Goal: Transaction & Acquisition: Purchase product/service

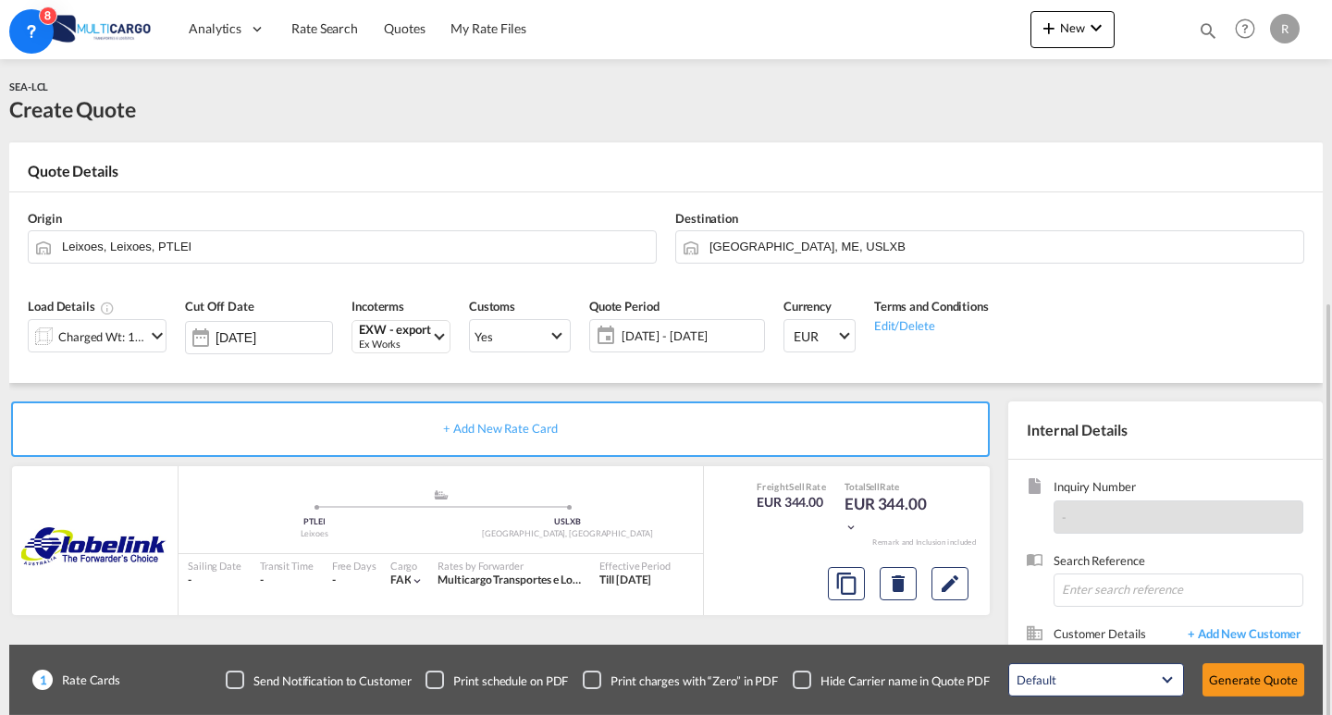
scroll to position [167, 0]
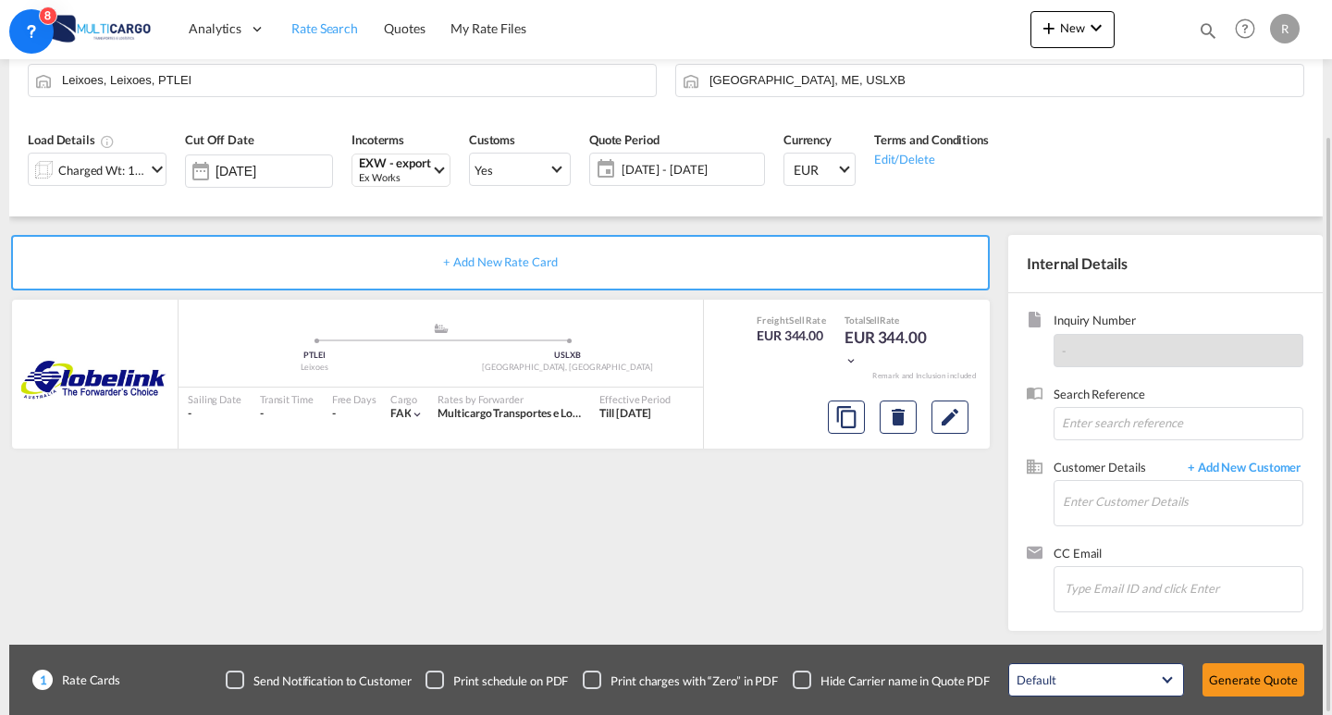
click at [343, 33] on span "Rate Search" at bounding box center [324, 28] width 67 height 16
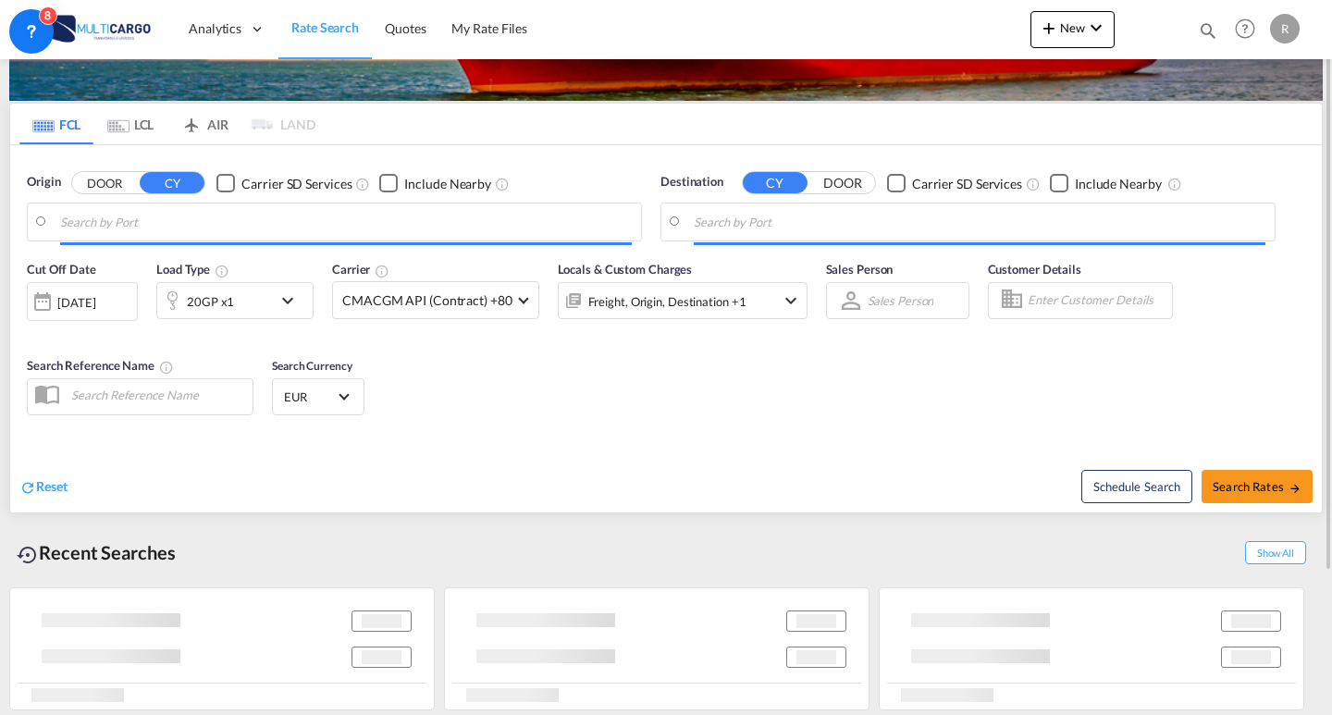
scroll to position [73, 0]
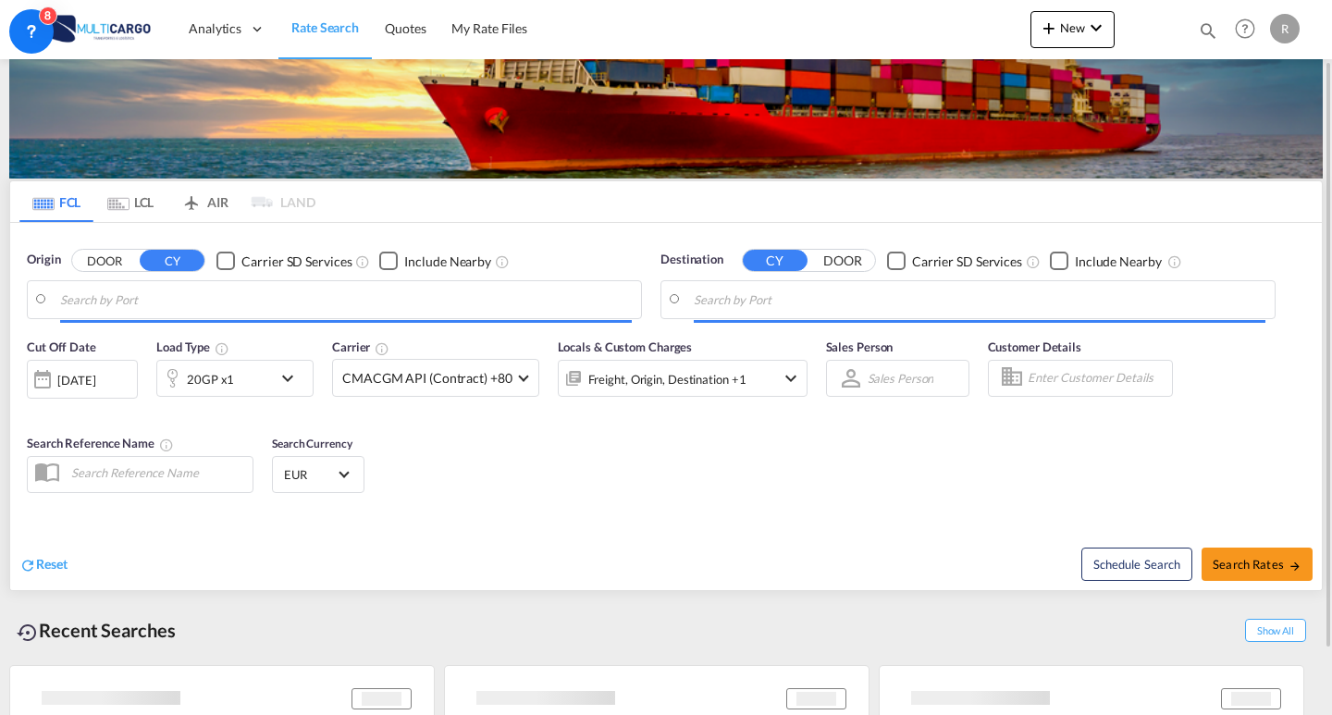
type input "Leixoes, PTLEI"
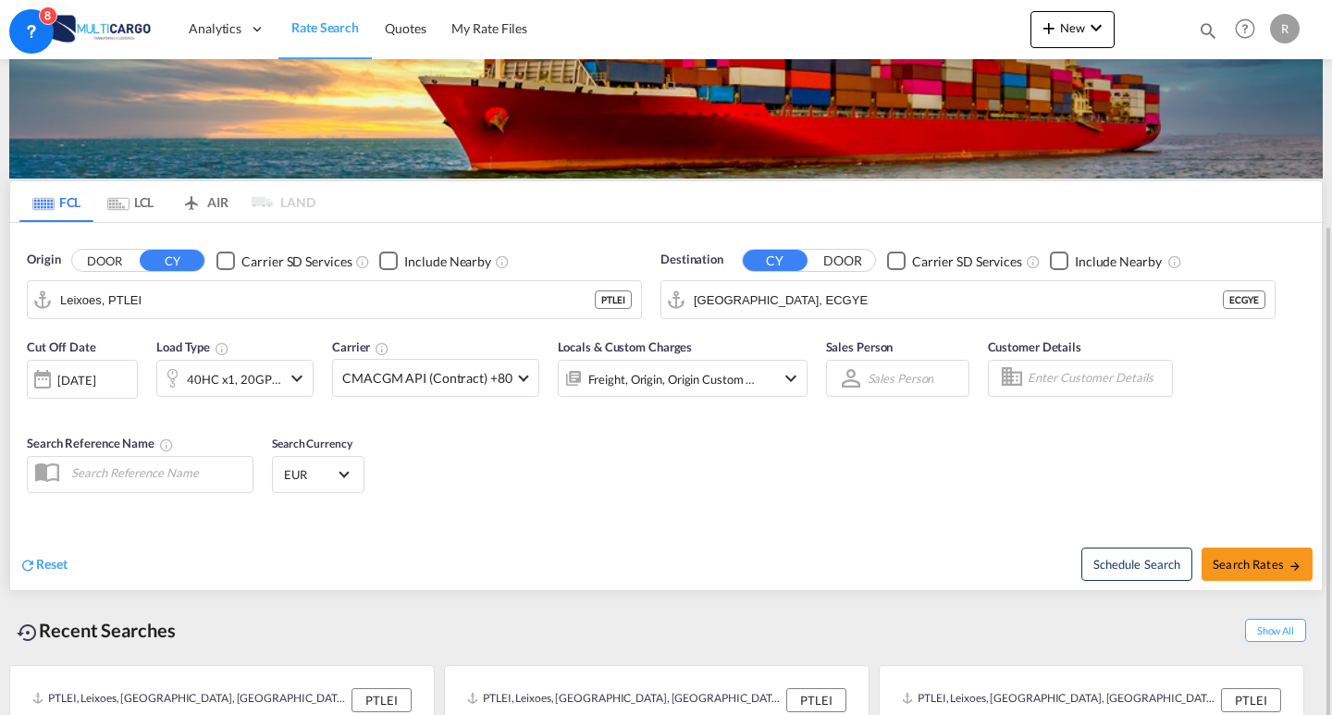
scroll to position [166, 0]
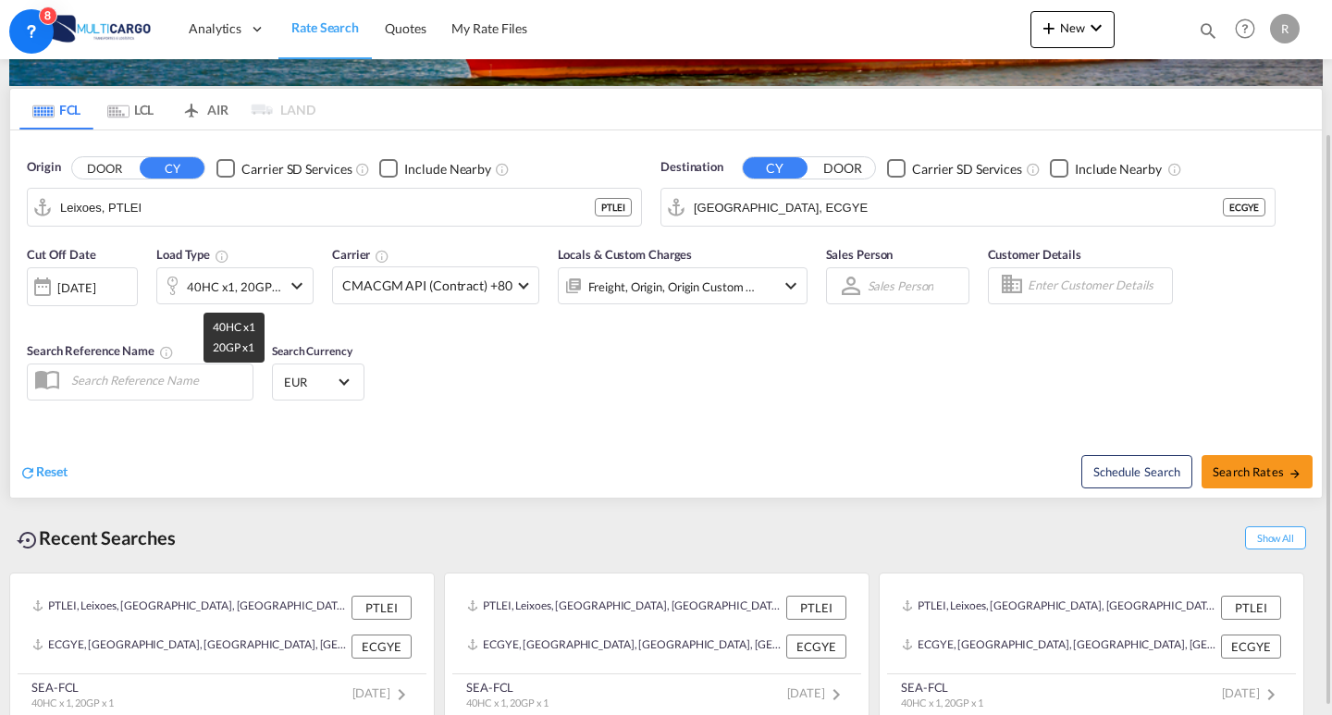
click at [271, 297] on div "40HC x1, 20GP x1" at bounding box center [234, 287] width 94 height 26
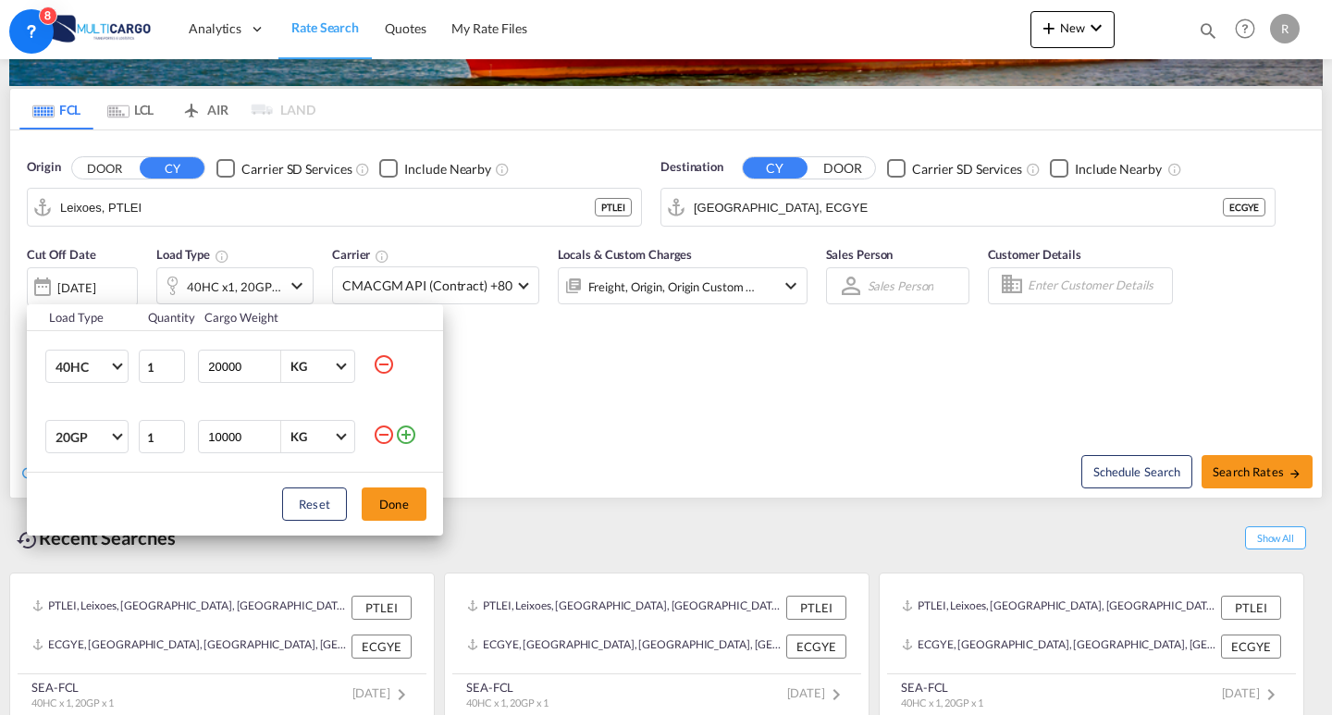
click at [385, 433] on md-icon "icon-minus-circle-outline" at bounding box center [384, 435] width 22 height 22
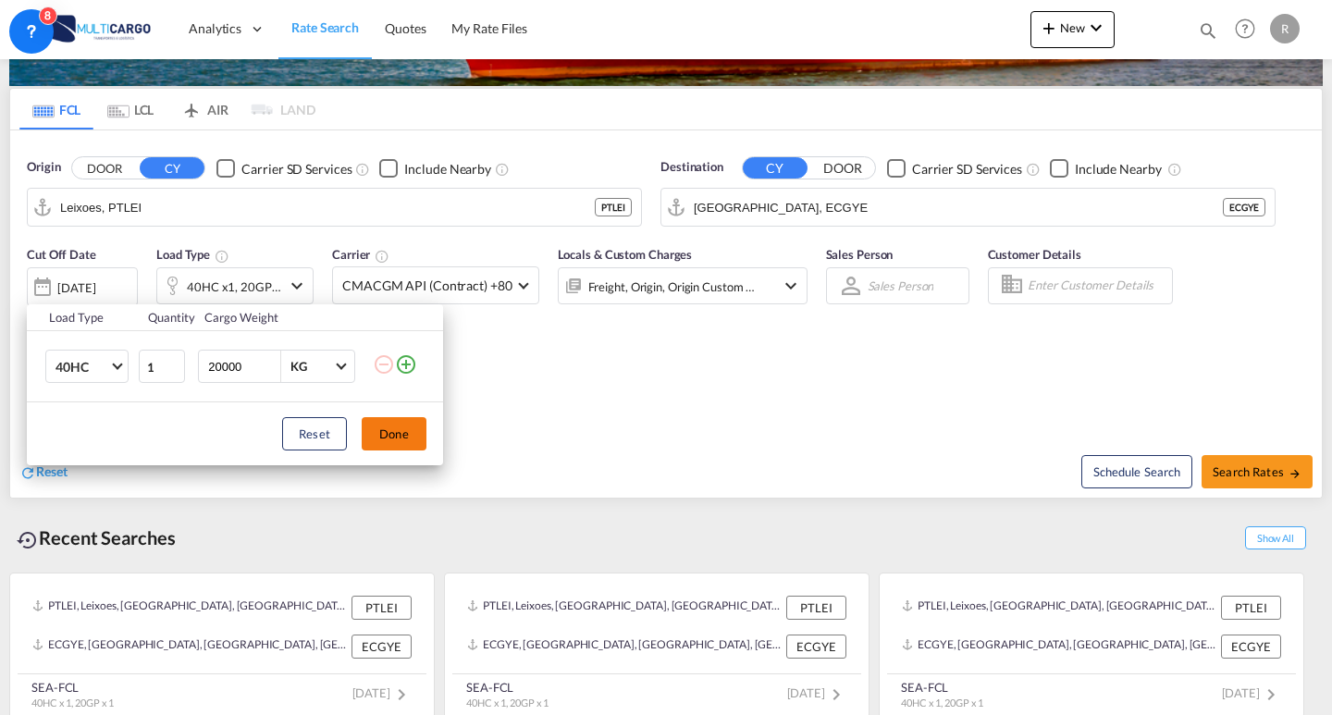
click at [392, 428] on button "Done" at bounding box center [394, 433] width 65 height 33
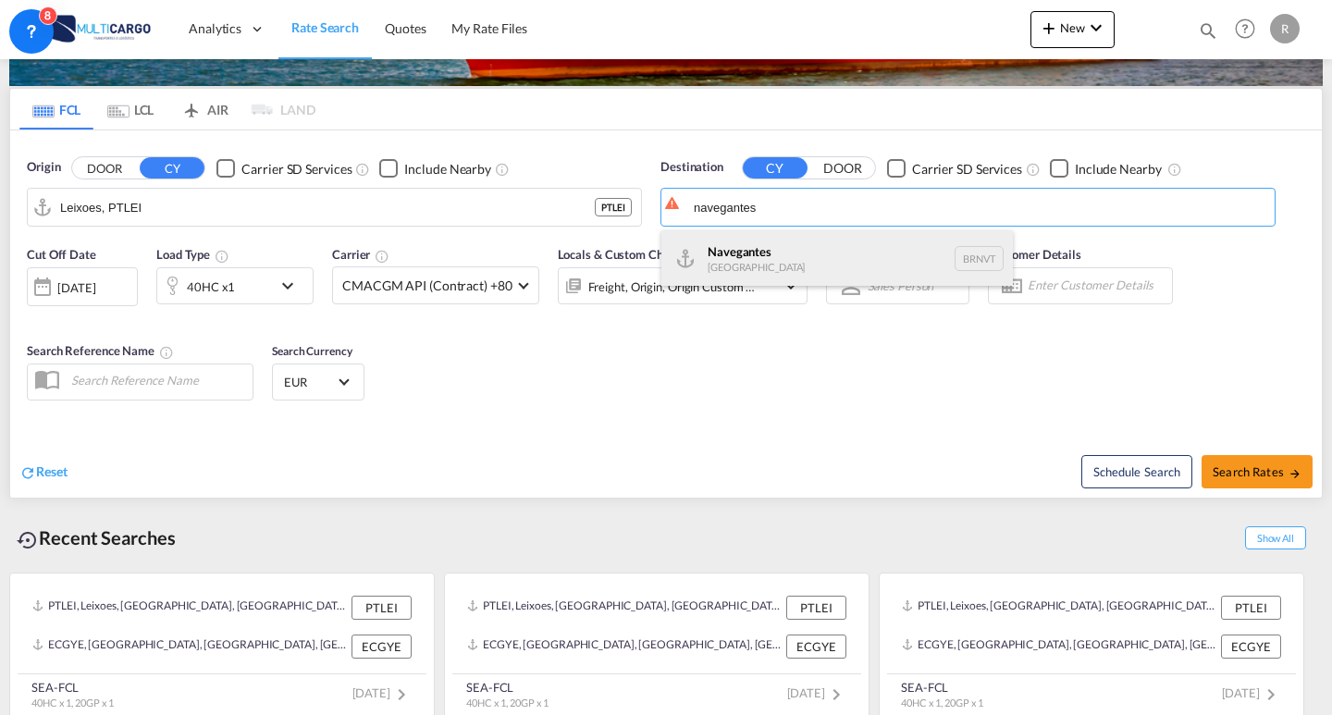
click at [808, 261] on div "Navegantes [GEOGRAPHIC_DATA] BRNVT" at bounding box center [838, 258] width 352 height 56
type input "Navegantes, BRNVT"
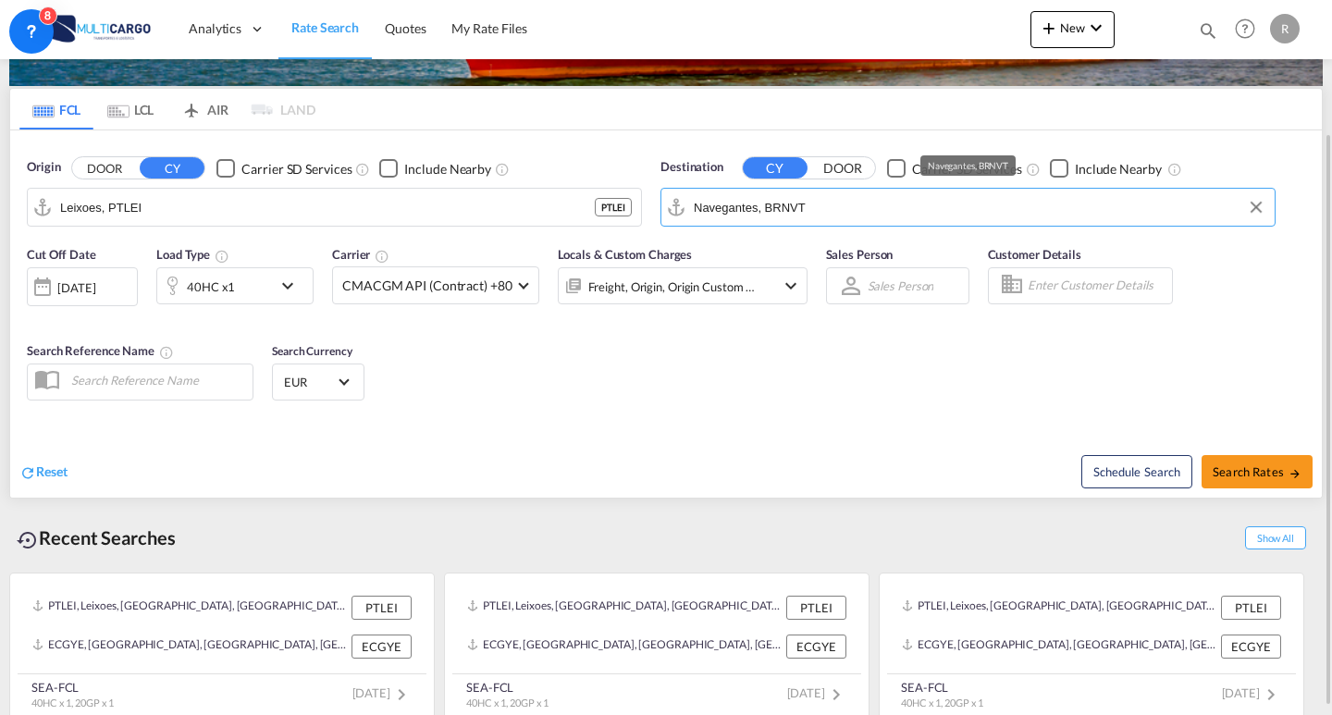
click at [888, 208] on input "Navegantes, BRNVT" at bounding box center [980, 207] width 572 height 28
click at [1226, 478] on span "Search Rates" at bounding box center [1257, 471] width 89 height 15
type input "PTLEI to BRNVT / [DATE]"
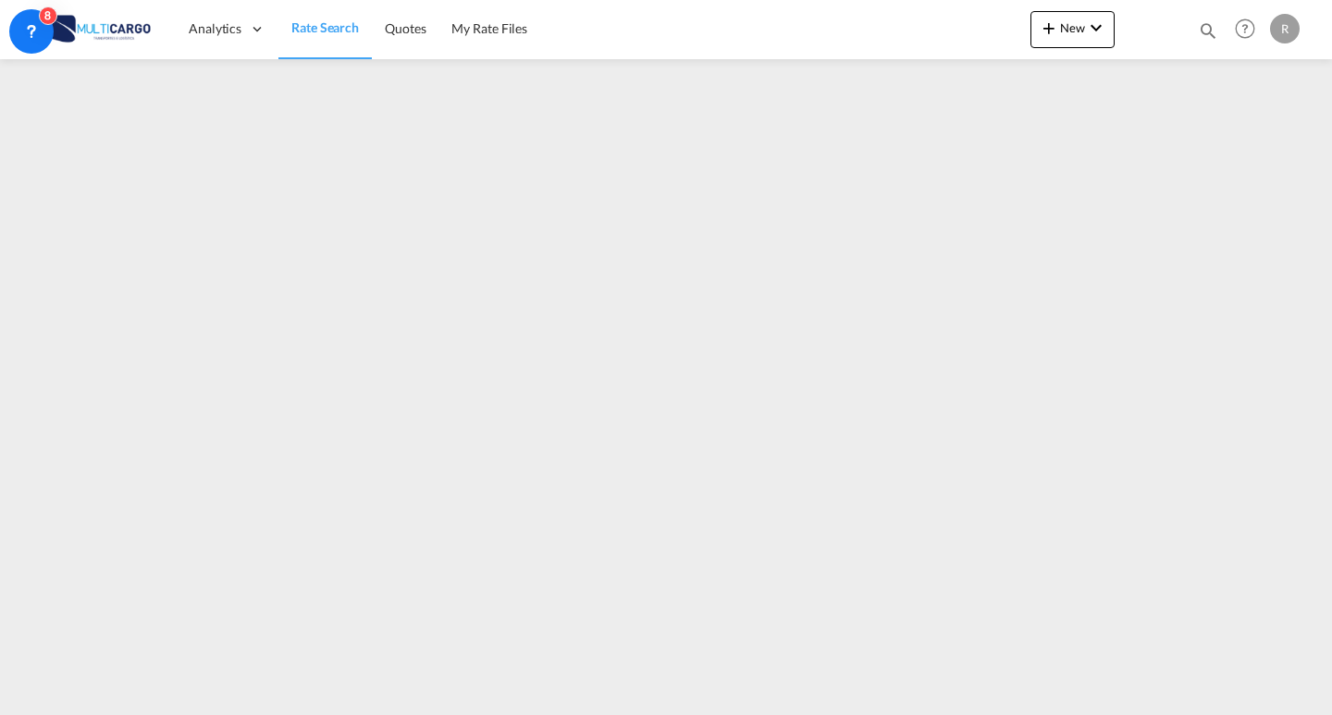
click at [326, 38] on link "Rate Search" at bounding box center [325, 29] width 93 height 60
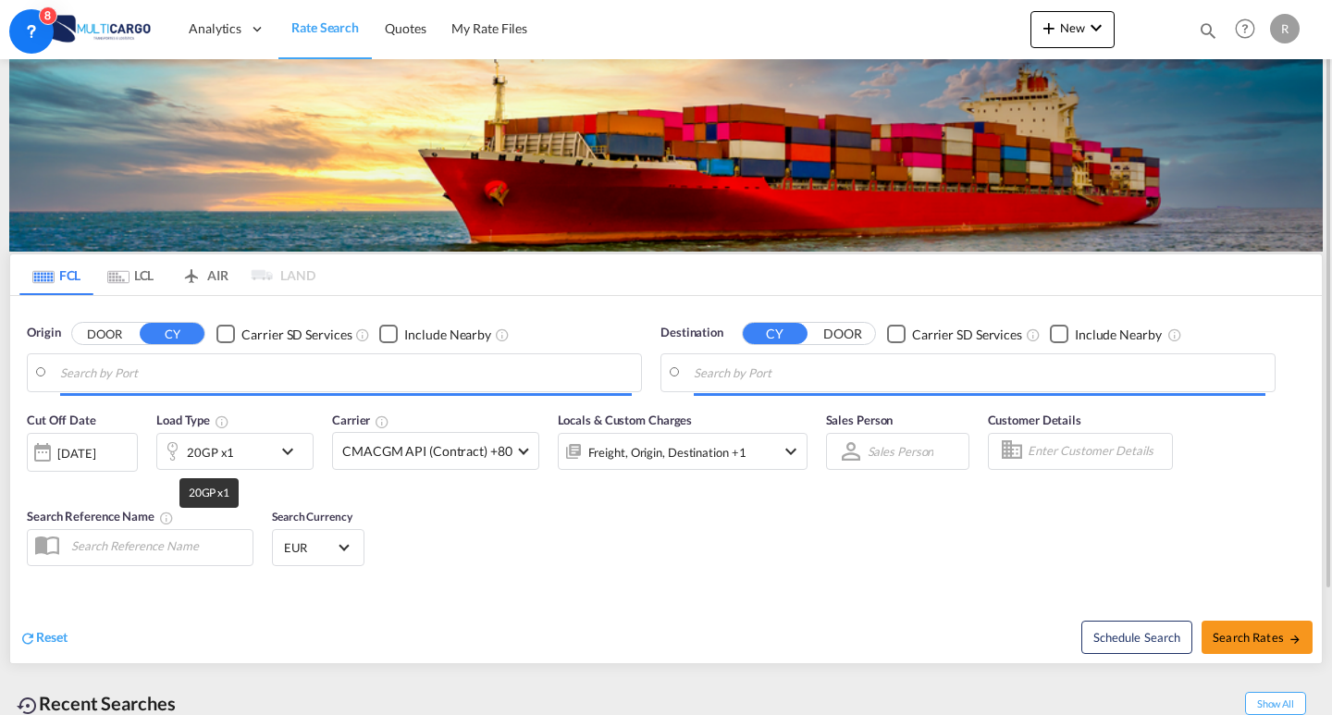
click at [229, 458] on div "20GP x1" at bounding box center [210, 452] width 47 height 26
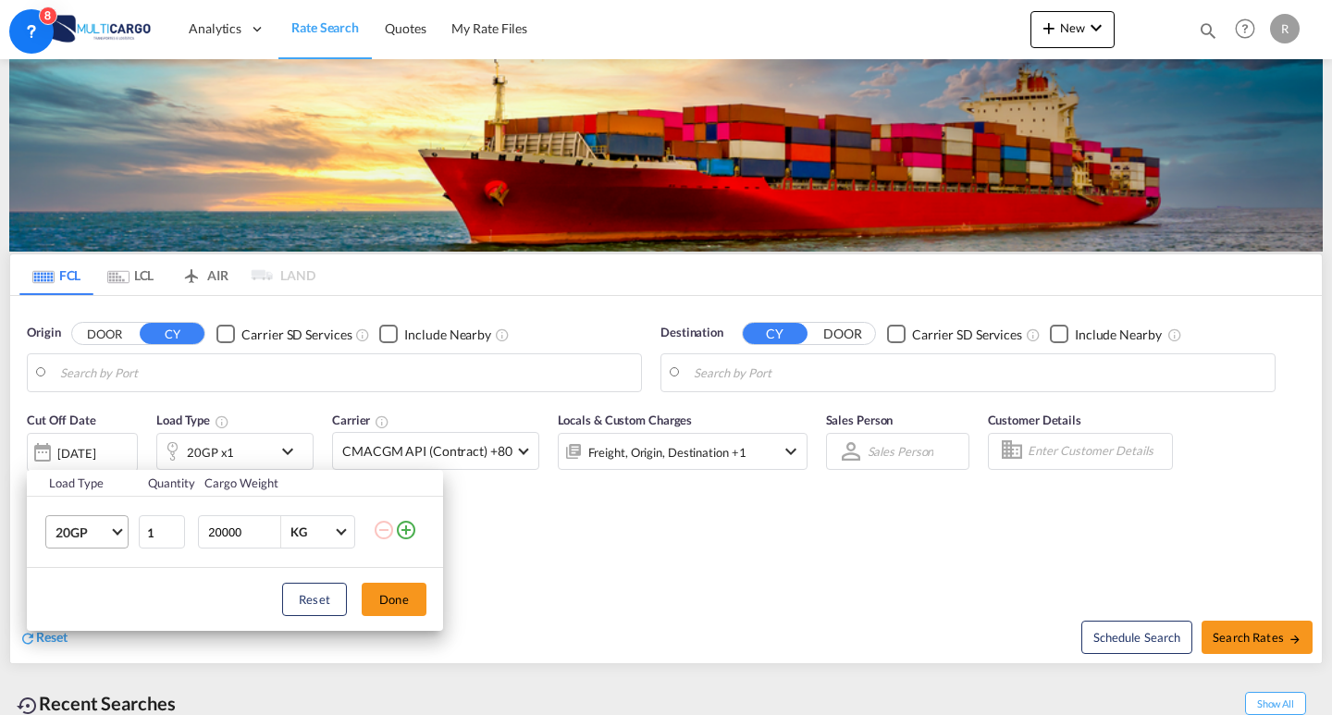
click at [90, 542] on md-select-value "20GP" at bounding box center [91, 531] width 74 height 31
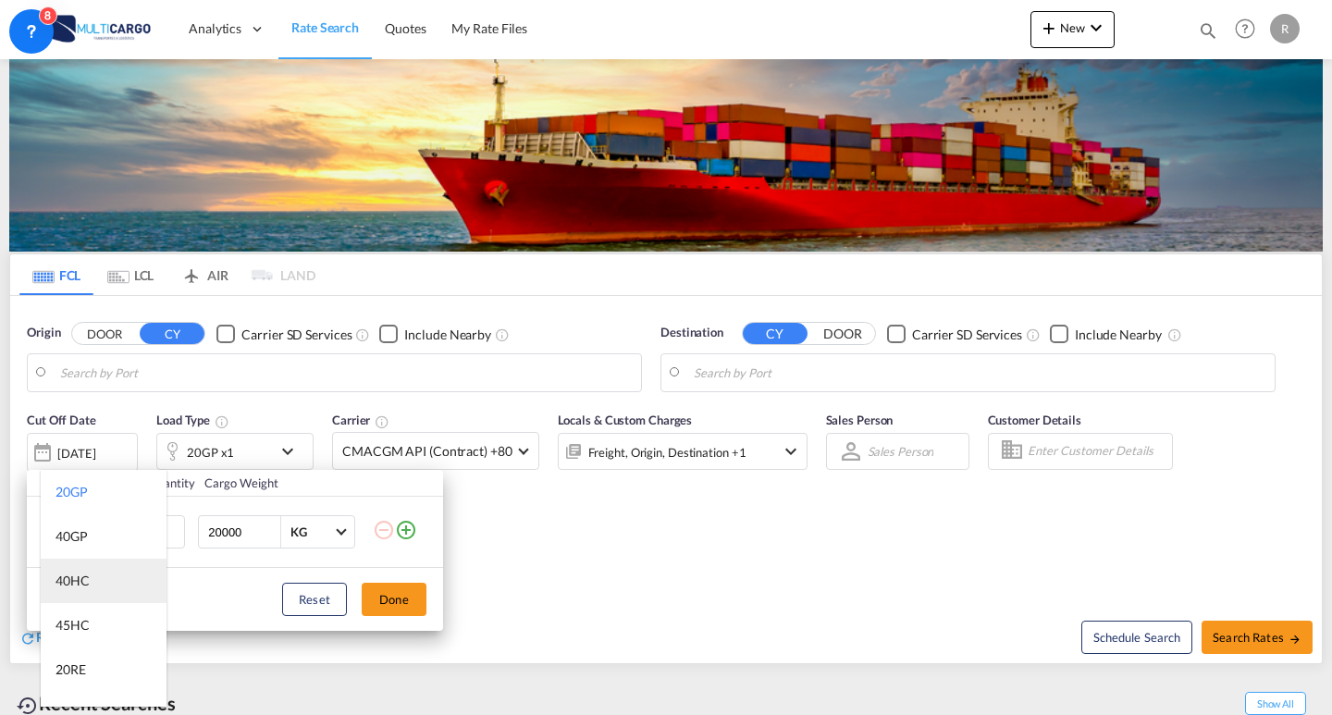
click at [105, 580] on md-option "40HC" at bounding box center [104, 581] width 126 height 44
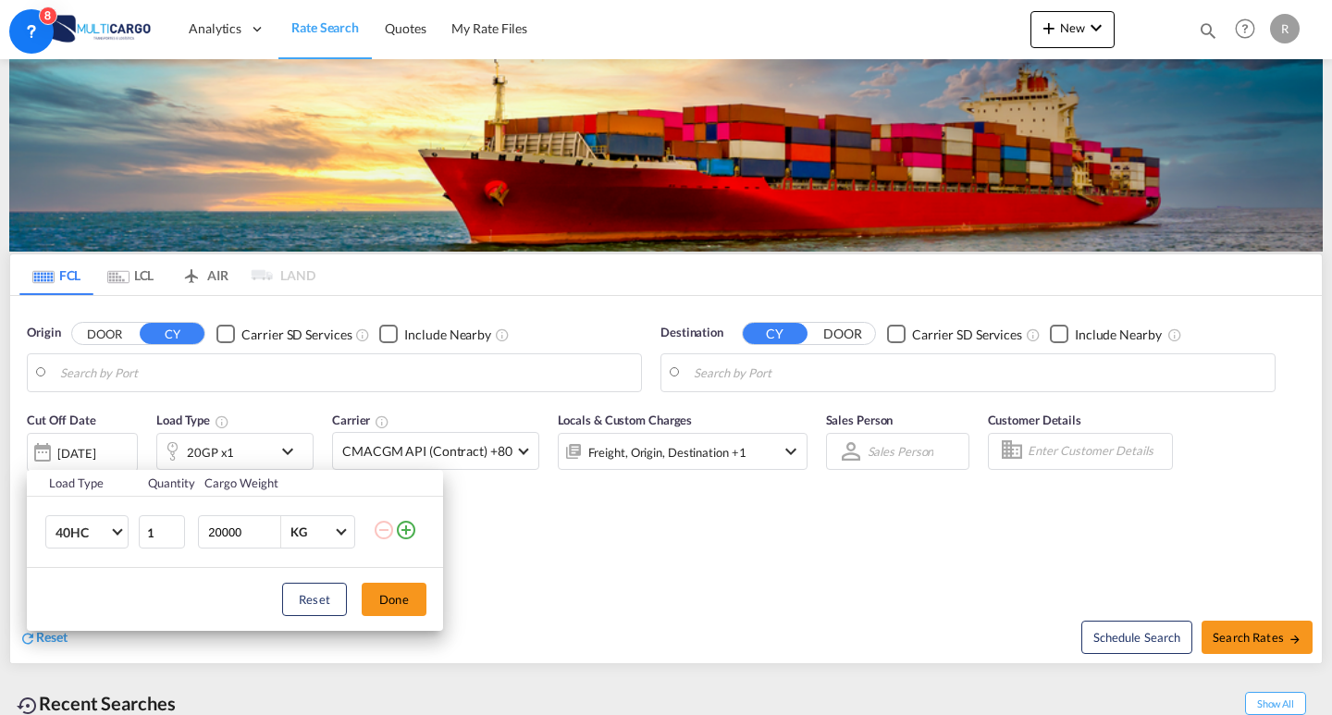
click at [681, 541] on div "Load Type Quantity Cargo Weight 40HC 1 20000 KG KG Load type addition is restri…" at bounding box center [666, 357] width 1332 height 715
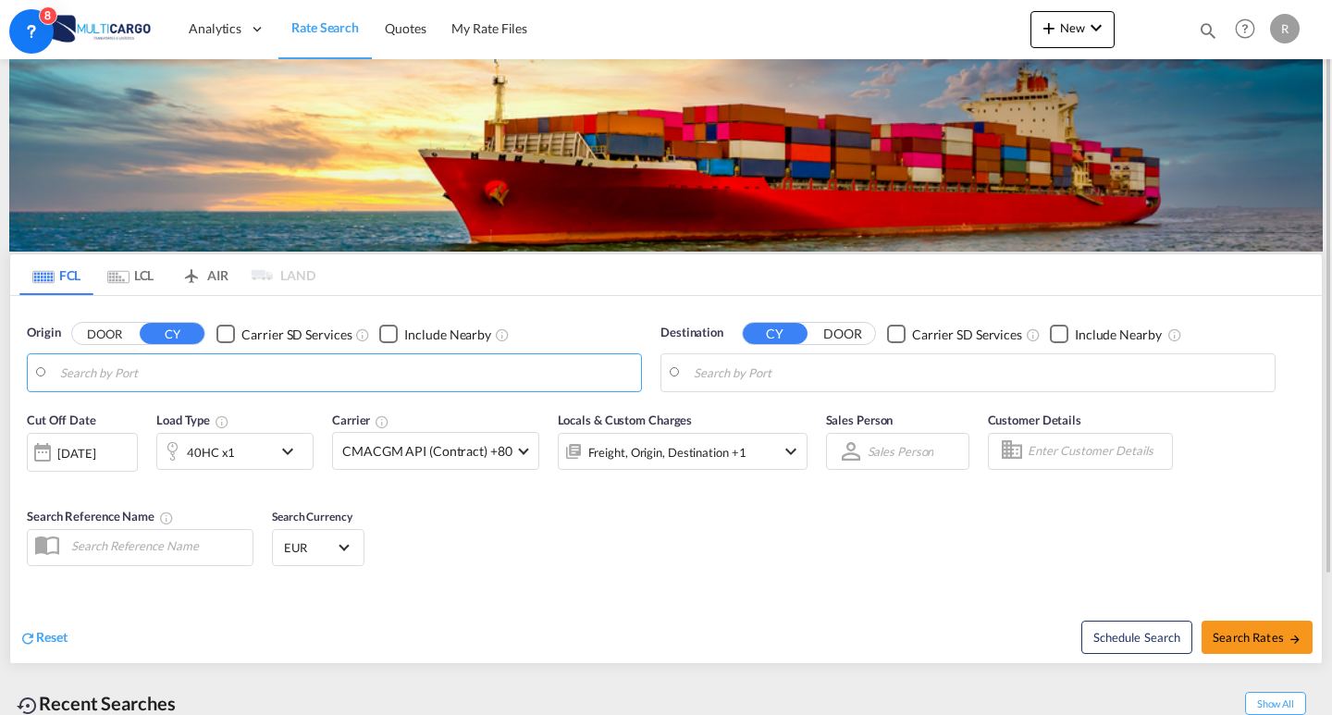
click at [254, 390] on md-autocomplete-wrap at bounding box center [346, 377] width 572 height 37
click at [250, 380] on body "Analytics Reports Dashboard Rate Search Quotes My Rate Files Analytics" at bounding box center [666, 357] width 1332 height 715
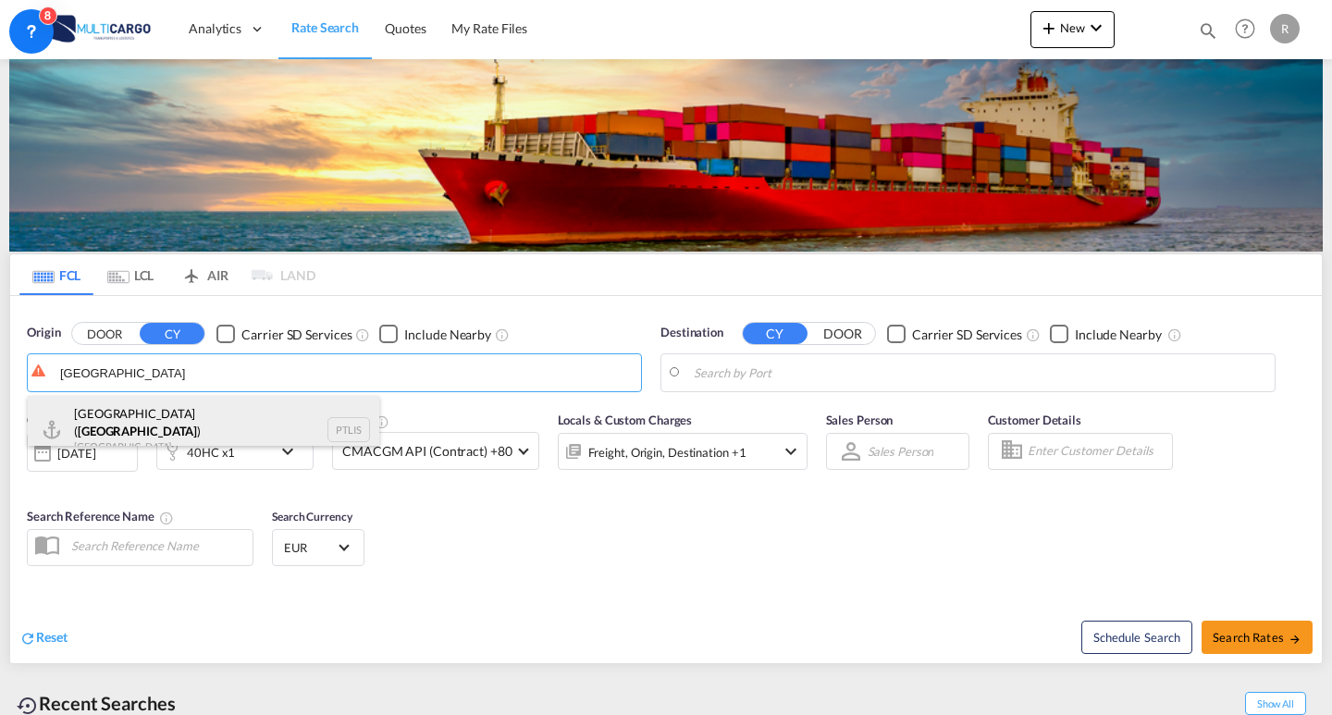
click at [135, 434] on div "[GEOGRAPHIC_DATA] ( [GEOGRAPHIC_DATA] ) [GEOGRAPHIC_DATA] PTLIS" at bounding box center [204, 429] width 352 height 67
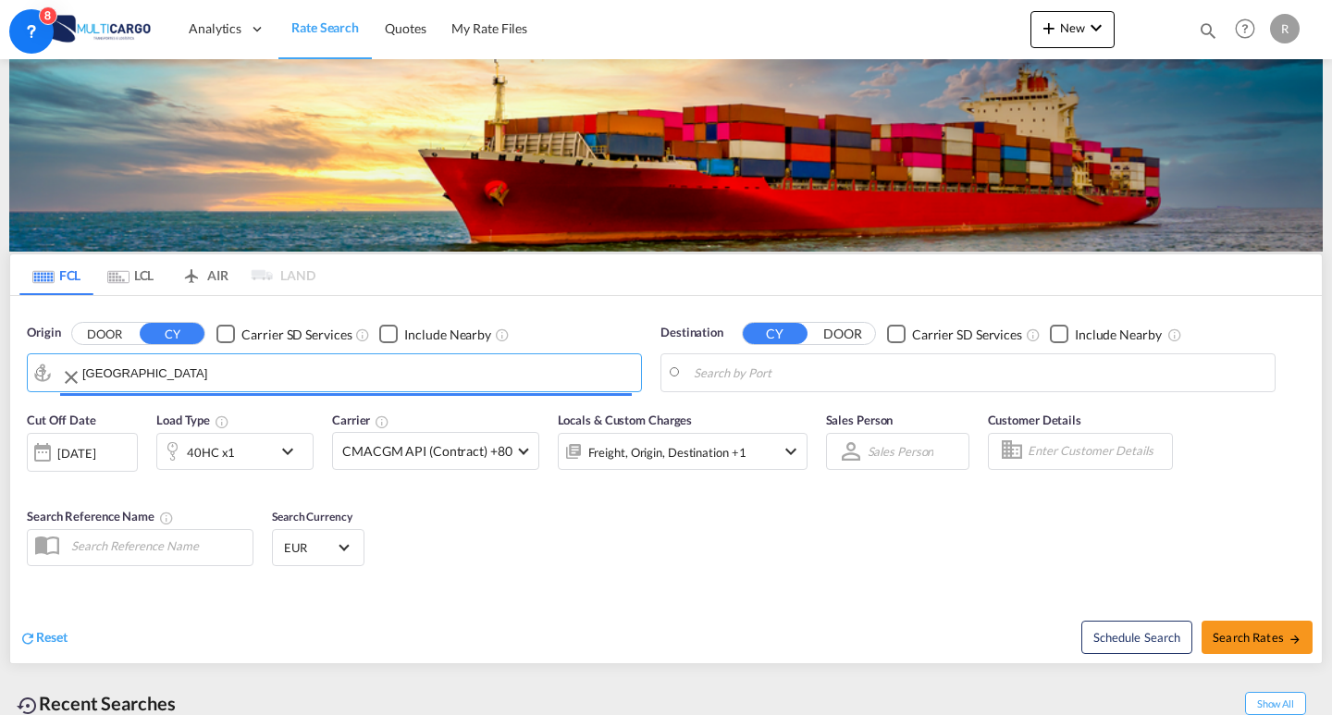
type input "[GEOGRAPHIC_DATA] ([GEOGRAPHIC_DATA]), PTLIS"
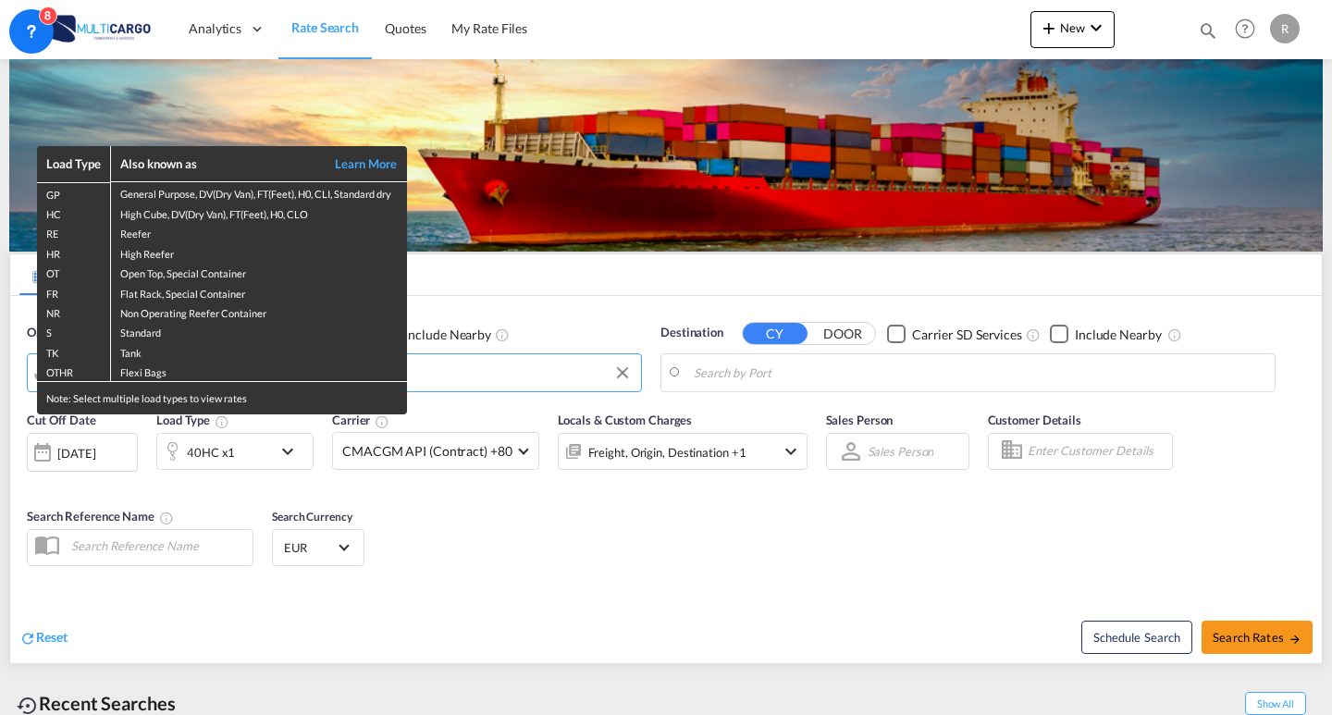
click at [778, 378] on div "Load Type Also known as Learn More GP General Purpose, DV(Dry Van), FT(Feet), H…" at bounding box center [666, 357] width 1332 height 715
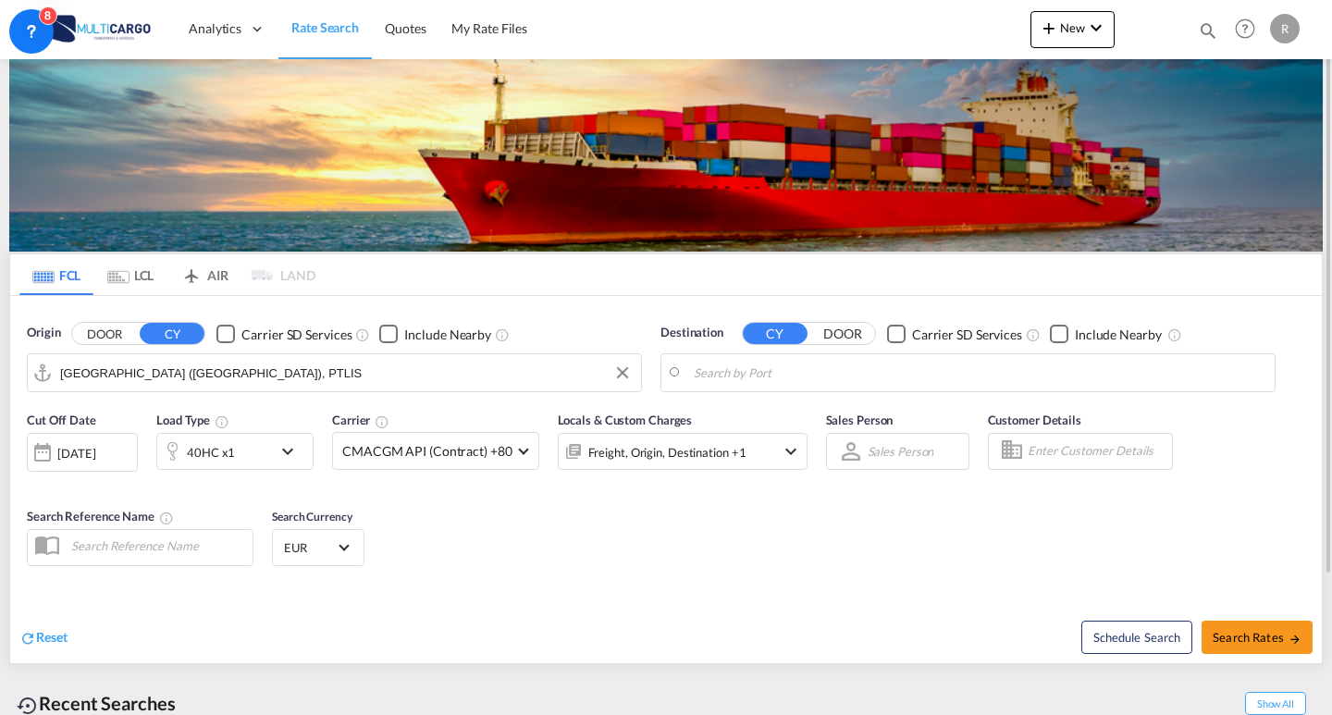
click at [786, 388] on md-autocomplete-wrap at bounding box center [980, 377] width 572 height 37
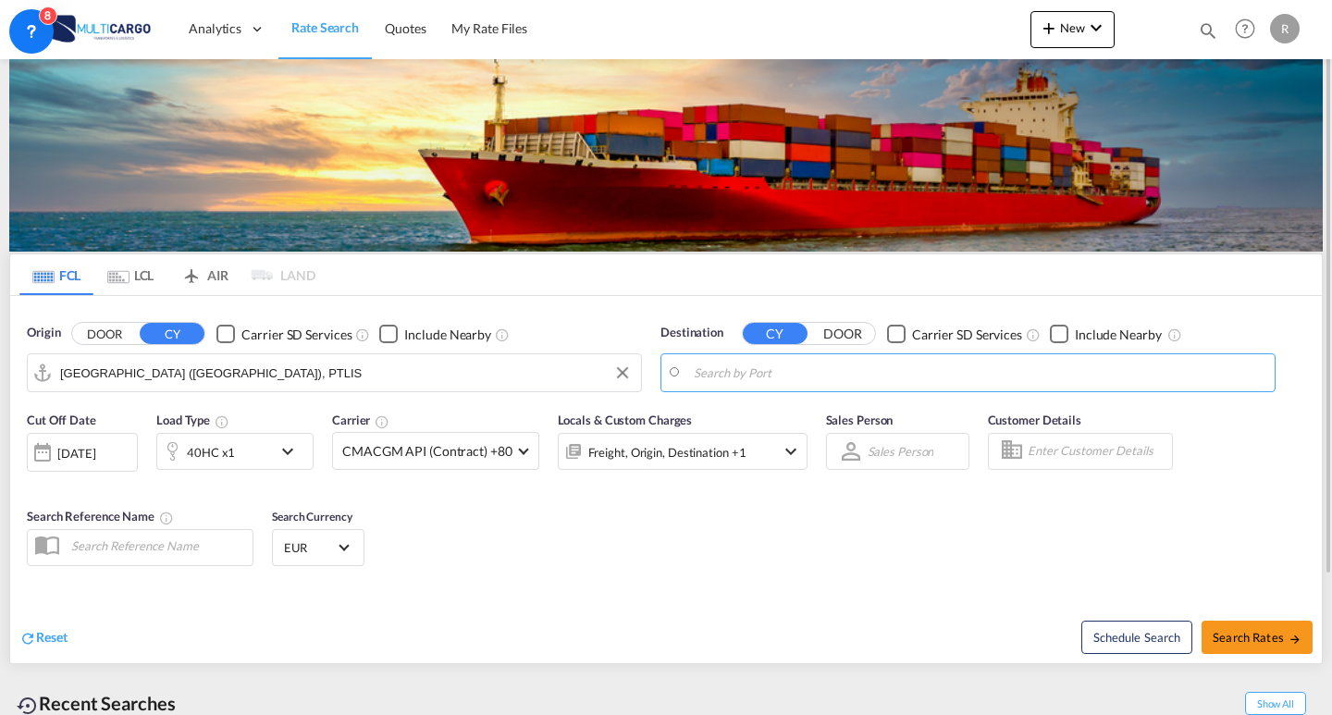
click at [786, 378] on body "Analytics Reports Dashboard Rate Search Quotes My Rate Files Analytics" at bounding box center [666, 357] width 1332 height 715
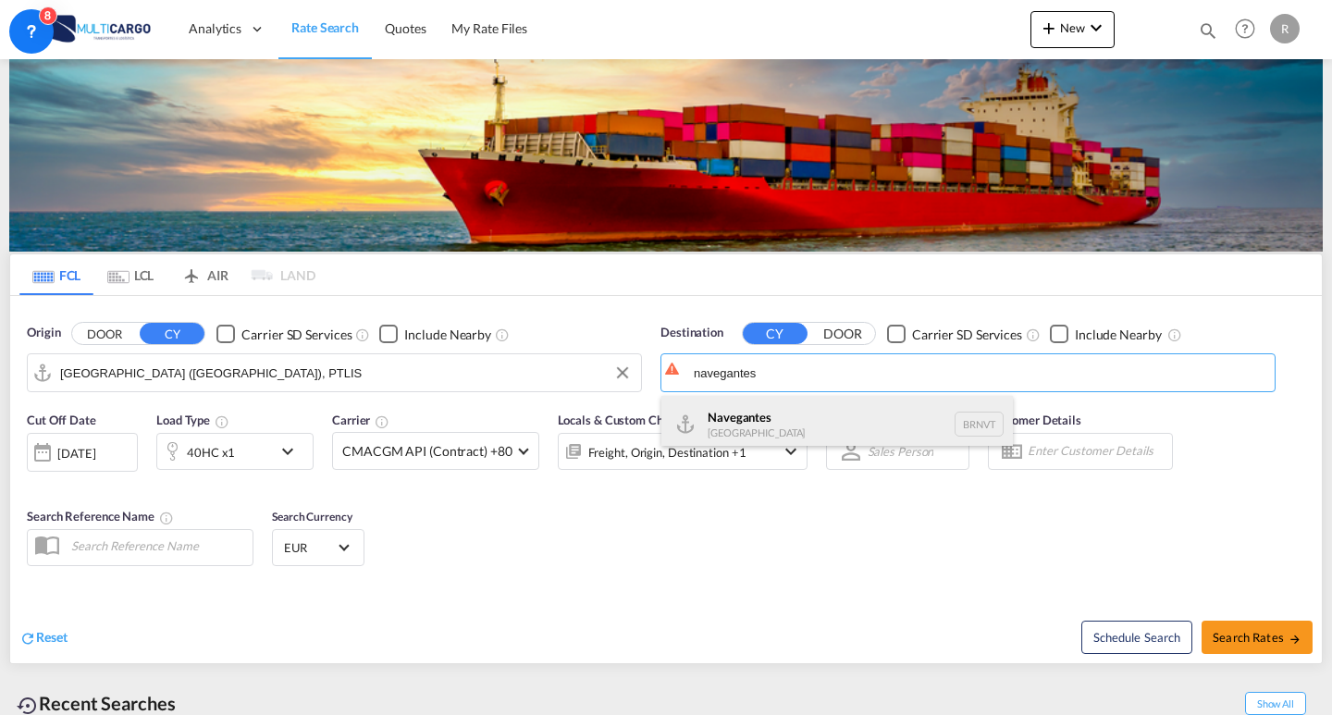
click at [857, 411] on div "Navegantes [GEOGRAPHIC_DATA] BRNVT" at bounding box center [838, 424] width 352 height 56
type input "Navegantes, BRNVT"
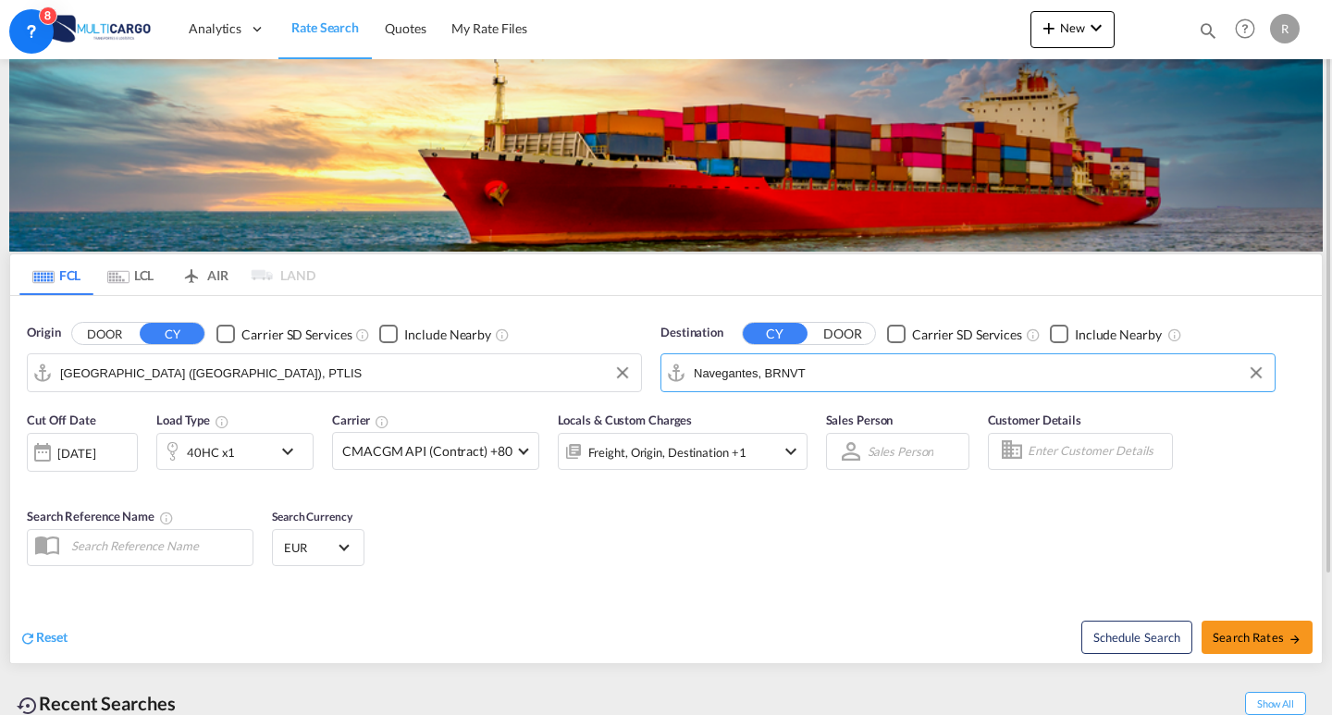
click at [834, 545] on div "Cut Off Date [DATE] [DATE] Load Type 40HC x1 Carrier CMACGM API (Contract) +80 …" at bounding box center [666, 492] width 1312 height 180
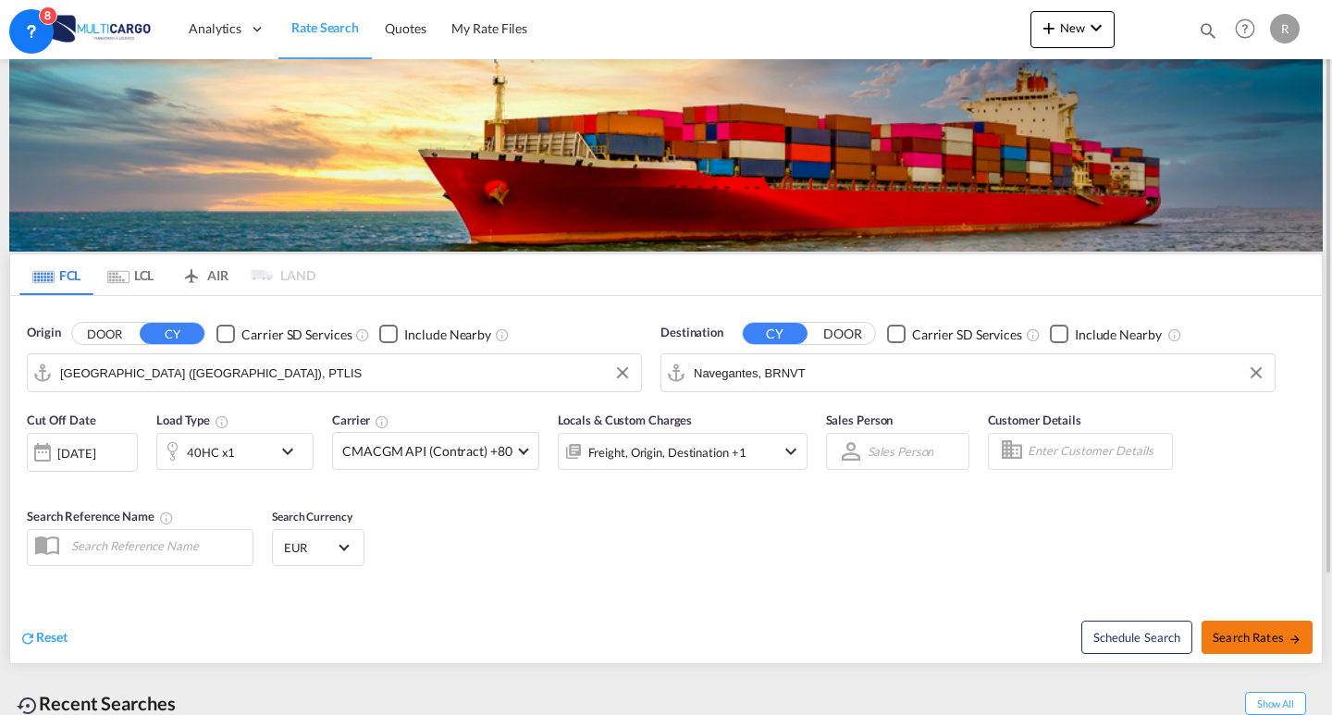
click at [1285, 649] on button "Search Rates" at bounding box center [1257, 637] width 111 height 33
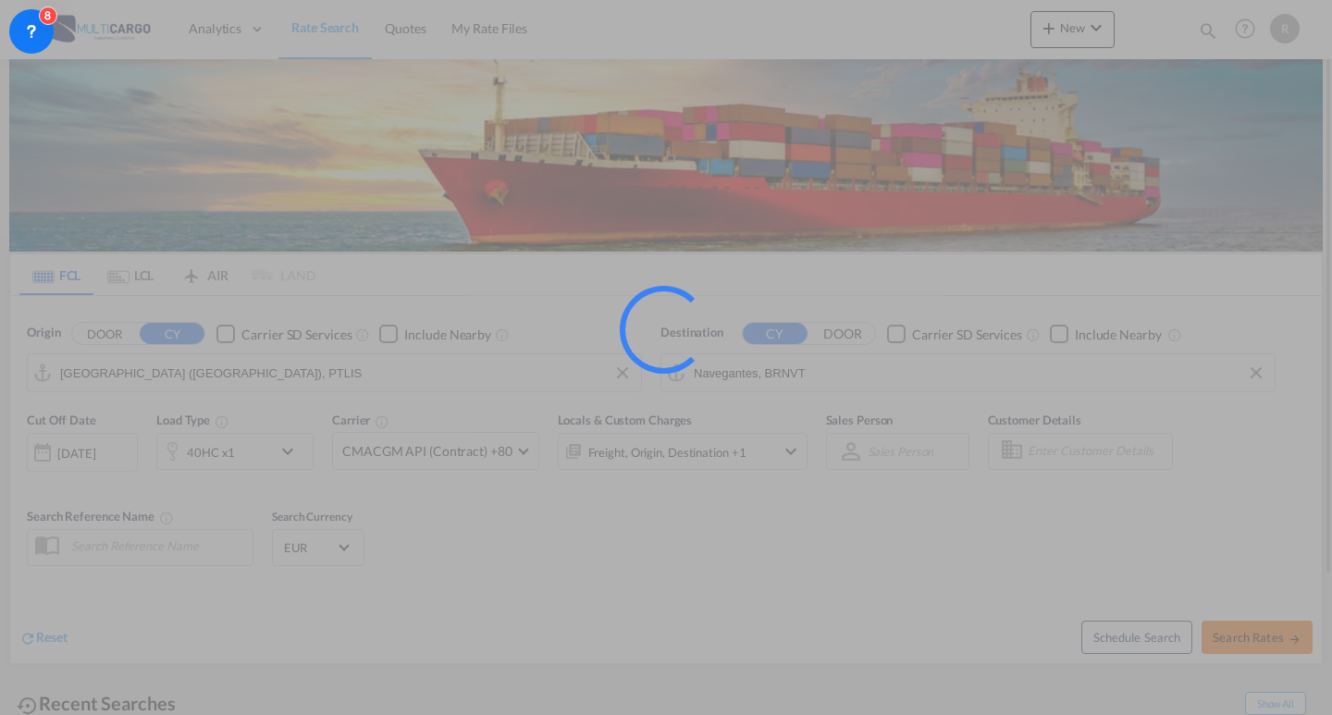
type input "PTLIS to BRNVT / [DATE]"
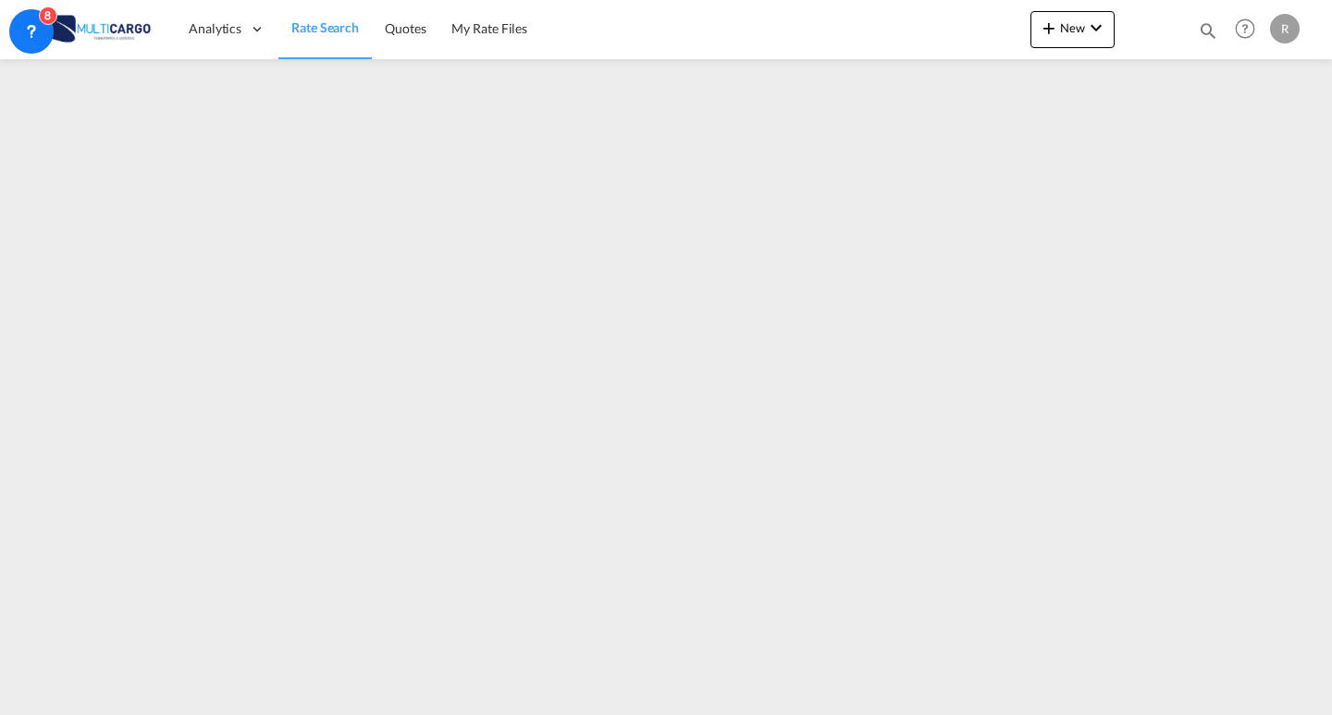
click at [1191, 28] on div "Quotes Help Resources Product Release R My Profile Logout" at bounding box center [1246, 28] width 118 height 57
click at [1200, 28] on div "Quotes Help Resources Product Release R My Profile Logout" at bounding box center [1246, 28] width 118 height 57
click at [1211, 36] on md-icon "icon-magnify" at bounding box center [1208, 30] width 20 height 20
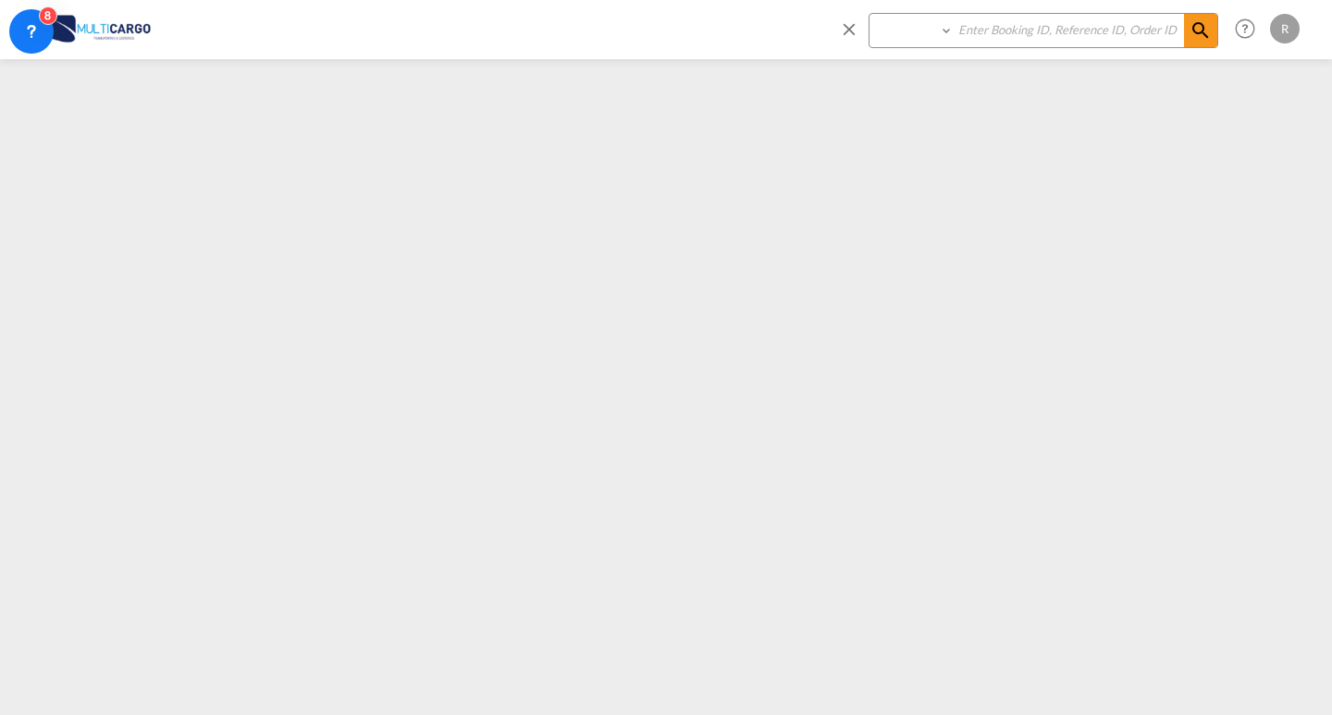
drag, startPoint x: 1079, startPoint y: 37, endPoint x: 930, endPoint y: 20, distance: 149.9
click at [1078, 37] on input at bounding box center [1069, 30] width 230 height 32
click at [943, 26] on select "Quotes" at bounding box center [914, 30] width 88 height 33
select select "Quotes"
click at [870, 14] on select "Quotes" at bounding box center [914, 30] width 88 height 33
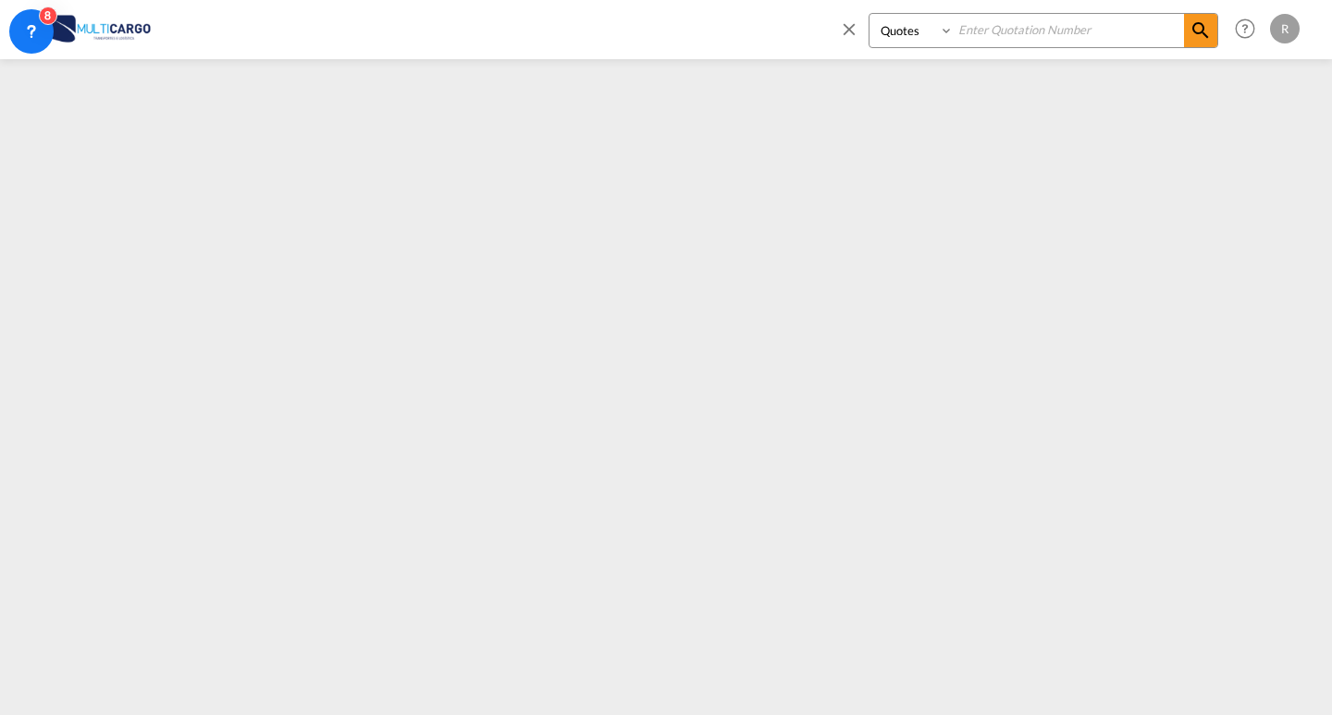
click at [1001, 31] on input at bounding box center [1069, 30] width 230 height 32
paste input "MUL000007850"
type input "MUL000007850"
click at [1195, 38] on md-icon "icon-magnify" at bounding box center [1201, 30] width 22 height 22
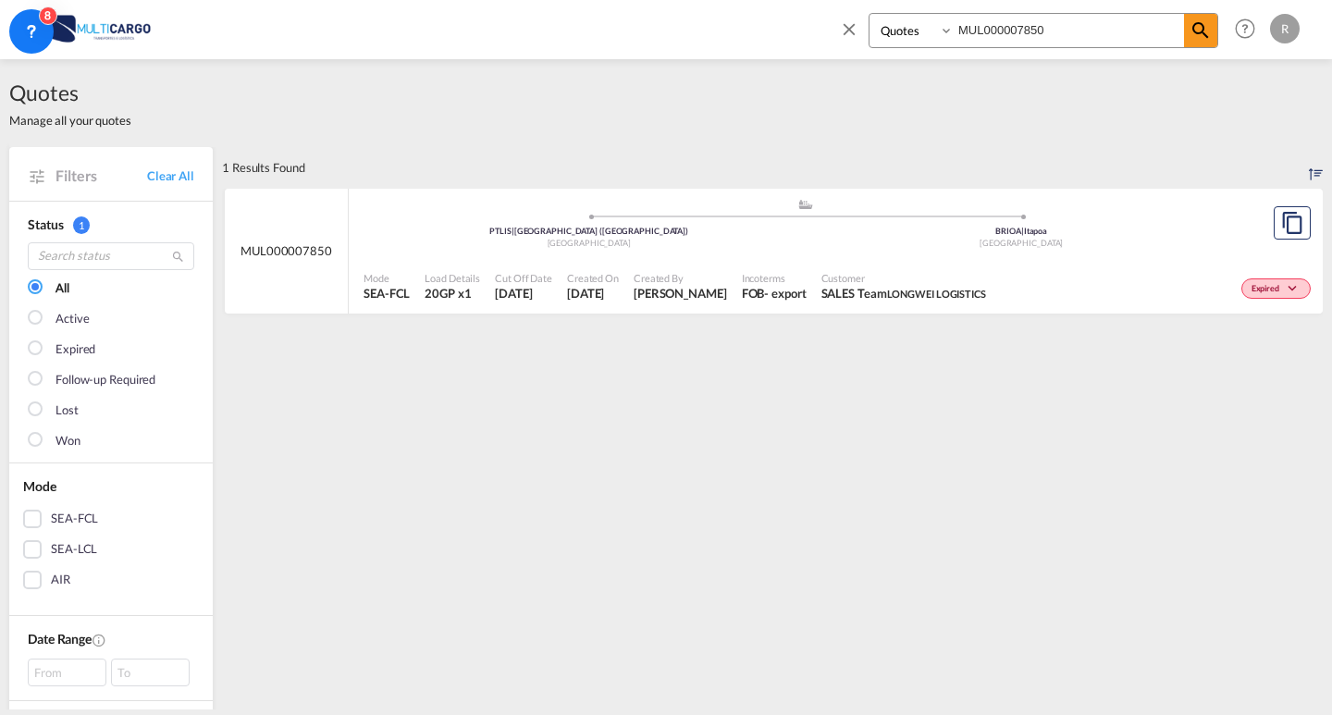
click at [1056, 260] on div "Mode SEA-FCL Load Details 20GP x1 Cut Off Date [DATE] Created On [DATE] Created…" at bounding box center [836, 287] width 974 height 56
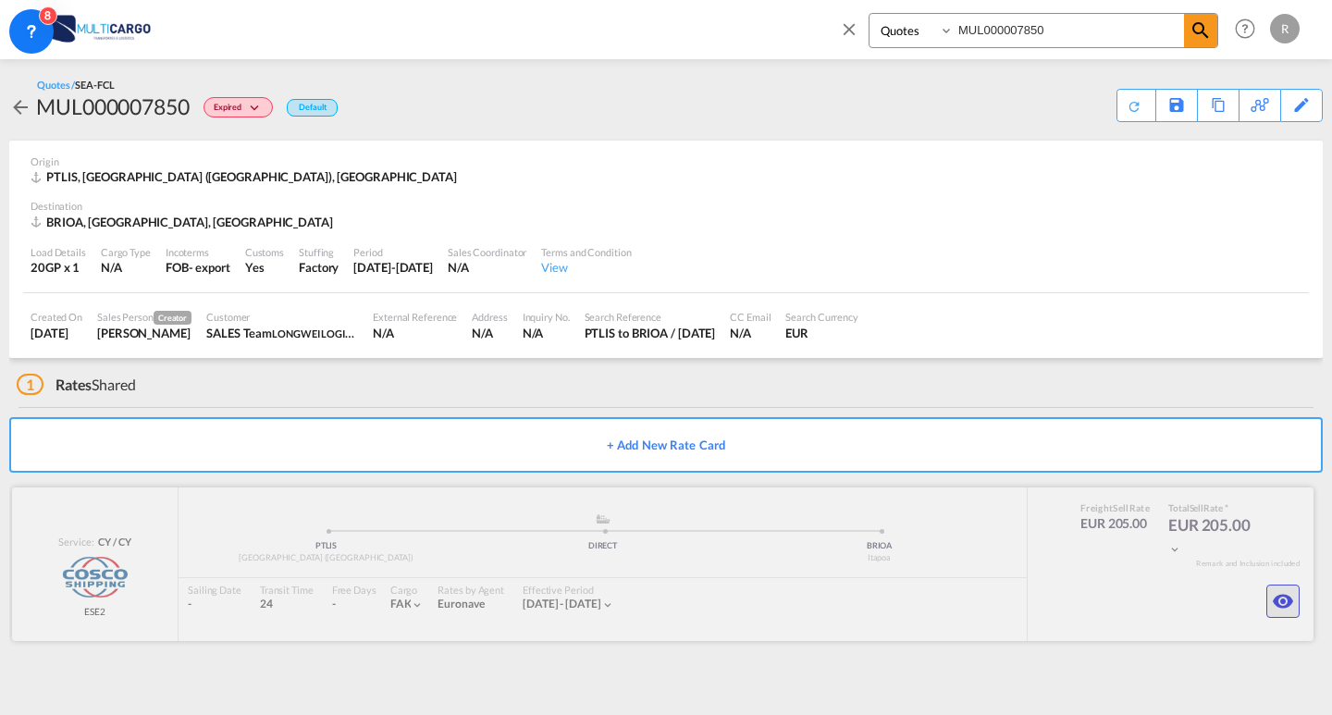
click at [1283, 597] on md-icon "icon-eye" at bounding box center [1283, 601] width 22 height 22
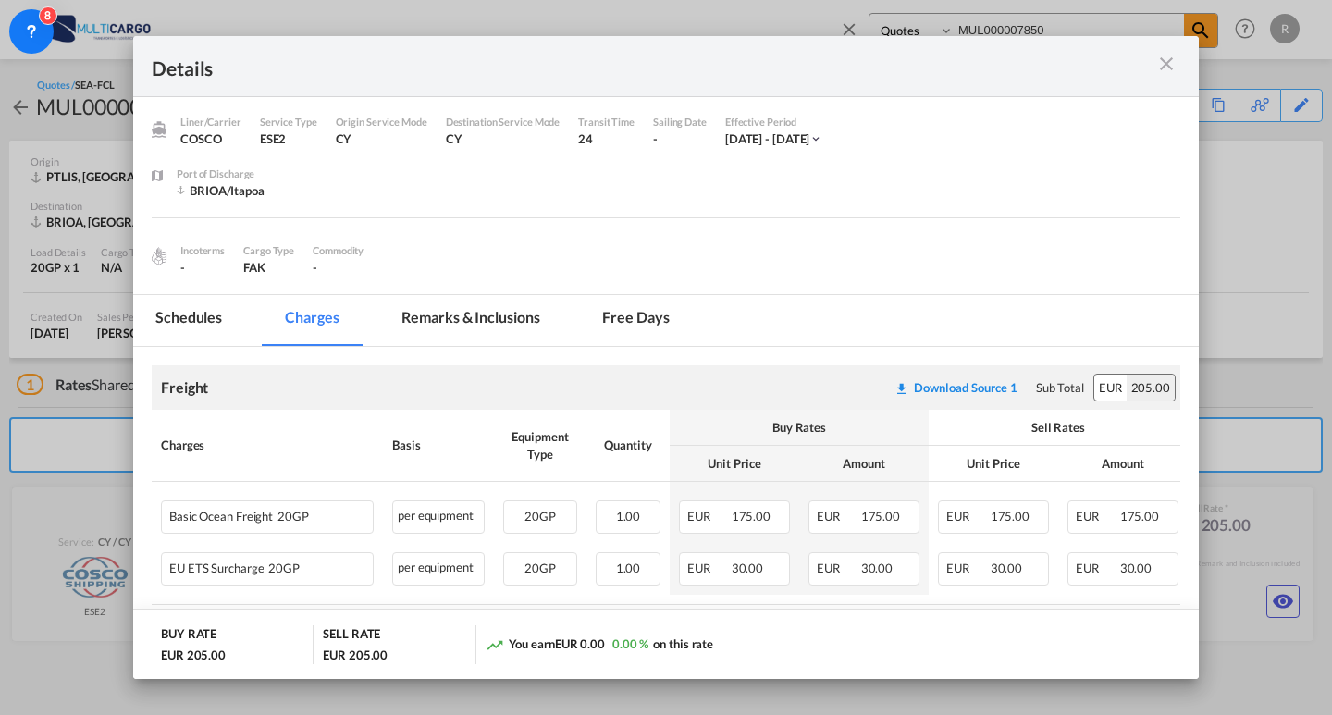
scroll to position [86, 0]
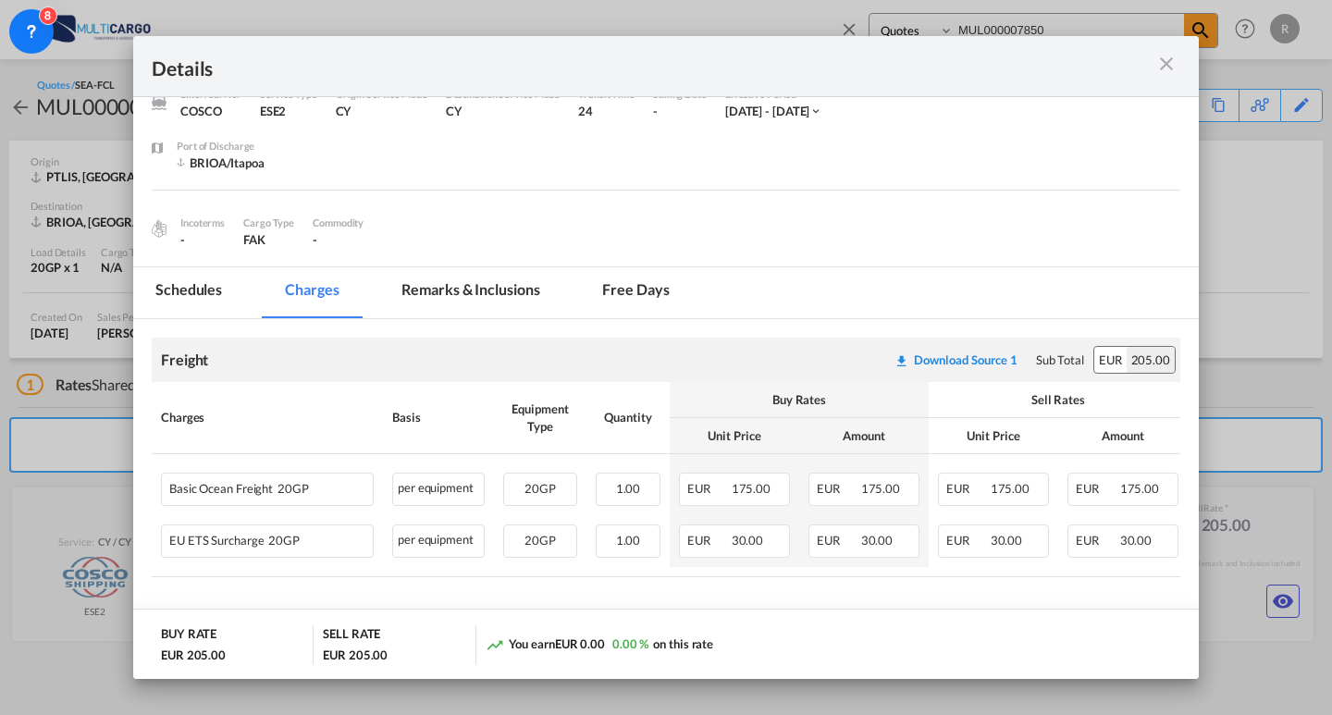
click at [1166, 70] on md-icon "icon-close m-3 fg-AAA8AD cursor" at bounding box center [1167, 64] width 22 height 22
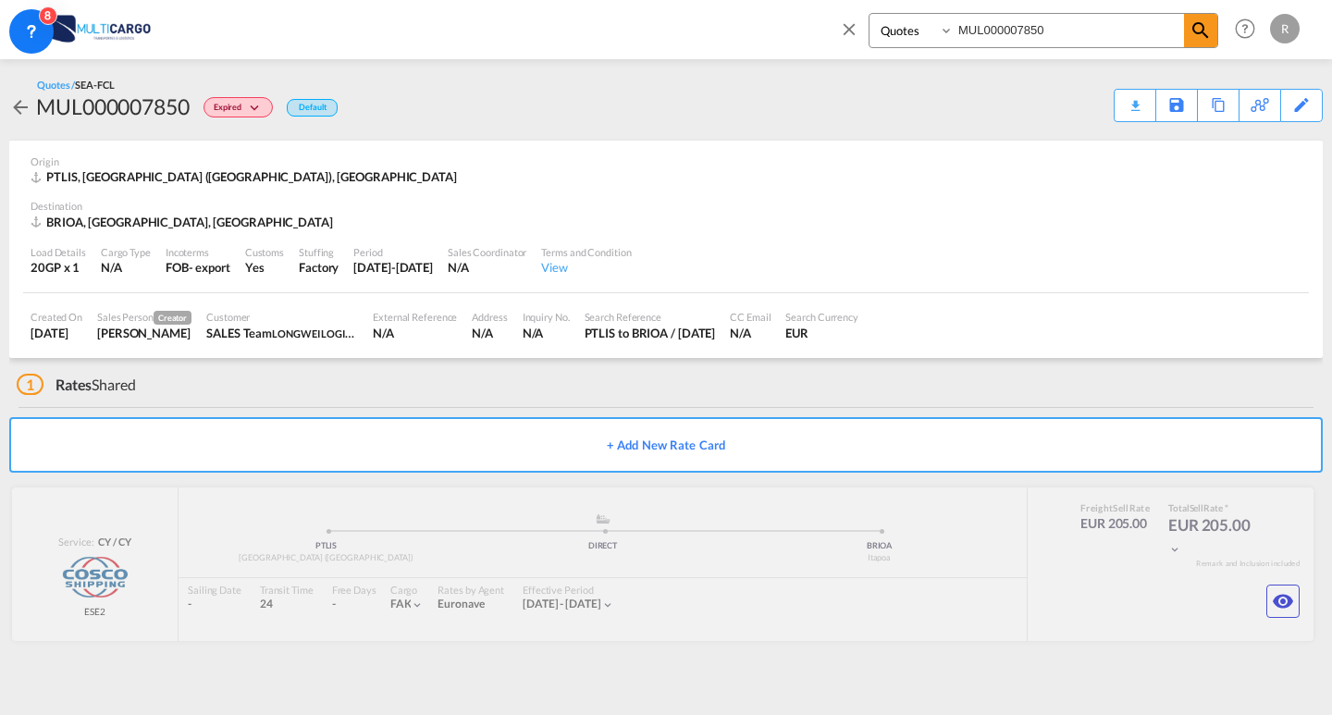
click at [859, 97] on div "Quotes / SEA-FCL MUL000007850 Expired Default Download Quote Save As Template C…" at bounding box center [666, 100] width 1314 height 44
click at [110, 34] on img at bounding box center [90, 29] width 125 height 42
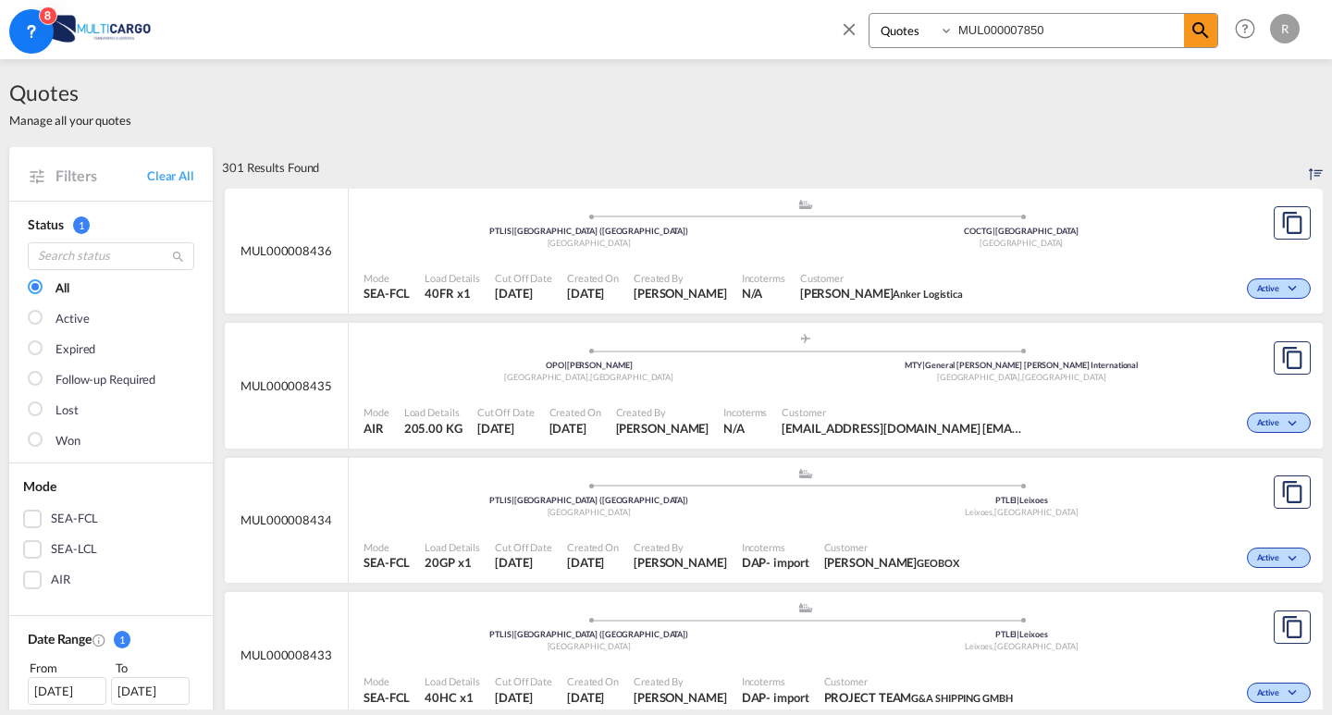
click at [161, 24] on div "Quotes MUL000007850 Help Resources Product Release R My Profile Logout" at bounding box center [666, 28] width 1277 height 57
click at [145, 25] on img at bounding box center [90, 29] width 125 height 42
click at [846, 27] on md-icon "icon-close" at bounding box center [849, 29] width 20 height 20
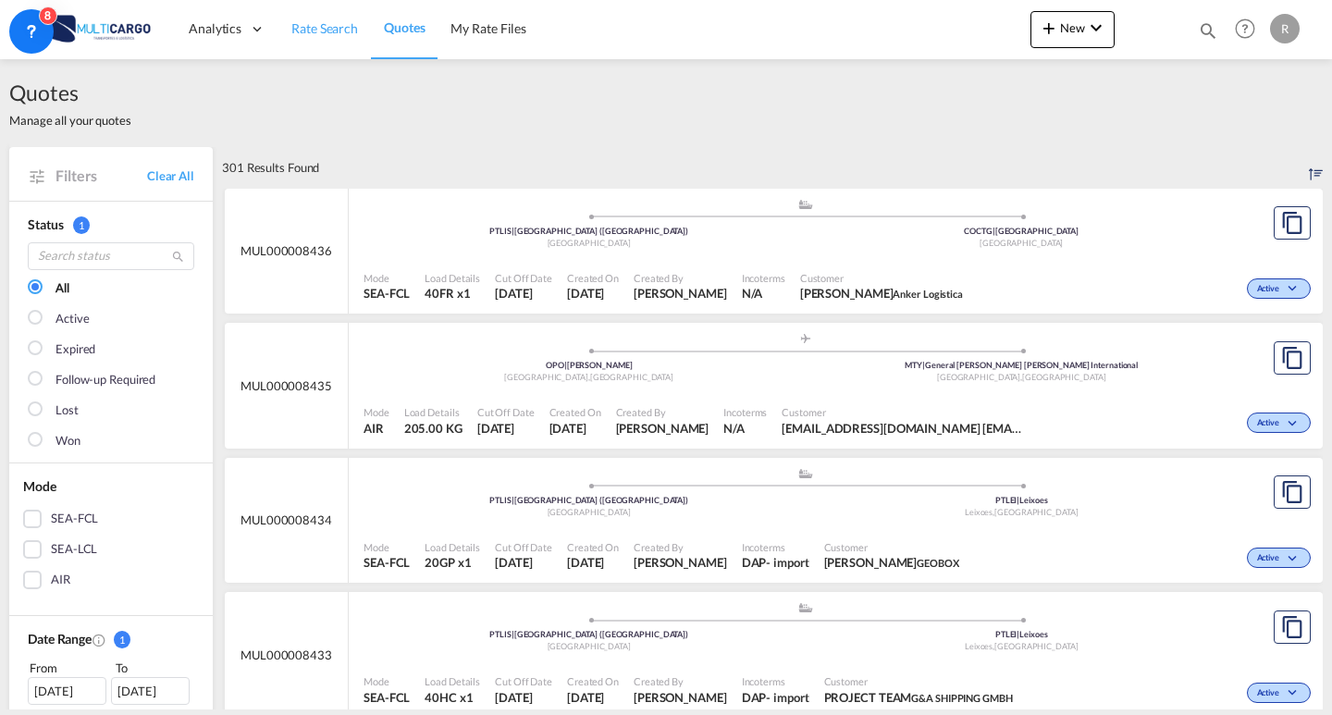
click at [336, 30] on span "Rate Search" at bounding box center [324, 28] width 67 height 16
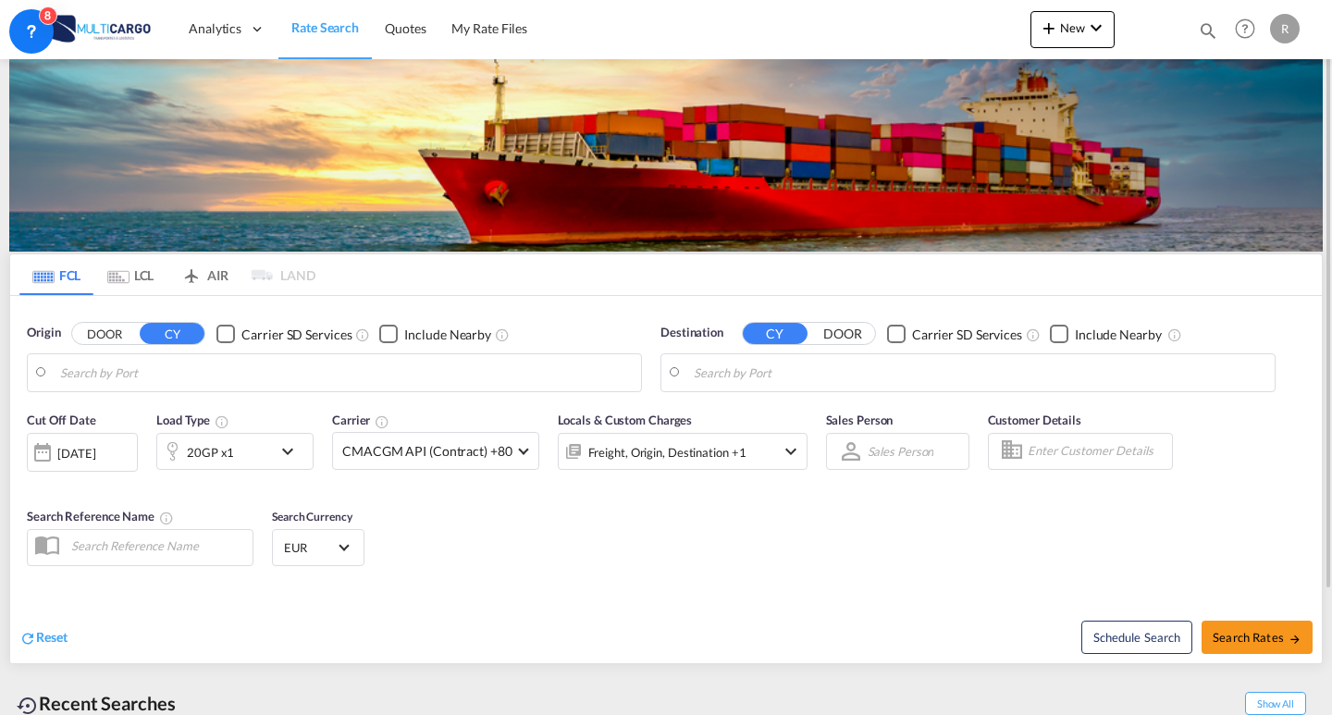
click at [288, 378] on input "Search by Port" at bounding box center [346, 373] width 572 height 28
type input "[GEOGRAPHIC_DATA] ([GEOGRAPHIC_DATA]), PTLIS"
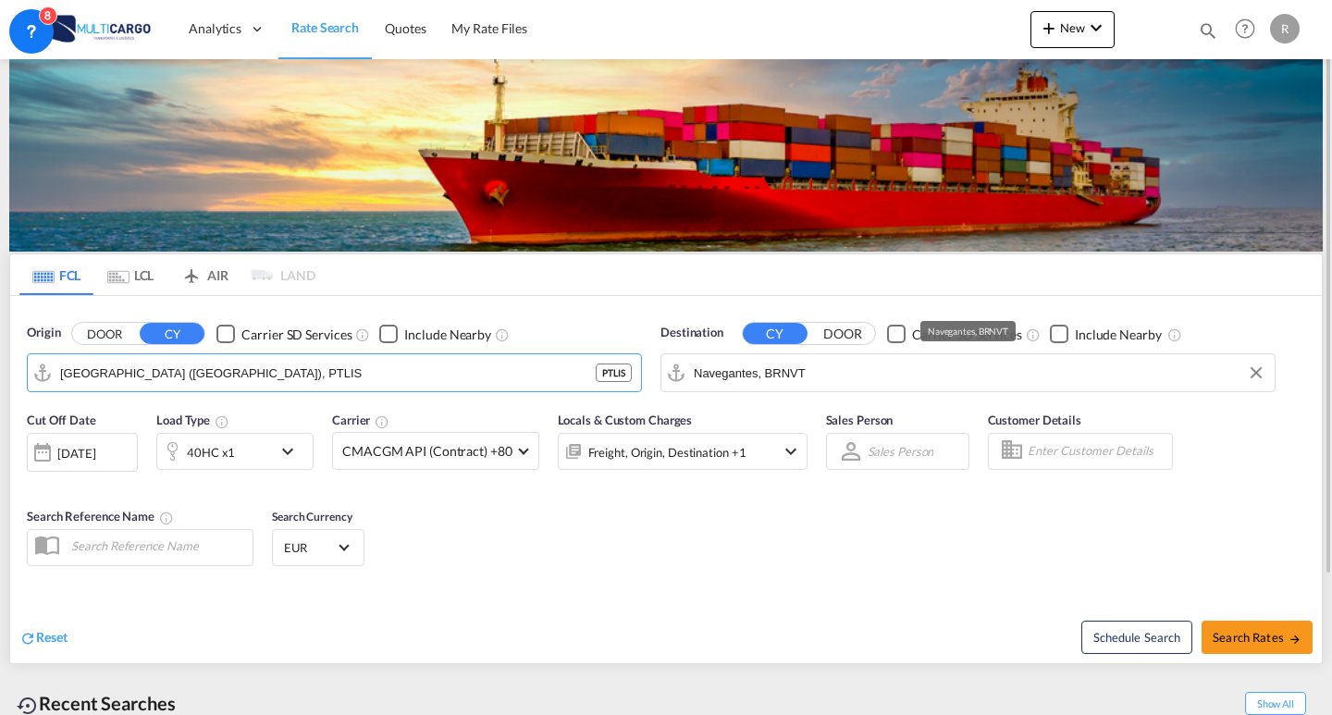
click at [789, 380] on input "Navegantes, BRNVT" at bounding box center [980, 373] width 572 height 28
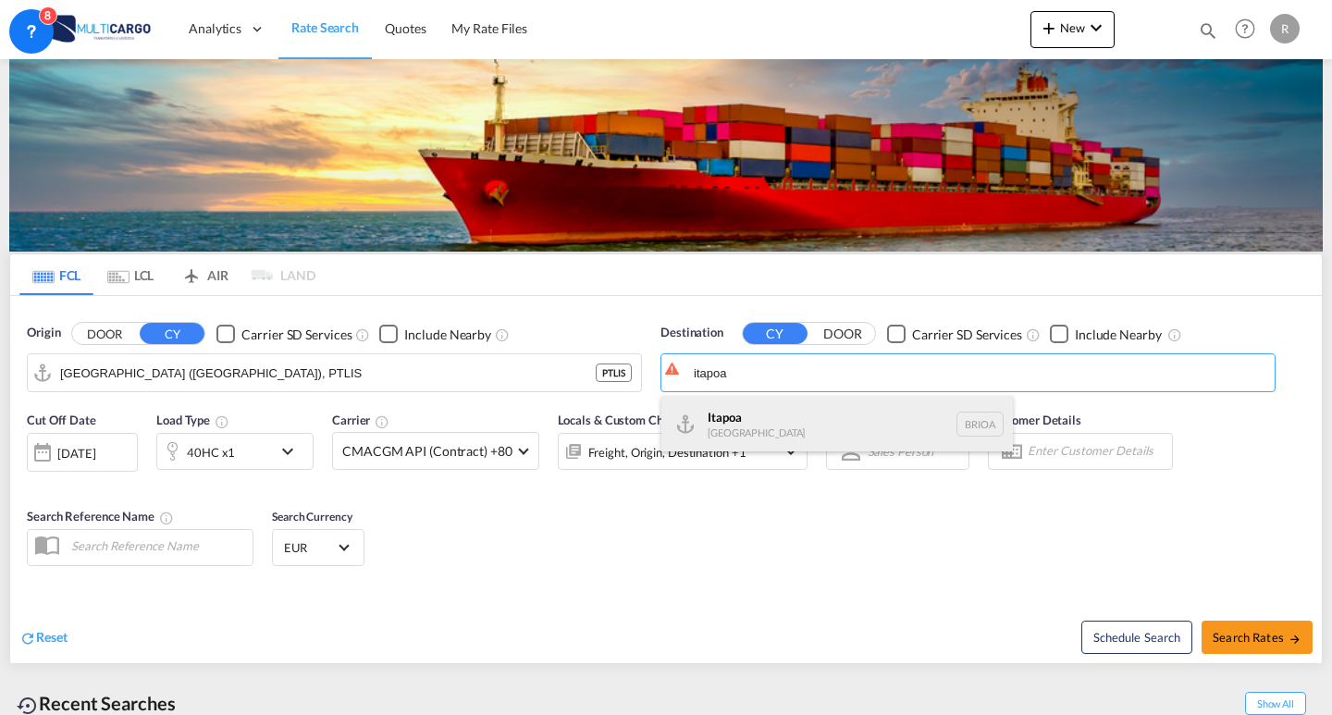
click at [800, 427] on div "Itapoa [GEOGRAPHIC_DATA] BRIOA" at bounding box center [838, 424] width 352 height 56
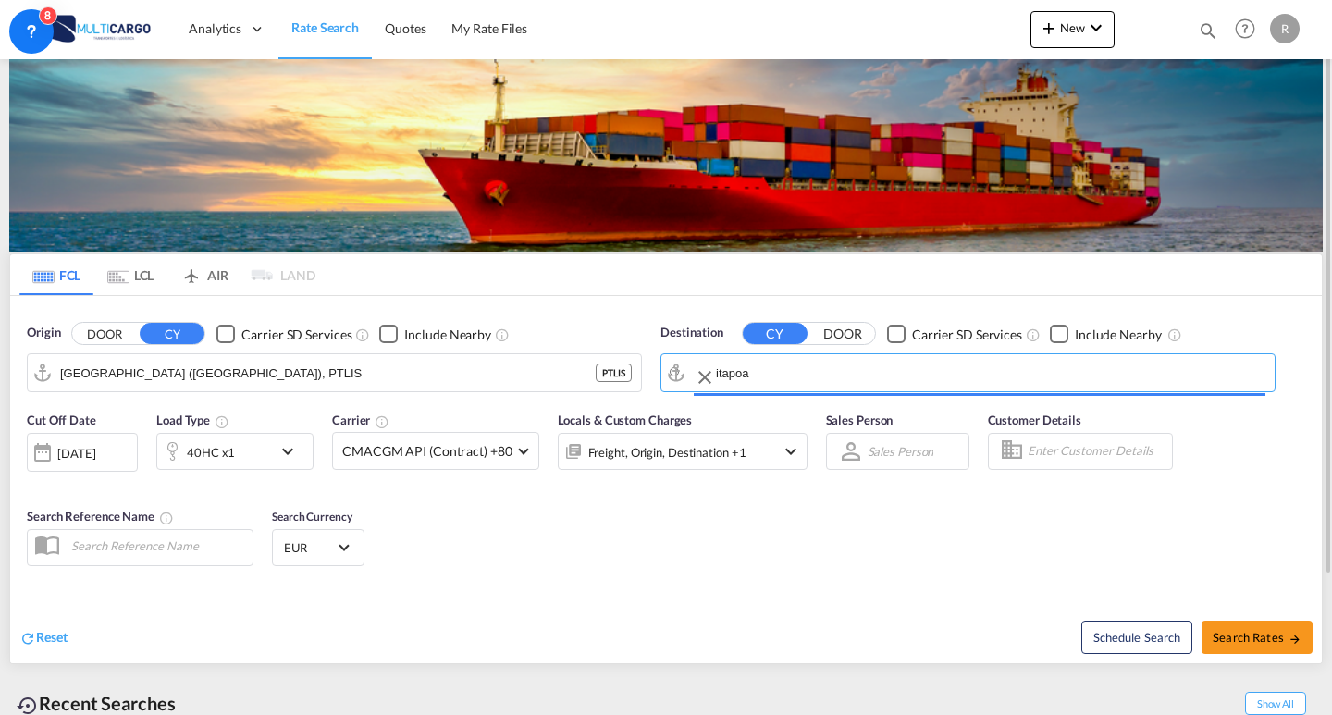
type input "Itapoa, BRIOA"
click at [955, 539] on div "Cut Off Date [DATE] [DATE] Load Type 40HC x1 Carrier CMACGM API (Contract) +80 …" at bounding box center [666, 492] width 1312 height 180
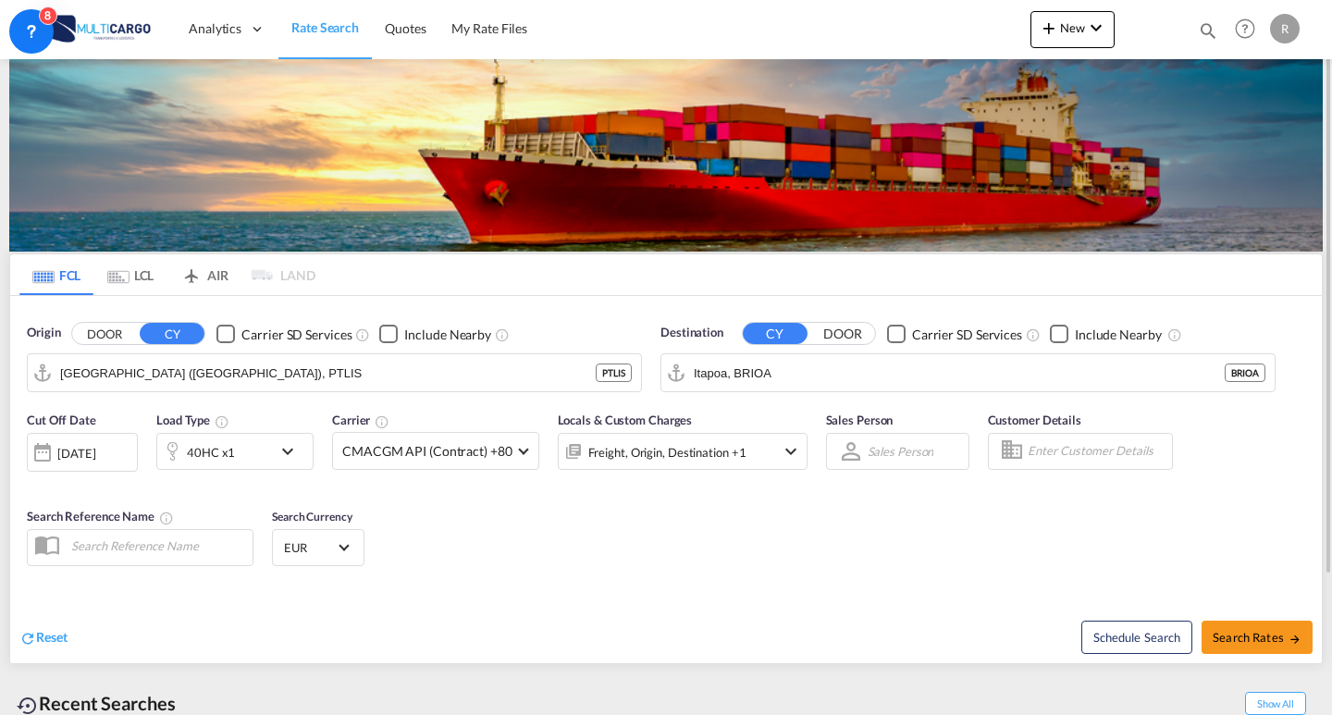
click at [1075, 333] on div "Include Nearby" at bounding box center [1118, 335] width 87 height 19
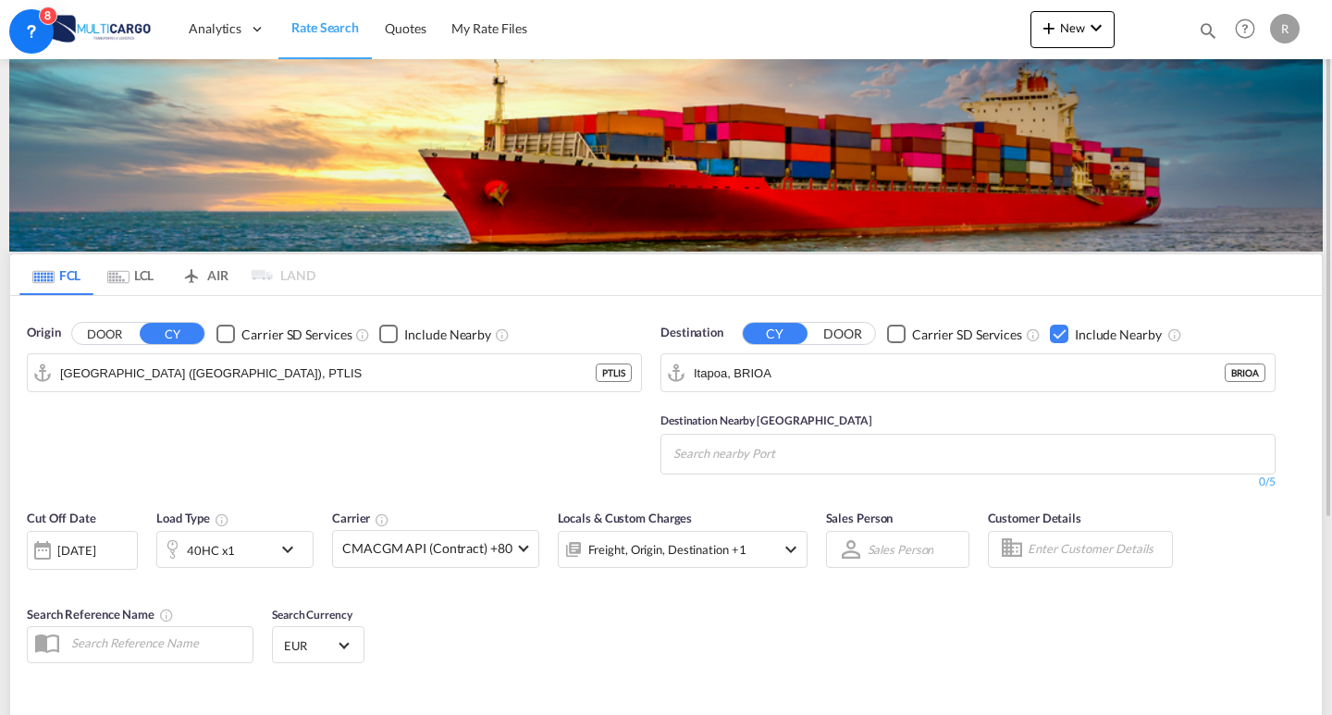
click at [825, 456] on input "Search nearby Port" at bounding box center [762, 454] width 176 height 30
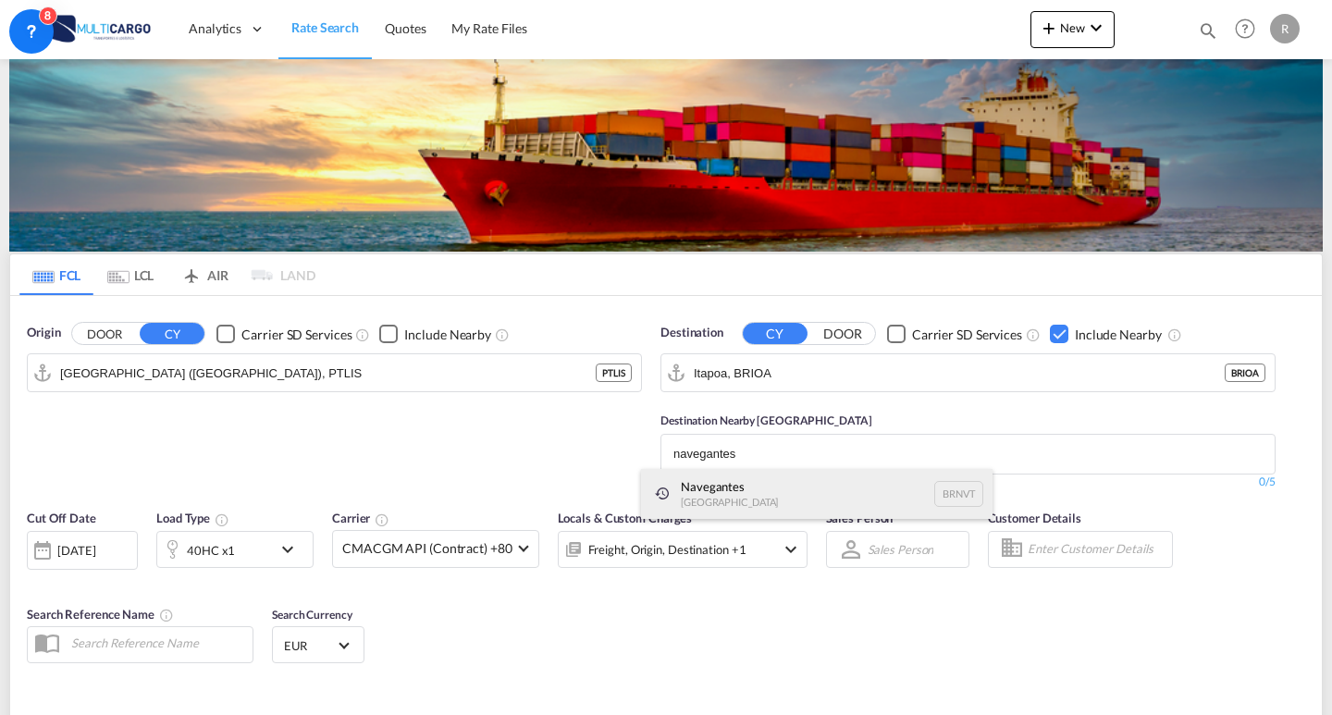
type input "navegantes"
click at [765, 498] on div "Navegantes [GEOGRAPHIC_DATA] BRNVT" at bounding box center [817, 494] width 352 height 50
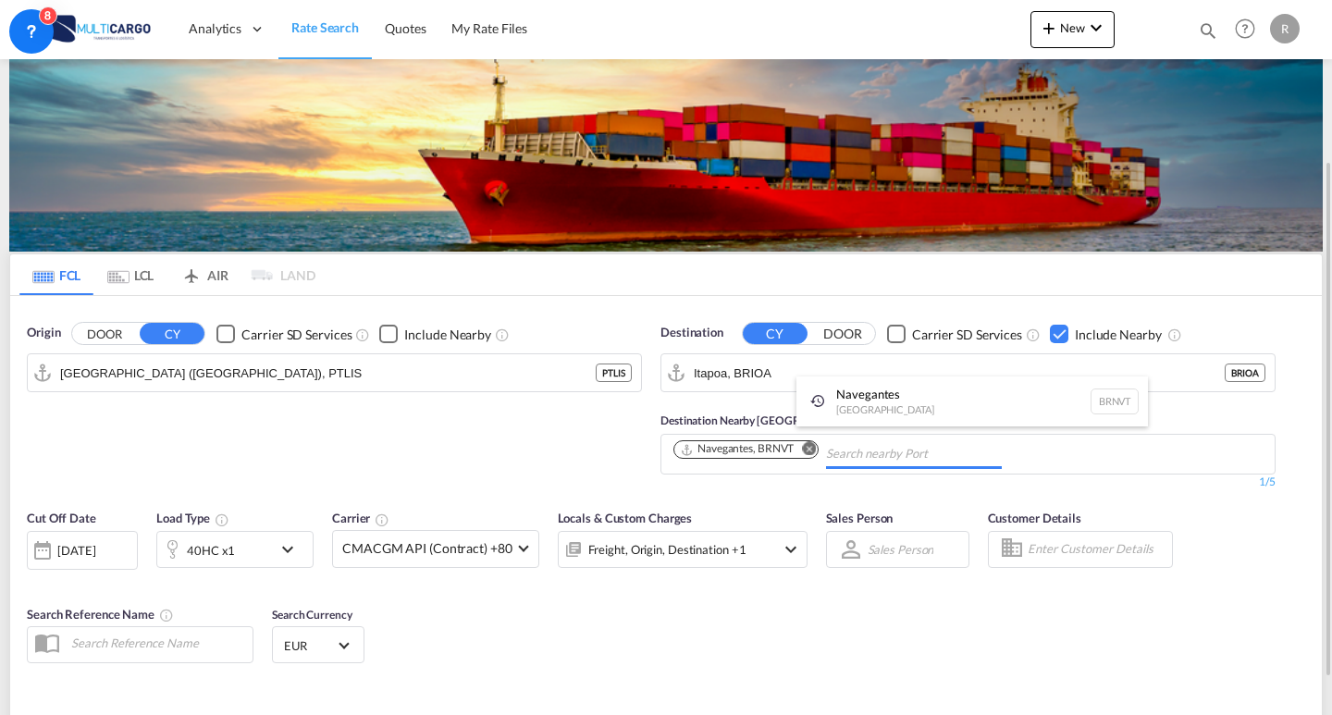
scroll to position [93, 0]
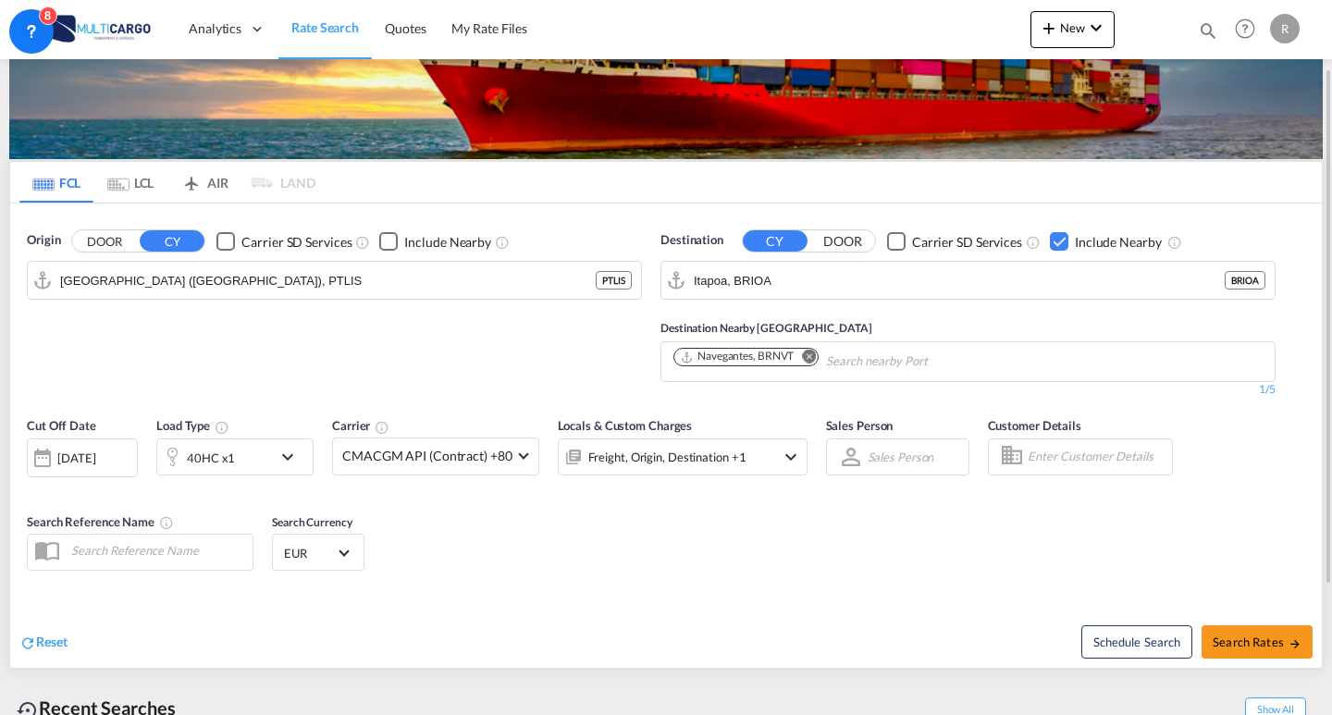
click at [274, 454] on div "40HC x1" at bounding box center [234, 457] width 157 height 37
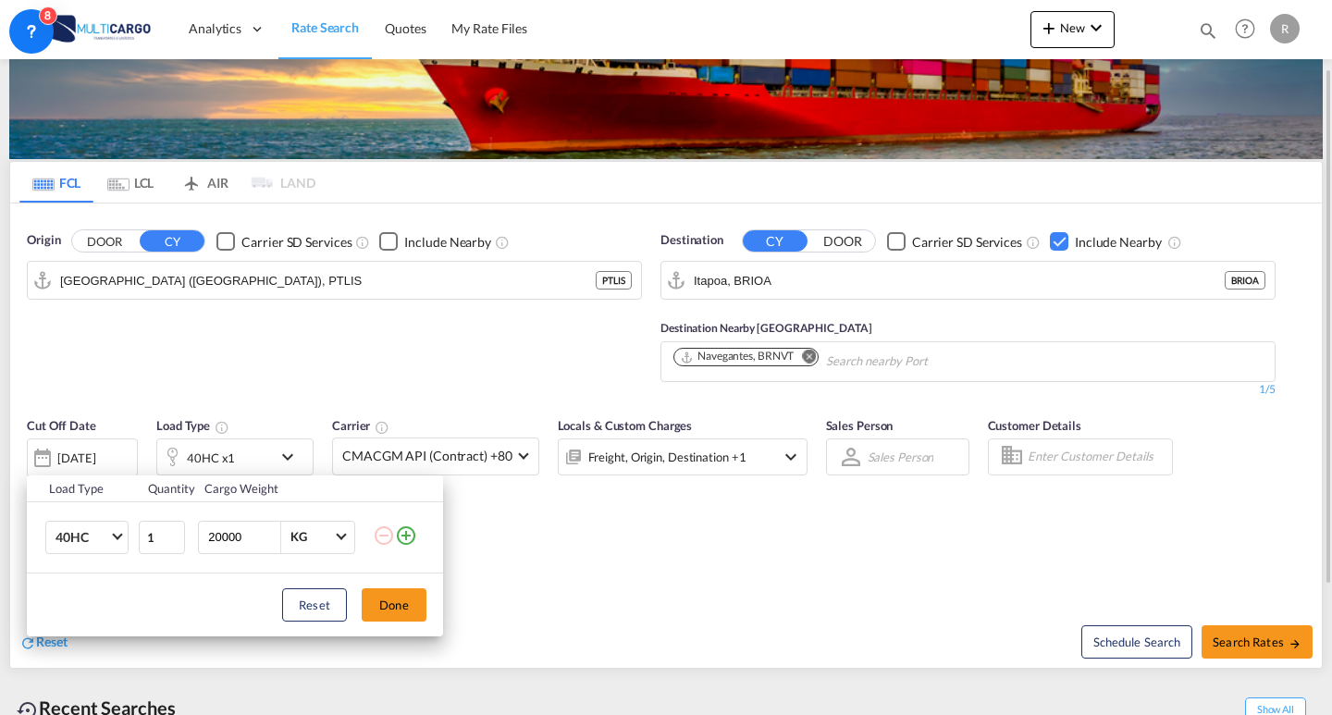
click at [274, 454] on div "Load Type Quantity Cargo Weight 40HC 20GP 40GP 40HC 45HC 20RE 40RE 40HR 20OT 40…" at bounding box center [666, 357] width 1332 height 715
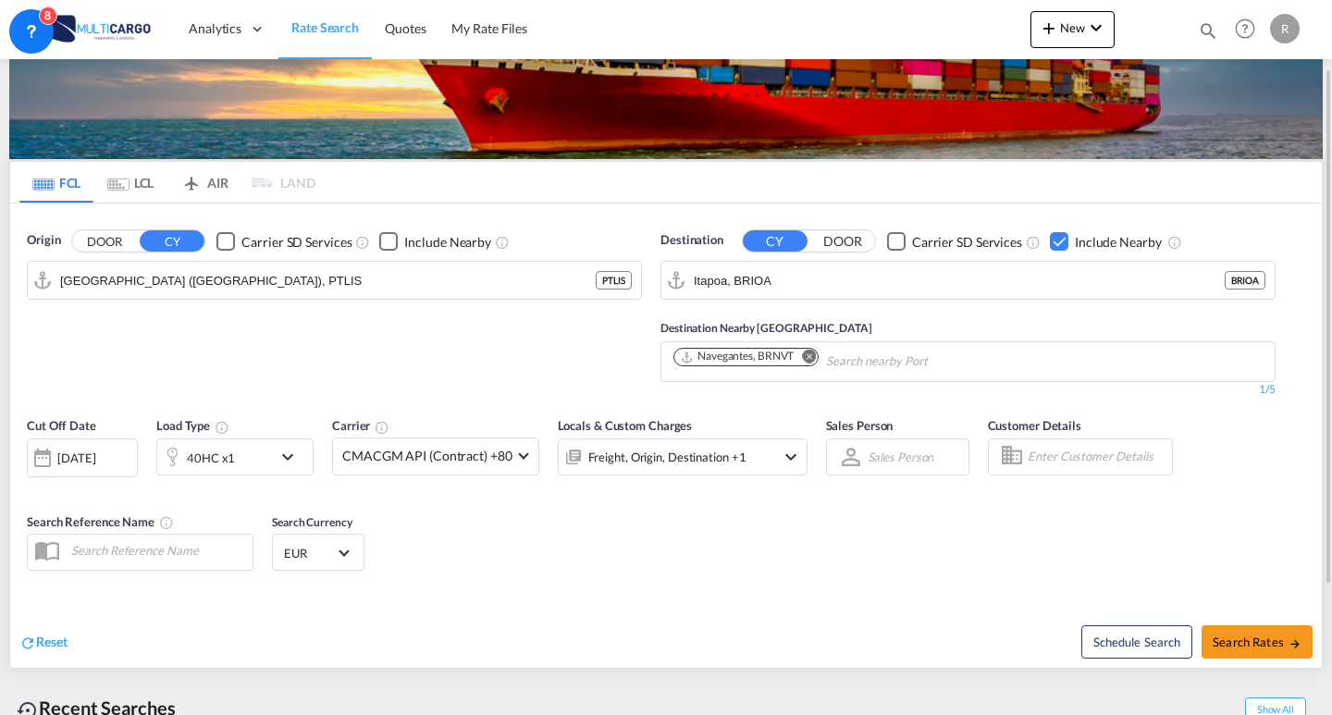
click at [1248, 625] on div "Schedule Search Search Rates" at bounding box center [996, 632] width 651 height 71
click at [1258, 641] on span "Search Rates" at bounding box center [1257, 642] width 89 height 15
type input "PTLIS to BRIOA / [DATE]"
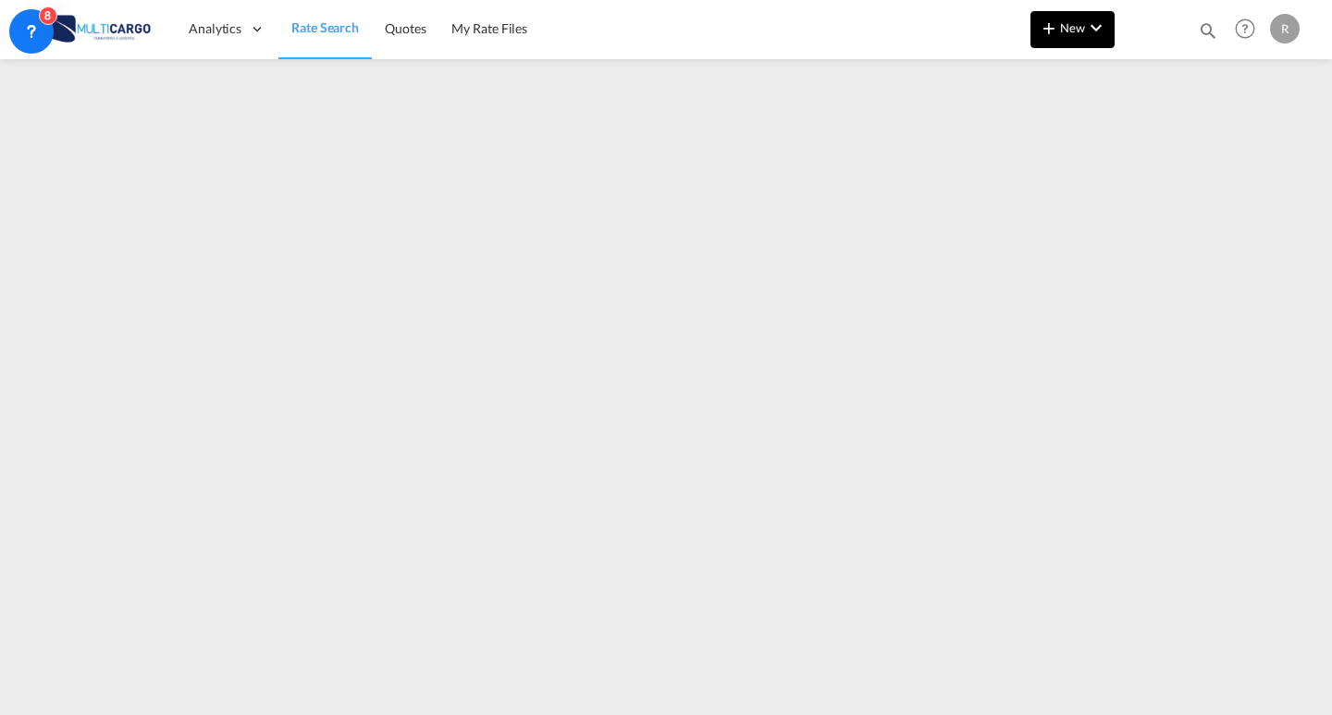
click at [1073, 26] on span "New" at bounding box center [1072, 27] width 69 height 15
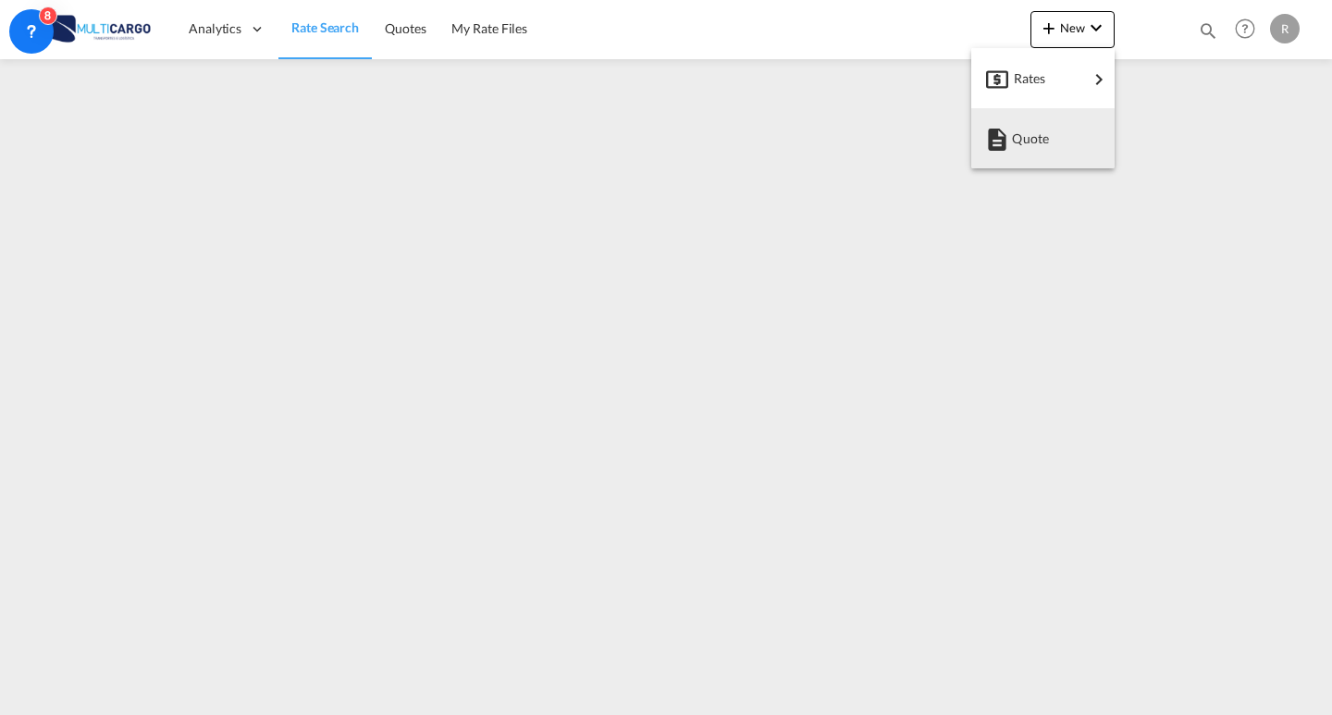
click at [723, 201] on md-backdrop at bounding box center [666, 357] width 1332 height 715
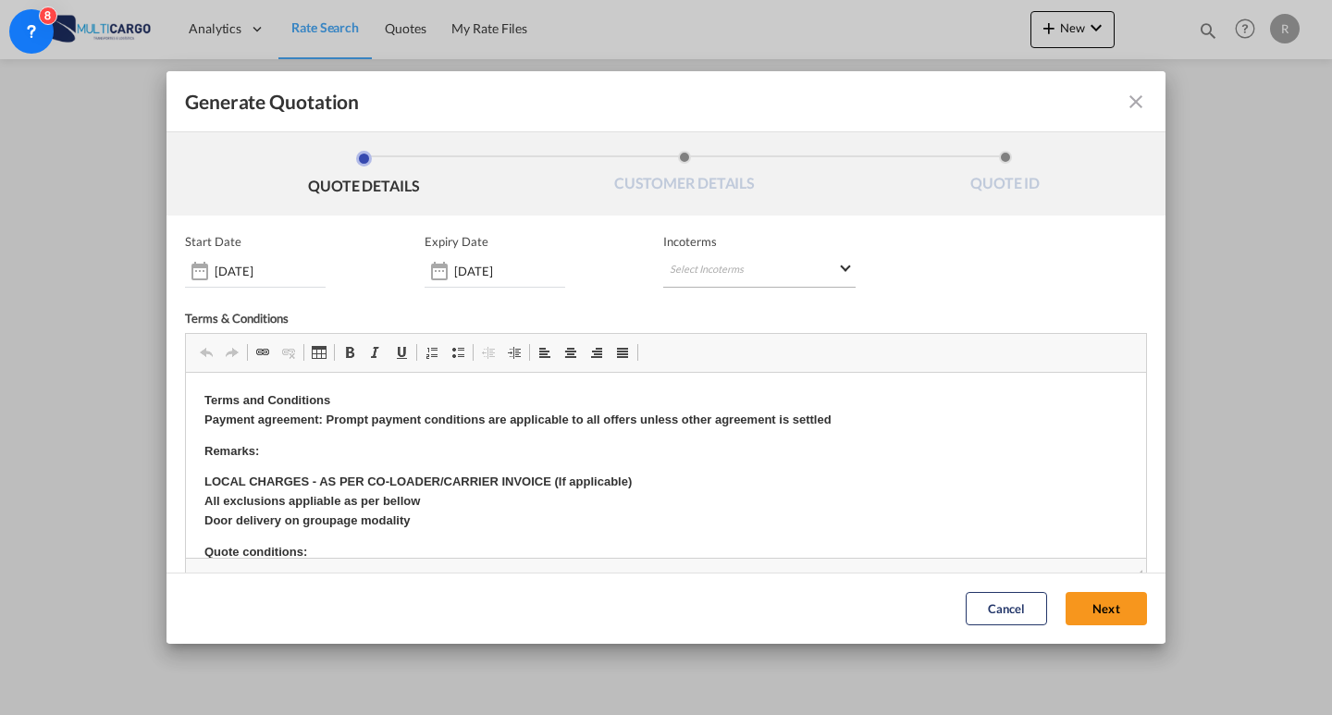
click at [725, 273] on md-select "Select Incoterms CIF - export Cost,Insurance and Freight EXW - import Ex Works …" at bounding box center [759, 270] width 192 height 33
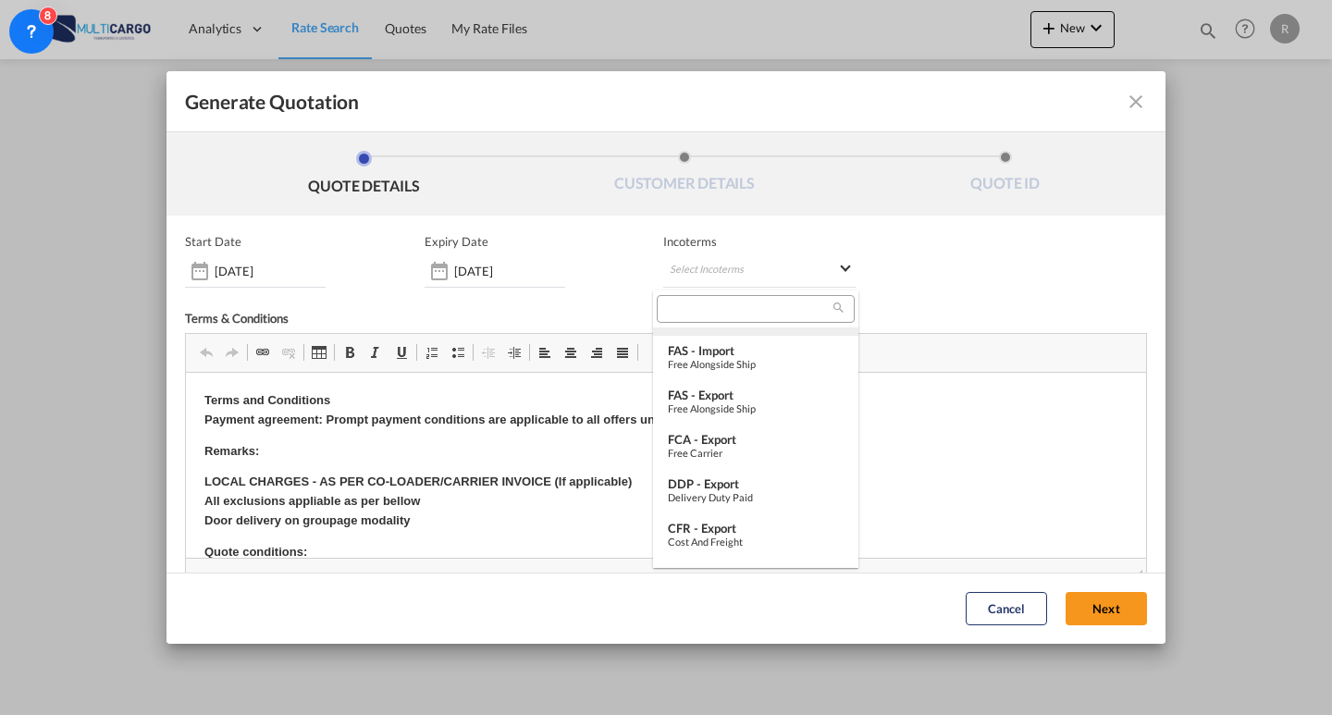
scroll to position [93, 0]
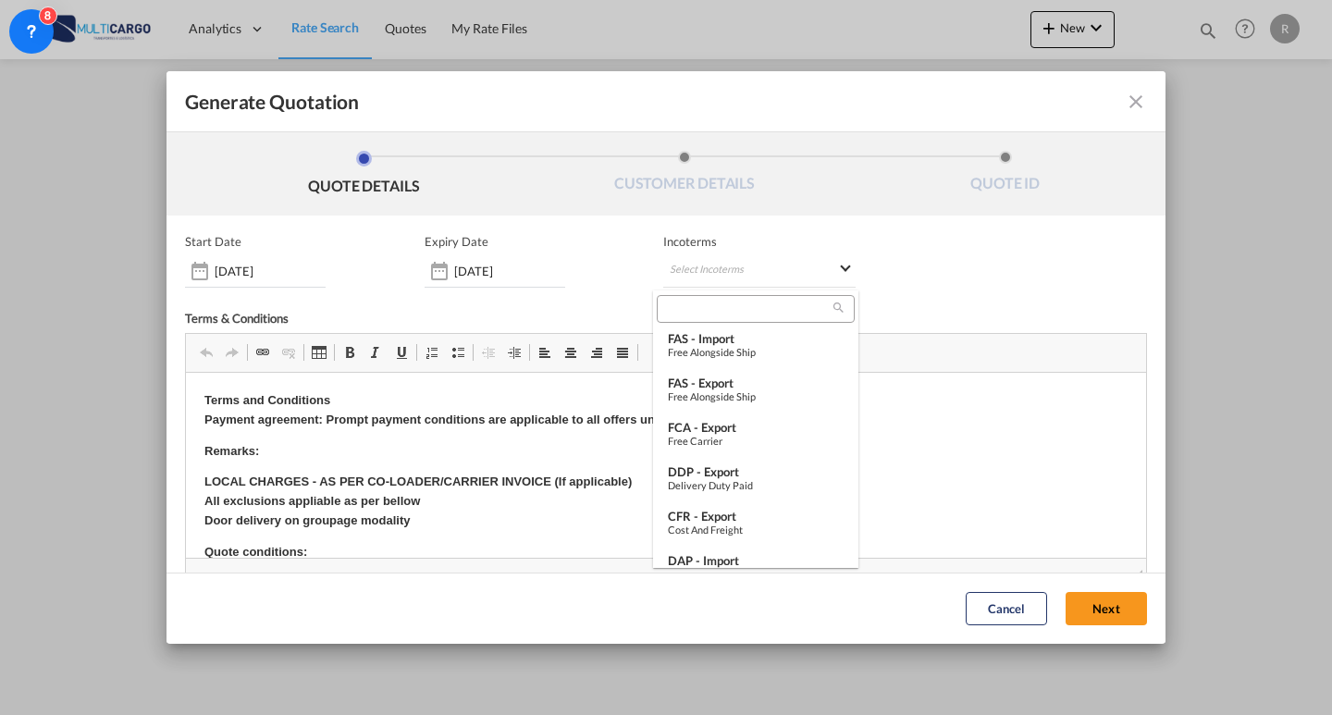
type md-option "[object Object]"
click at [728, 312] on input "search" at bounding box center [747, 309] width 171 height 17
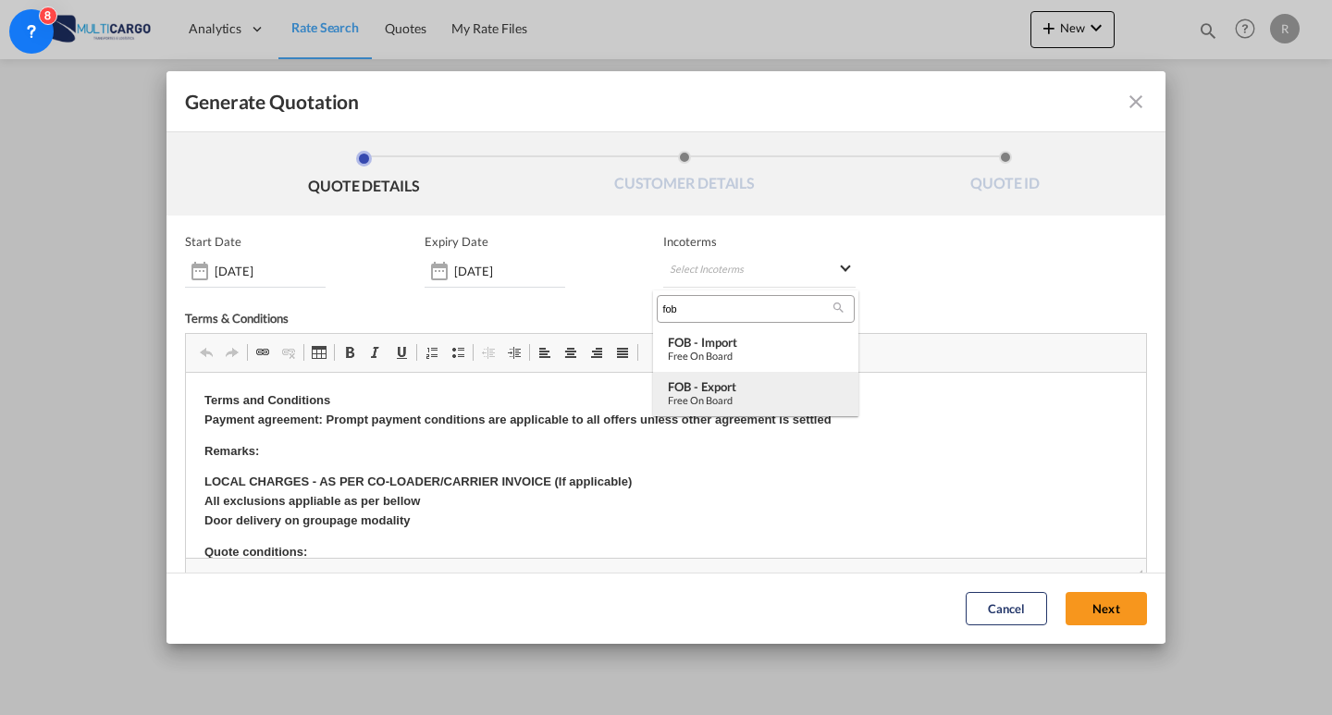
type input "fob"
click at [765, 394] on div "Free on Board" at bounding box center [756, 400] width 176 height 12
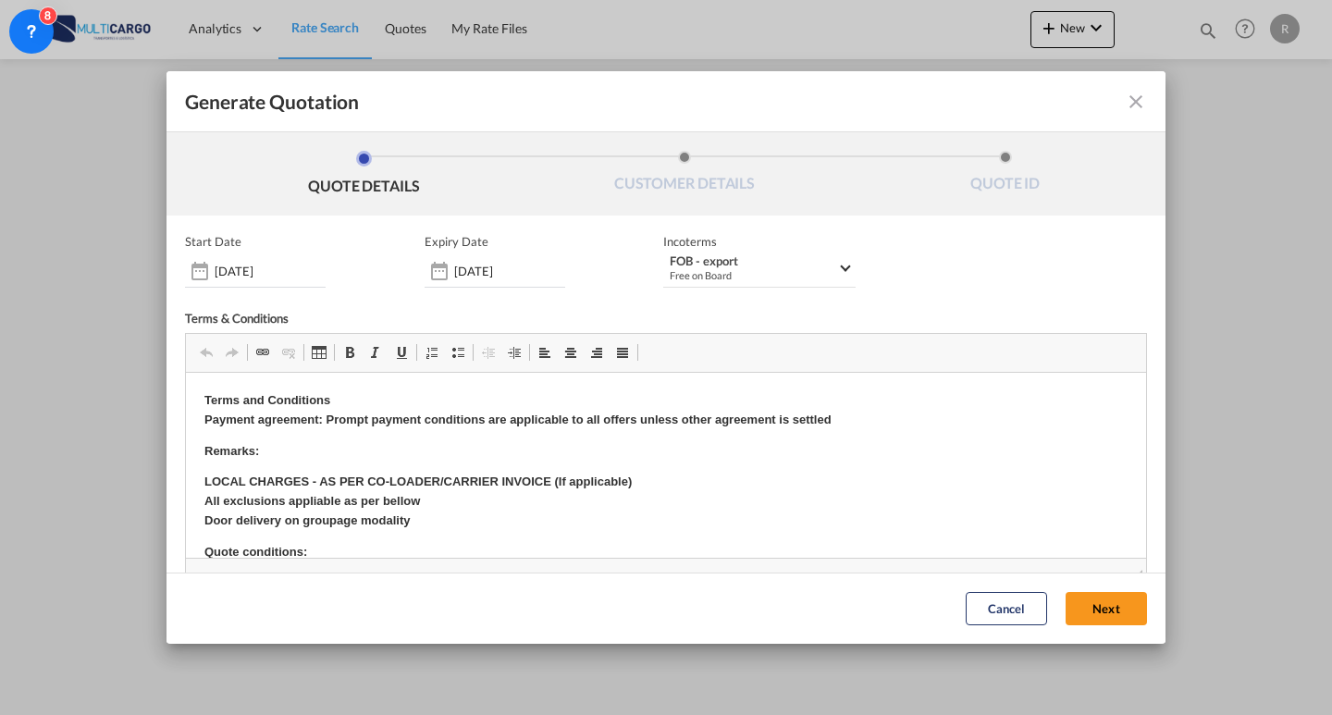
drag, startPoint x: 1064, startPoint y: 597, endPoint x: 1085, endPoint y: 477, distance: 122.2
click at [1066, 597] on button "Next" at bounding box center [1106, 609] width 81 height 33
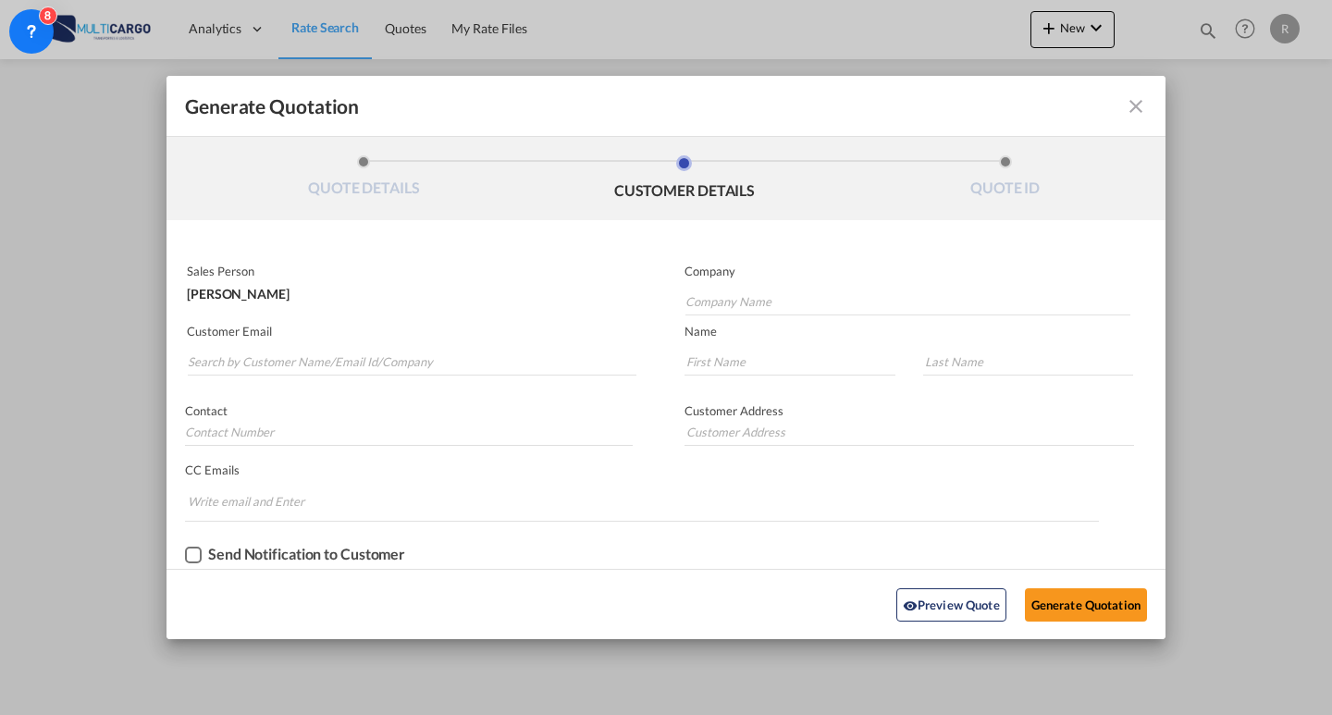
click at [308, 347] on md-autocomplete-wrap "Generate QuotationQUOTE ..." at bounding box center [412, 357] width 450 height 37
click at [316, 352] on input "Search by Customer Name/Email Id/Company" at bounding box center [412, 362] width 449 height 28
drag, startPoint x: 283, startPoint y: 360, endPoint x: 409, endPoint y: 368, distance: 126.1
click at [409, 368] on input "Circássia" at bounding box center [412, 362] width 449 height 28
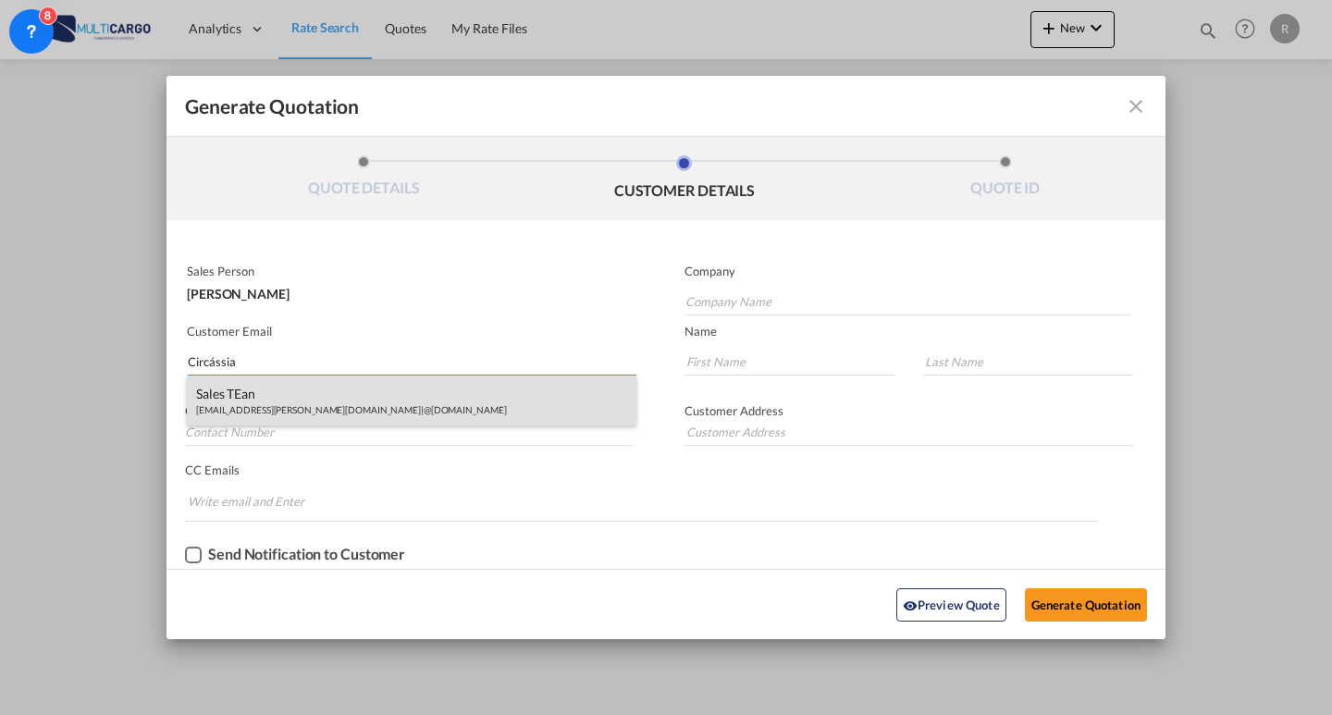
type input "Circássia"
click at [410, 419] on div "Sales TEan [EMAIL_ADDRESS][PERSON_NAME][DOMAIN_NAME] | @[DOMAIN_NAME]" at bounding box center [412, 401] width 450 height 50
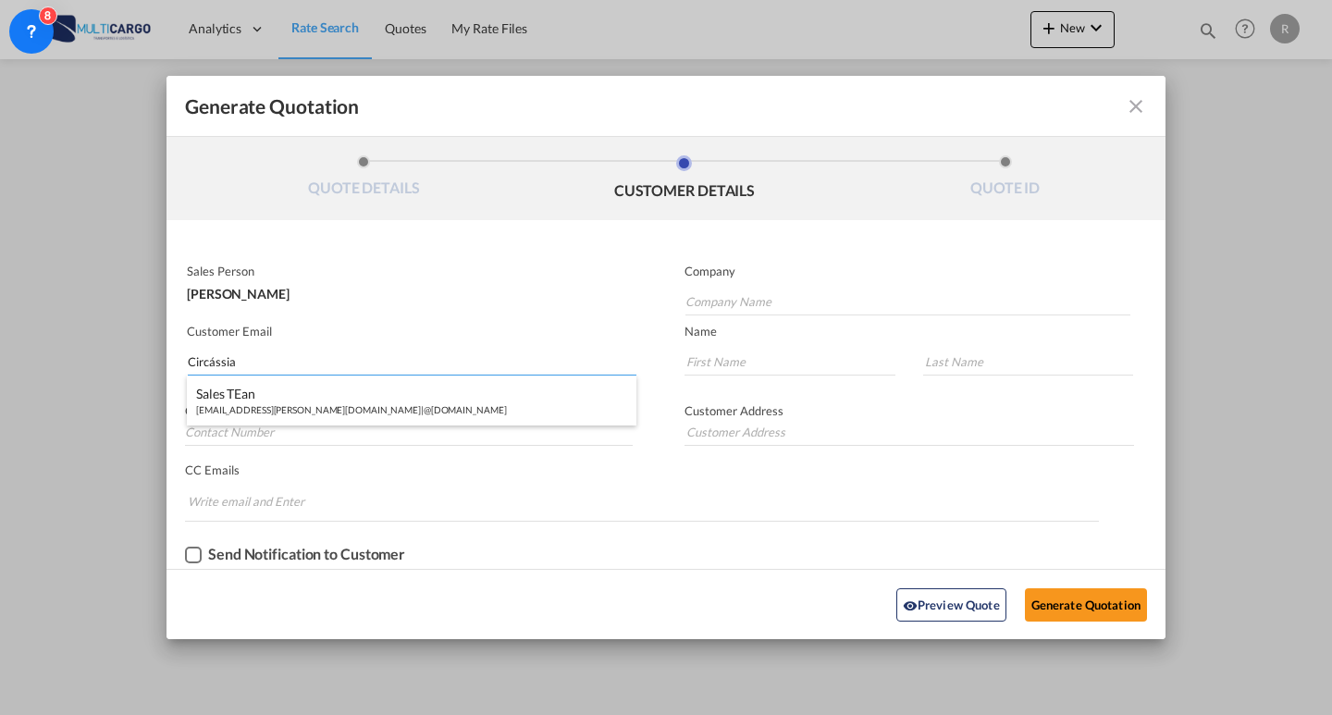
type input "@[DOMAIN_NAME]"
type input "[EMAIL_ADDRESS][PERSON_NAME][DOMAIN_NAME]"
type input "Sales"
type input "TEan"
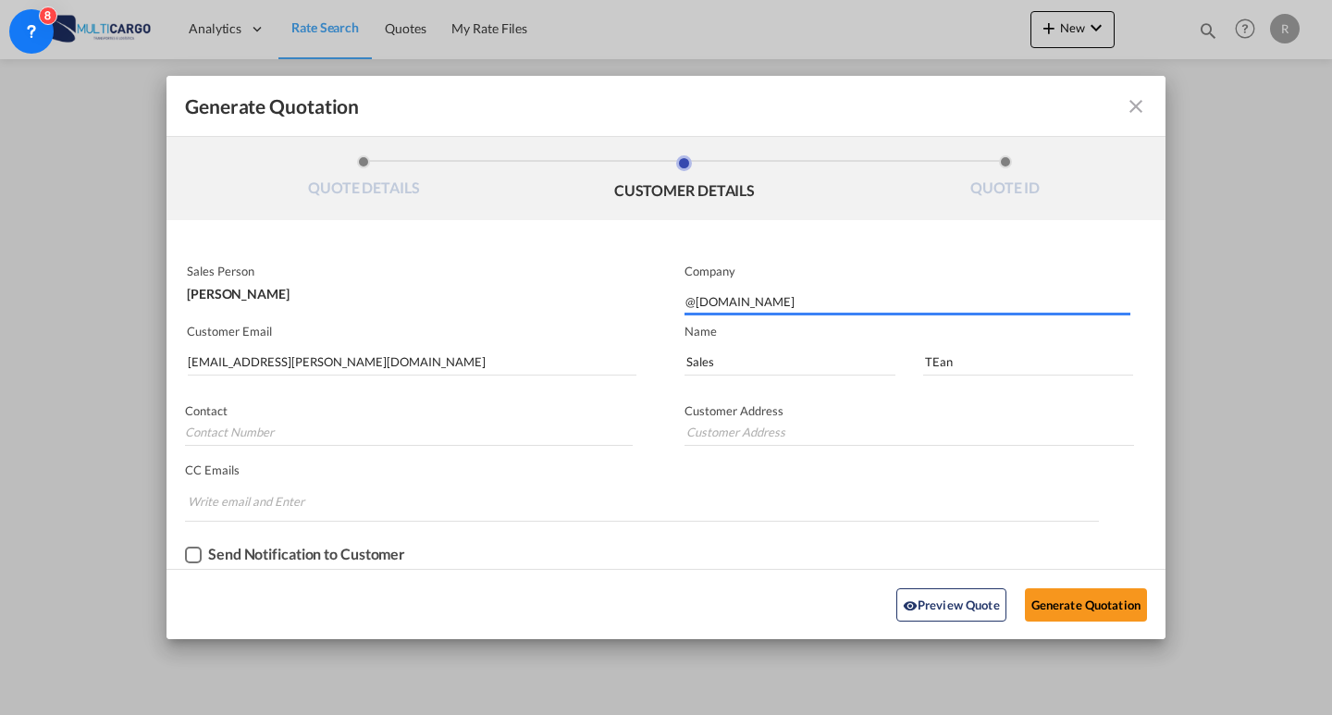
drag, startPoint x: 646, startPoint y: 545, endPoint x: 655, endPoint y: 537, distance: 12.4
click at [646, 544] on div "Send Notification to Customer" at bounding box center [666, 555] width 999 height 28
drag, startPoint x: 828, startPoint y: 365, endPoint x: 585, endPoint y: 330, distance: 245.7
click at [585, 330] on div "Sales Person [PERSON_NAME] Company @[DOMAIN_NAME] Customer Email [EMAIL_ADDRESS…" at bounding box center [666, 413] width 999 height 312
type input "Circássia"
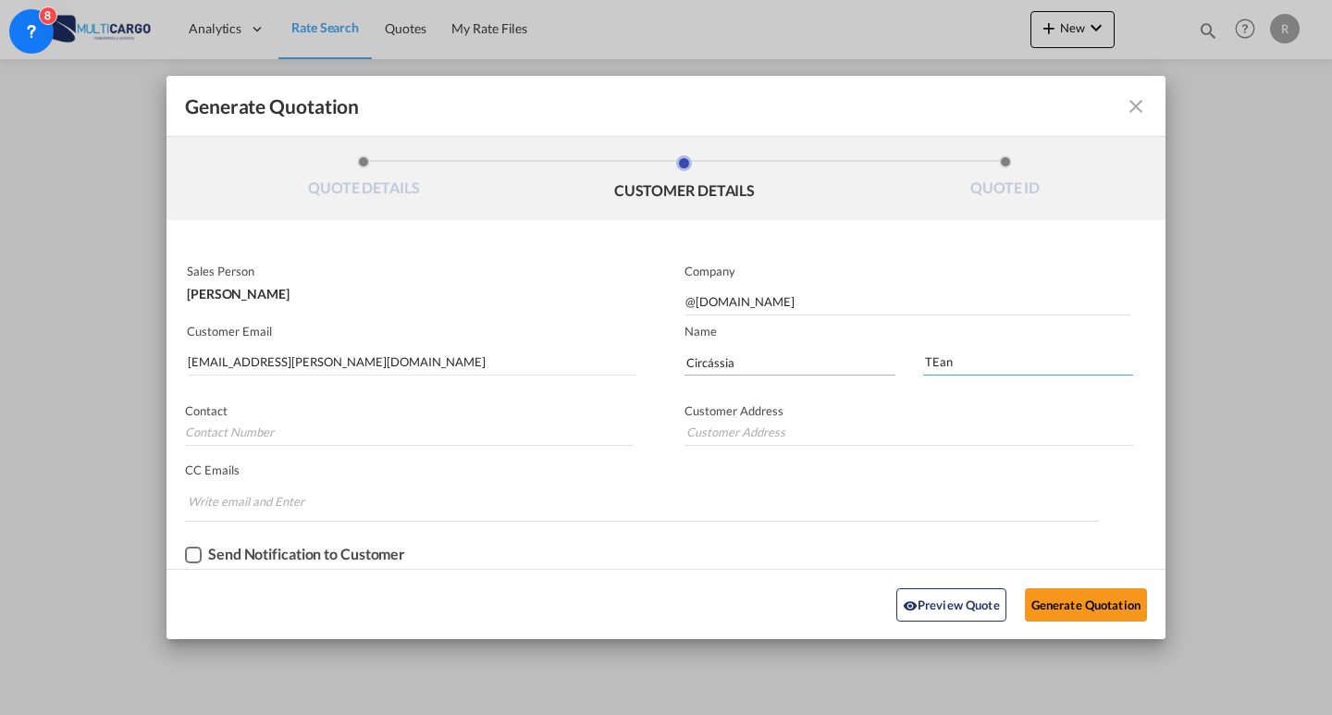
drag, startPoint x: 971, startPoint y: 365, endPoint x: 856, endPoint y: 361, distance: 114.8
click at [844, 362] on div "Circássia TEan" at bounding box center [916, 357] width 500 height 56
type input "[PERSON_NAME]"
click at [1094, 595] on button "Generate Quotation" at bounding box center [1086, 604] width 122 height 33
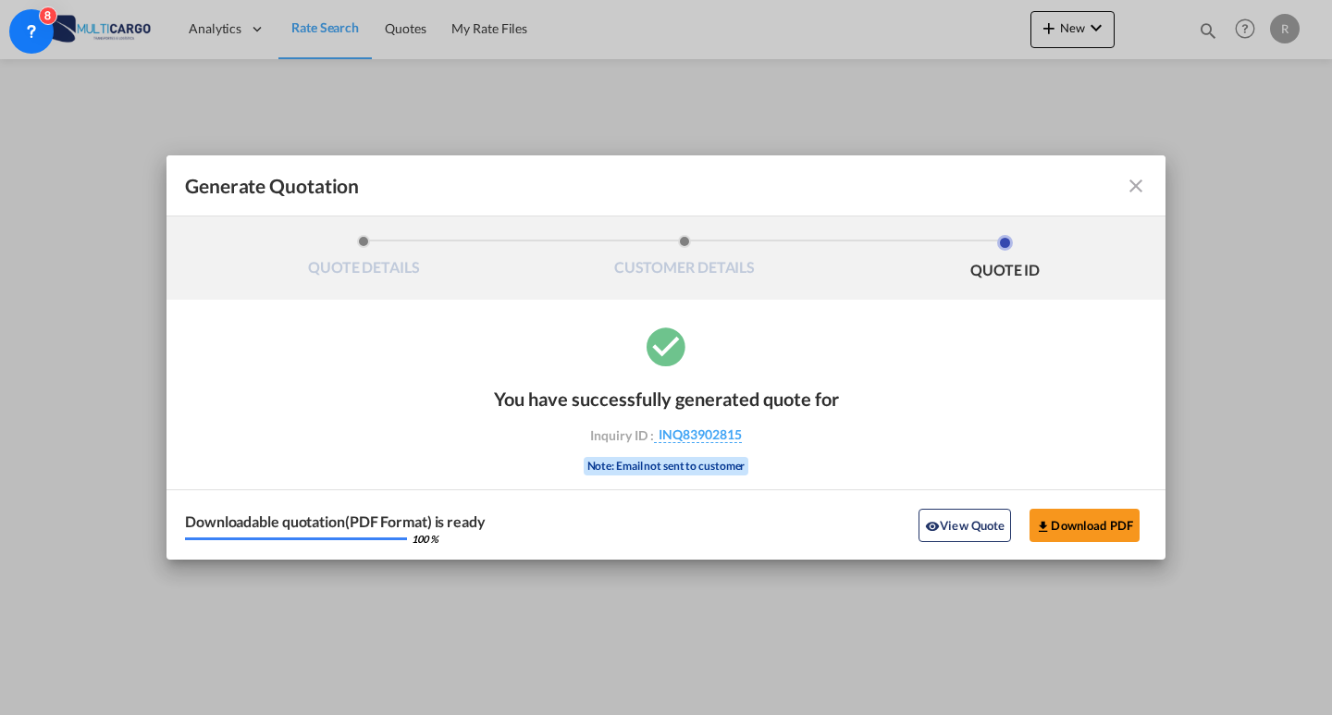
click at [1139, 184] on md-icon "icon-close fg-AAA8AD cursor m-0" at bounding box center [1136, 186] width 22 height 22
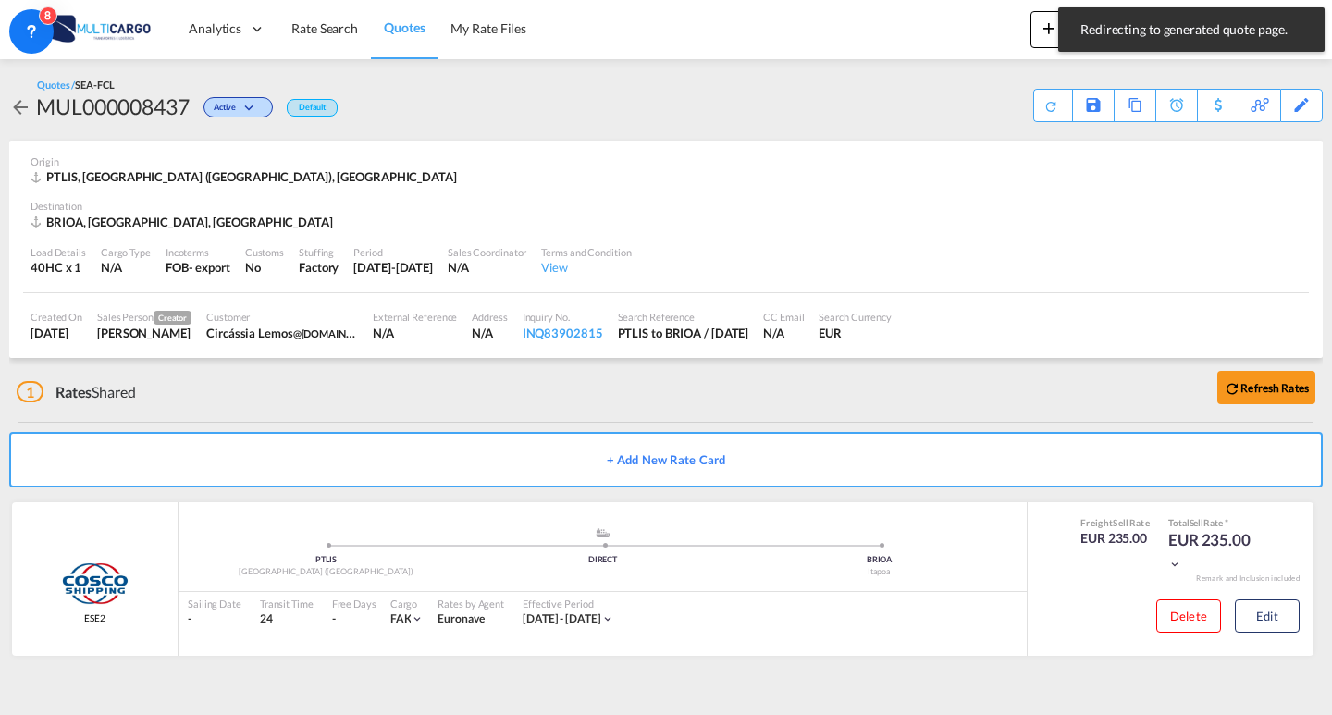
click at [434, 31] on link "Quotes" at bounding box center [404, 29] width 67 height 60
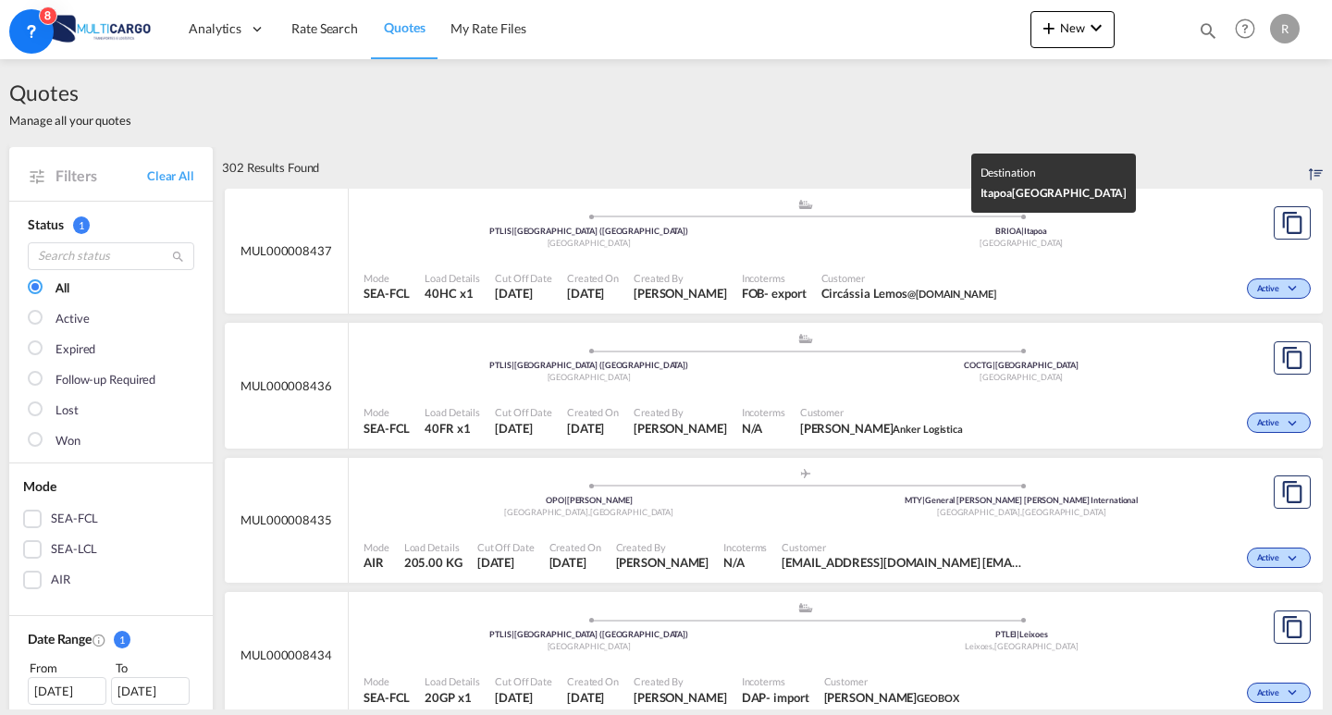
click at [839, 245] on div "[GEOGRAPHIC_DATA]" at bounding box center [1022, 244] width 433 height 12
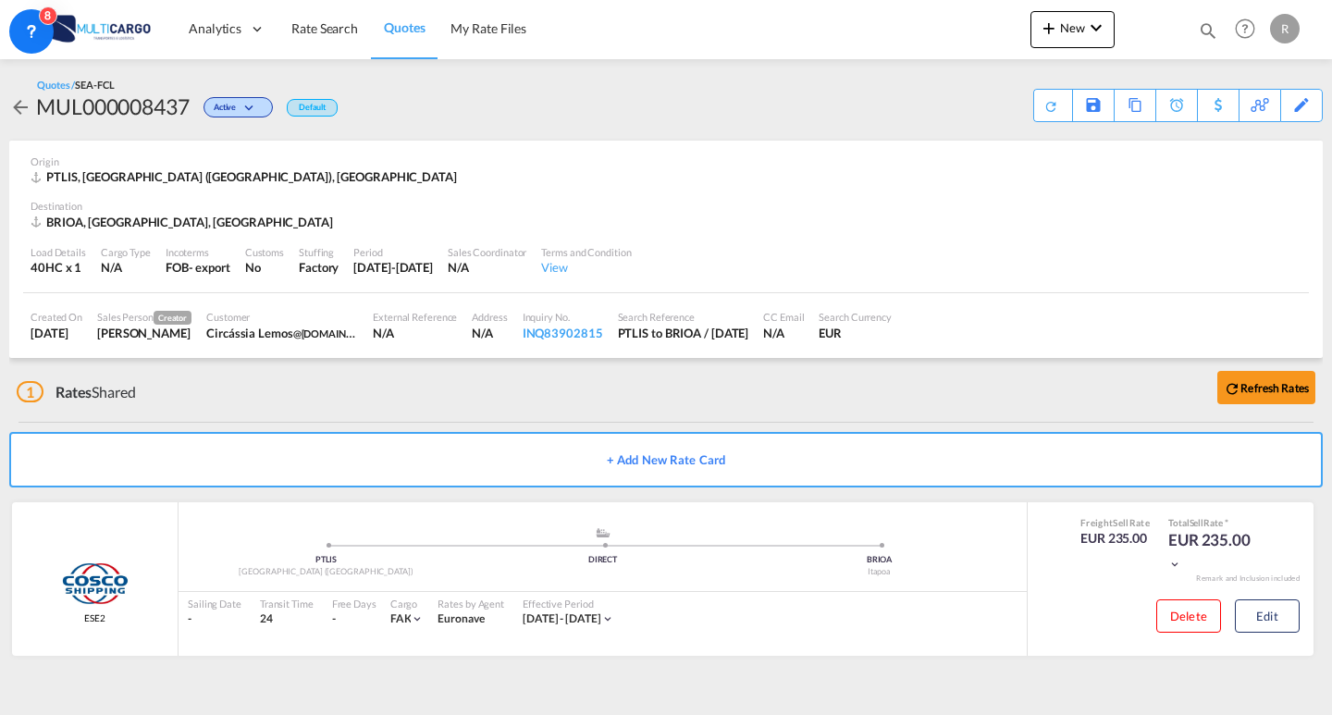
click at [758, 468] on button "+ Add New Rate Card" at bounding box center [666, 460] width 1314 height 56
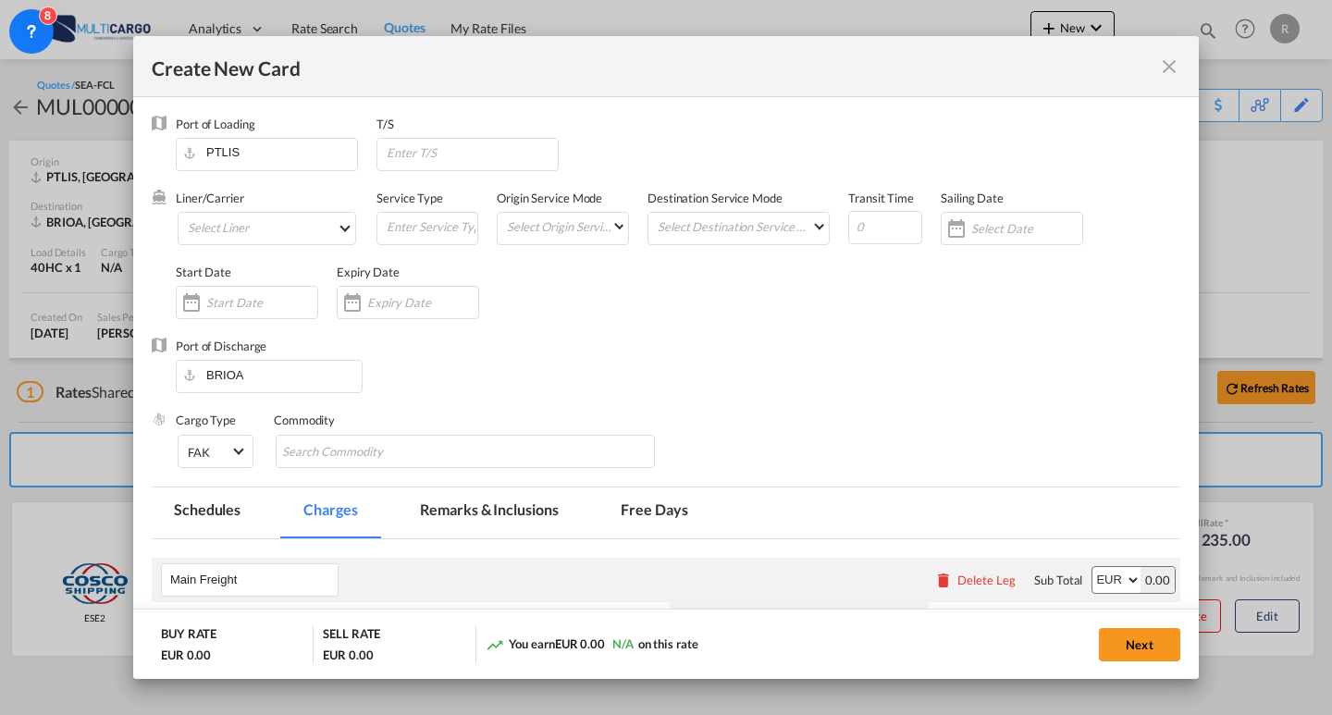
type input "Basic Ocean Freight"
select select "per equipment"
drag, startPoint x: 279, startPoint y: 365, endPoint x: 217, endPoint y: 364, distance: 62.0
click at [217, 364] on input "BRIOA" at bounding box center [273, 375] width 177 height 28
click at [251, 374] on input "BRIOA" at bounding box center [273, 375] width 177 height 28
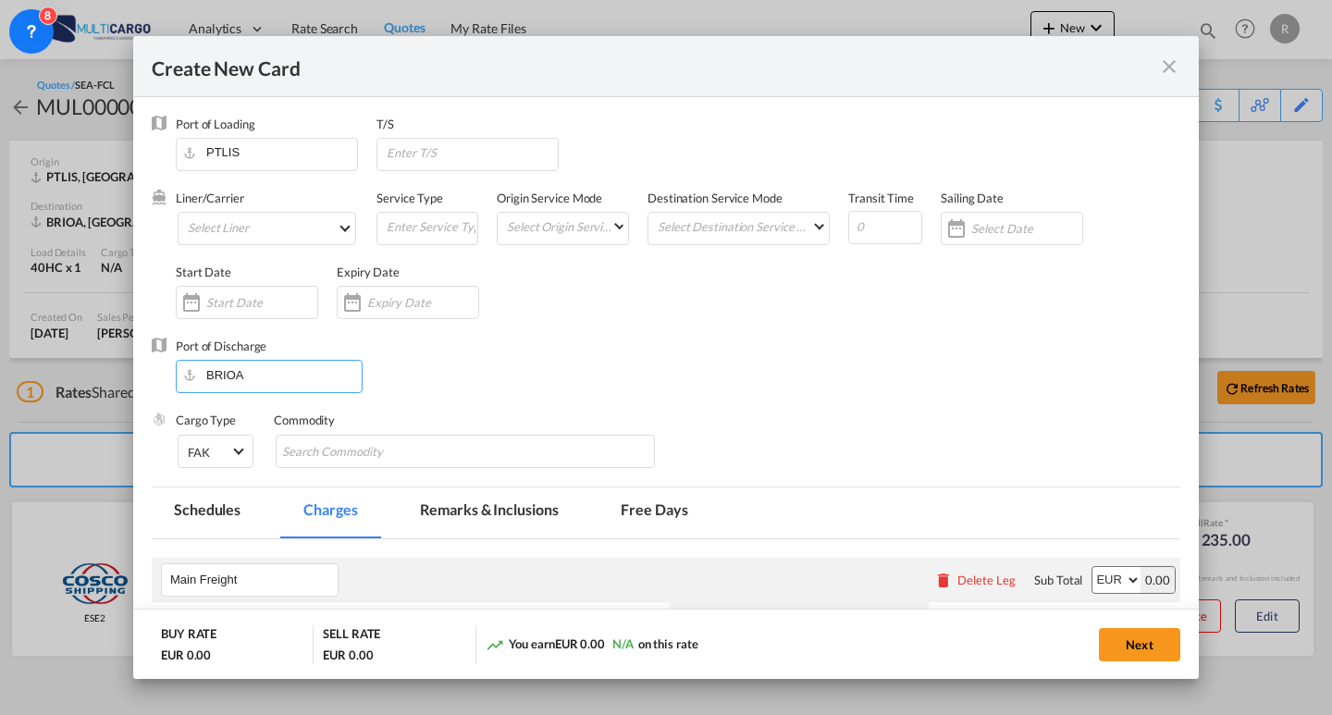
drag, startPoint x: 170, startPoint y: 368, endPoint x: 137, endPoint y: 365, distance: 33.5
click at [110, 360] on div "Create New Card Port of [GEOGRAPHIC_DATA] PTLIS T/S Liner/Carrier Select Liner …" at bounding box center [666, 357] width 1332 height 715
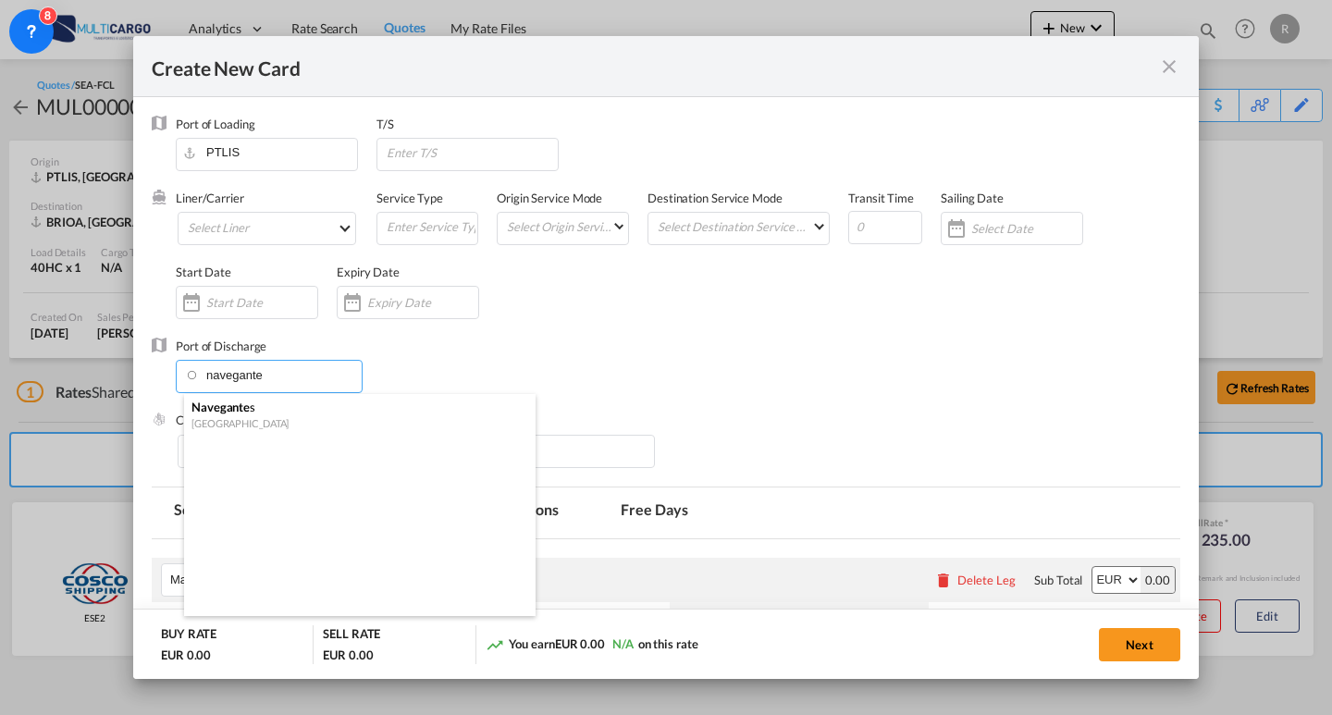
click at [210, 421] on div "[GEOGRAPHIC_DATA]" at bounding box center [355, 423] width 326 height 14
type input "Navegantes, BRNVT"
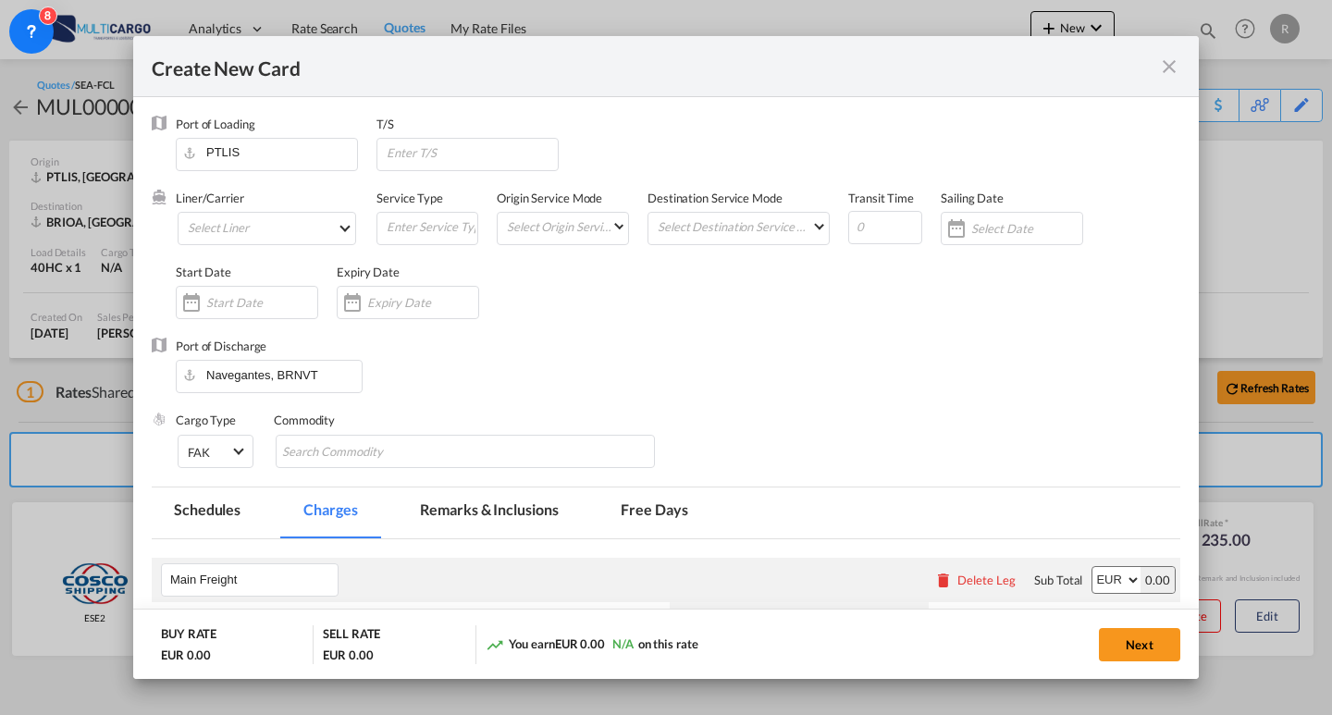
click at [609, 379] on div "Port of Discharge Navegantes, BRNVT" at bounding box center [666, 375] width 1029 height 74
click at [305, 219] on md-select "Select Liner 2HM LOGISTICS D.O.O AAXL GLOBAL SHIPPING LINES LLC [PERSON_NAME] S…" at bounding box center [267, 228] width 179 height 33
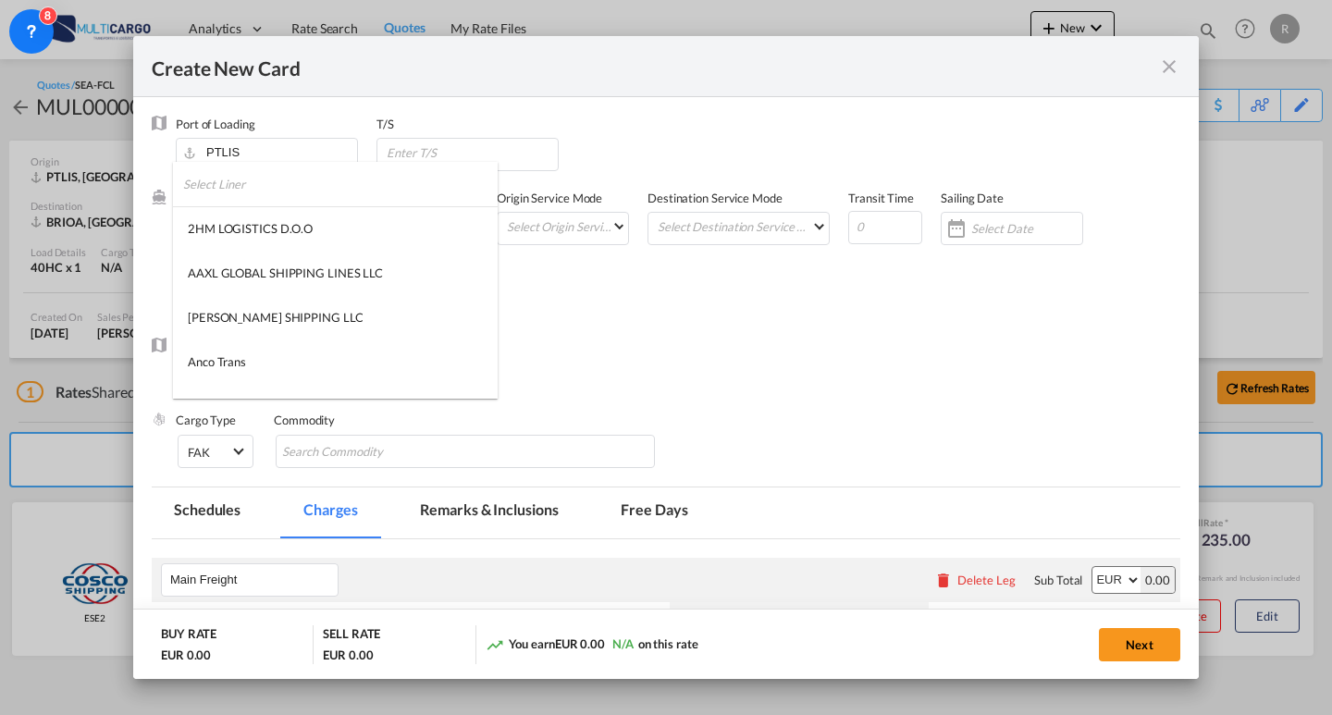
type md-option "1489"
type md-option "2"
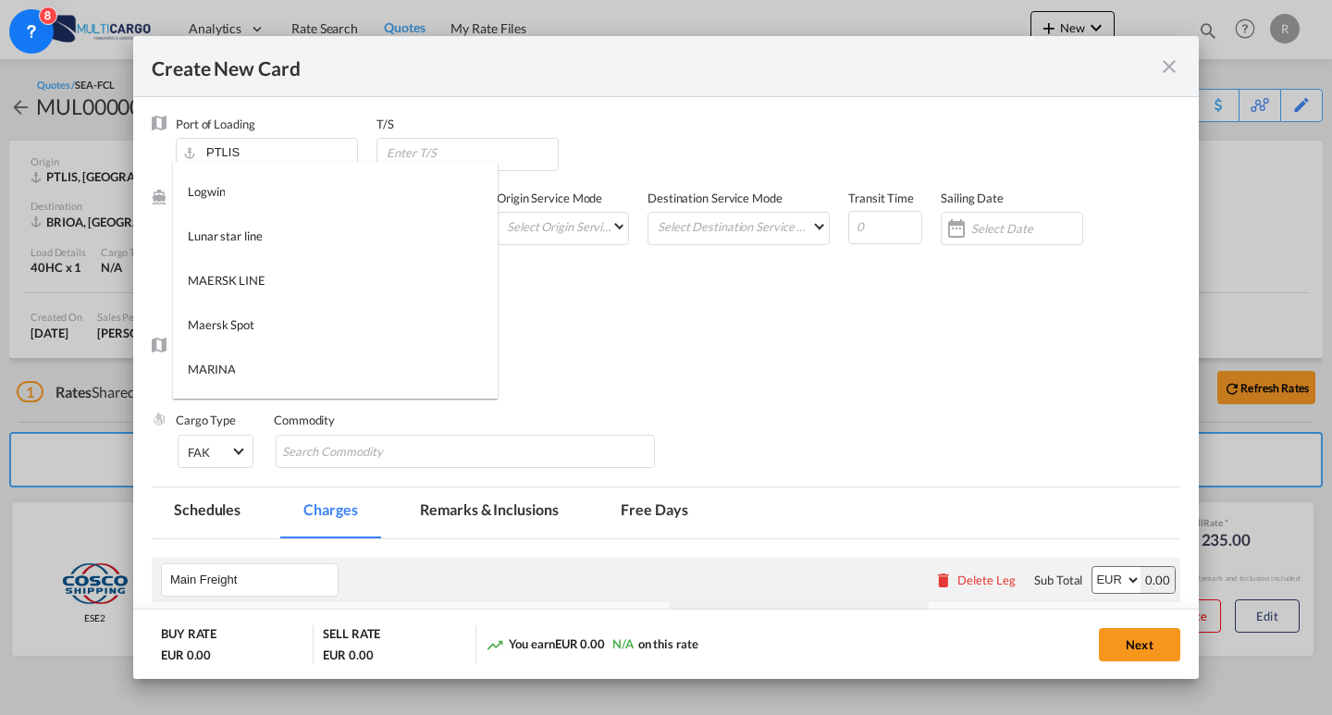
scroll to position [2391, 0]
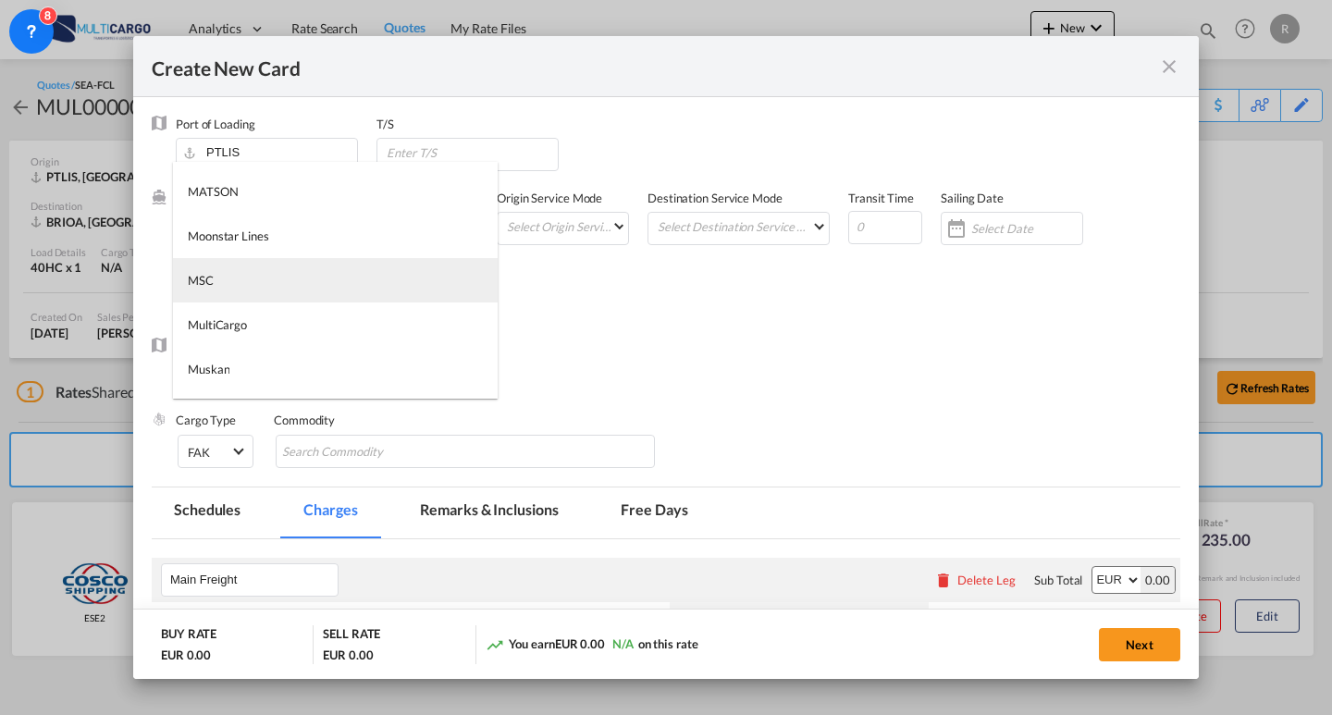
type md-option "41"
click at [285, 287] on md-option "MSC" at bounding box center [335, 280] width 325 height 44
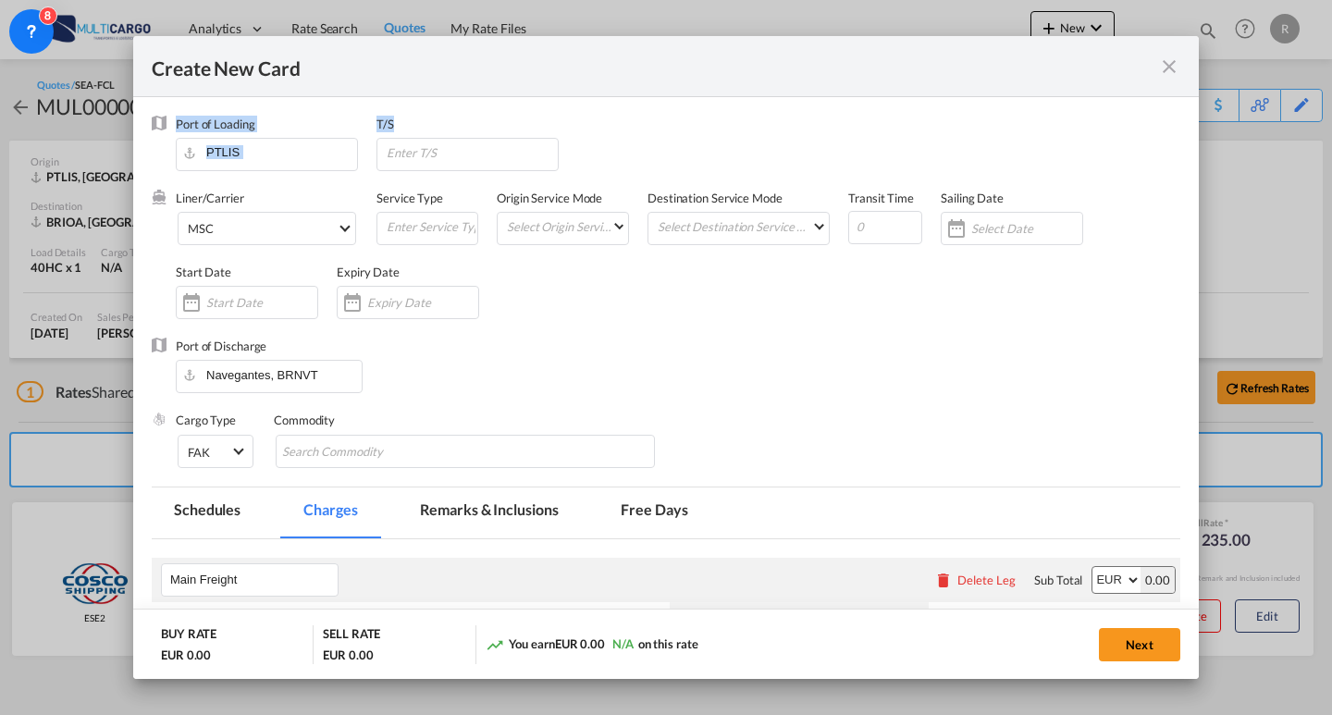
drag, startPoint x: 771, startPoint y: 69, endPoint x: 981, endPoint y: 99, distance: 212.1
click at [981, 99] on add-new-rate "Create New Card Port of [GEOGRAPHIC_DATA] PTLIS T/S Liner/Carrier MSC Service T…" at bounding box center [666, 358] width 1066 height 644
click at [1177, 60] on md-icon "icon-close fg-AAA8AD m-0 pointer" at bounding box center [1169, 67] width 22 height 22
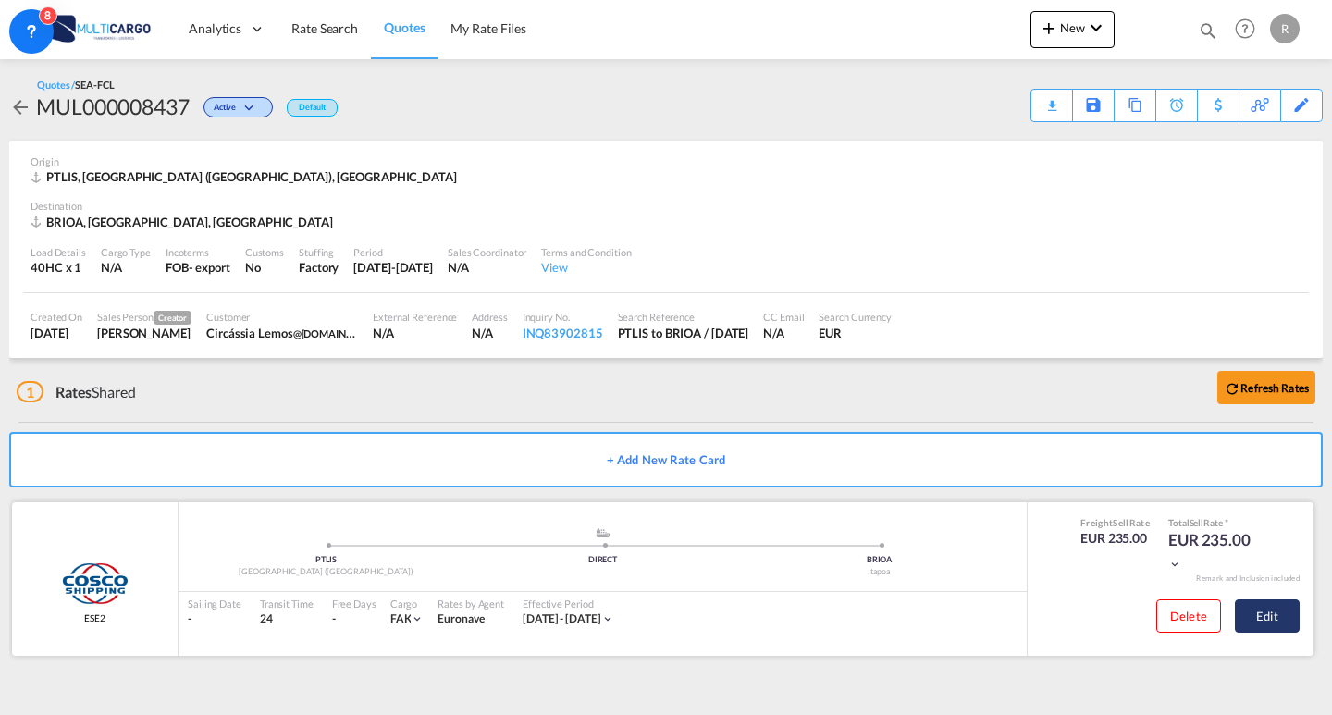
click at [1283, 621] on button "Edit" at bounding box center [1267, 616] width 65 height 33
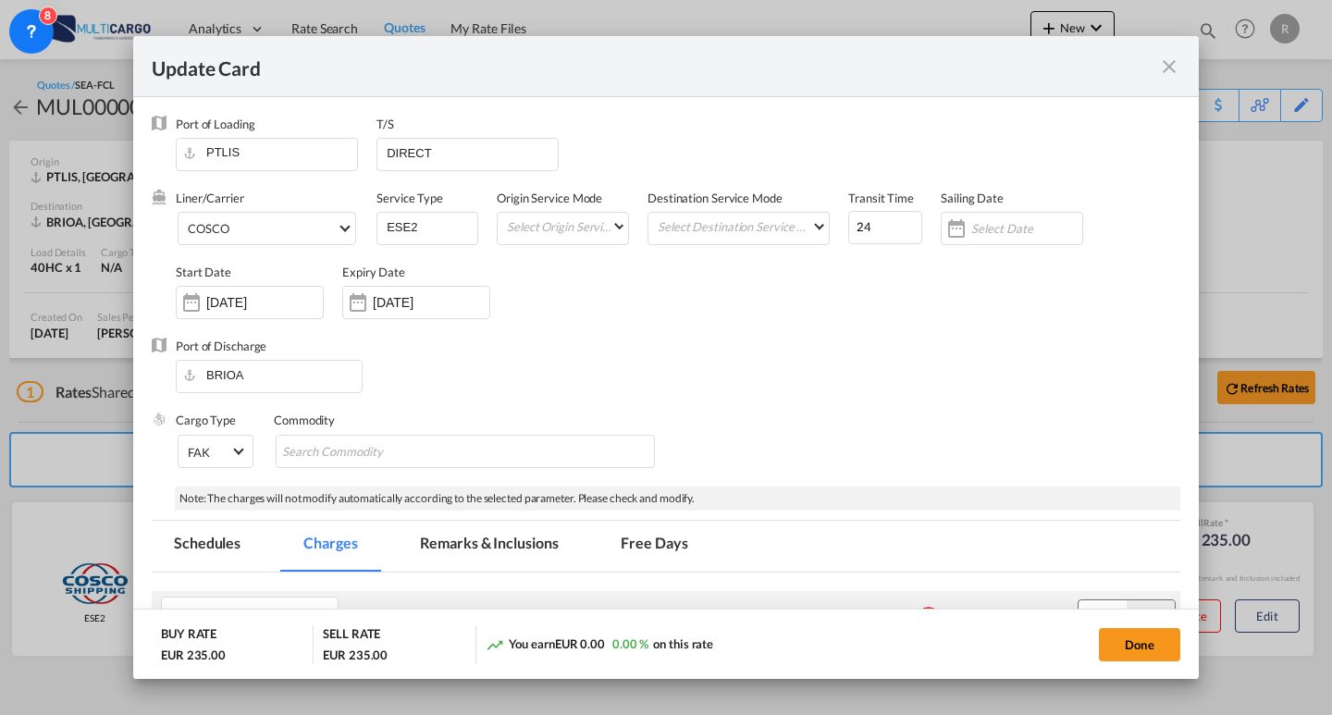
click at [1175, 69] on md-icon "icon-close fg-AAA8AD m-0 pointer" at bounding box center [1169, 67] width 22 height 22
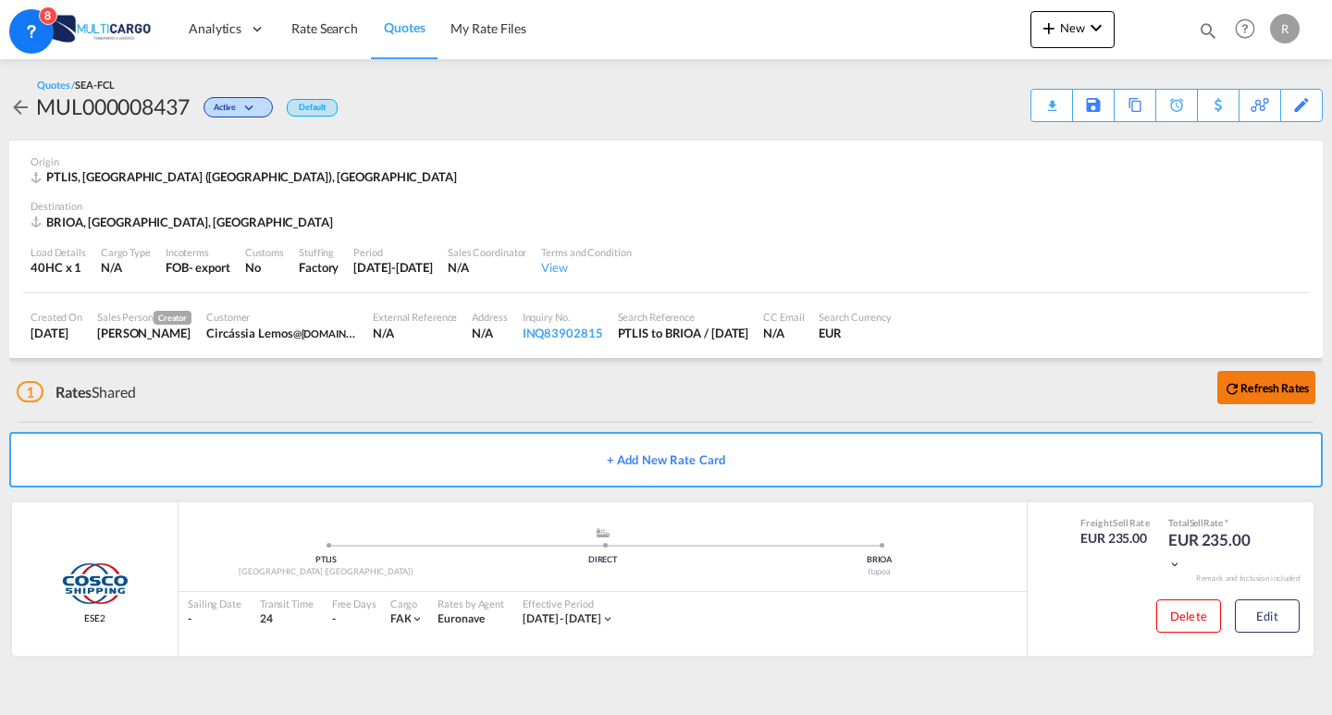
click at [1274, 371] on button "Refresh Rates" at bounding box center [1267, 387] width 98 height 33
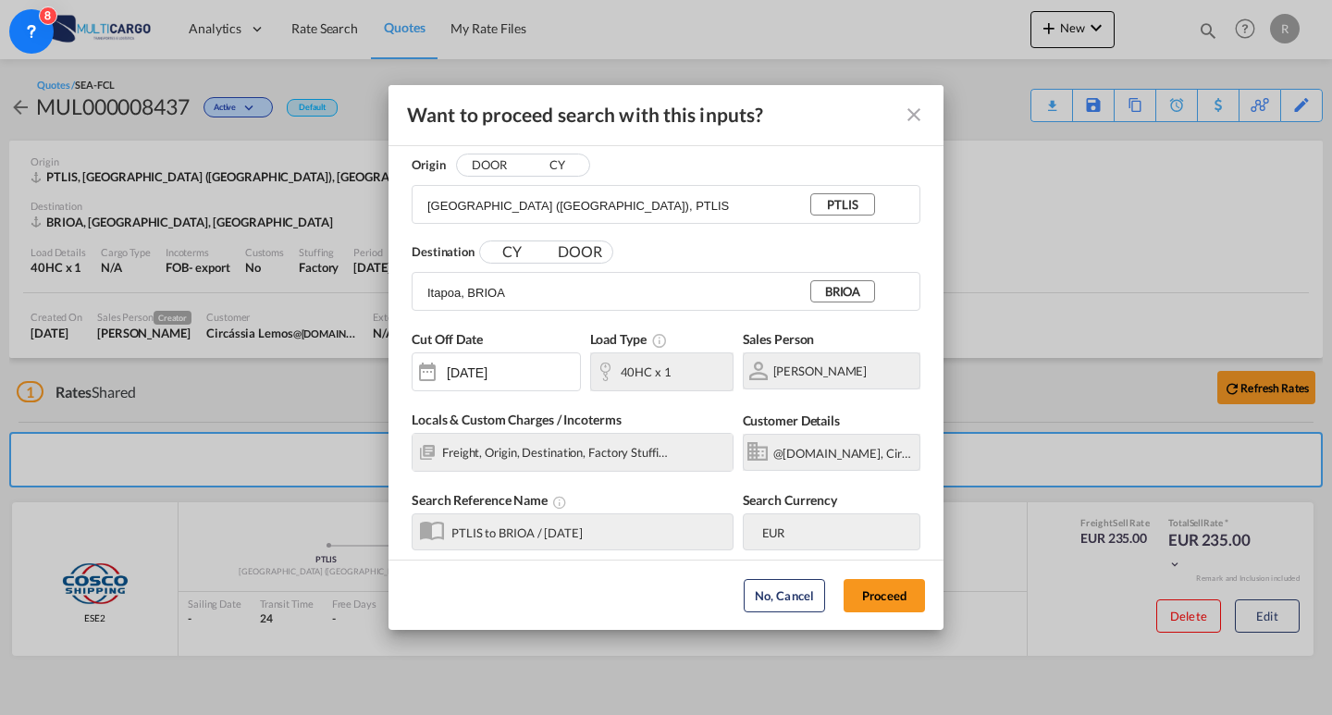
drag, startPoint x: 898, startPoint y: 116, endPoint x: 914, endPoint y: 121, distance: 16.7
click at [899, 116] on button "Want to proceed ..." at bounding box center [914, 114] width 37 height 37
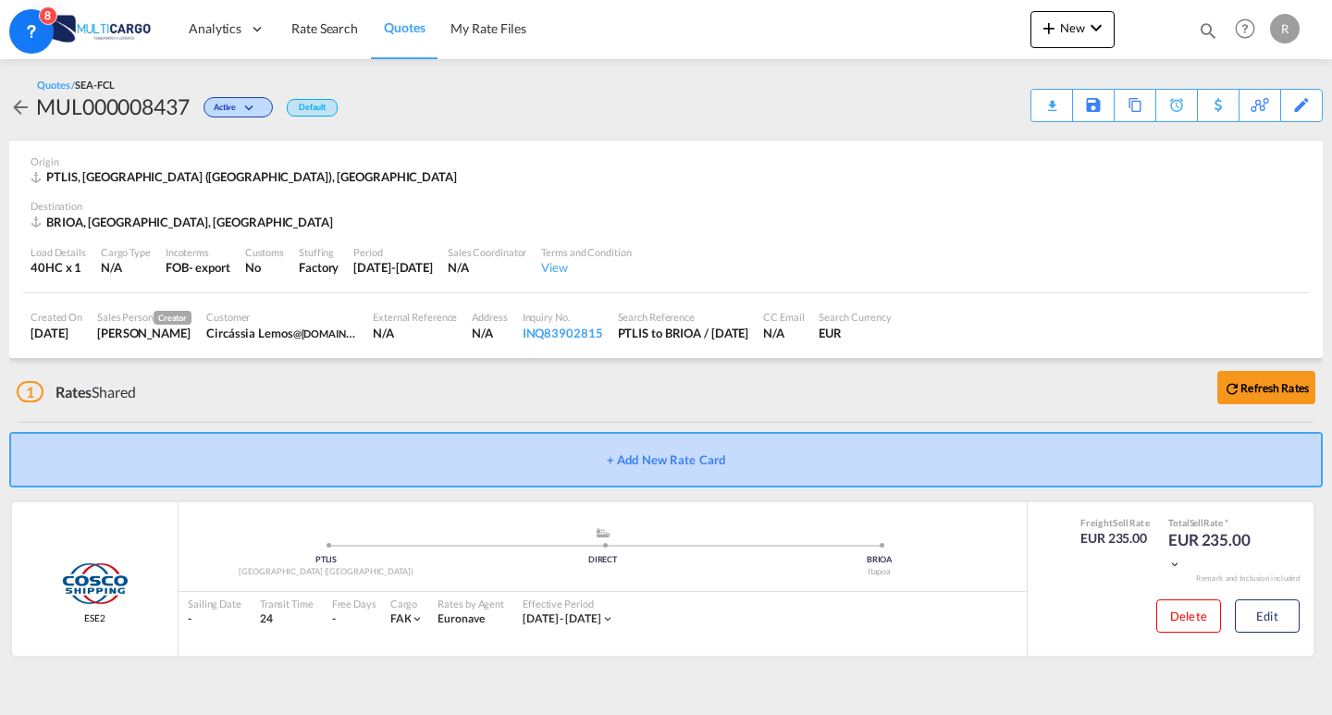
click at [643, 473] on button "+ Add New Rate Card" at bounding box center [666, 460] width 1314 height 56
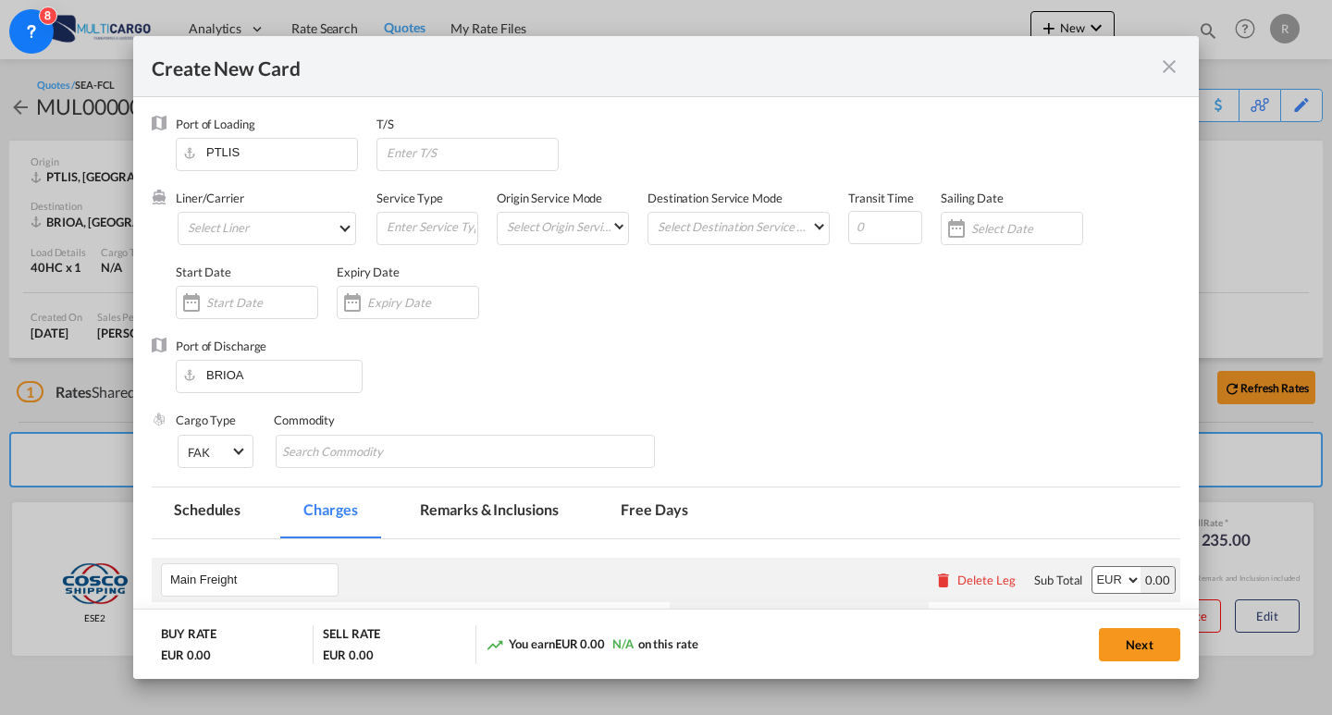
type input "Basic Ocean Freight"
select select "per equipment"
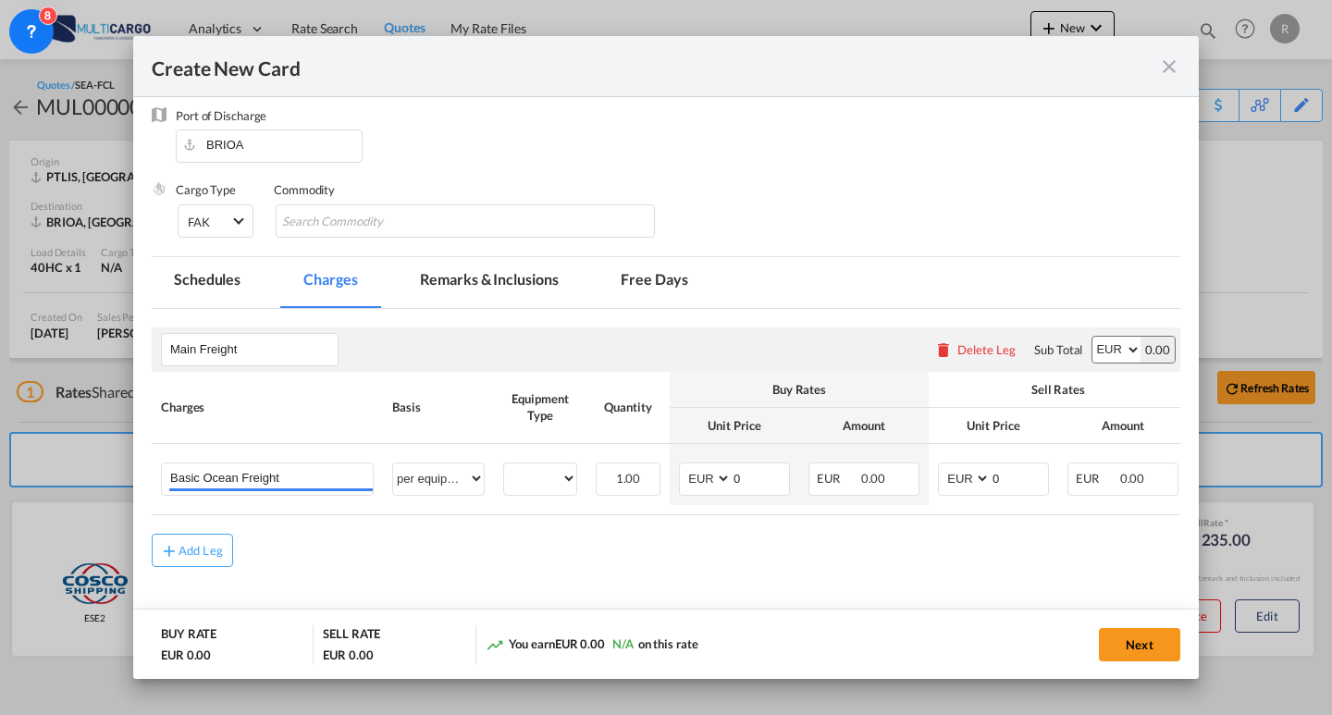
scroll to position [0, 0]
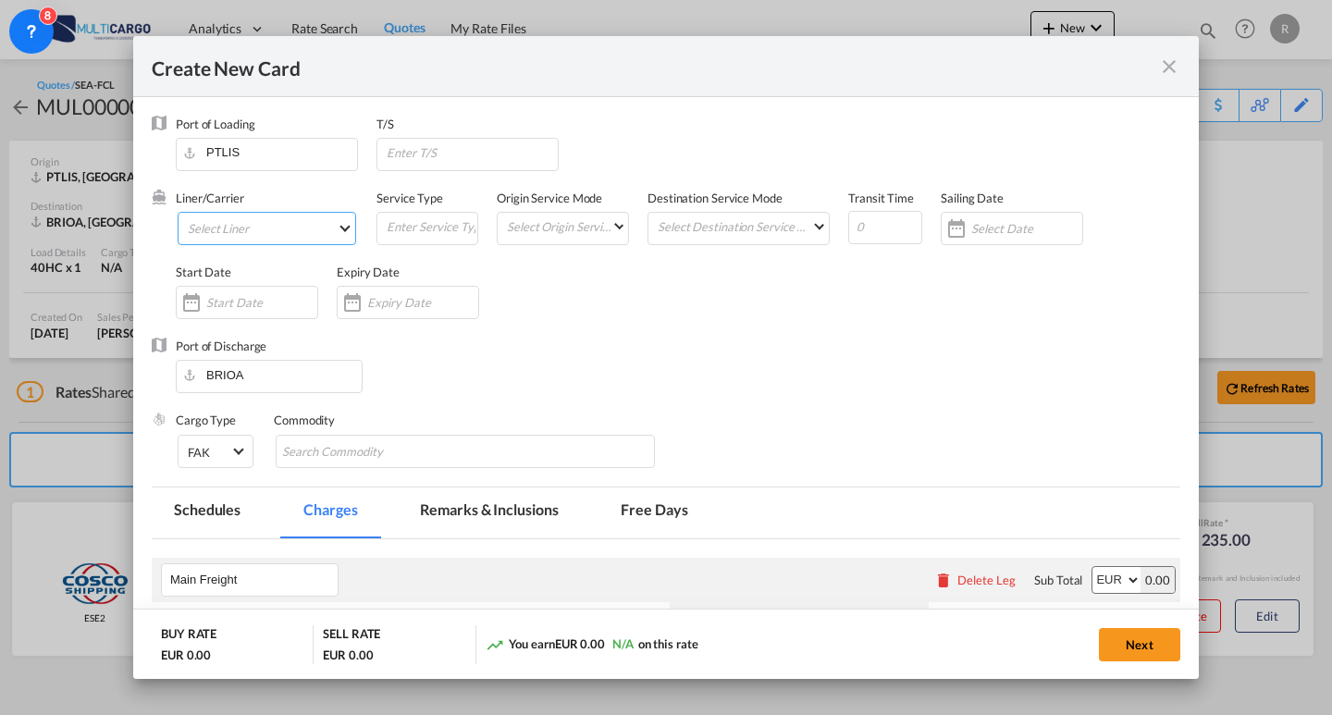
click at [272, 229] on md-select "Select Liner 2HM LOGISTICS D.O.O AAXL GLOBAL SHIPPING LINES LLC [PERSON_NAME] S…" at bounding box center [267, 228] width 179 height 33
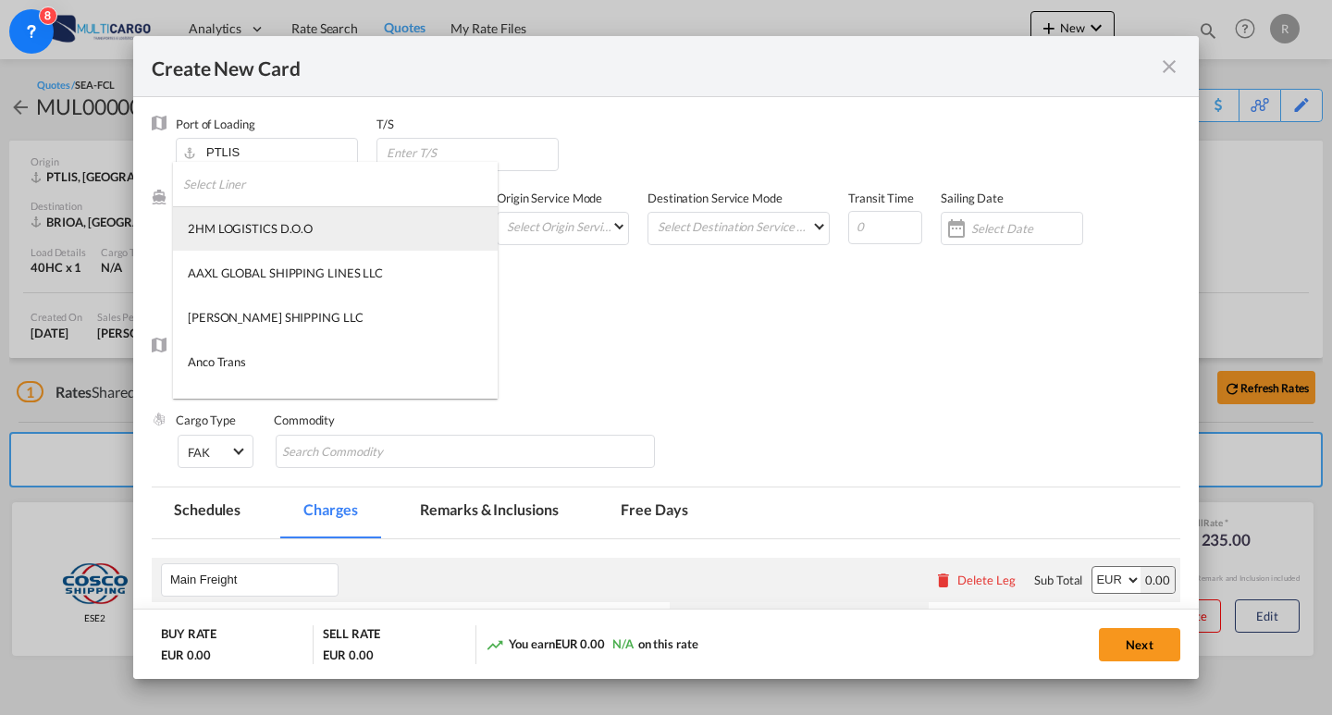
type md-option "1489"
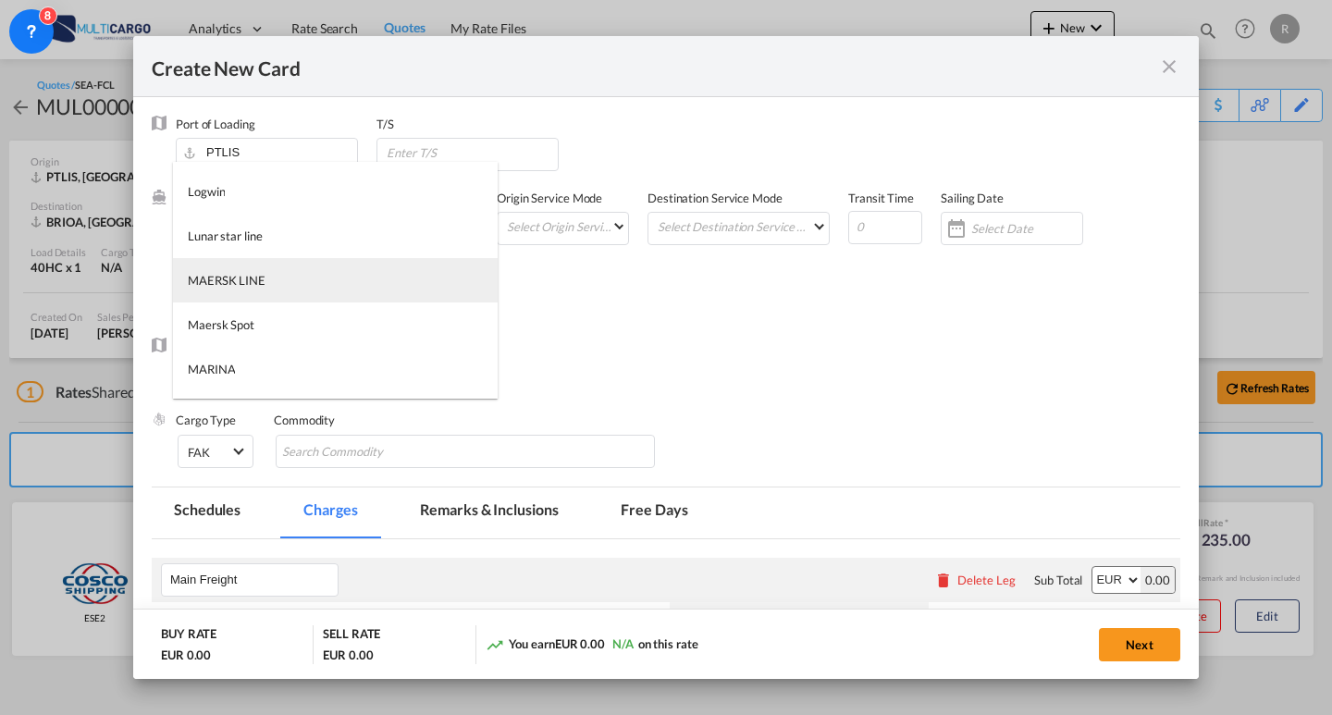
type md-option "2"
type md-option "41"
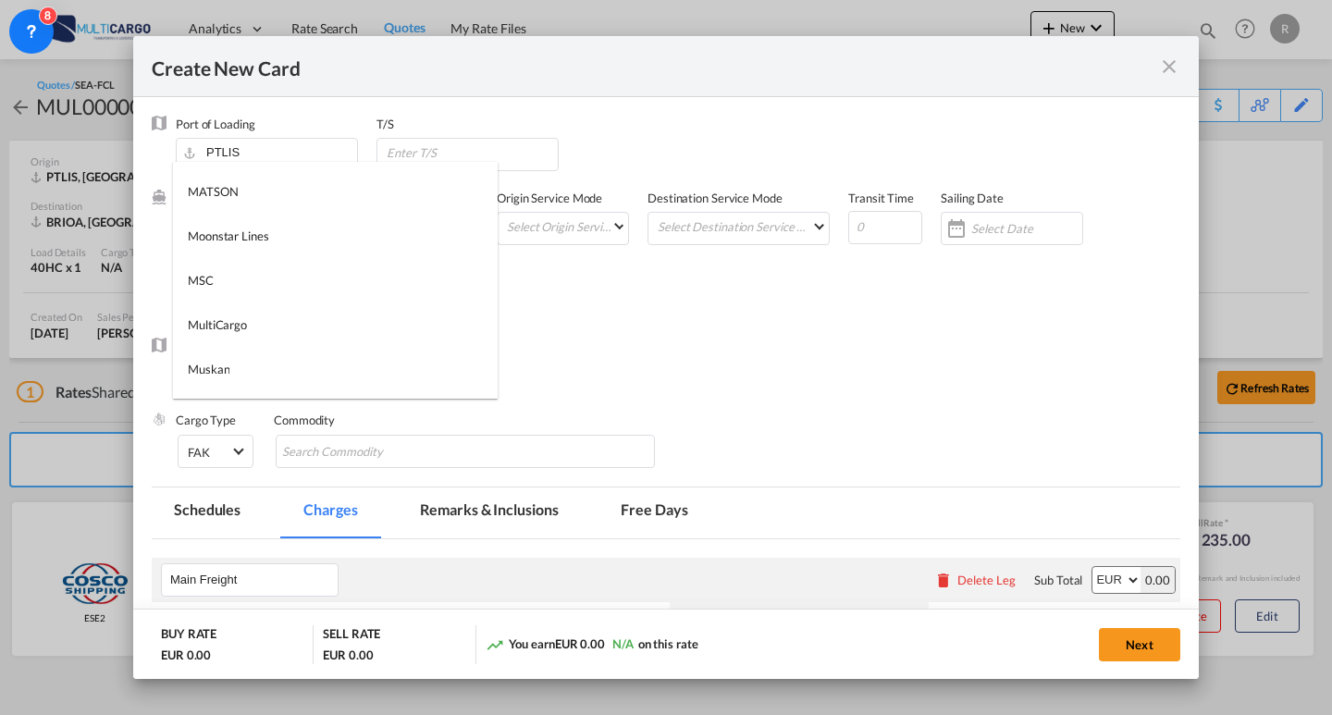
type md-option "795"
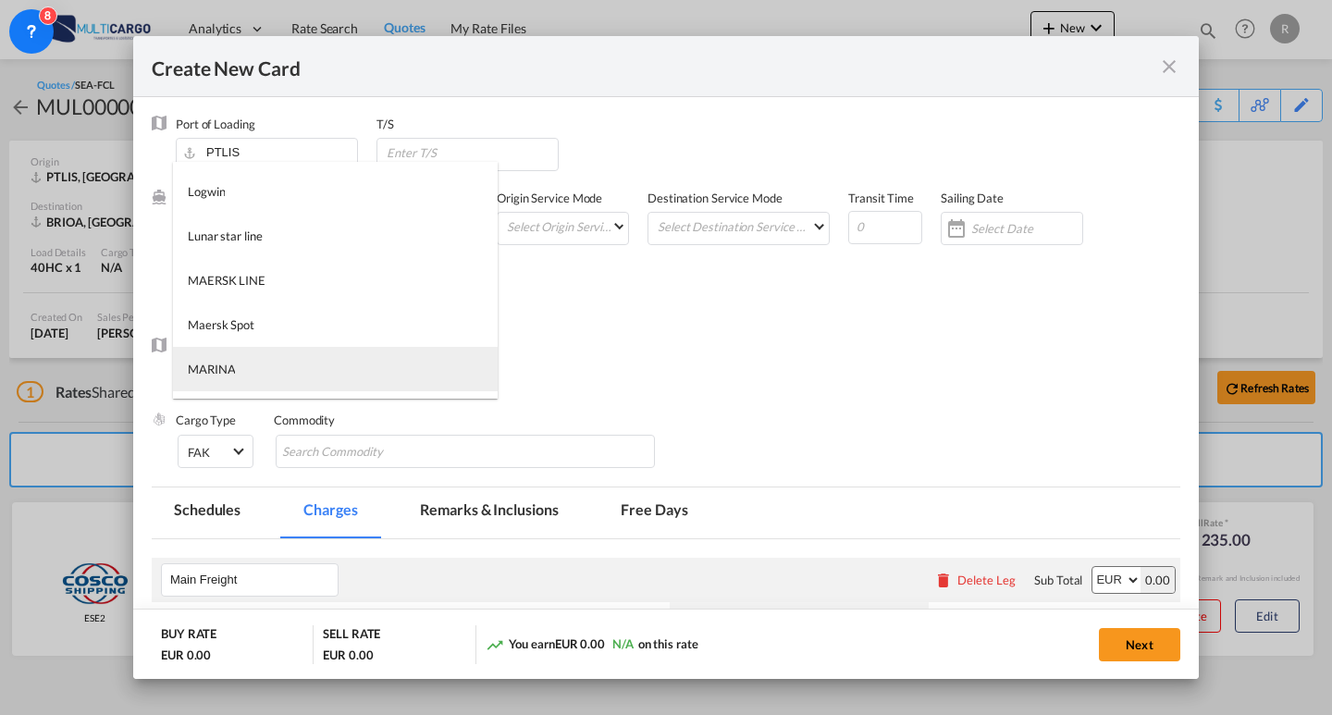
scroll to position [2391, 0]
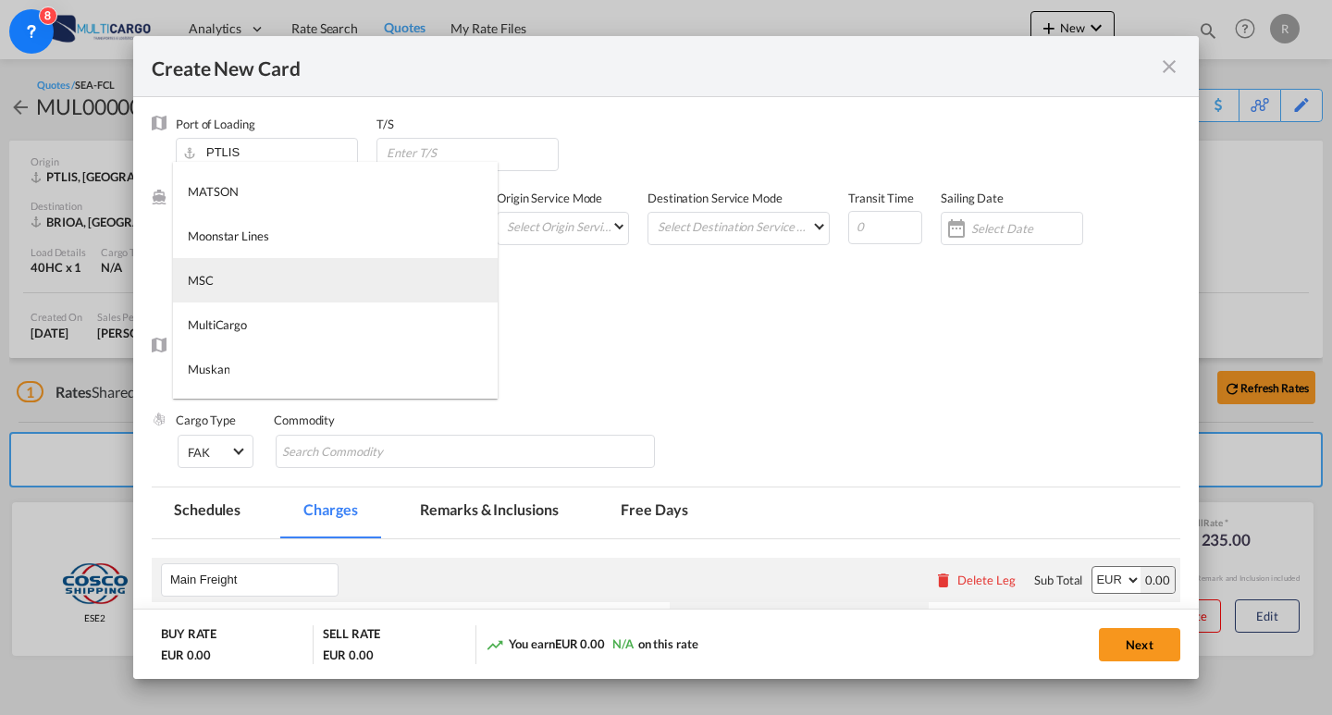
click at [272, 269] on md-option "MSC" at bounding box center [335, 280] width 325 height 44
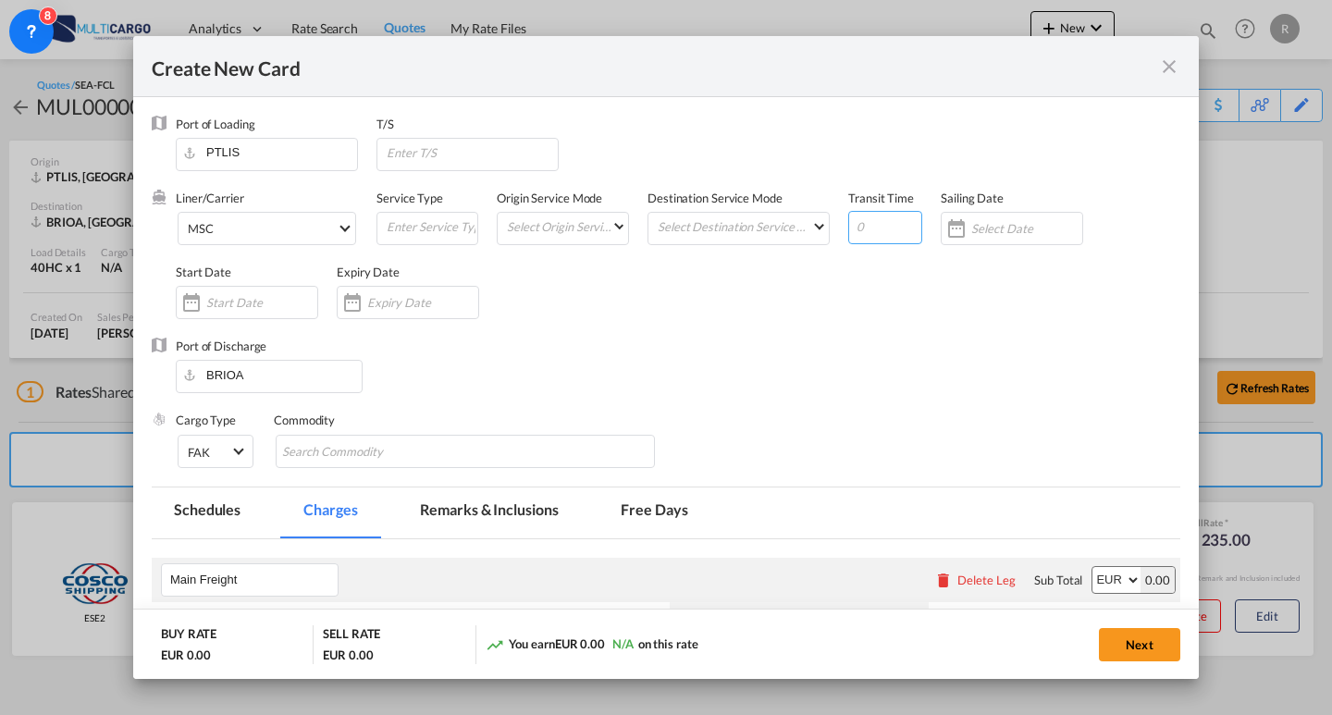
drag, startPoint x: 840, startPoint y: 221, endPoint x: 823, endPoint y: 221, distance: 16.7
click at [823, 221] on div "Liner/Carrier MSC Service Type Origin Service Mode Select Origin Service Mode […" at bounding box center [678, 264] width 1005 height 148
type input "34"
click at [815, 170] on div "Port of Loading PTLIS T/S" at bounding box center [678, 153] width 1005 height 74
click at [290, 303] on input "Create New Card ..." at bounding box center [261, 302] width 111 height 15
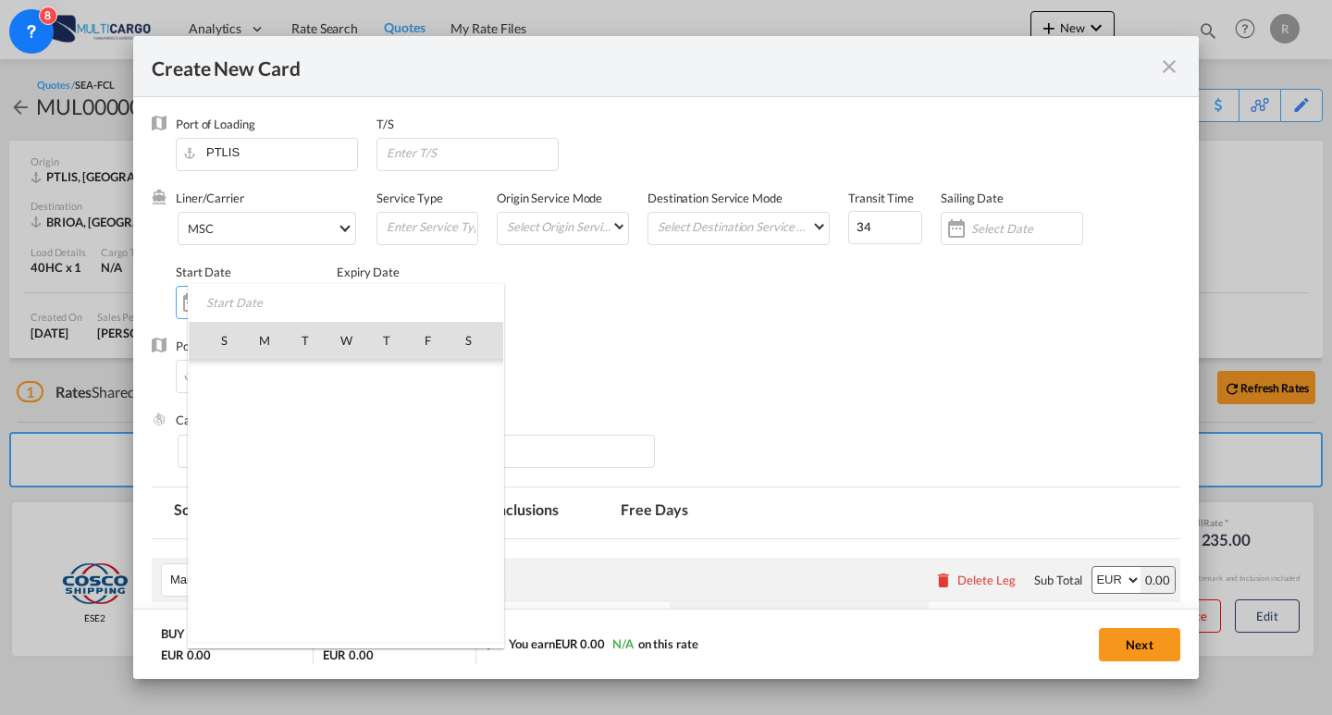
scroll to position [428595, 0]
click at [266, 498] on span "15" at bounding box center [264, 502] width 39 height 39
type input "[DATE]"
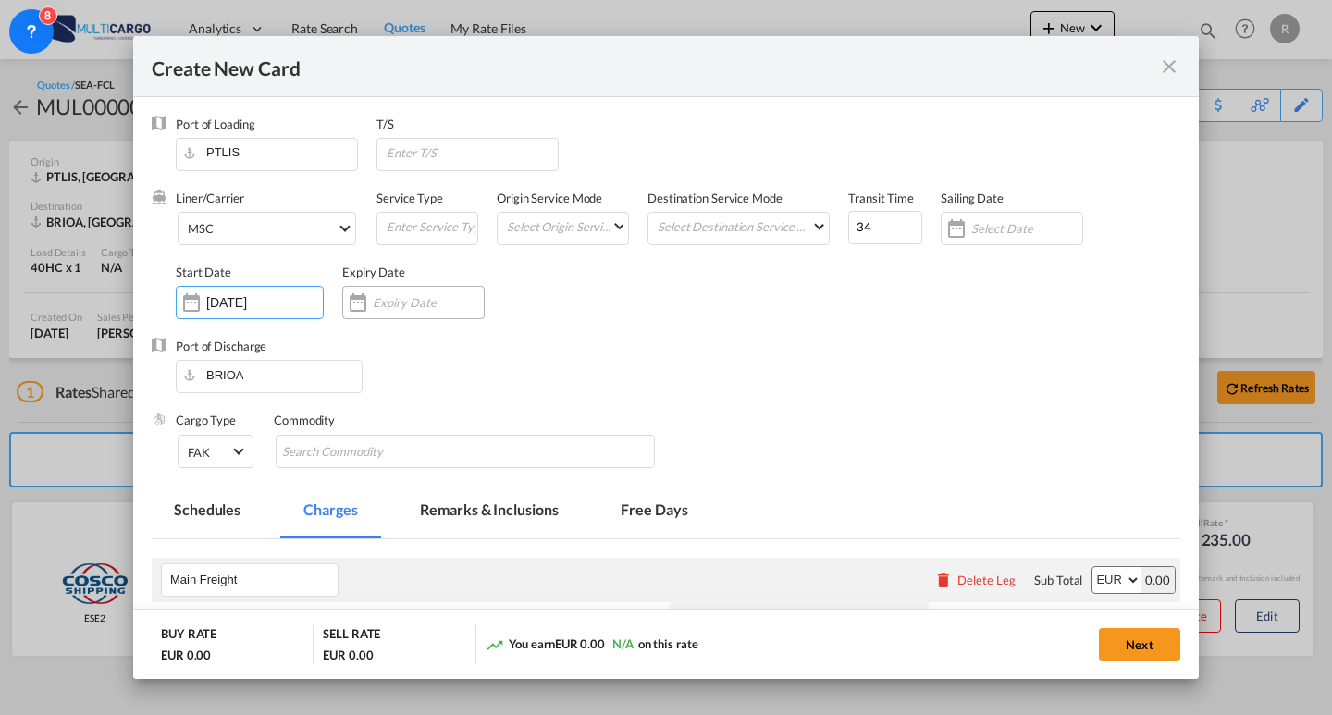
click at [378, 307] on input "Create New Card ..." at bounding box center [428, 302] width 111 height 15
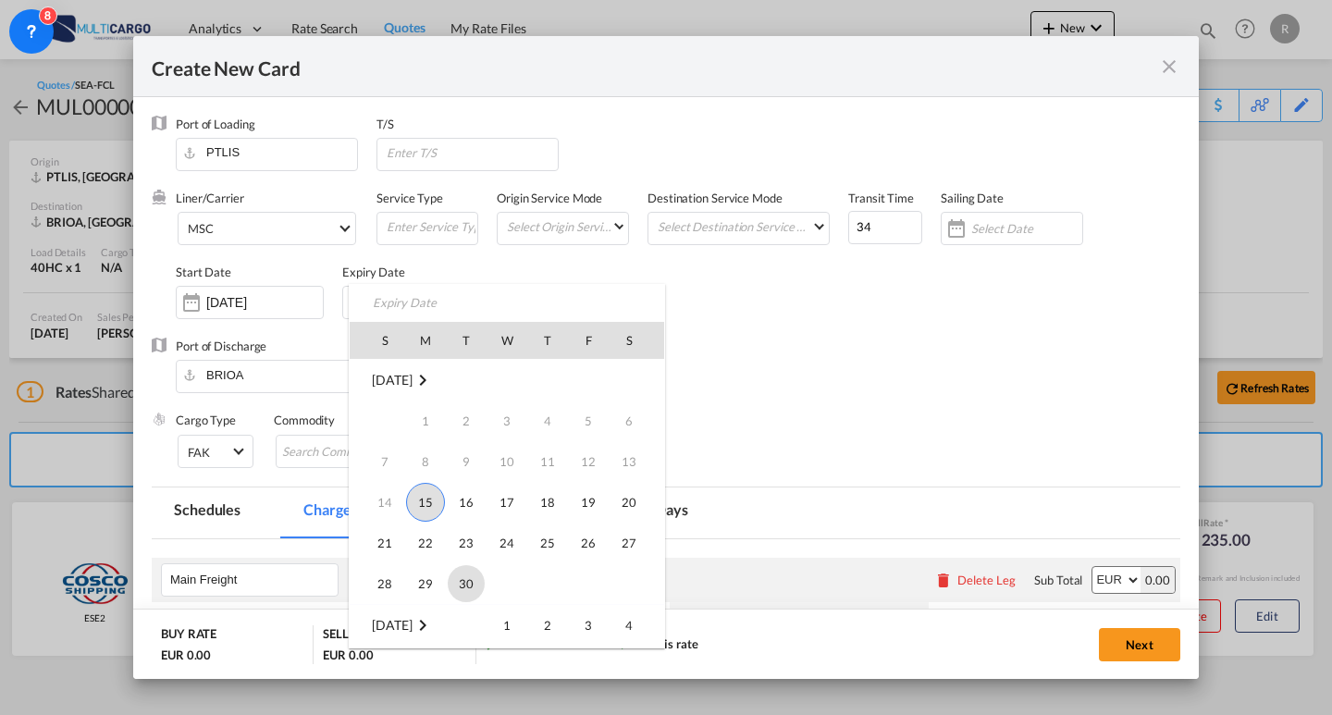
click at [453, 591] on span "30" at bounding box center [466, 583] width 37 height 37
type input "[DATE]"
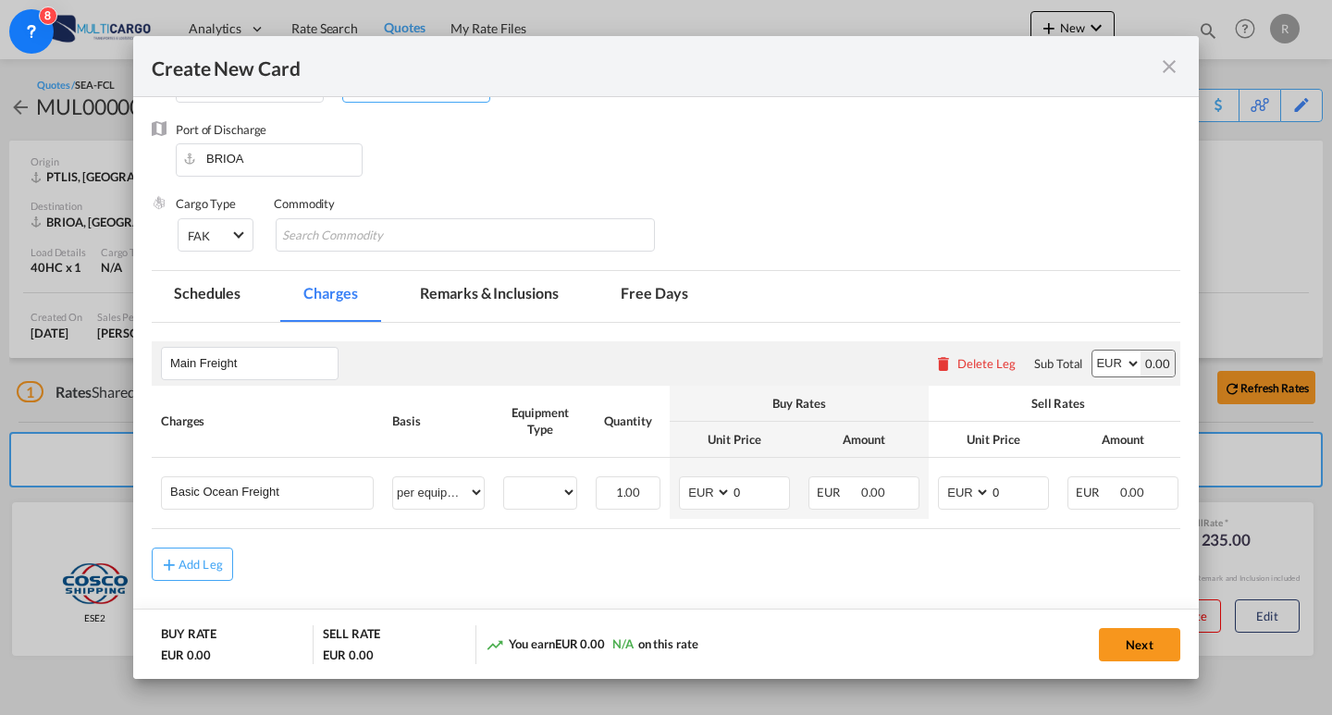
scroll to position [185, 0]
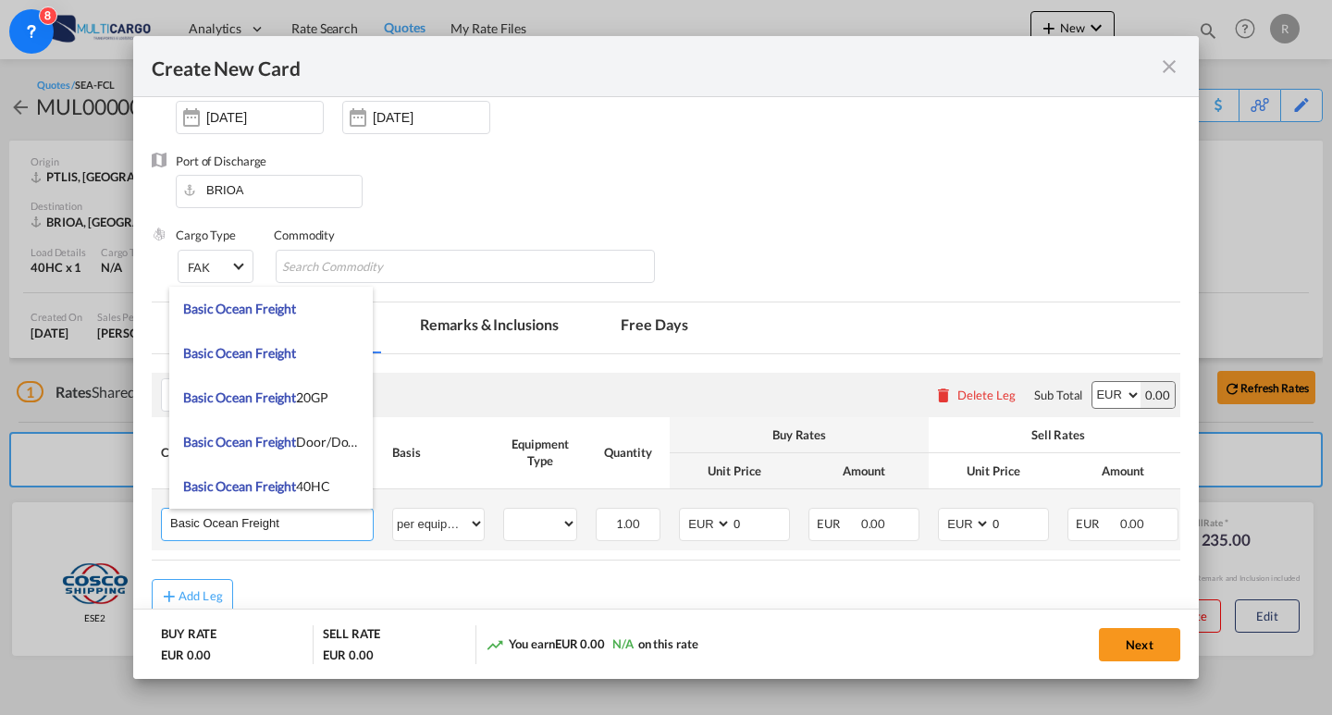
drag, startPoint x: 300, startPoint y: 520, endPoint x: 291, endPoint y: 527, distance: 11.1
click at [291, 527] on input "Basic Ocean Freight" at bounding box center [271, 523] width 203 height 28
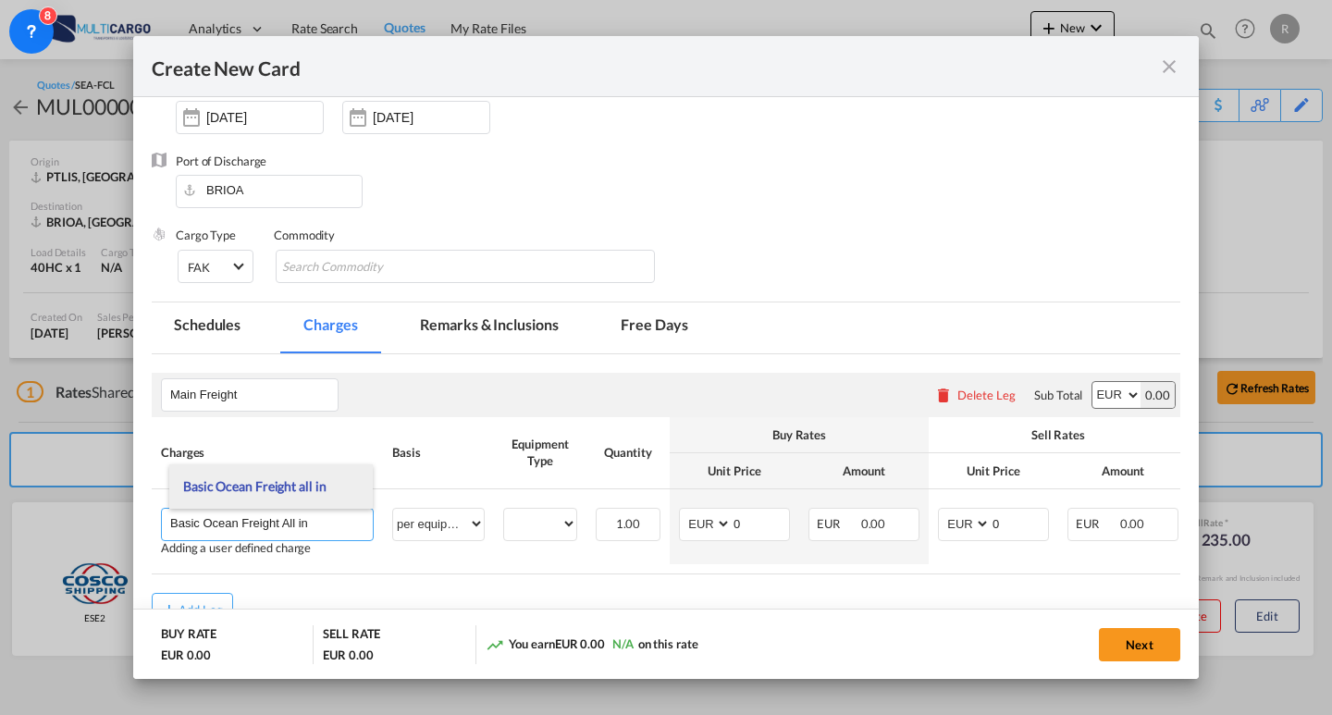
click at [321, 485] on span "Basic Ocean Freight all in" at bounding box center [254, 486] width 142 height 16
drag, startPoint x: 204, startPoint y: 525, endPoint x: 115, endPoint y: 514, distance: 90.4
click at [116, 514] on div "Create New Card Port of [GEOGRAPHIC_DATA] PTLIS T/S Liner/Carrier MSC Service T…" at bounding box center [666, 357] width 1332 height 715
click at [253, 523] on input "Ocean Freight all in" at bounding box center [271, 523] width 203 height 28
click at [271, 520] on input "Ocean Freight All in" at bounding box center [271, 523] width 203 height 28
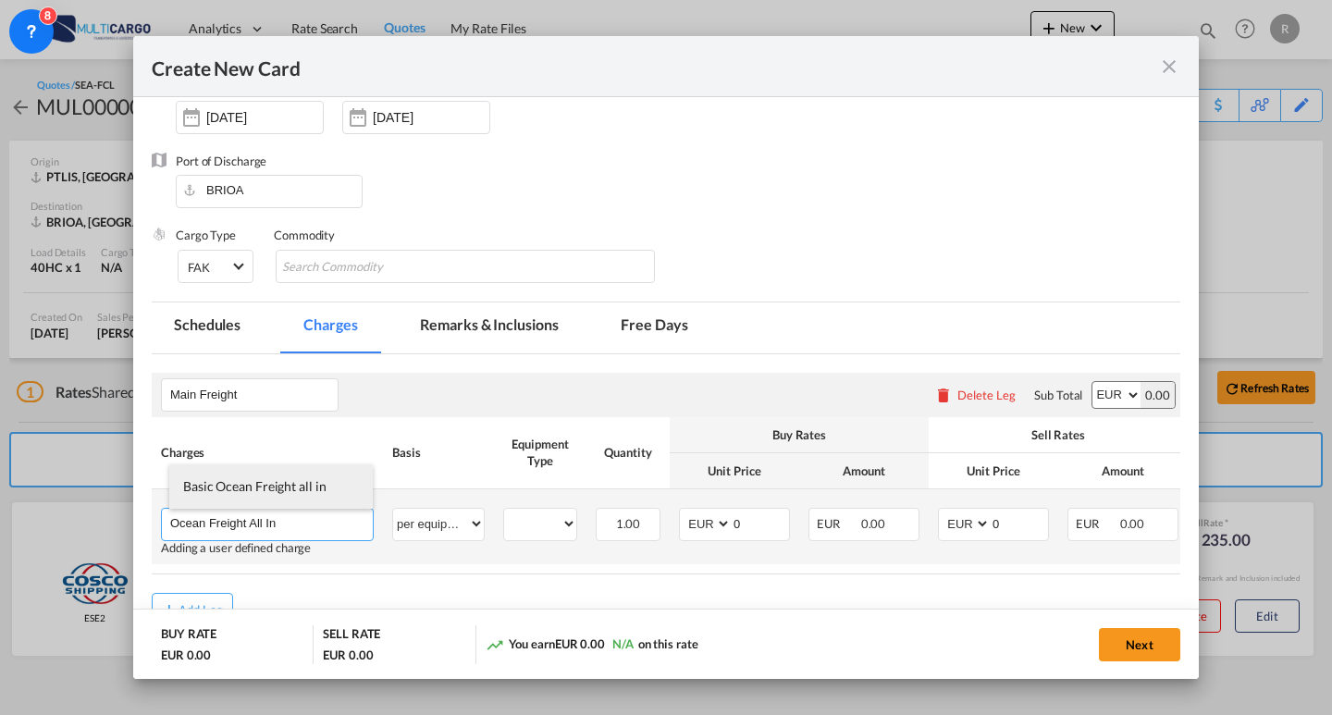
type input "Ocean Freight All In"
click at [510, 557] on td "40HC Please Select Already exists" at bounding box center [540, 526] width 93 height 75
click at [531, 520] on select "40HC" at bounding box center [540, 524] width 72 height 25
select select "40HC"
click at [504, 512] on select "40HC" at bounding box center [540, 524] width 72 height 25
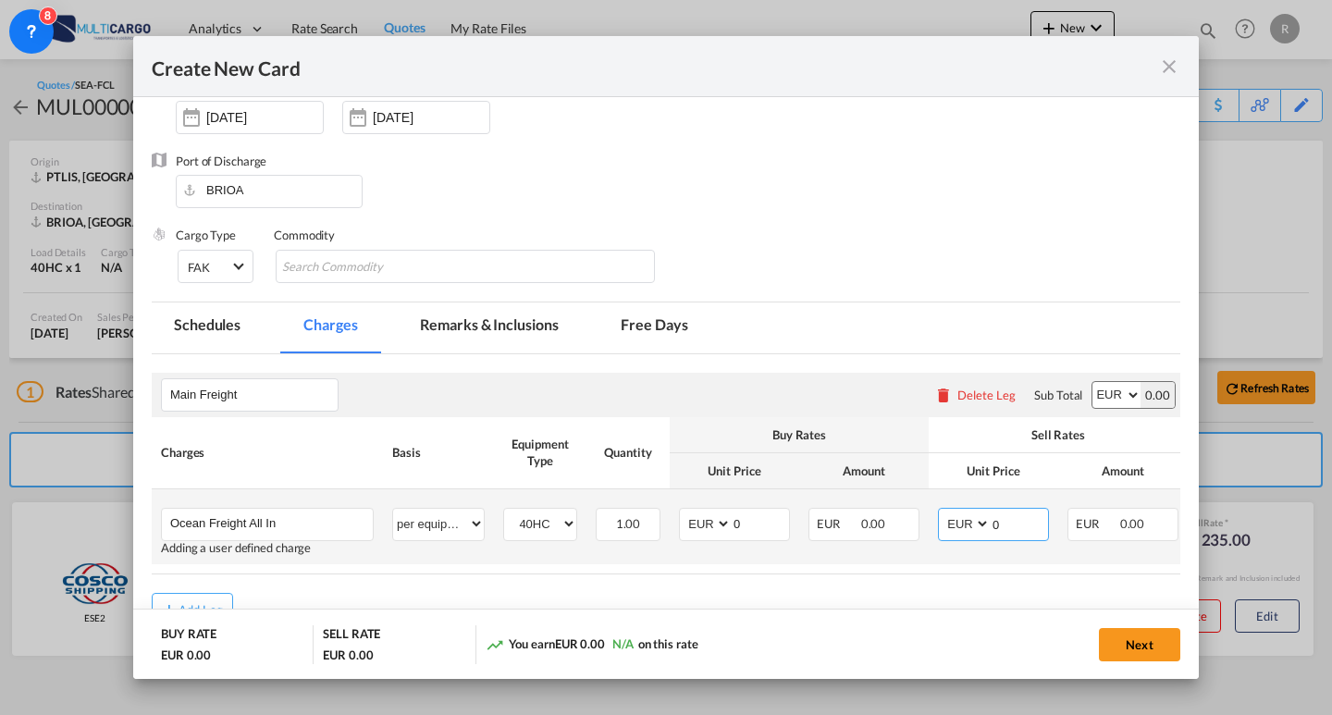
drag, startPoint x: 1027, startPoint y: 528, endPoint x: 949, endPoint y: 526, distance: 77.7
click at [949, 526] on md-input-container "AED AFN ALL AMD ANG AOA ARS AUD AWG AZN BAM BBD BDT BGN BHD BIF BMD BND BOB BRL…" at bounding box center [993, 524] width 111 height 33
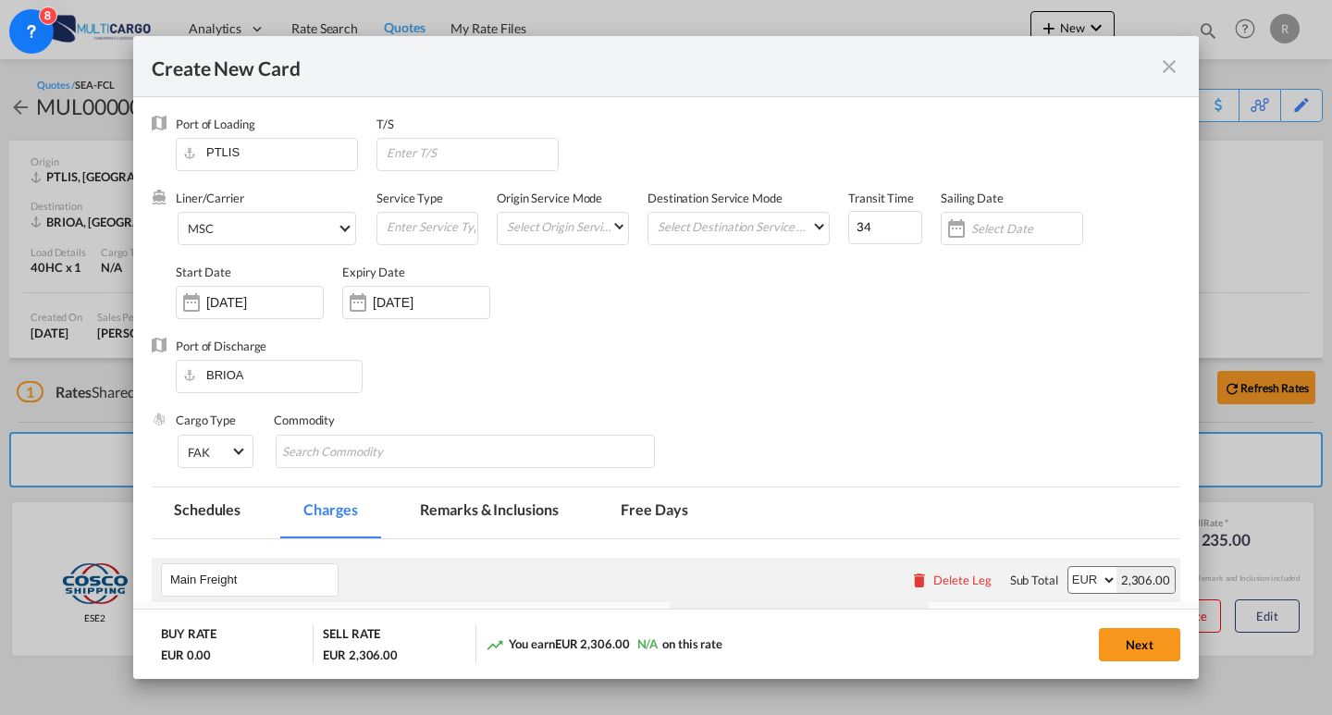
scroll to position [93, 0]
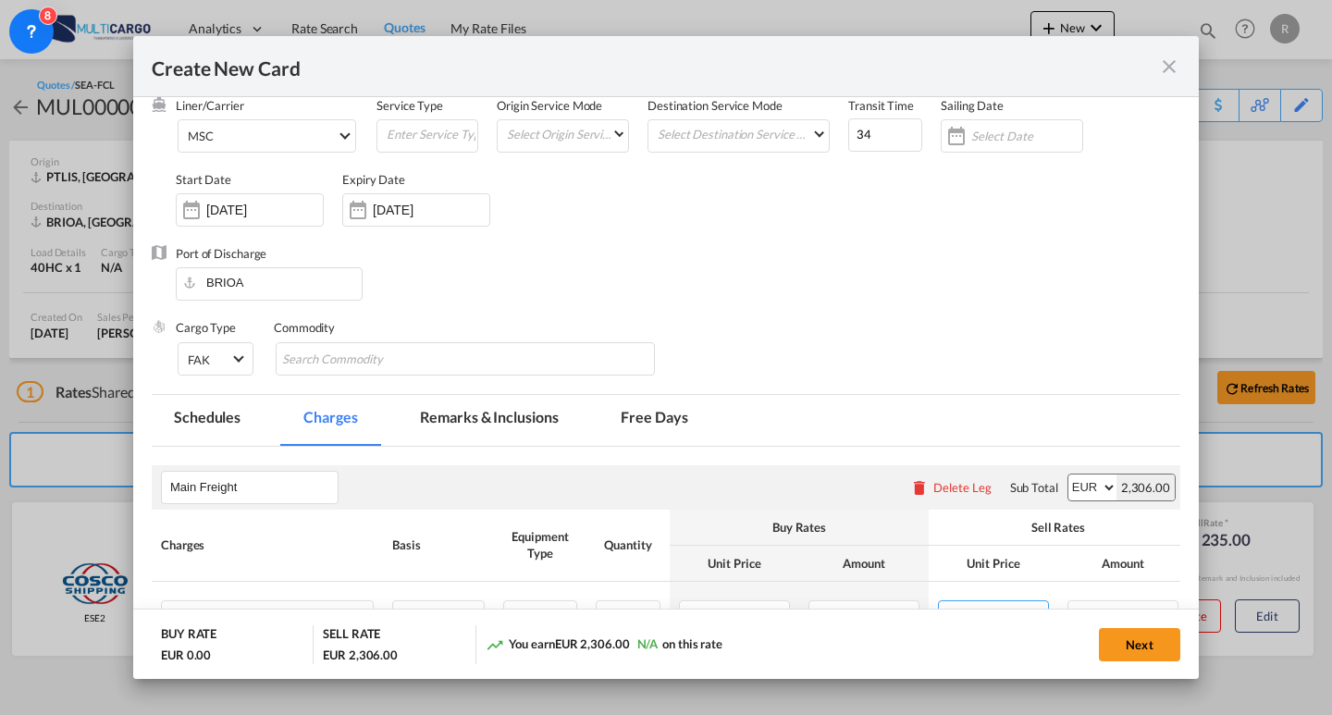
type input "2306"
click at [683, 402] on md-tab-item "Free Days" at bounding box center [654, 420] width 111 height 51
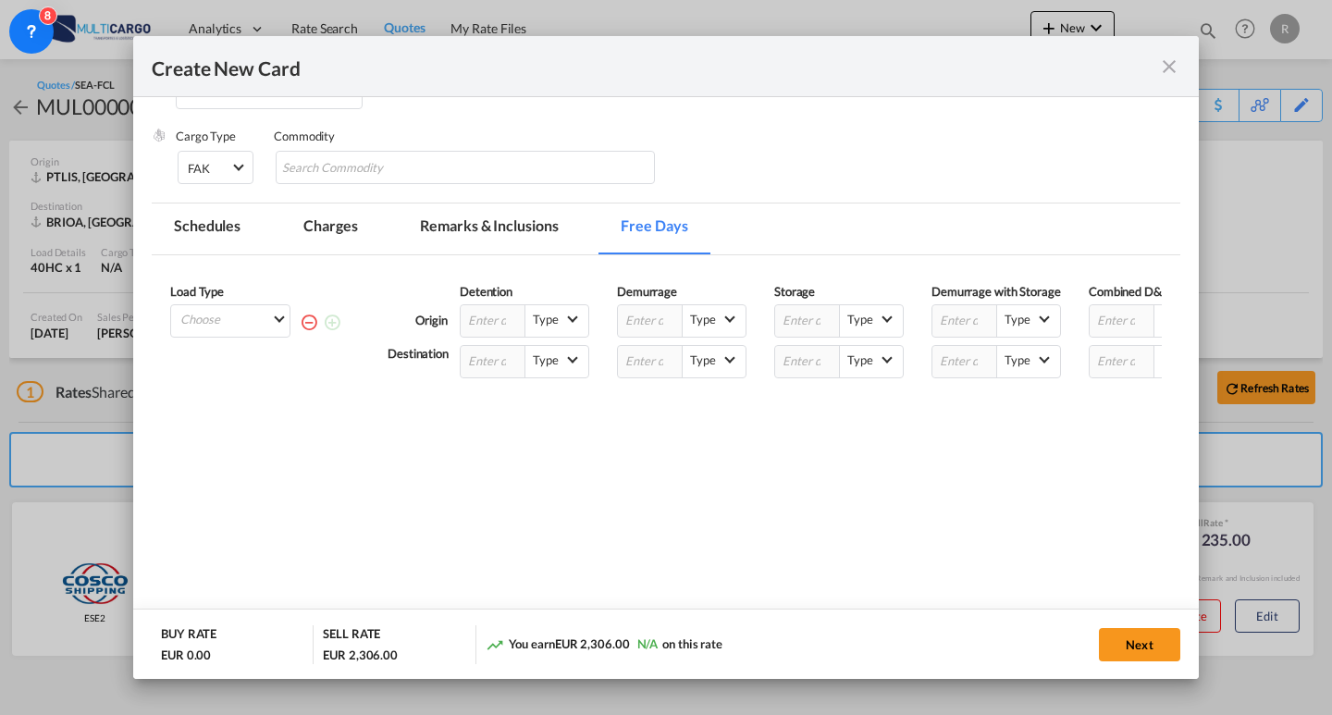
scroll to position [290, 0]
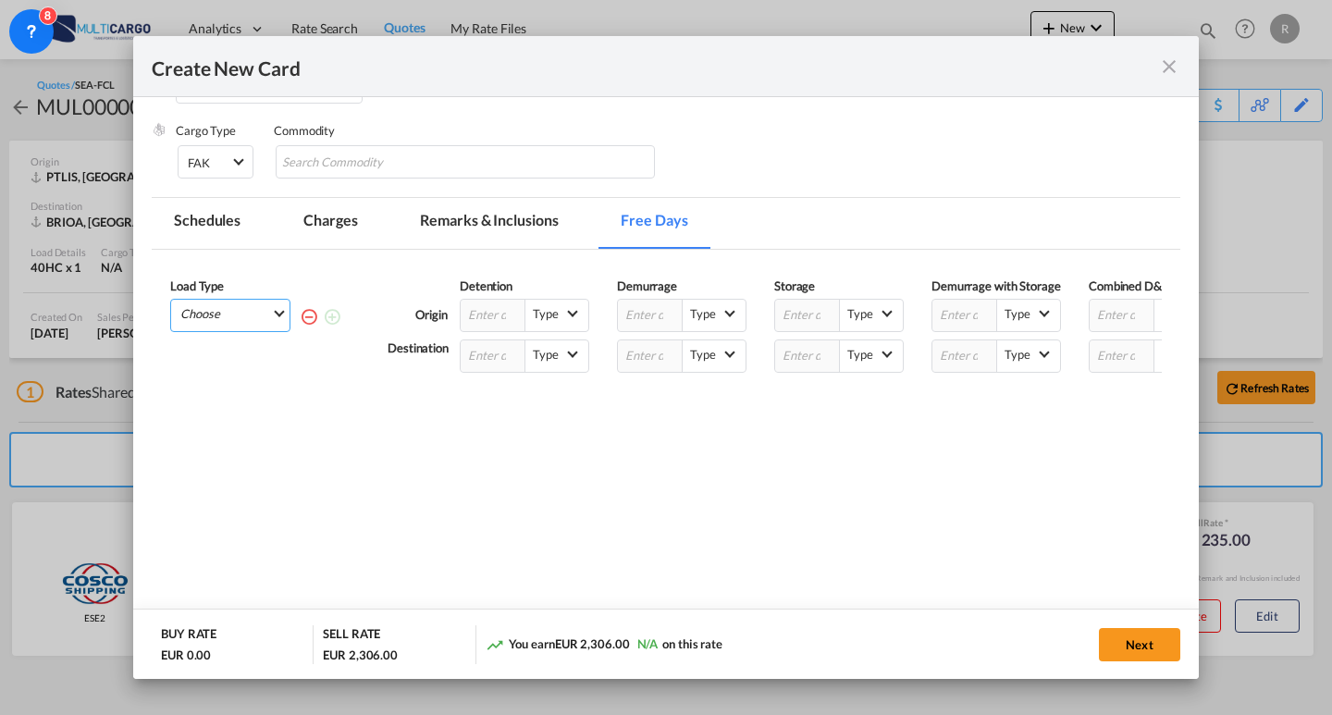
click at [229, 310] on md-select "Choose 40HC" at bounding box center [234, 313] width 111 height 26
click at [238, 362] on md-option "40HC" at bounding box center [236, 362] width 126 height 44
click at [943, 312] on input "Create New Card ..." at bounding box center [965, 315] width 65 height 31
drag, startPoint x: 886, startPoint y: 415, endPoint x: 994, endPoint y: 410, distance: 107.5
click at [994, 410] on div "Load Type 40HC Please enter the free days Origin Detention Type --Select Type--…" at bounding box center [666, 387] width 1029 height 275
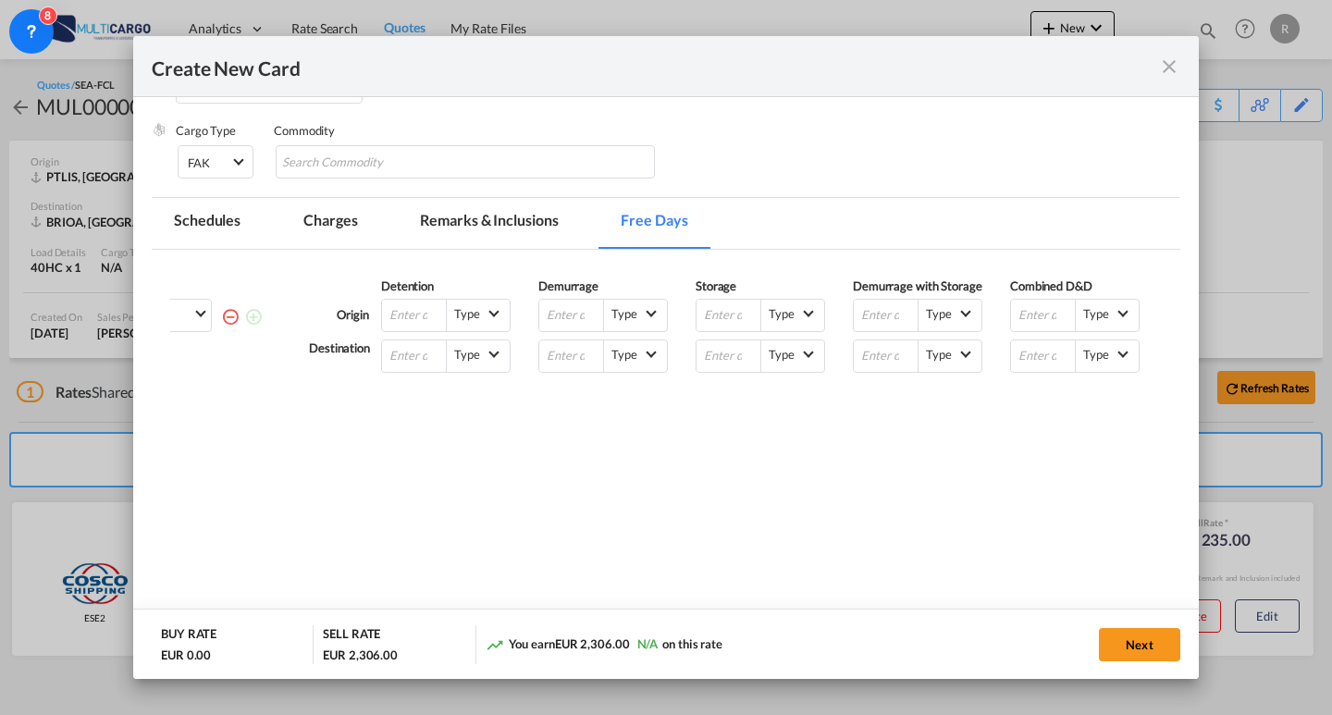
scroll to position [0, 0]
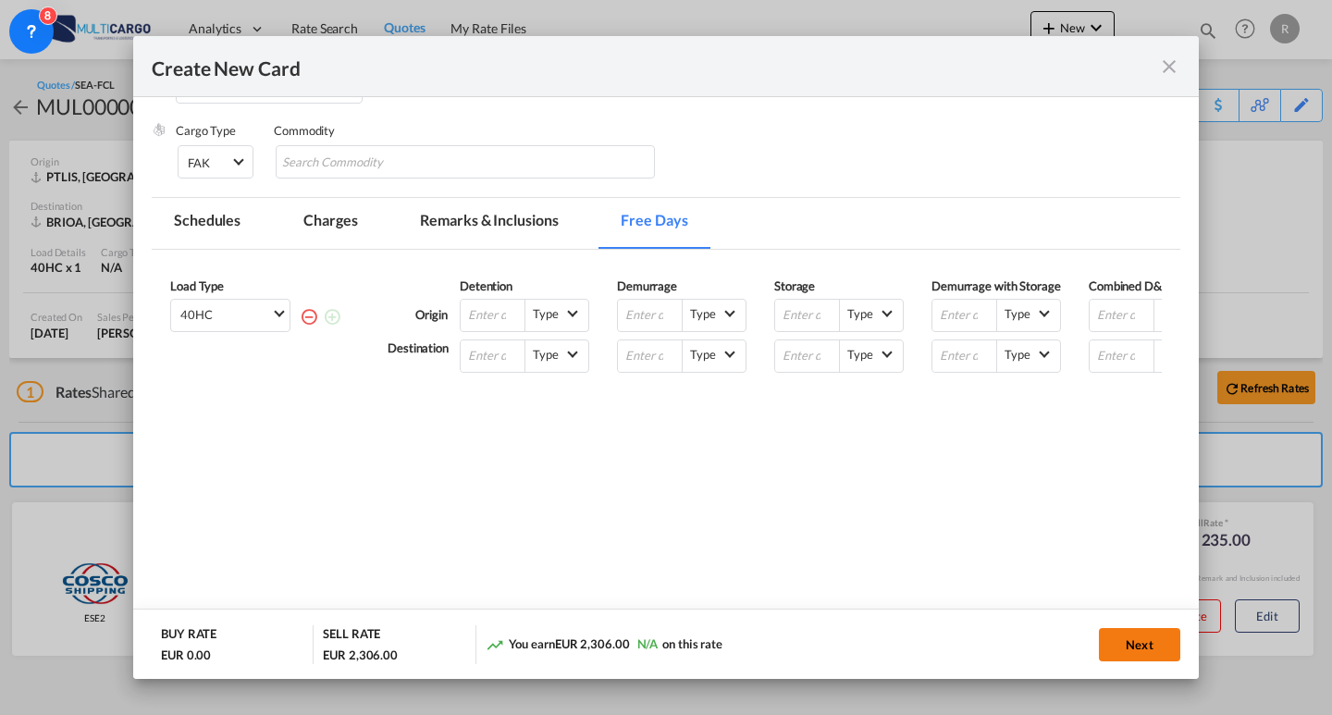
click at [1122, 642] on button "Next" at bounding box center [1139, 644] width 81 height 33
click at [318, 319] on div "Load Type 40HC Please enter the free days" at bounding box center [260, 325] width 180 height 95
click at [316, 317] on md-icon "icon-minus-circle-outline red-400-fg" at bounding box center [309, 316] width 19 height 19
click at [362, 233] on md-tab-item "Charges" at bounding box center [330, 223] width 98 height 51
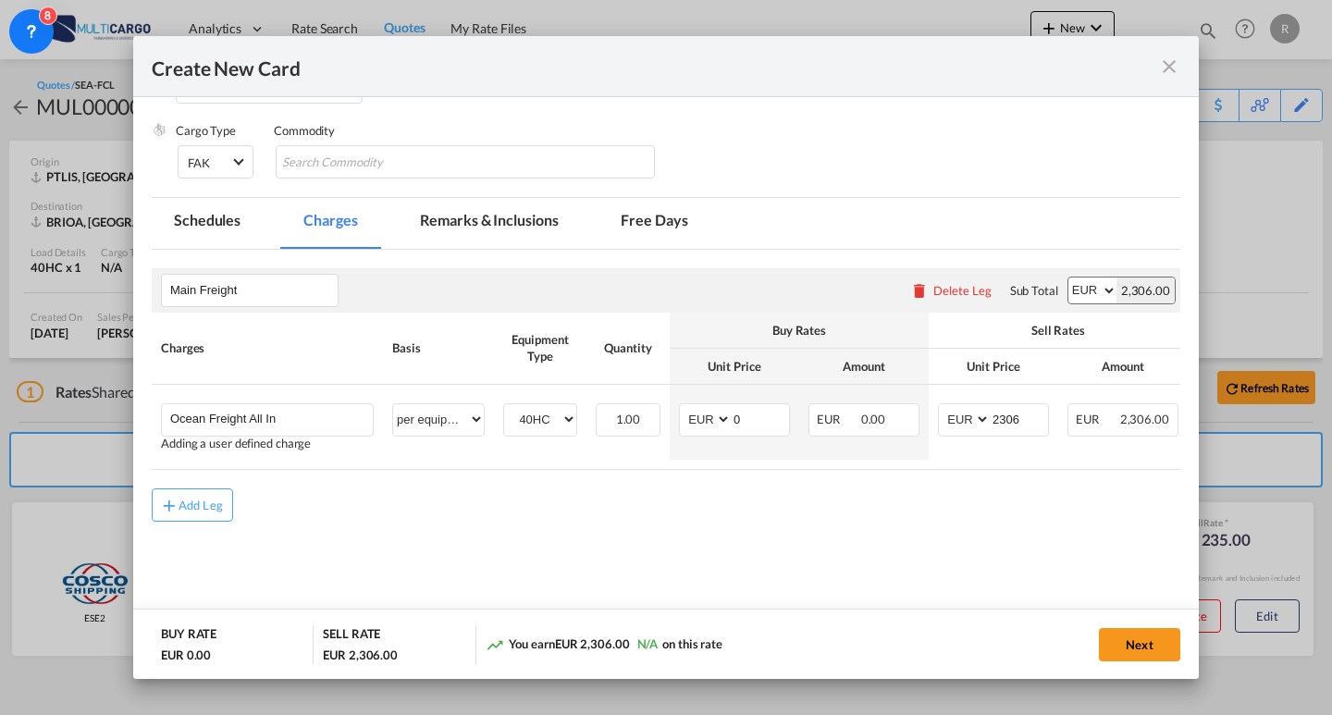
drag, startPoint x: 185, startPoint y: 222, endPoint x: 240, endPoint y: 234, distance: 55.9
click at [186, 222] on md-tab-item "Schedules" at bounding box center [207, 223] width 111 height 51
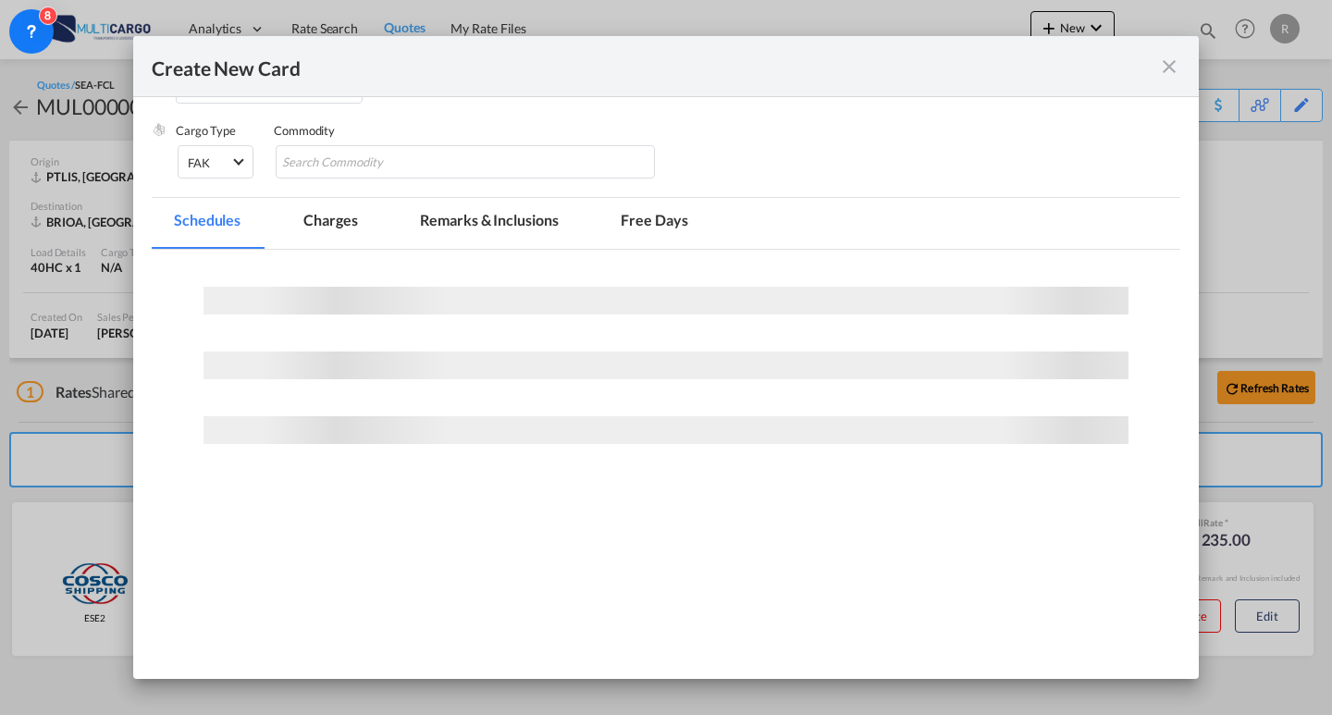
click at [351, 217] on md-tab-item "Charges" at bounding box center [330, 223] width 98 height 51
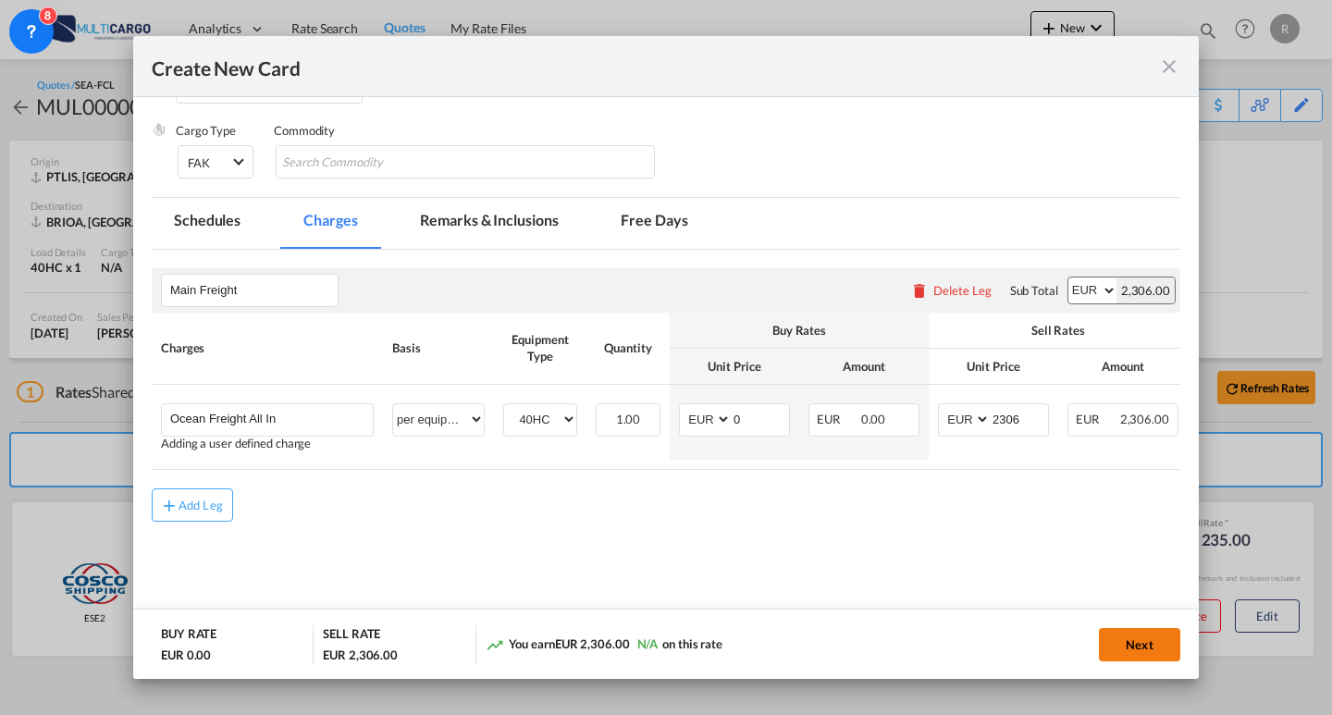
click at [1157, 641] on button "Next" at bounding box center [1139, 644] width 81 height 33
click at [1271, 612] on div "Create New Card Port of [GEOGRAPHIC_DATA] PTLIS T/S Liner/Carrier MSC Service T…" at bounding box center [666, 357] width 1332 height 715
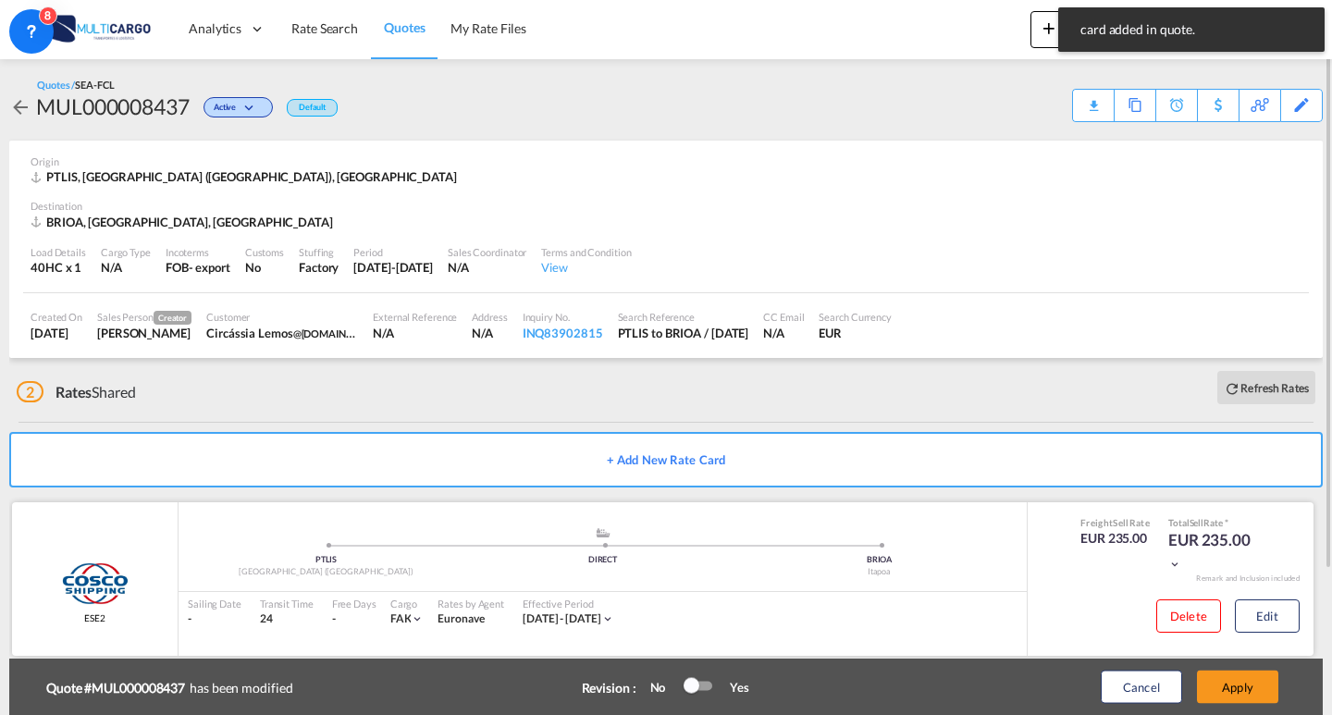
scroll to position [182, 0]
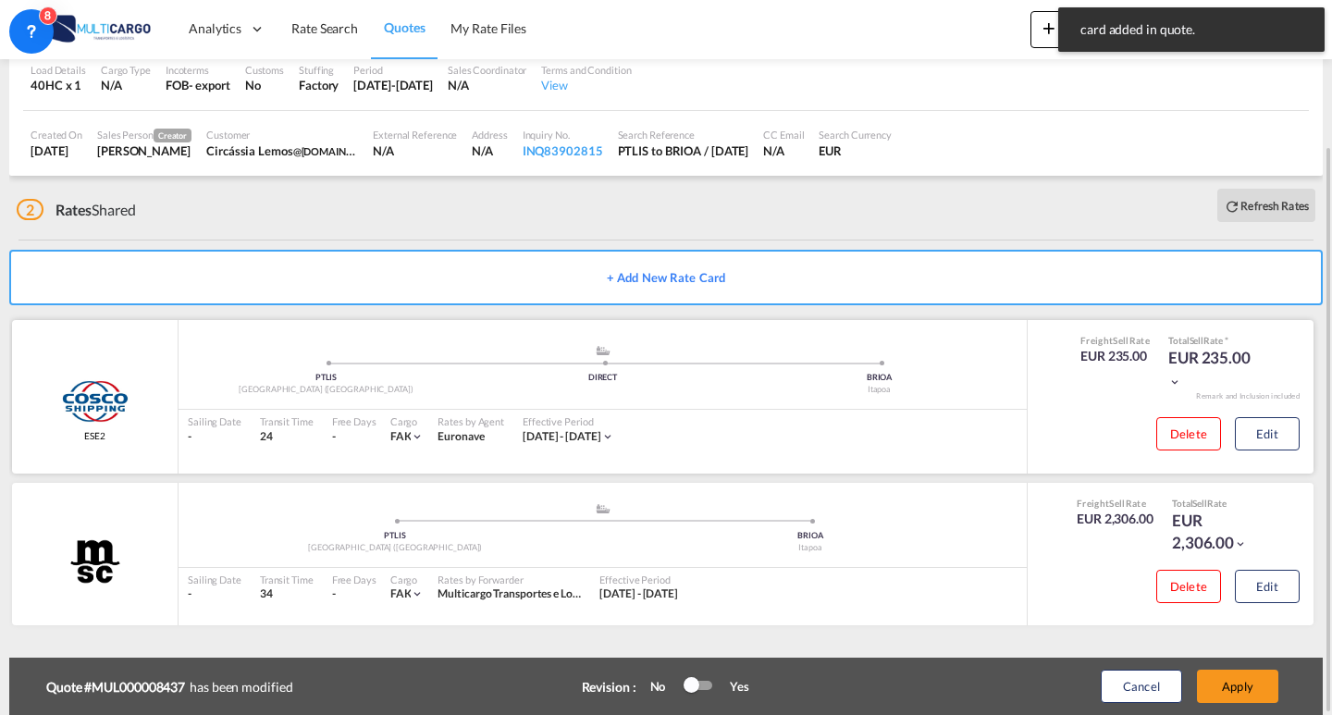
click at [1269, 452] on div "Delete Edit" at bounding box center [1221, 439] width 157 height 49
click at [1269, 437] on button "Edit" at bounding box center [1267, 433] width 65 height 33
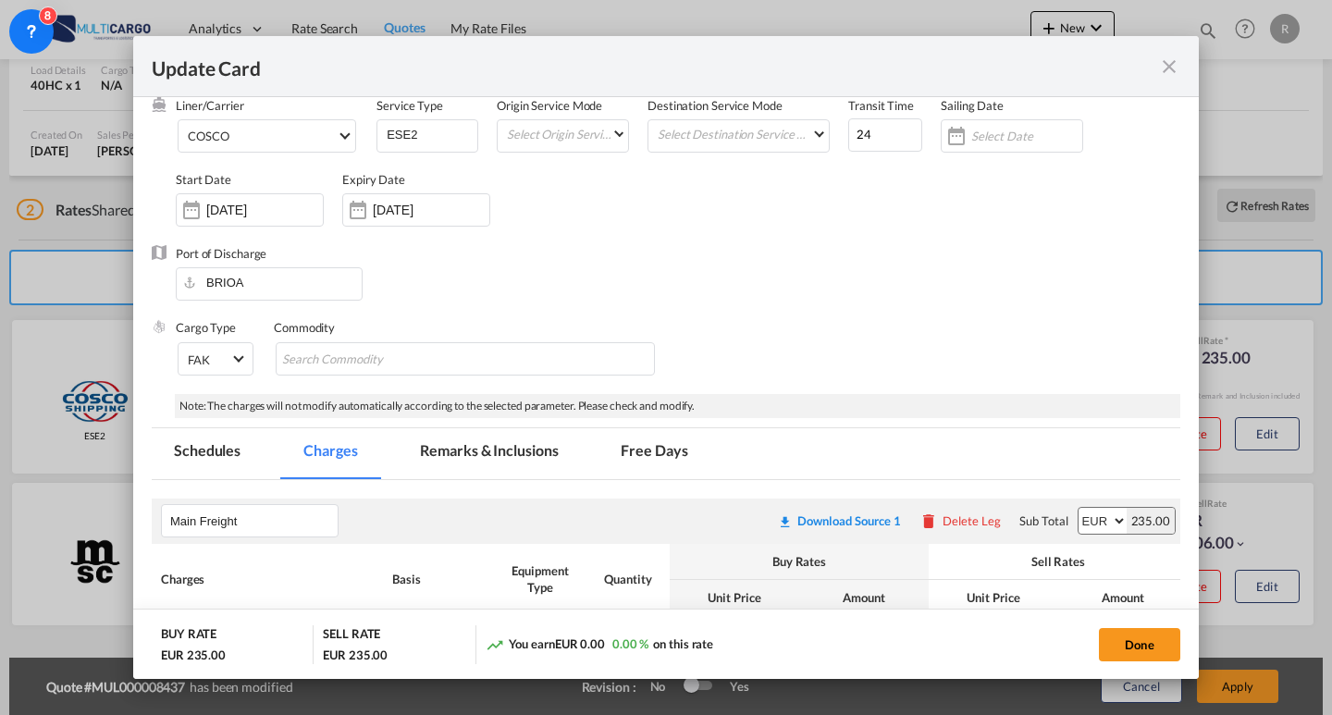
click at [623, 457] on md-tab-item "Free Days" at bounding box center [654, 453] width 111 height 51
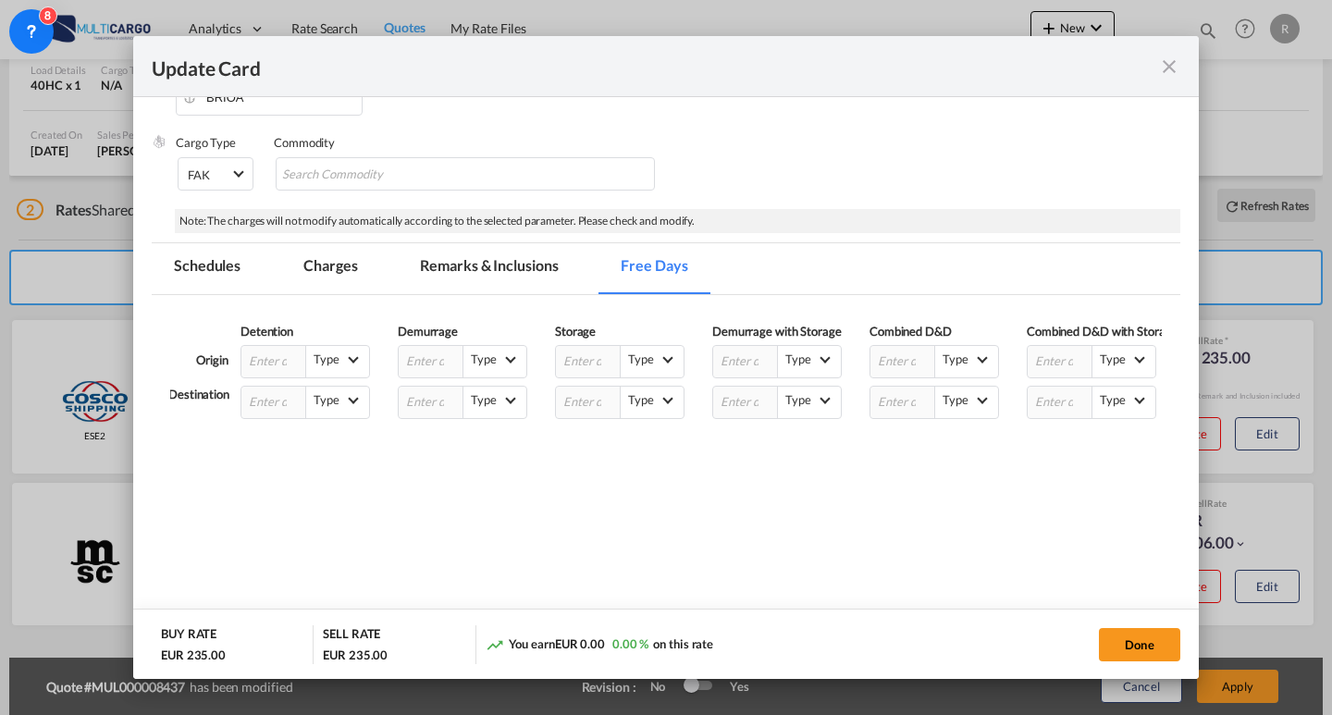
scroll to position [0, 0]
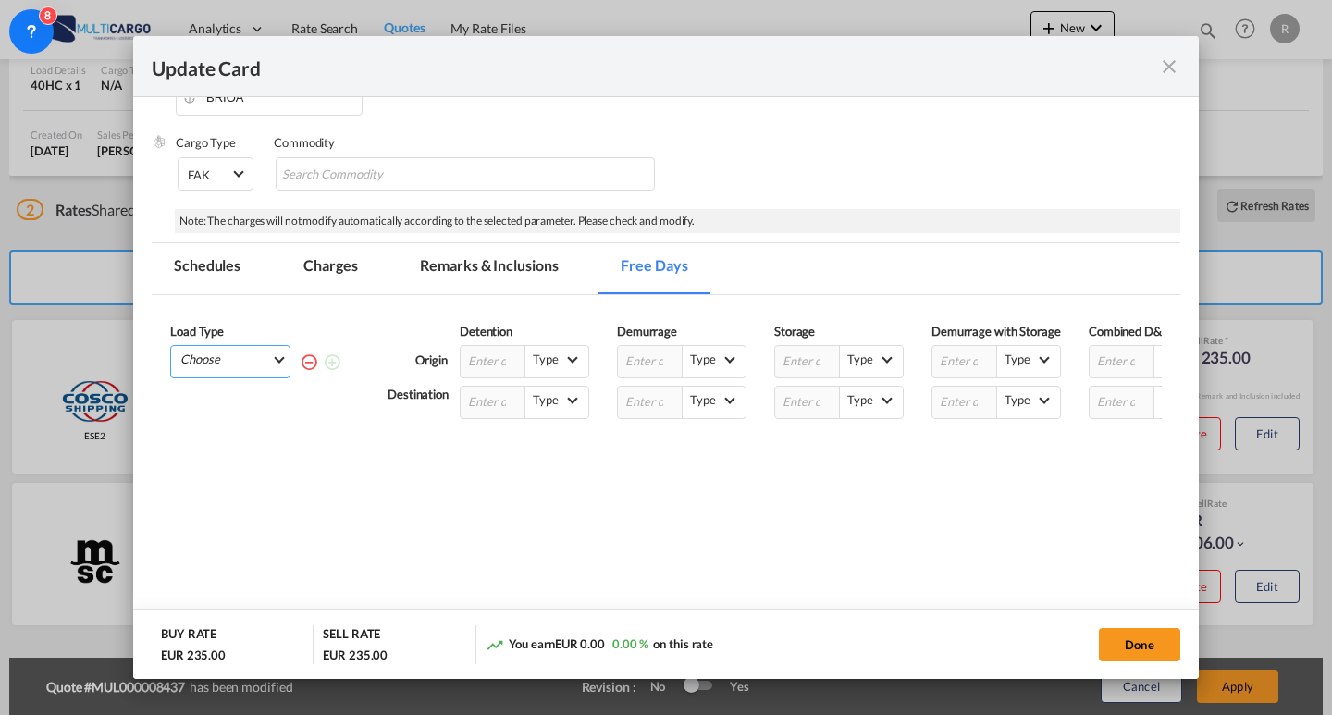
click at [256, 353] on md-select "Choose 40HC" at bounding box center [234, 359] width 111 height 26
drag, startPoint x: 230, startPoint y: 411, endPoint x: 324, endPoint y: 447, distance: 100.2
click at [230, 410] on md-option "40HC" at bounding box center [236, 409] width 126 height 44
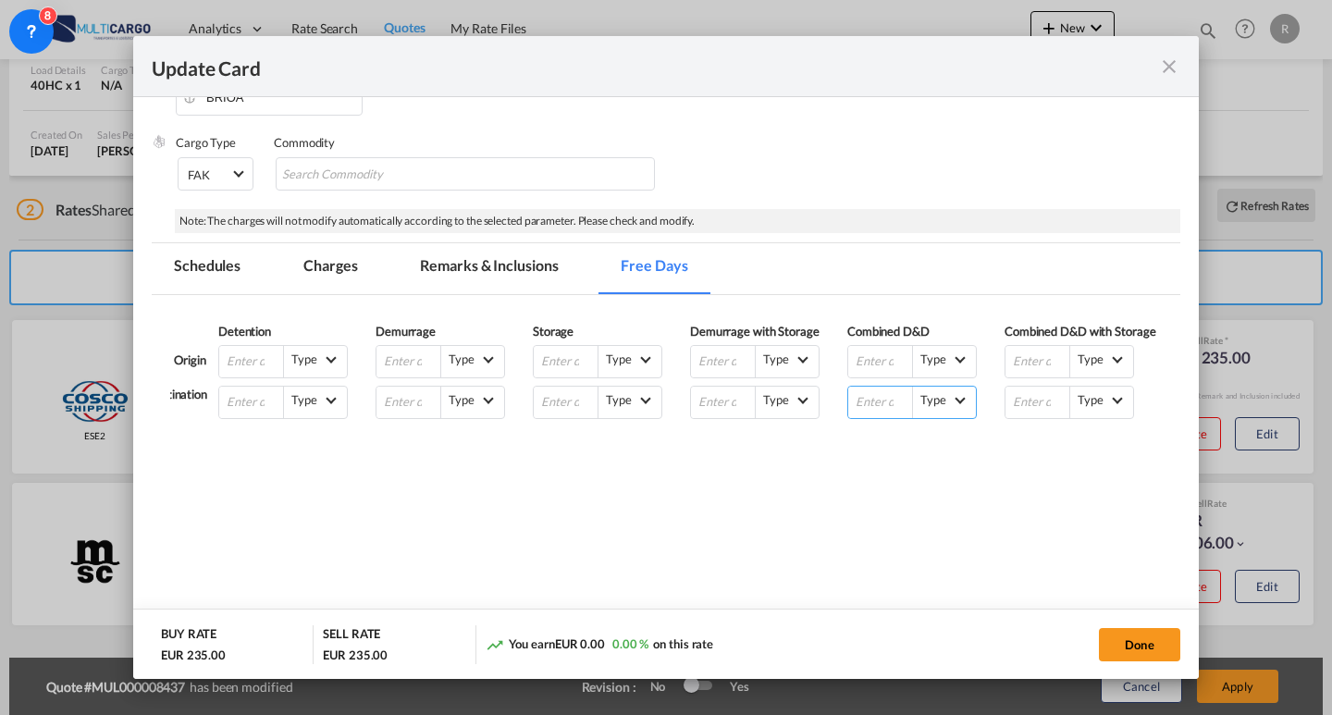
click at [863, 406] on input "Update Card Port ..." at bounding box center [880, 402] width 65 height 31
type input "10"
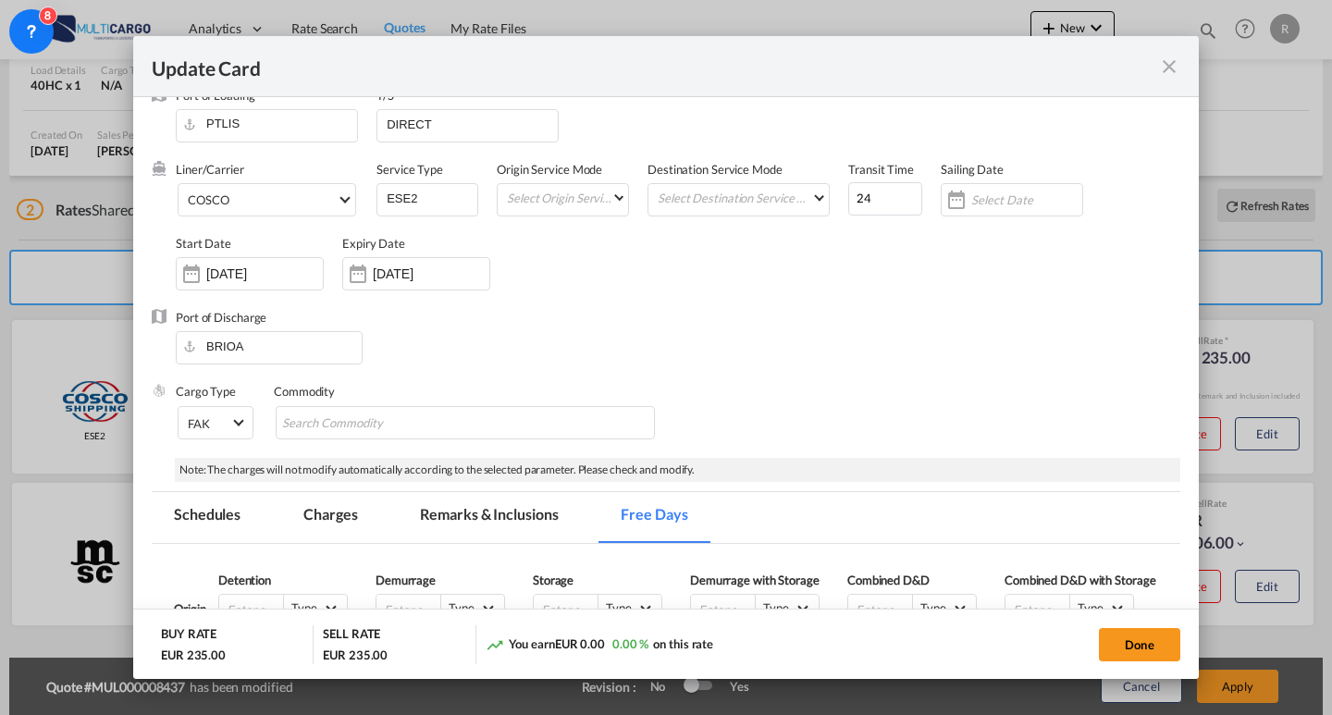
scroll to position [0, 0]
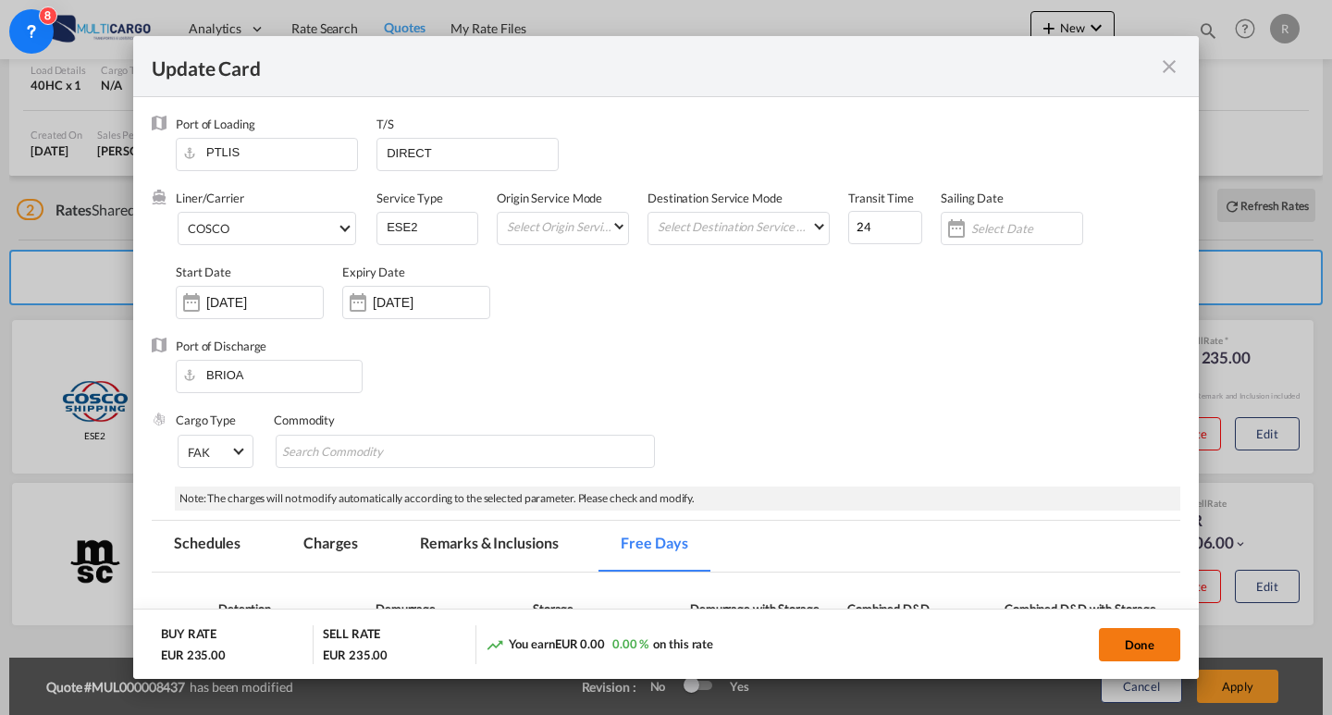
click at [1128, 639] on button "Done" at bounding box center [1139, 644] width 81 height 33
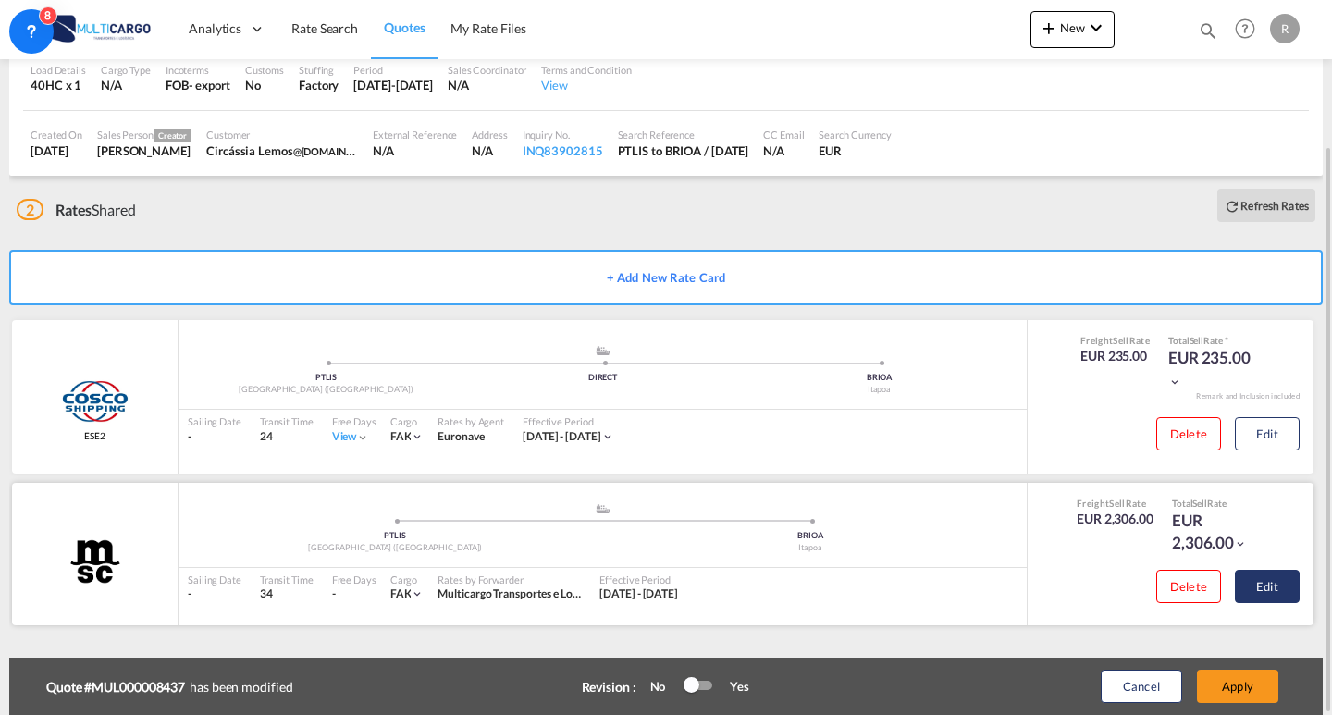
click at [1259, 593] on button "Edit" at bounding box center [1267, 586] width 65 height 33
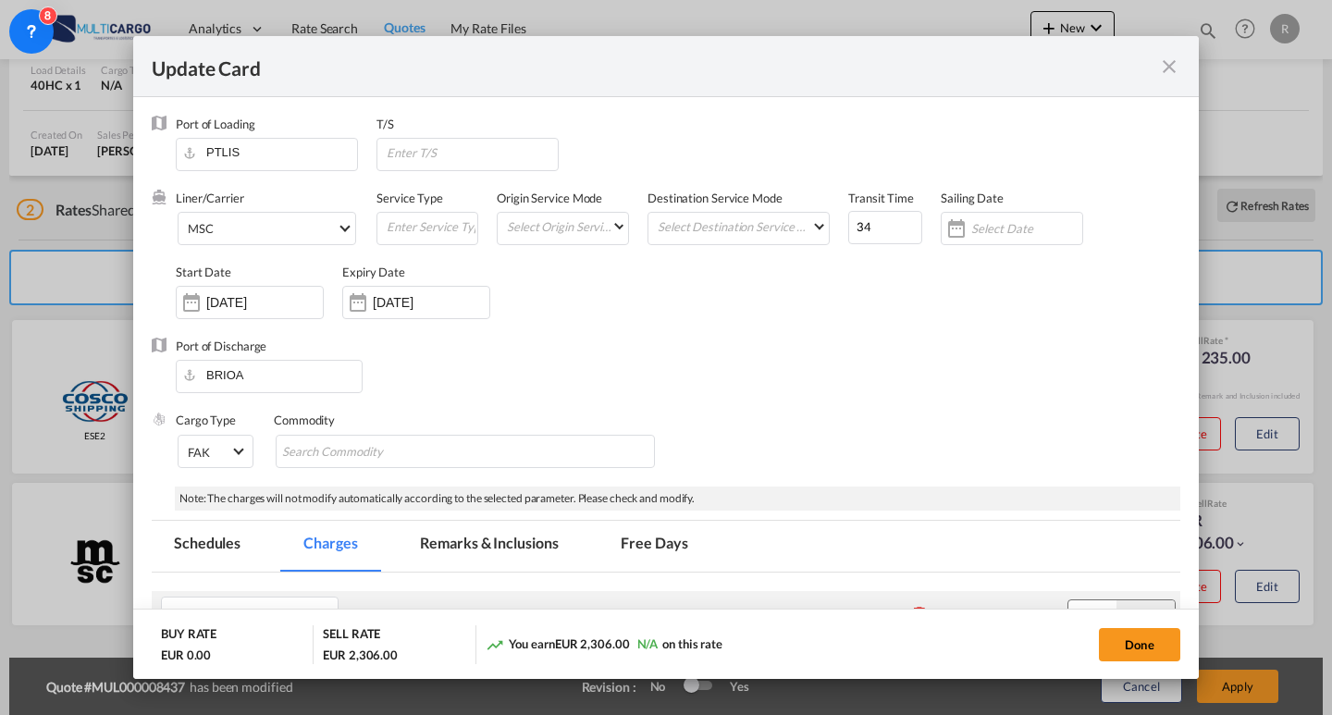
scroll to position [324, 0]
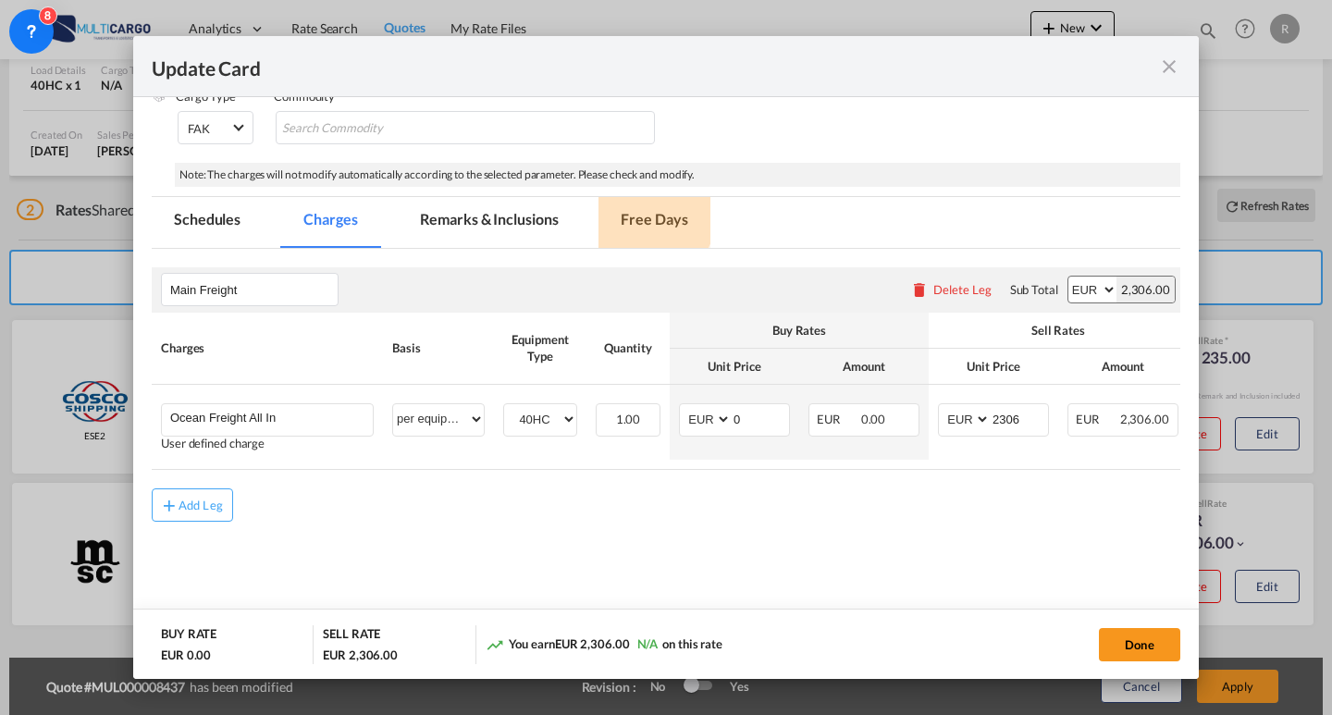
click at [629, 209] on md-tab-item "Free Days" at bounding box center [654, 222] width 111 height 51
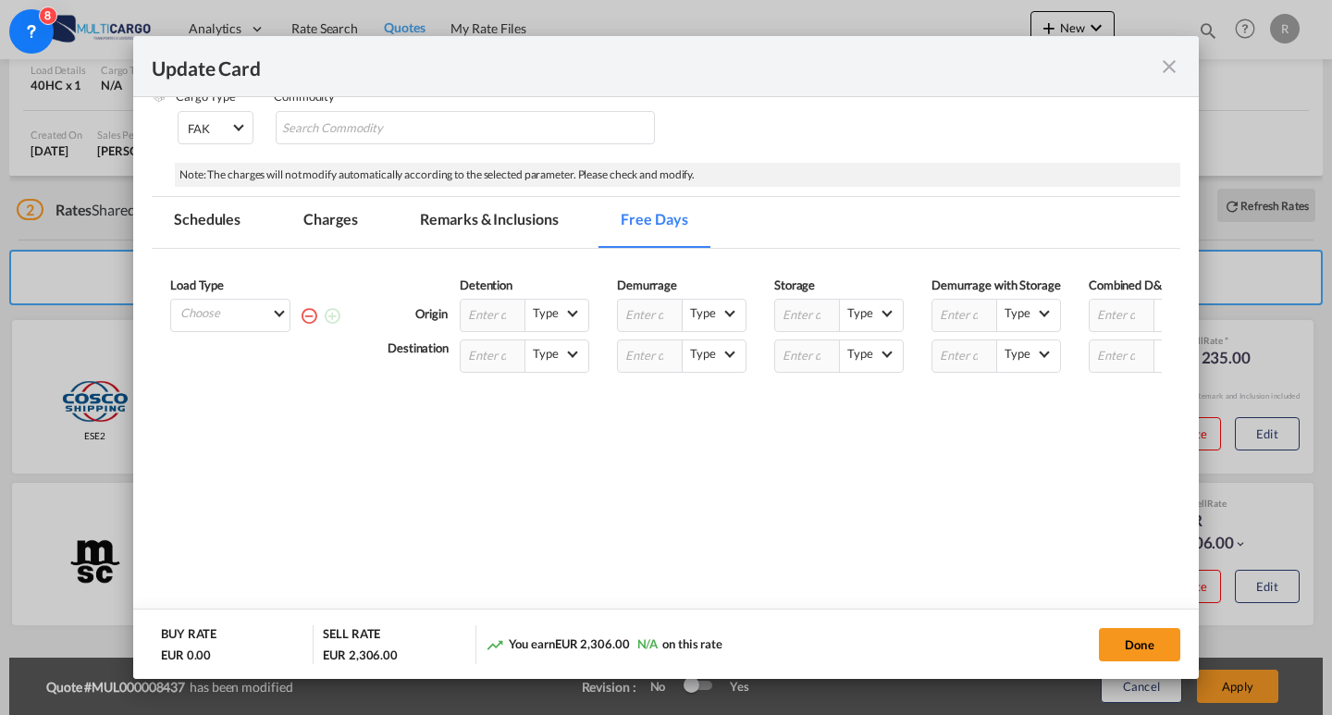
drag, startPoint x: 847, startPoint y: 399, endPoint x: 1009, endPoint y: 400, distance: 162.8
click at [1009, 400] on div "Load Type Choose 40HC Please enter the free days Origin Detention Type --Select…" at bounding box center [666, 333] width 992 height 132
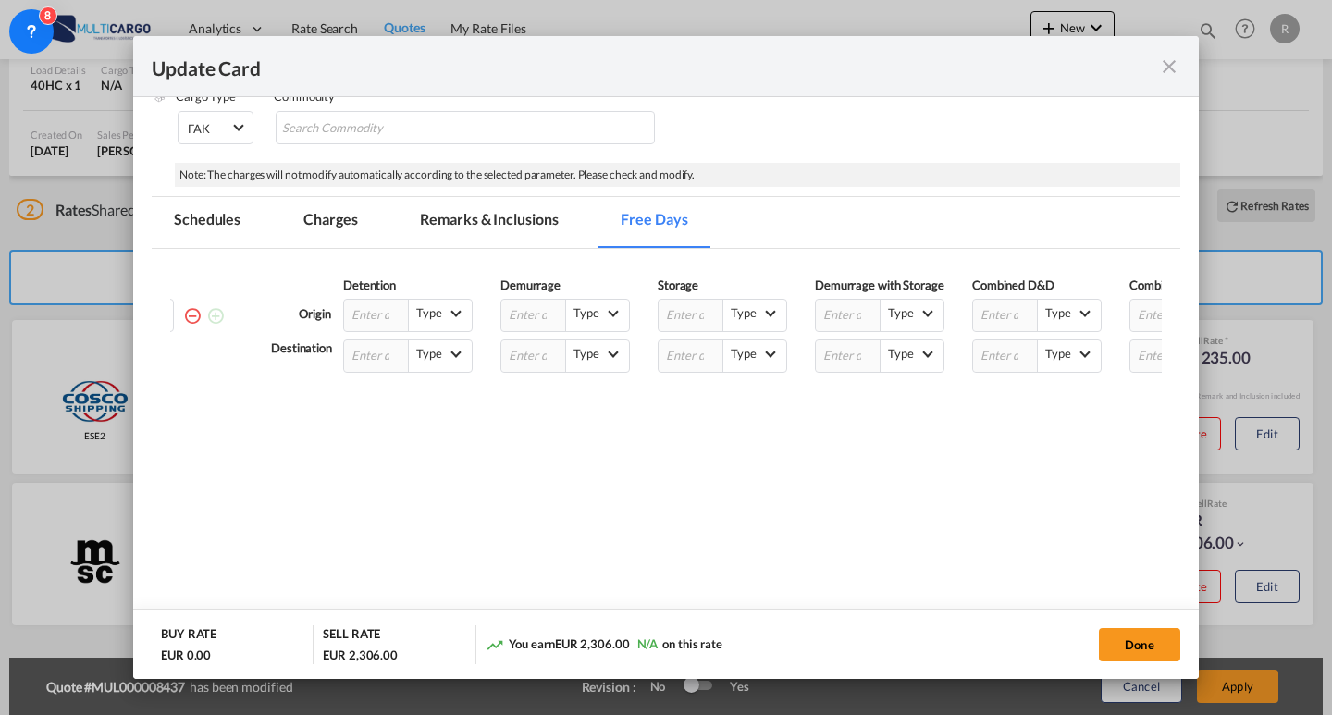
scroll to position [0, 0]
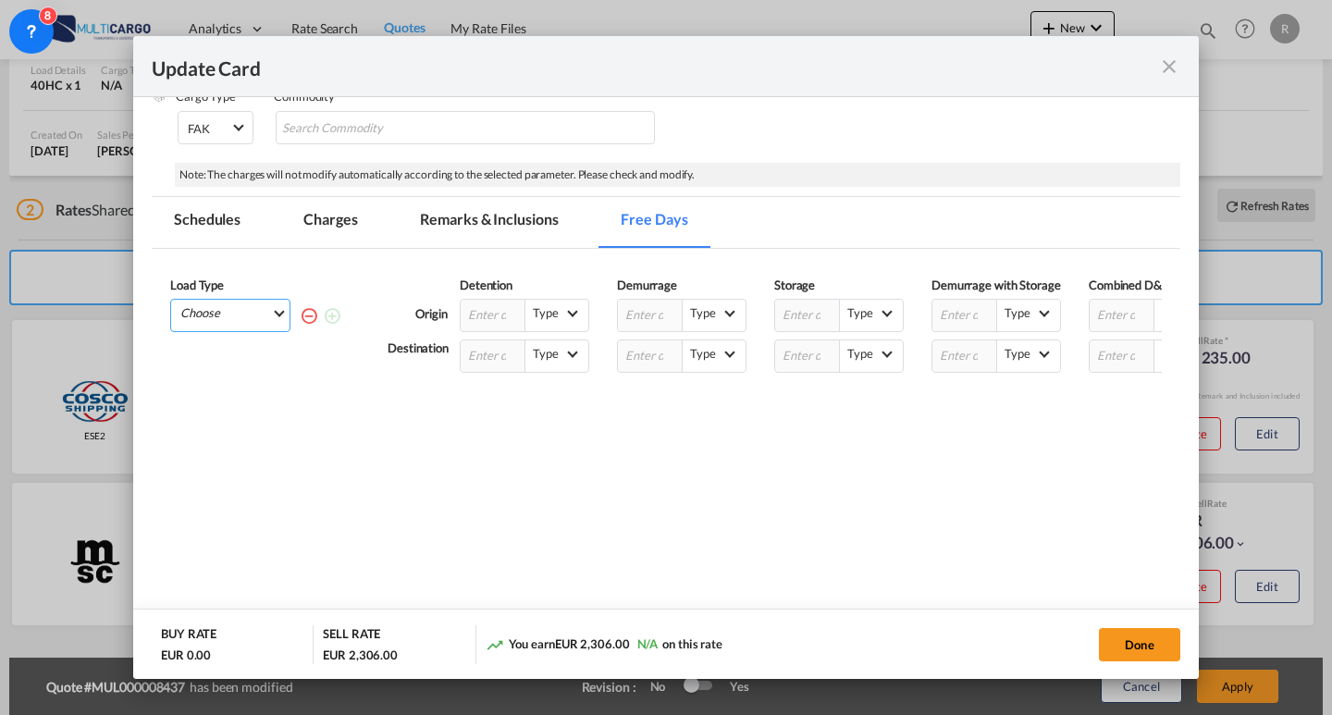
click at [241, 303] on md-select "Choose 40HC" at bounding box center [234, 313] width 111 height 26
drag, startPoint x: 231, startPoint y: 363, endPoint x: 252, endPoint y: 367, distance: 20.9
click at [232, 364] on md-option "40HC" at bounding box center [236, 362] width 126 height 44
drag, startPoint x: 713, startPoint y: 415, endPoint x: 903, endPoint y: 414, distance: 189.7
click at [903, 414] on div "Load Type 40HC Please enter the free days Origin Detention Type --Select Type--…" at bounding box center [666, 386] width 1029 height 275
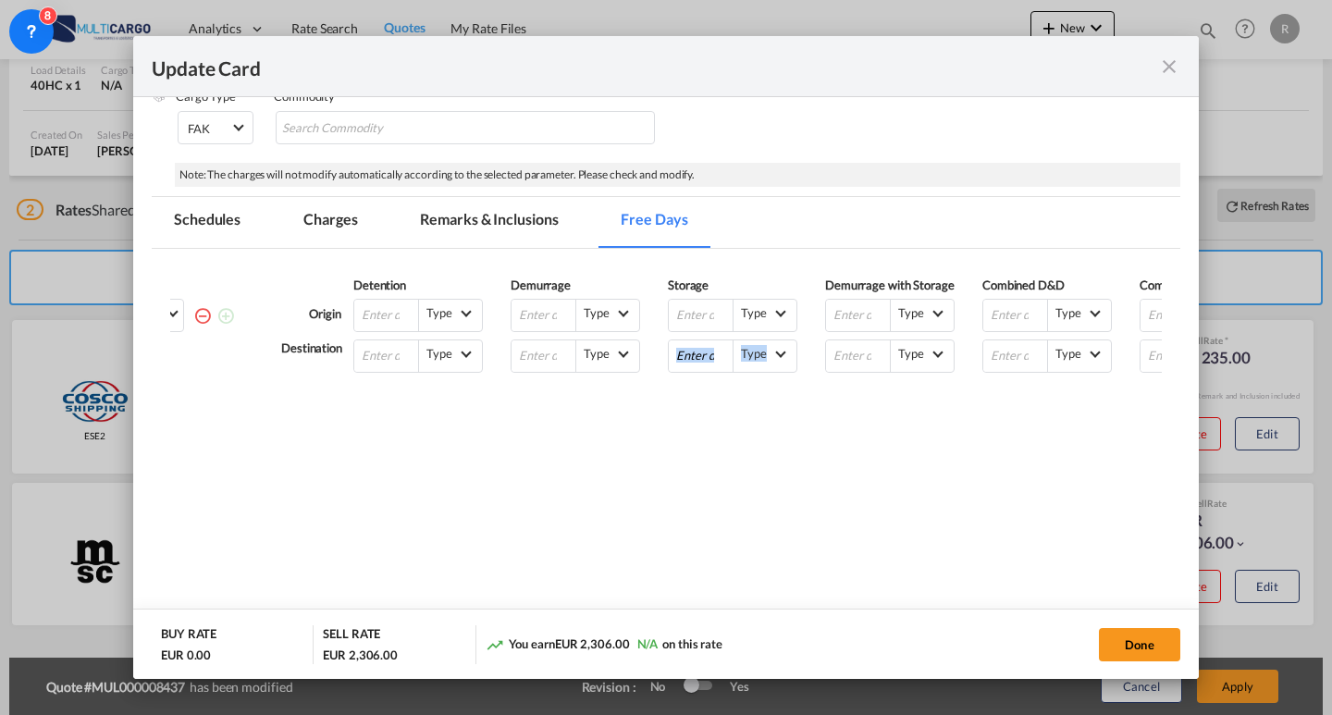
scroll to position [0, 208]
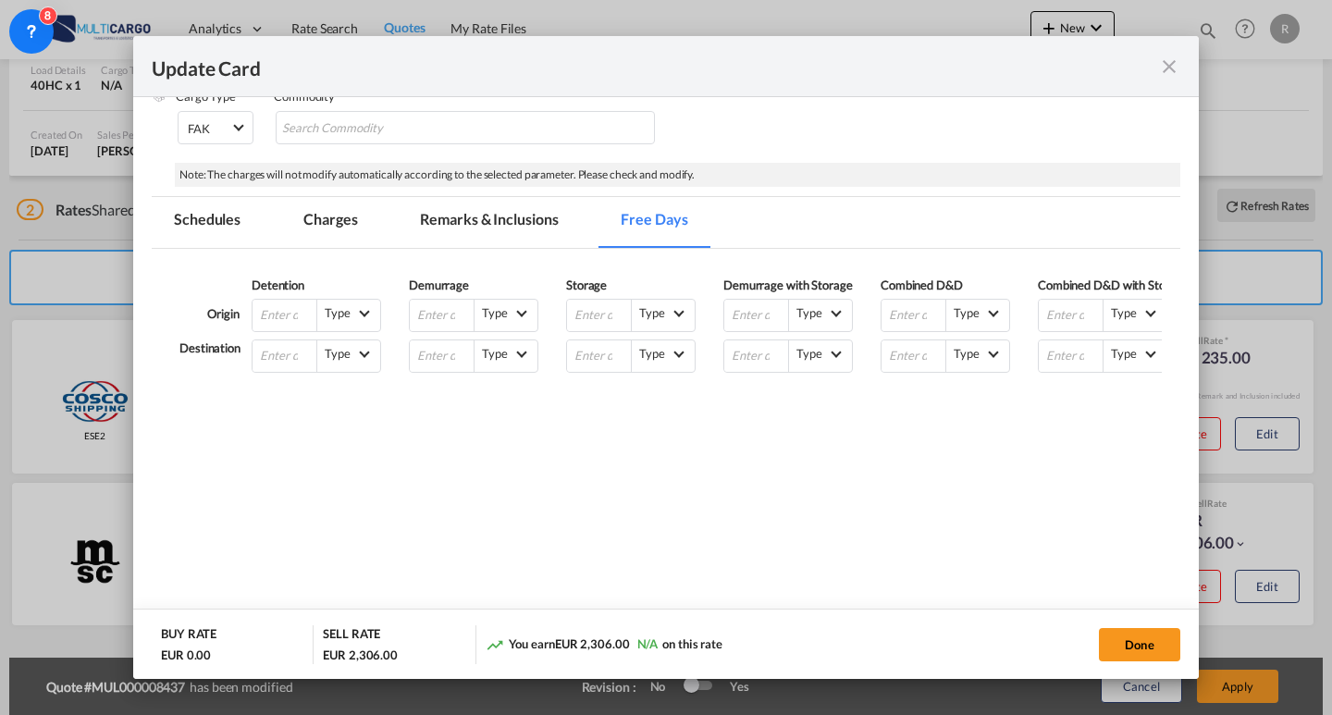
drag, startPoint x: 997, startPoint y: 481, endPoint x: 947, endPoint y: 443, distance: 63.5
click at [996, 481] on div "Load Type 40HC Please enter the free days Origin Detention Type --Select Type--…" at bounding box center [666, 386] width 1029 height 275
click at [897, 355] on input "Update Card Port ..." at bounding box center [914, 355] width 65 height 31
click at [969, 452] on div "Load Type 40HC Please enter the free days Origin Detention Type --Select Type--…" at bounding box center [666, 386] width 1029 height 275
drag, startPoint x: 918, startPoint y: 353, endPoint x: 885, endPoint y: 352, distance: 32.4
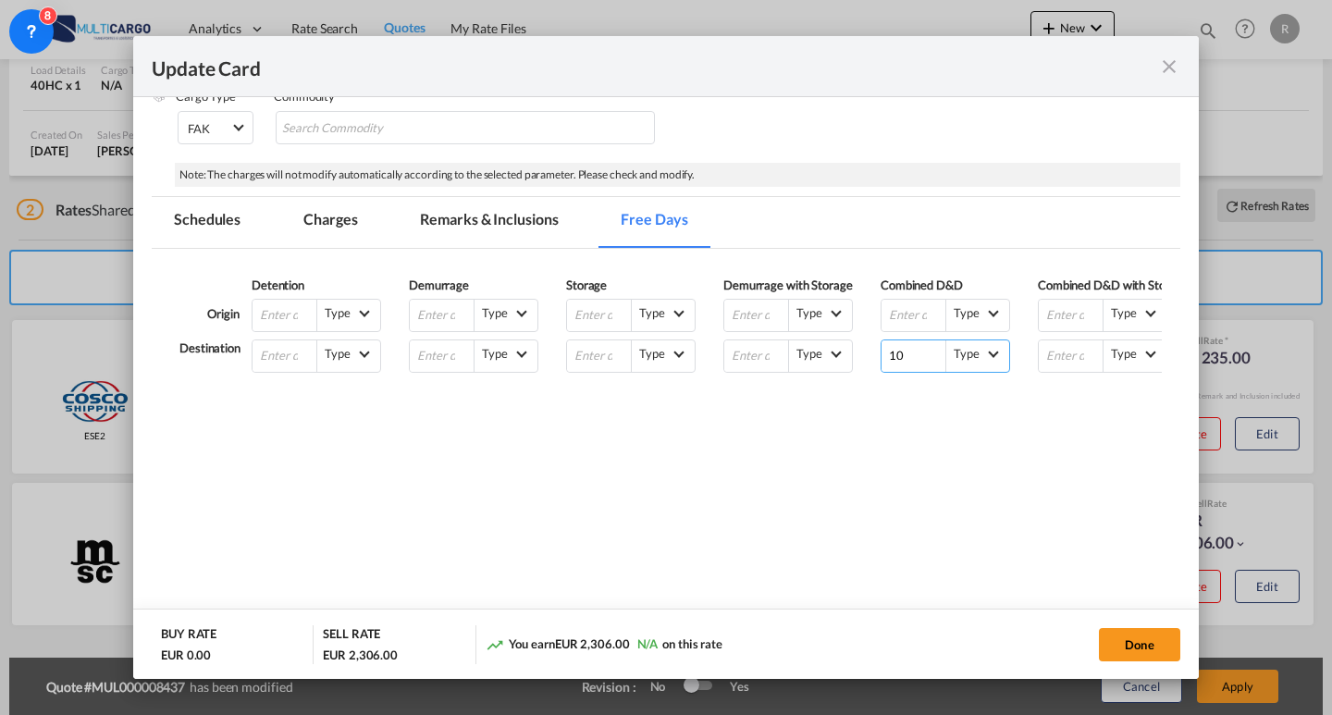
click at [885, 352] on input "10" at bounding box center [914, 355] width 65 height 31
type input "6"
click at [903, 463] on div "Load Type 40HC Please enter the free days Origin Detention Type --Select Type--…" at bounding box center [666, 386] width 1029 height 275
click at [504, 222] on md-tab-item "Remarks & Inclusions" at bounding box center [489, 222] width 182 height 51
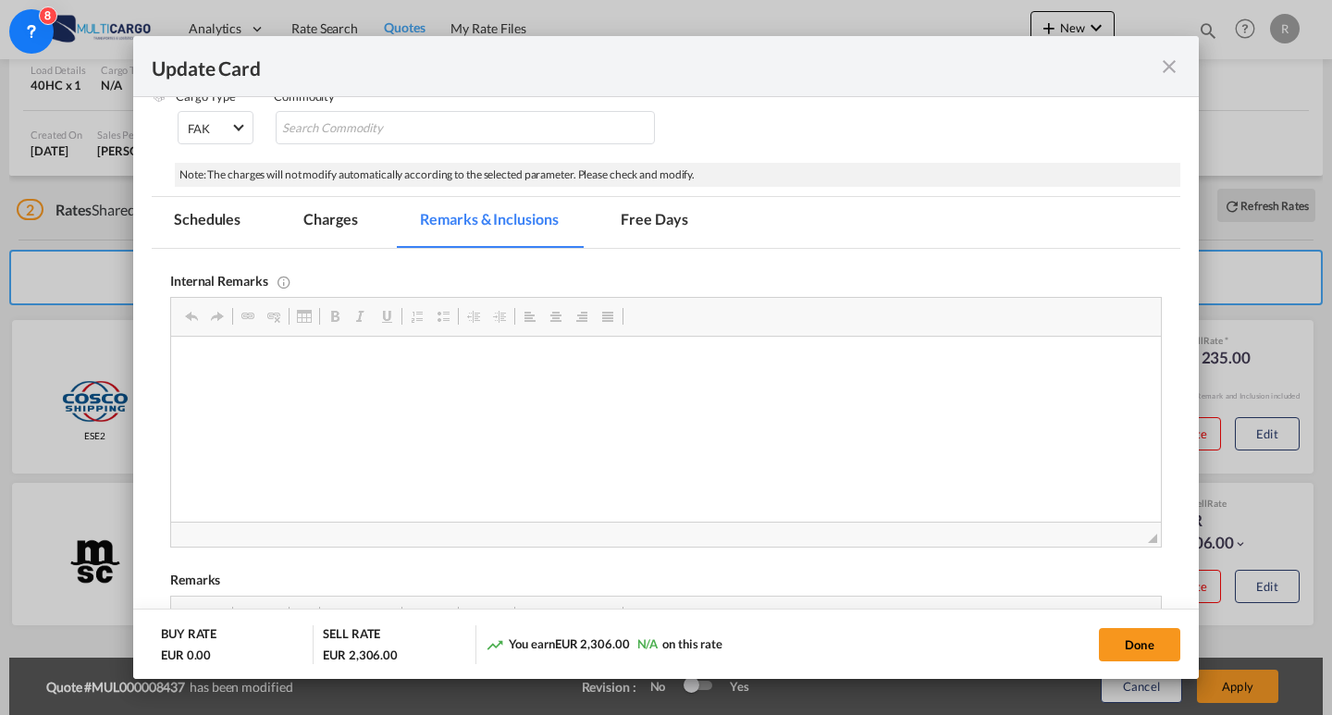
click at [285, 205] on md-tab-item "Charges" at bounding box center [330, 222] width 98 height 51
click at [225, 216] on md-tab-item "Schedules" at bounding box center [207, 222] width 111 height 51
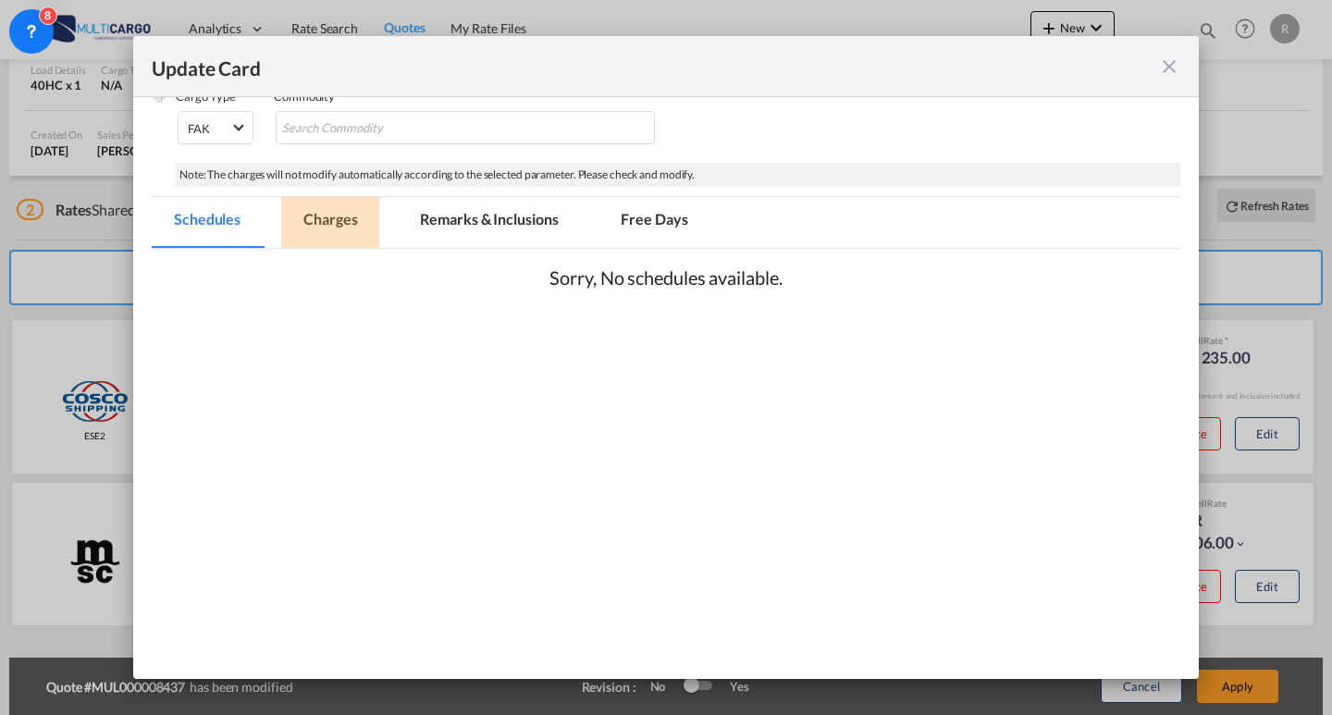
click at [297, 213] on md-tab-item "Charges" at bounding box center [330, 222] width 98 height 51
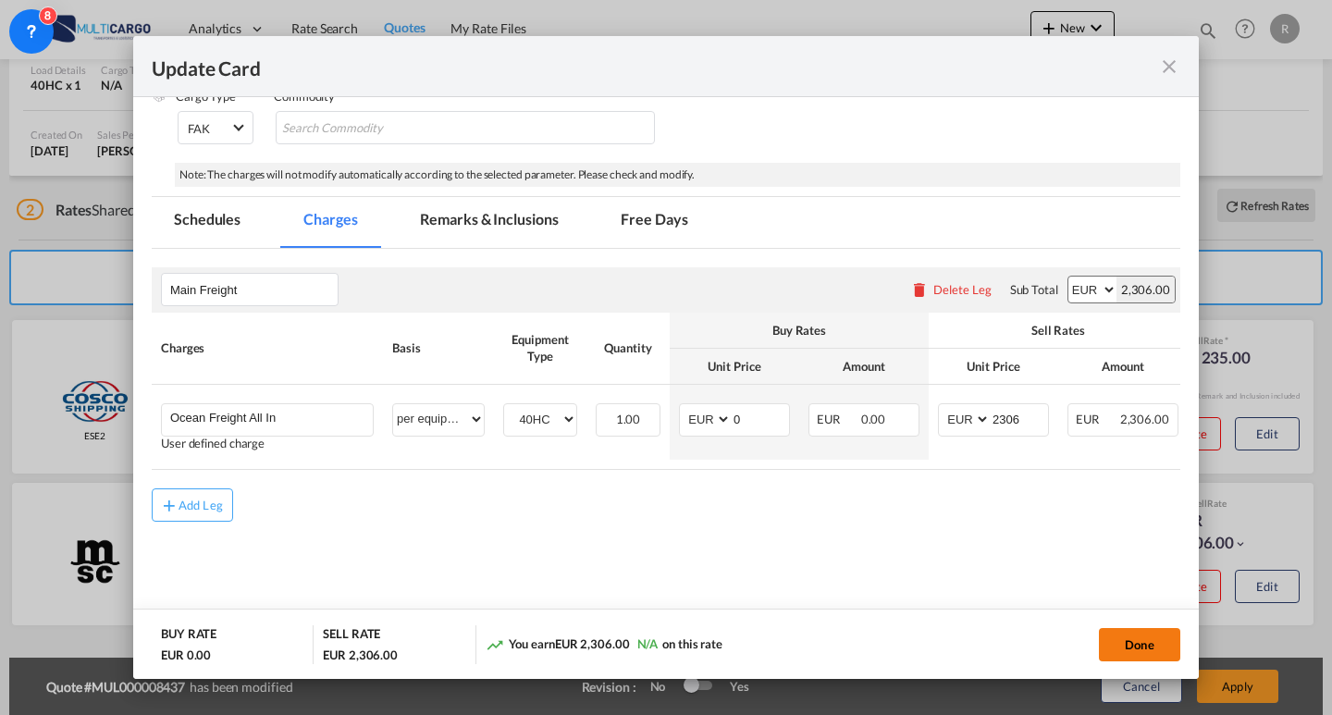
click at [1114, 640] on button "Done" at bounding box center [1139, 644] width 81 height 33
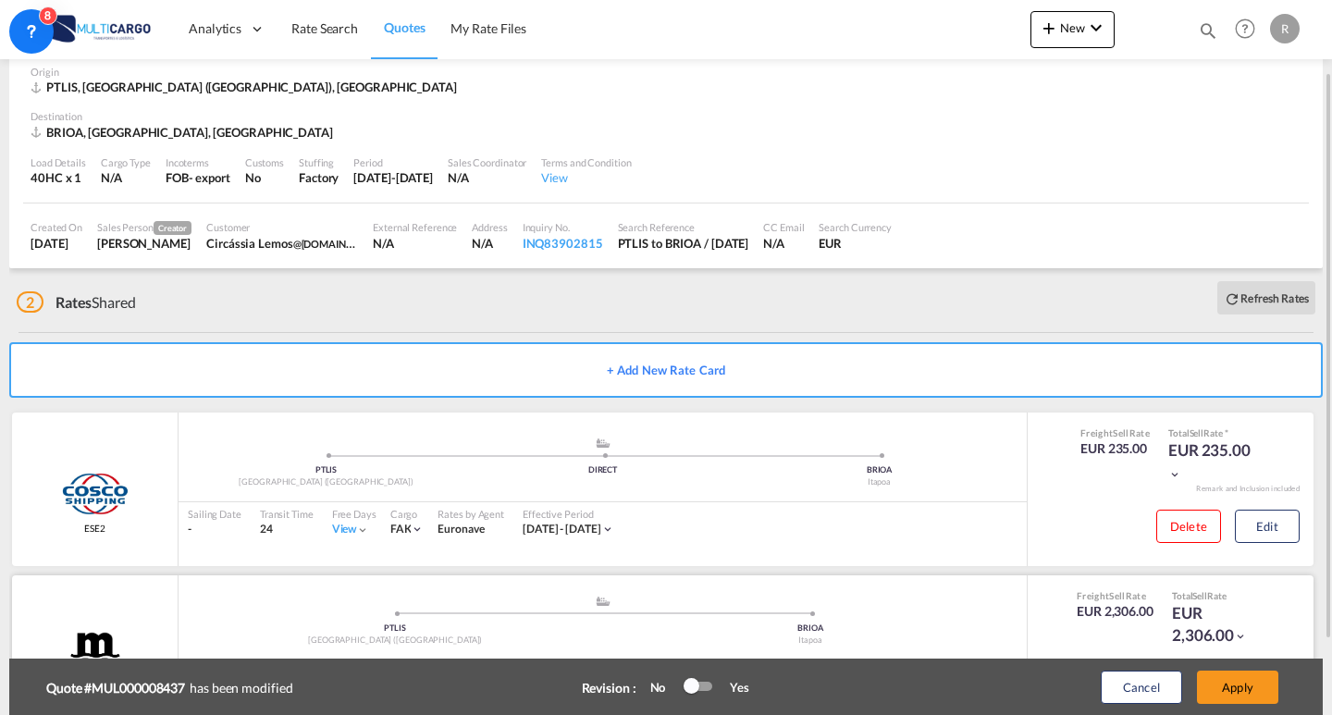
scroll to position [182, 0]
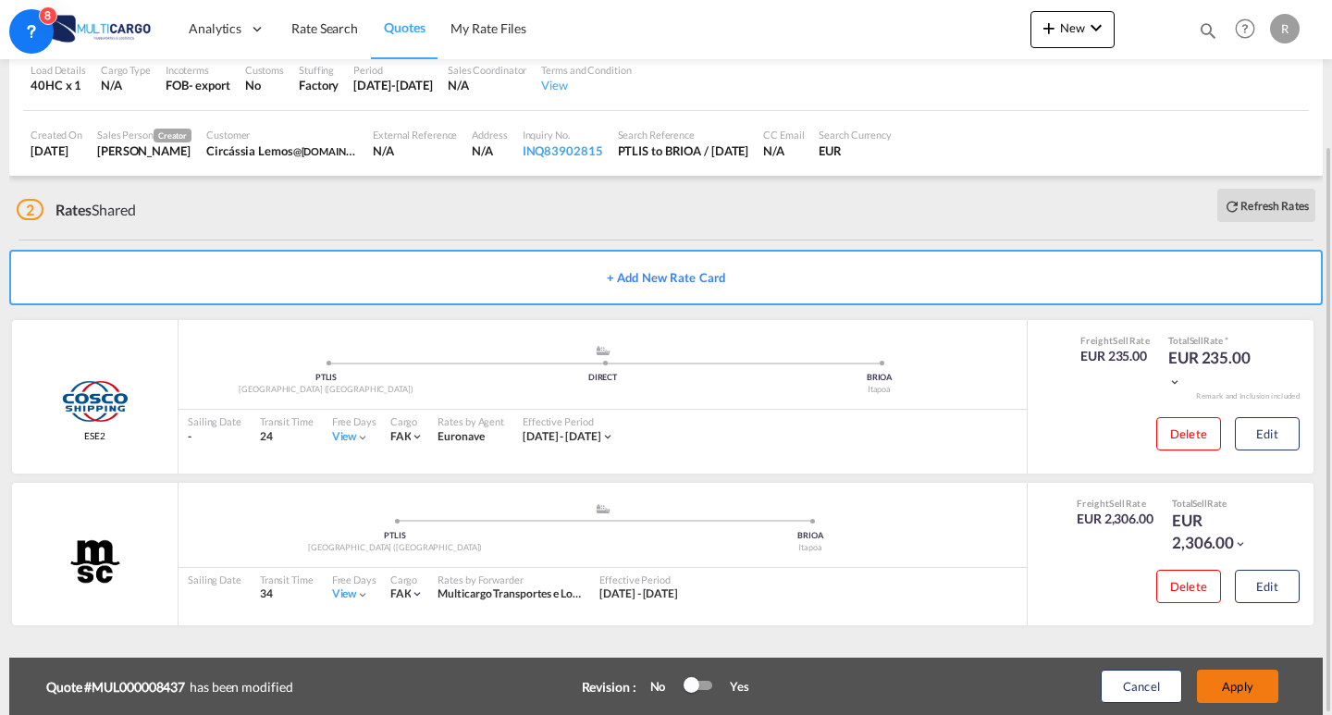
click at [1210, 671] on button "Apply" at bounding box center [1237, 686] width 81 height 33
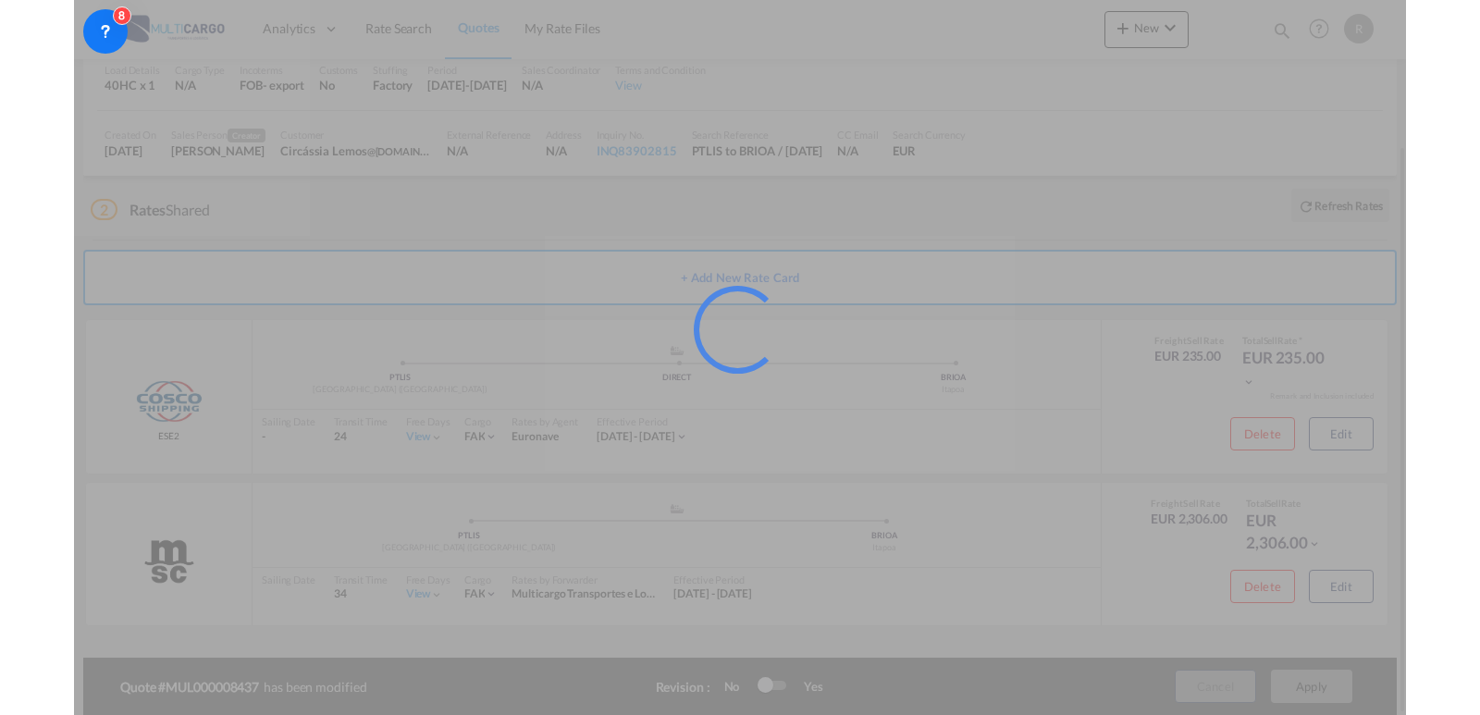
scroll to position [125, 0]
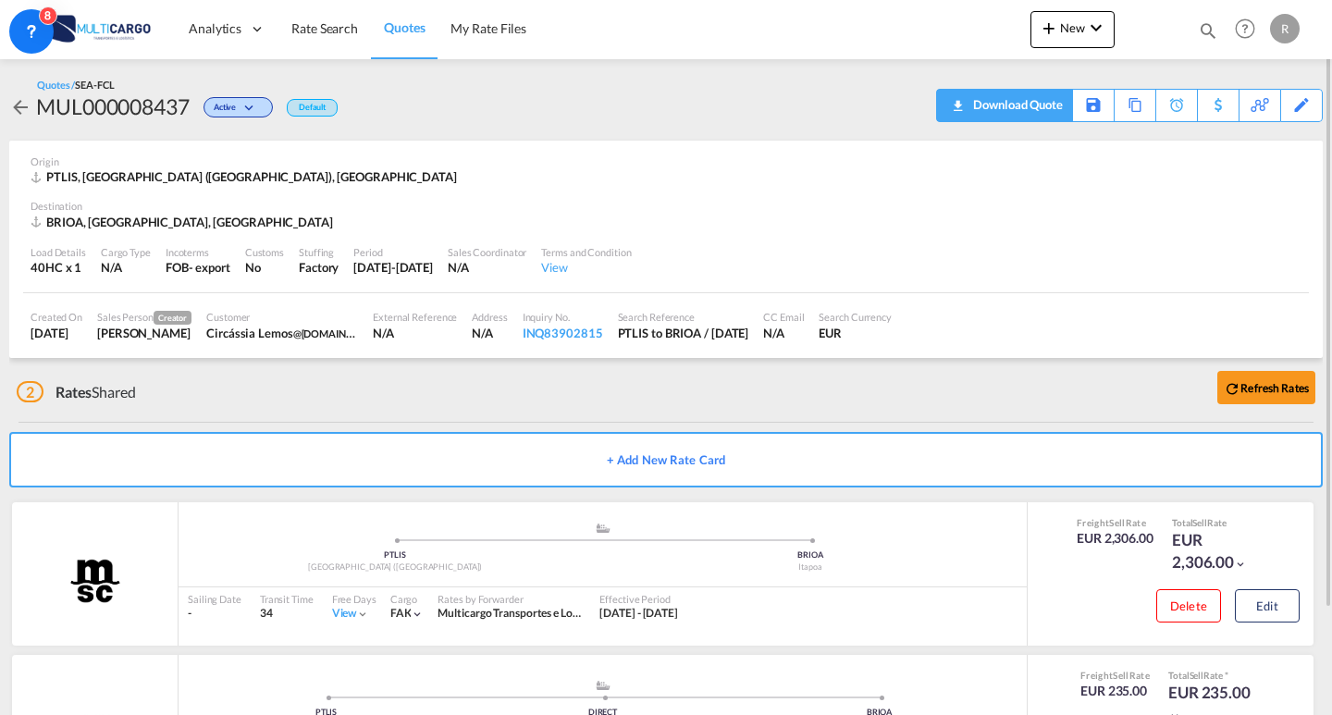
click at [1050, 110] on div "Download Quote" at bounding box center [1016, 105] width 94 height 30
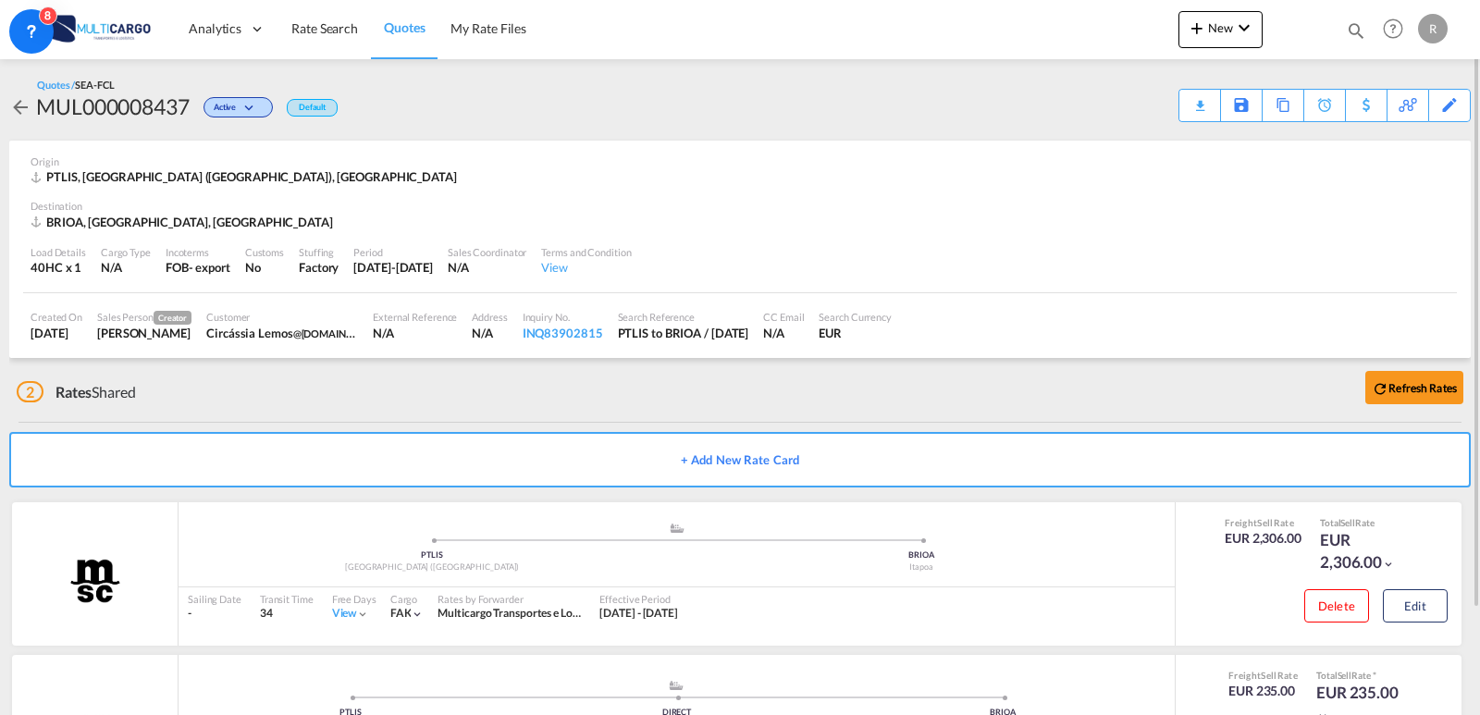
click at [406, 30] on span "Quotes" at bounding box center [404, 27] width 41 height 16
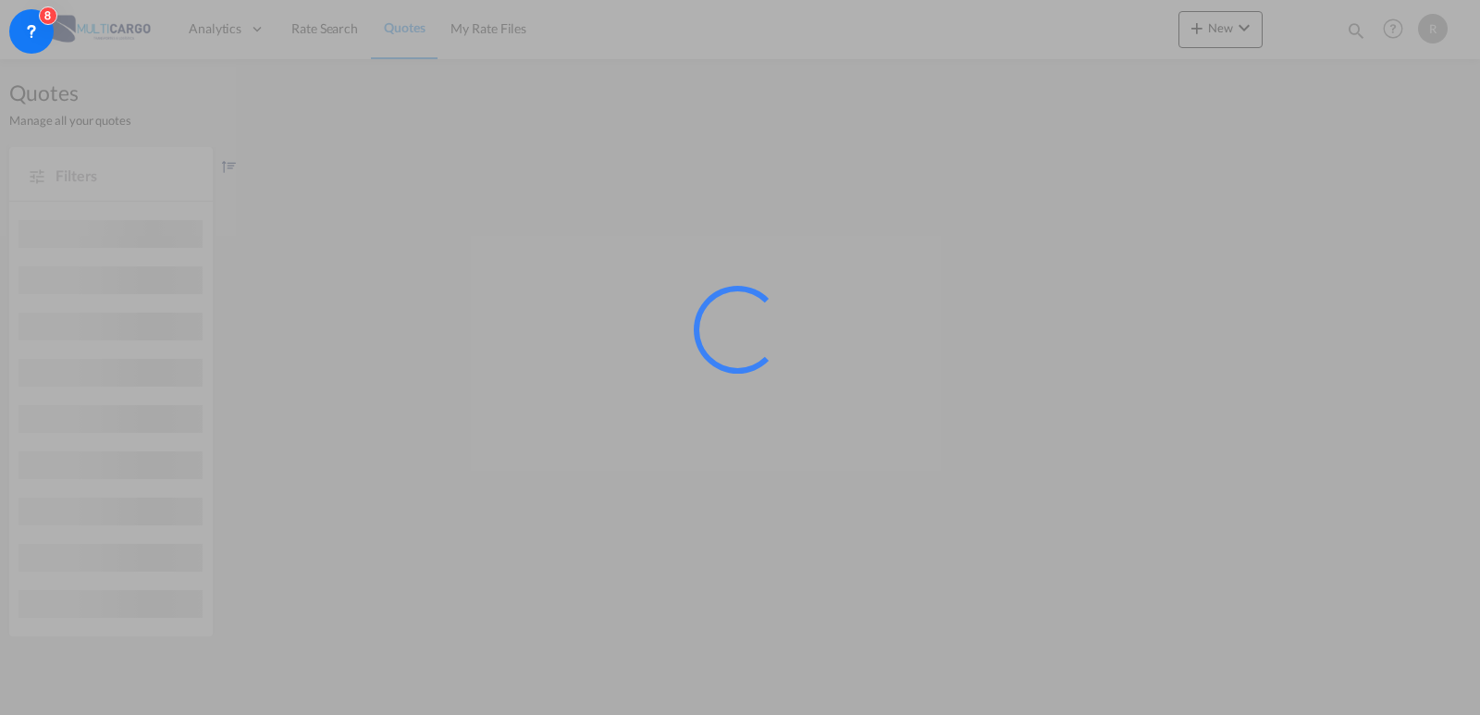
click at [303, 36] on div at bounding box center [740, 357] width 1480 height 715
click at [303, 35] on div at bounding box center [740, 357] width 1480 height 715
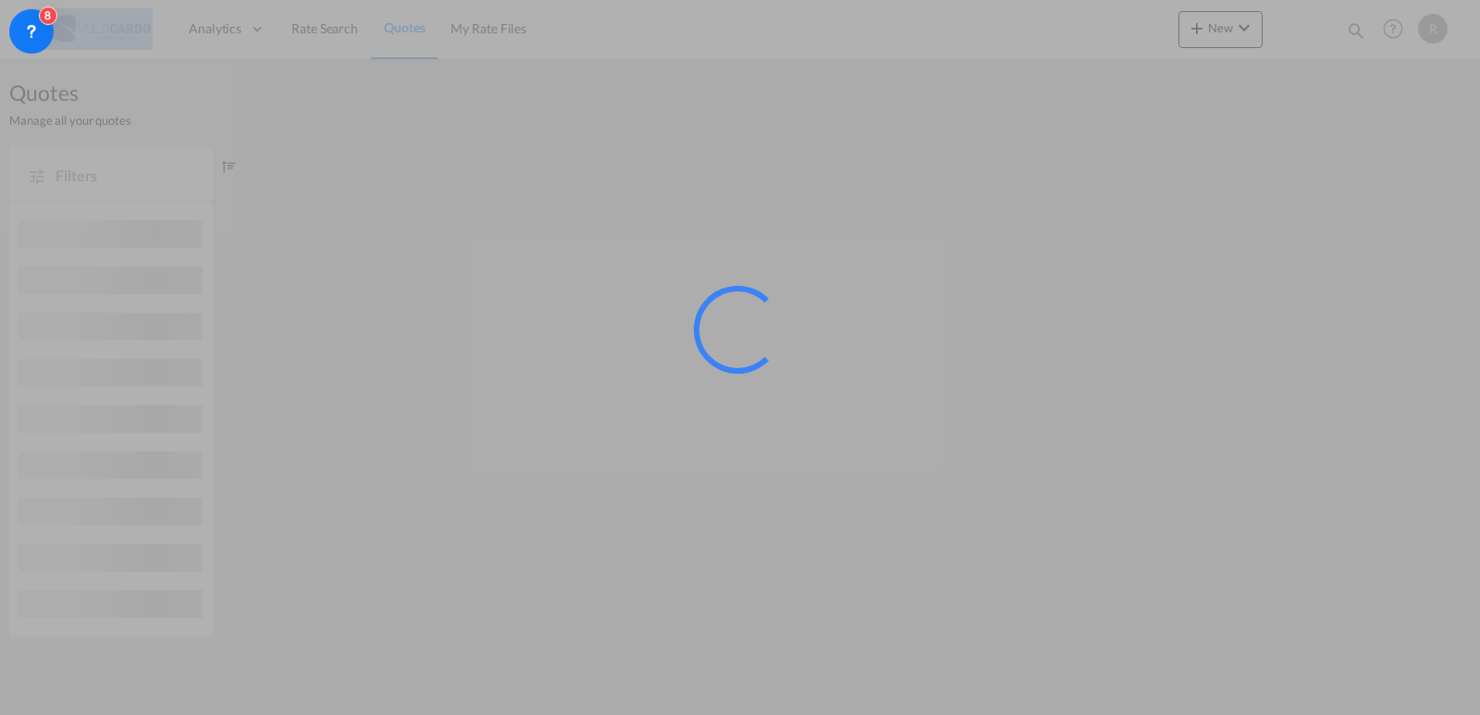
click at [303, 35] on div at bounding box center [740, 357] width 1480 height 715
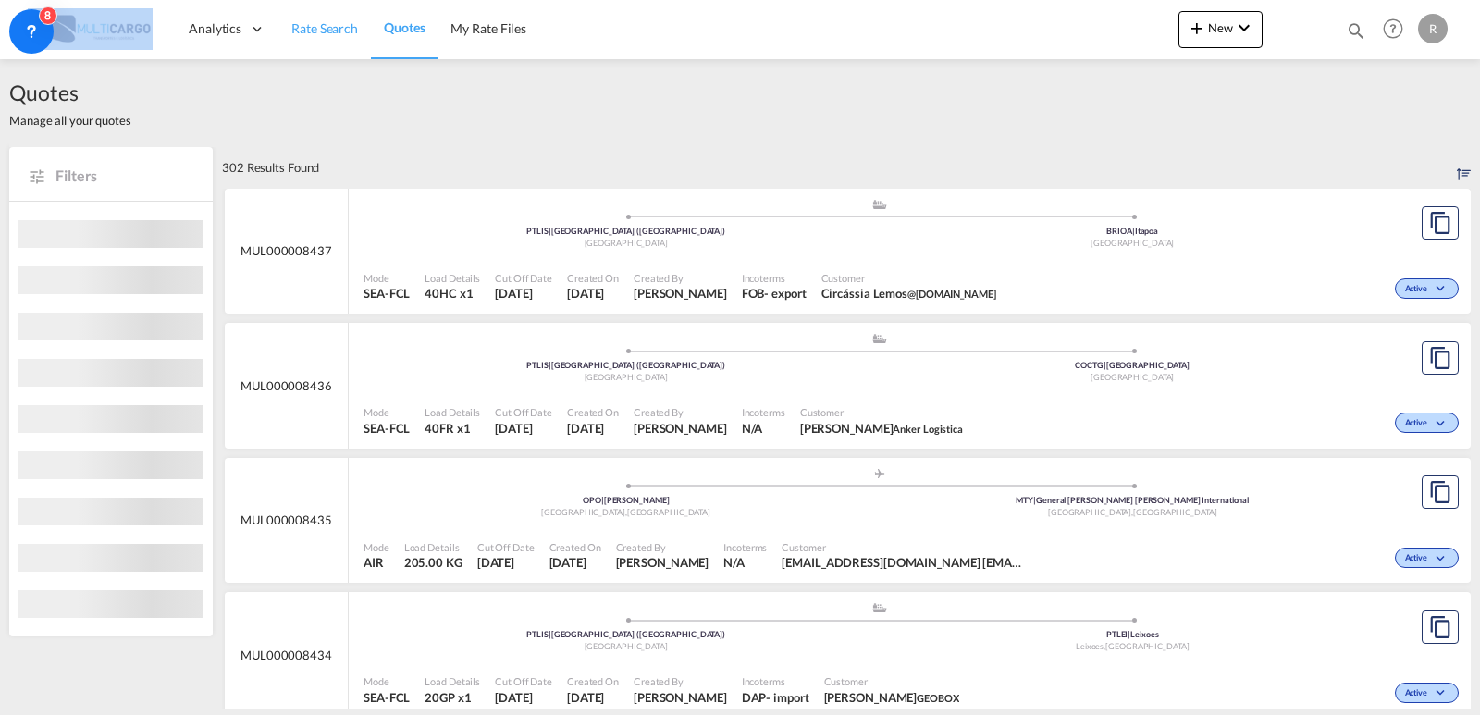
click at [325, 36] on span "Rate Search" at bounding box center [324, 28] width 67 height 16
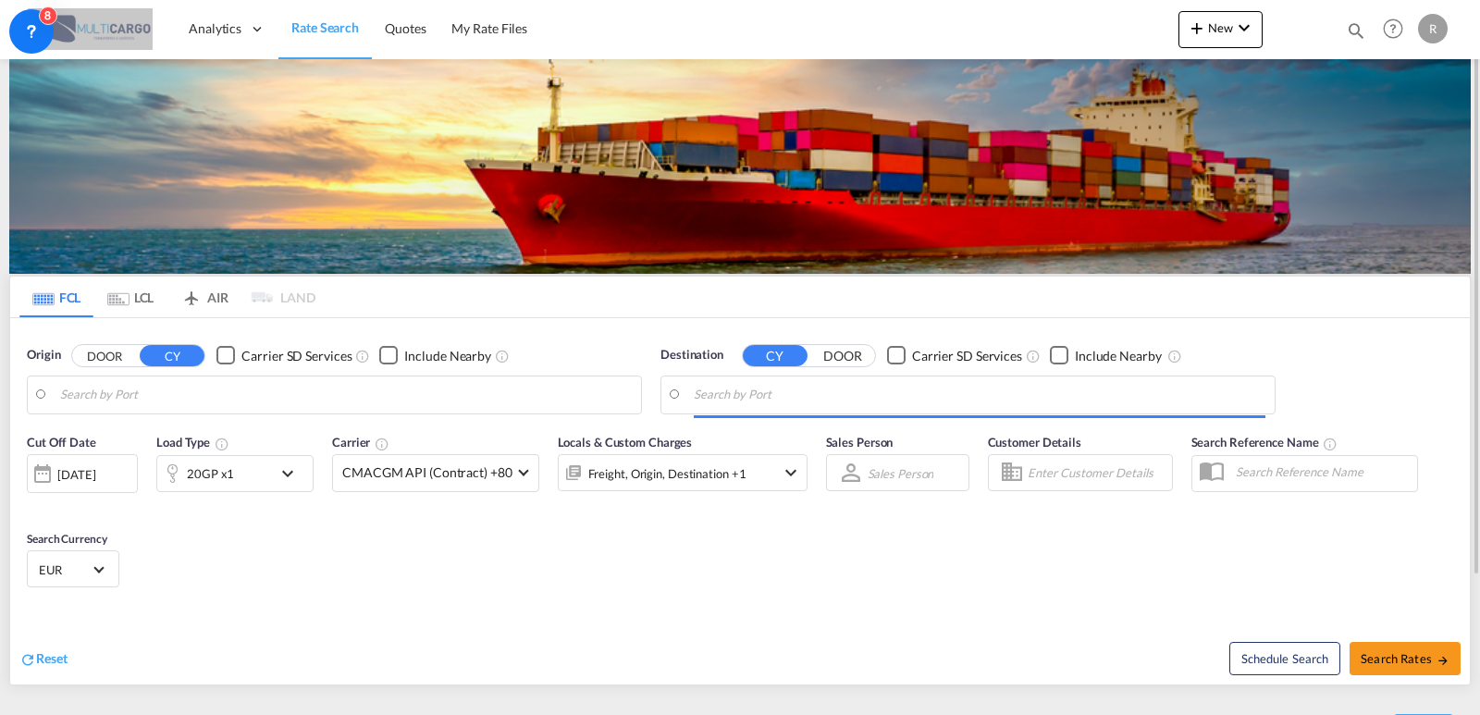
type input "[GEOGRAPHIC_DATA] ([GEOGRAPHIC_DATA]), PTLIS"
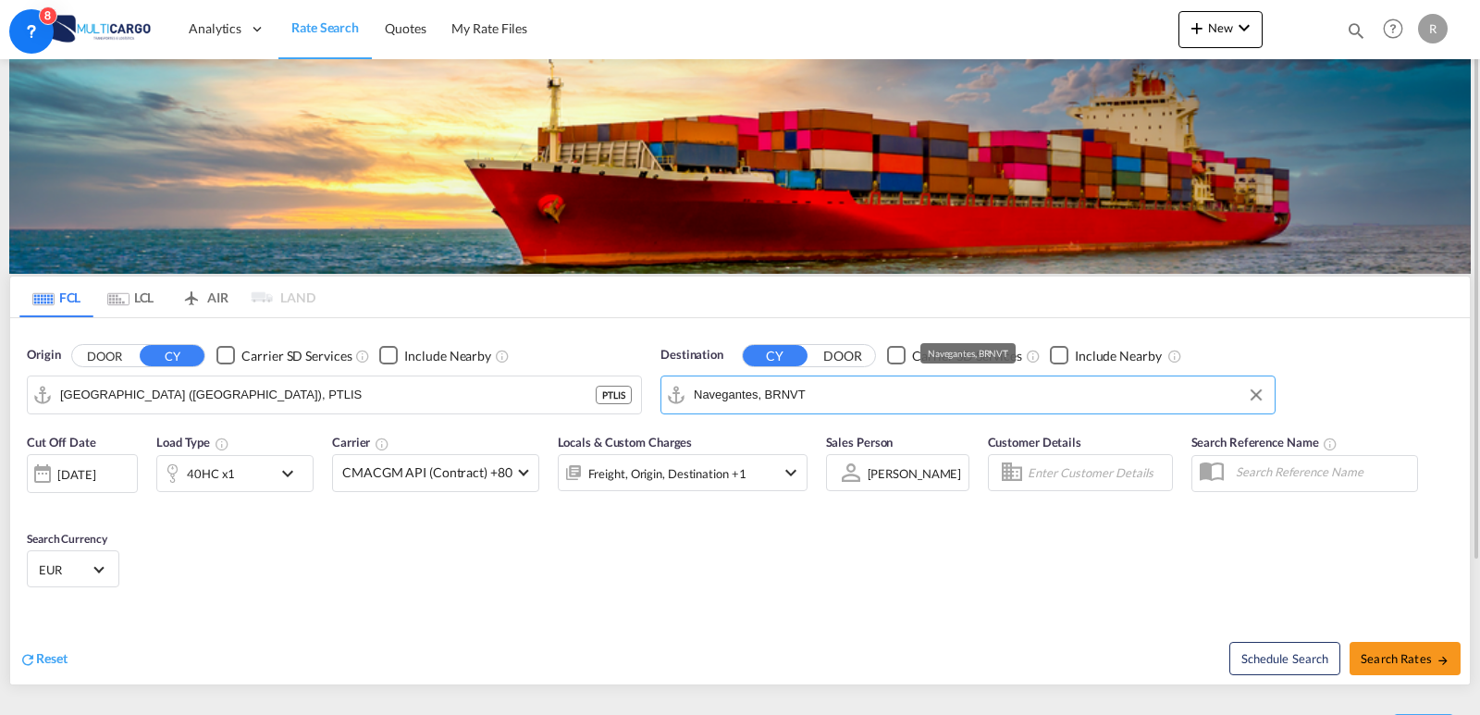
drag, startPoint x: 823, startPoint y: 393, endPoint x: 624, endPoint y: 386, distance: 199.1
click at [618, 386] on div "Origin DOOR CY Carrier SD Services Include Nearby [GEOGRAPHIC_DATA] ([GEOGRAPHI…" at bounding box center [740, 370] width 1460 height 105
drag, startPoint x: 843, startPoint y: 387, endPoint x: 692, endPoint y: 384, distance: 150.8
click at [692, 384] on md-input-container "Navegantes, BRNVT" at bounding box center [968, 395] width 613 height 37
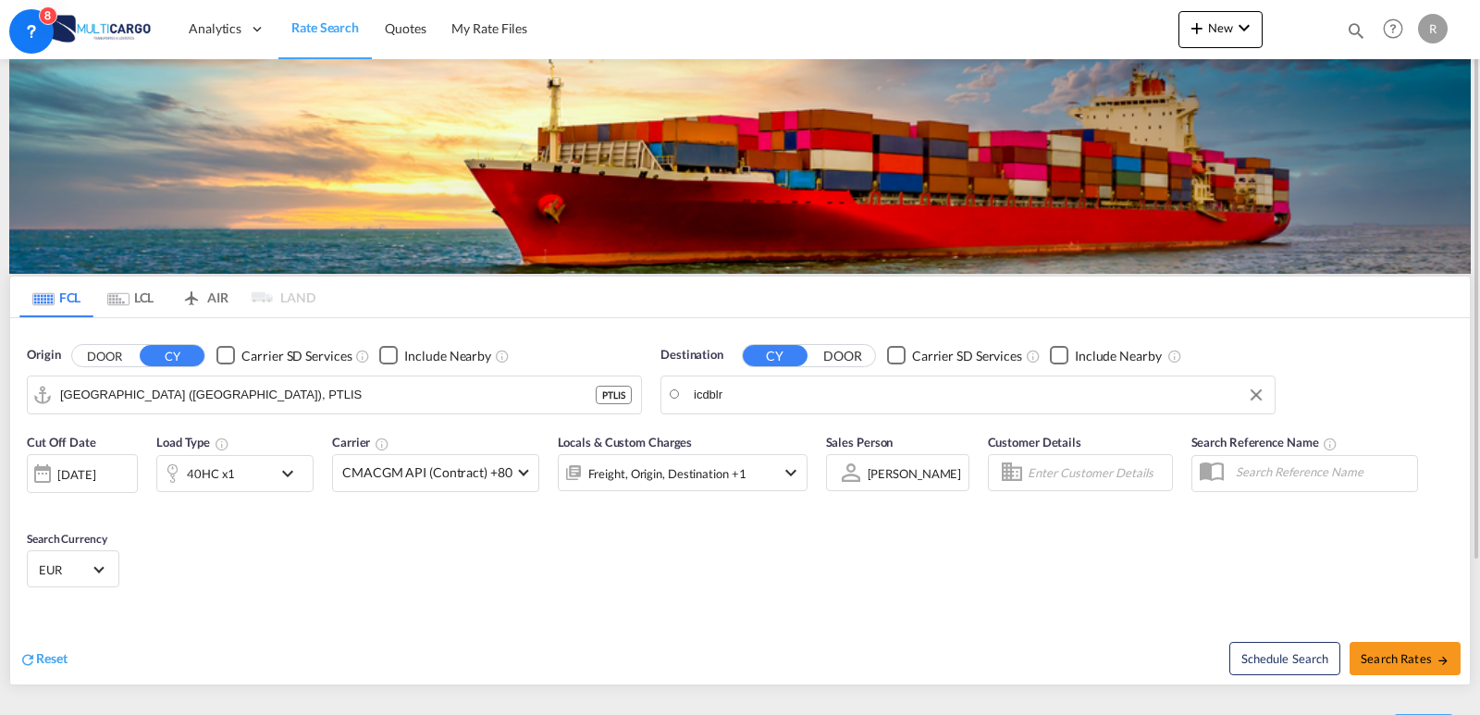
drag, startPoint x: 736, startPoint y: 397, endPoint x: 718, endPoint y: 394, distance: 18.7
click at [718, 394] on input "icdblr" at bounding box center [980, 395] width 572 height 28
type input "b"
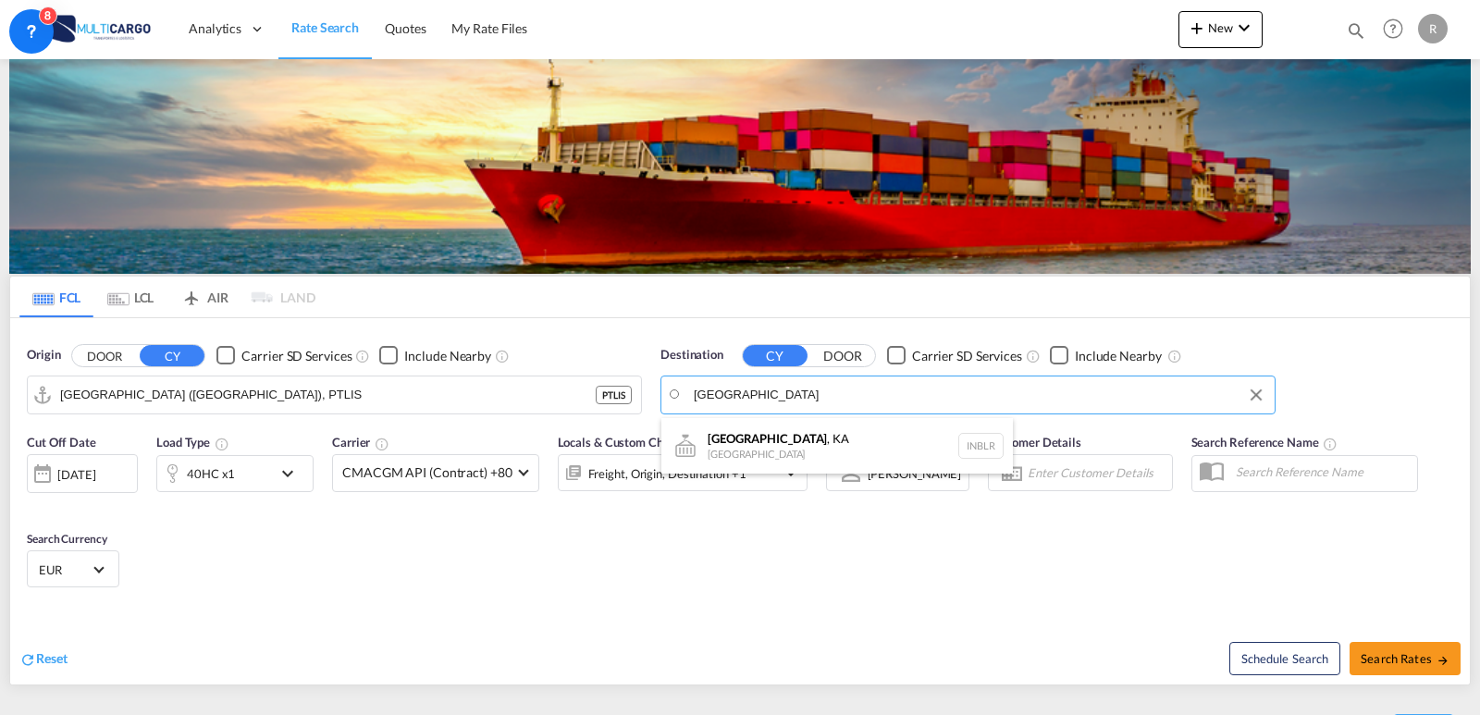
type input "[GEOGRAPHIC_DATA]"
drag, startPoint x: 1289, startPoint y: 349, endPoint x: 1074, endPoint y: 397, distance: 220.0
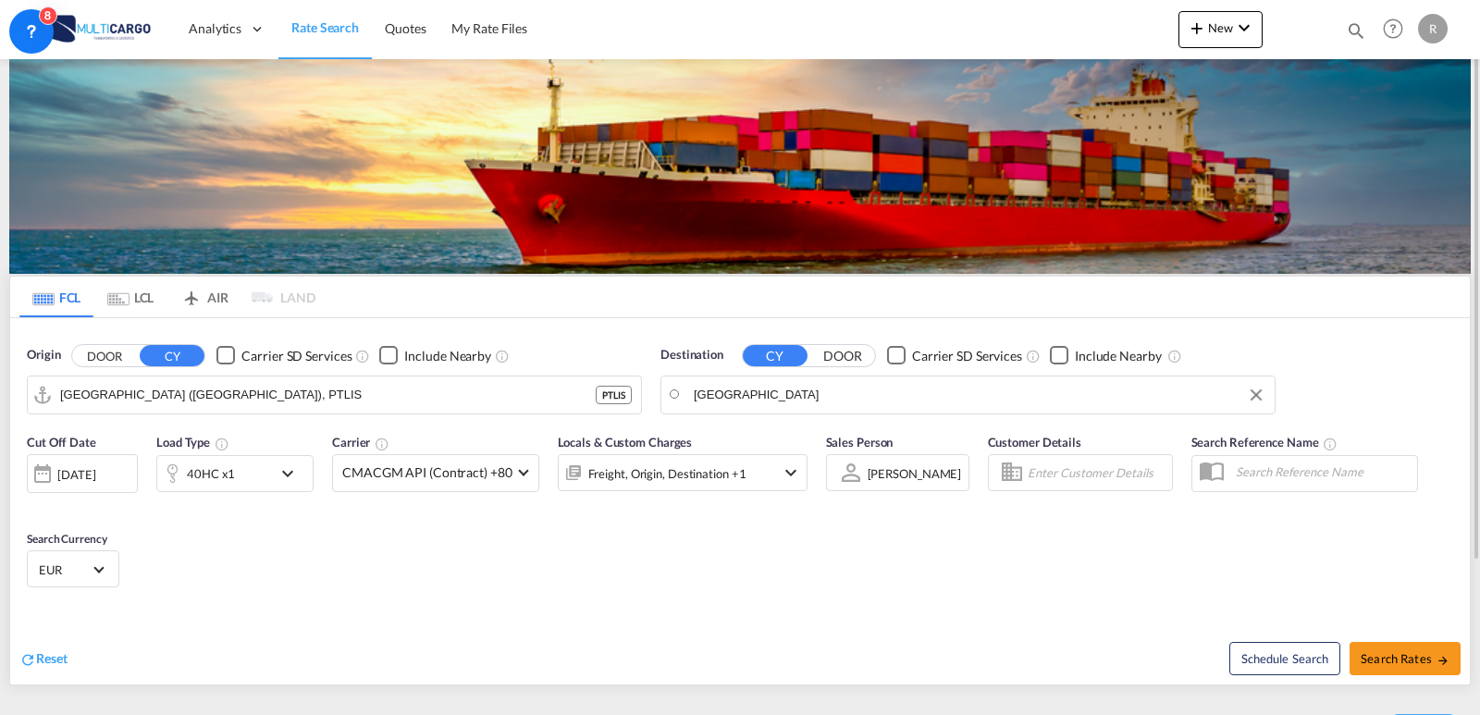
drag, startPoint x: 864, startPoint y: 377, endPoint x: 653, endPoint y: 378, distance: 211.0
click at [670, 376] on div "[GEOGRAPHIC_DATA]" at bounding box center [968, 395] width 615 height 39
click at [655, 418] on body "Analytics Reports Dashboard Rate Search Quotes My Rate Files Analytics" at bounding box center [740, 357] width 1480 height 715
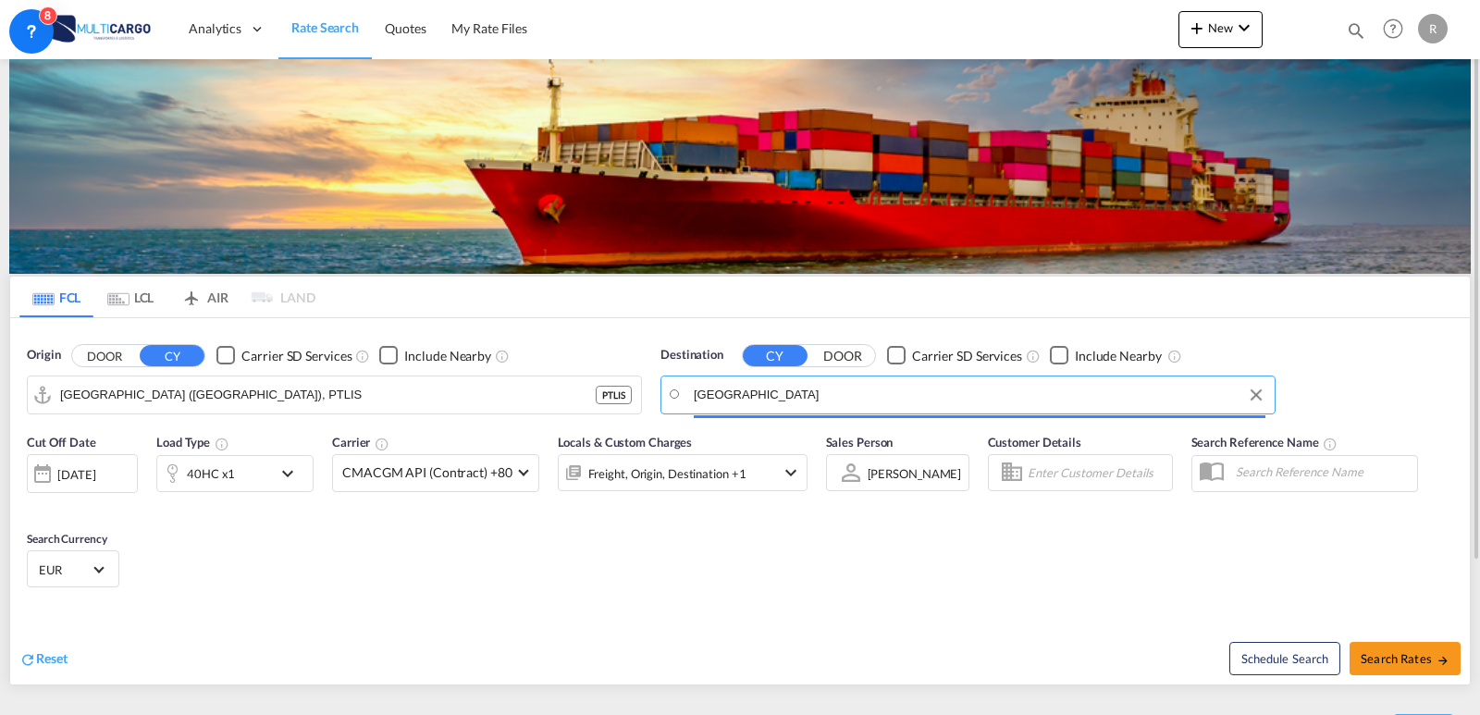
click at [651, 394] on body "Analytics Reports Dashboard Rate Search Quotes My Rate Files Analytics" at bounding box center [740, 357] width 1480 height 715
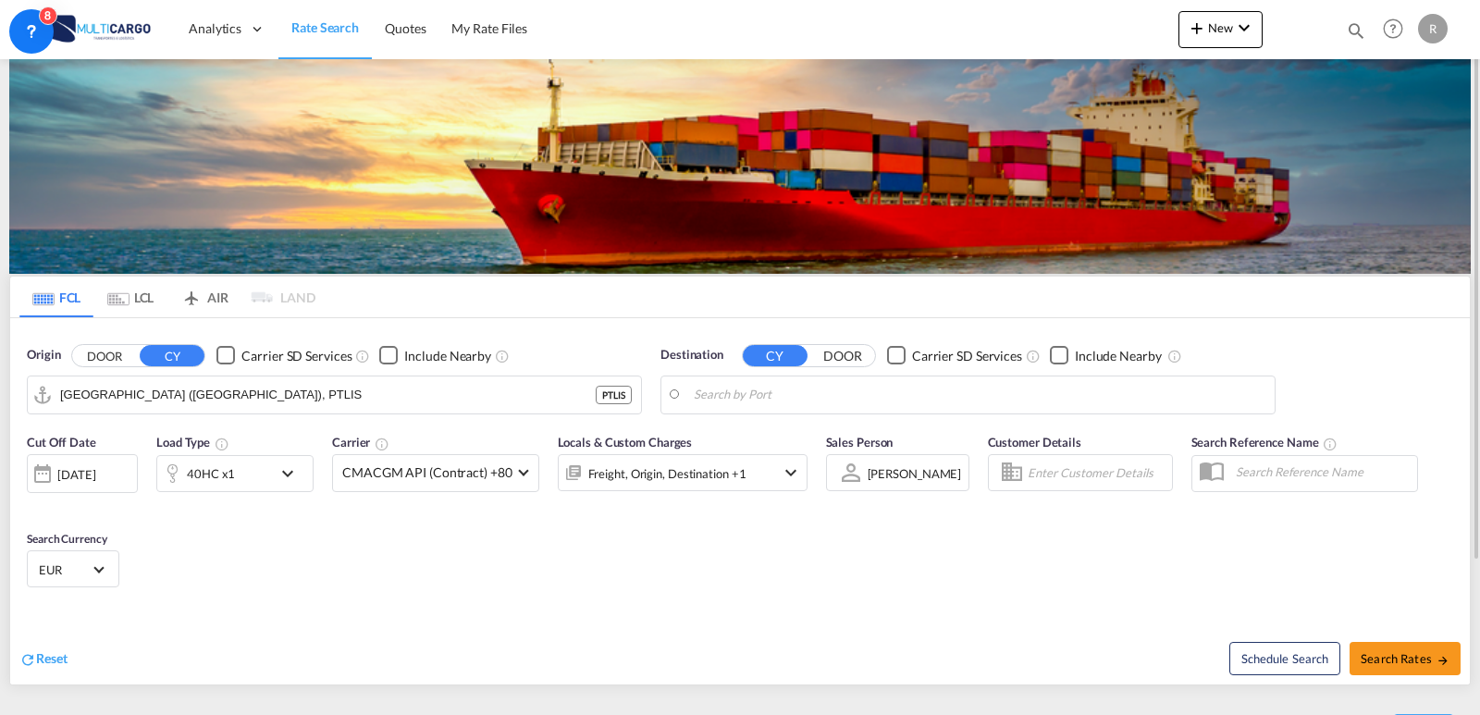
click at [801, 405] on body "Analytics Reports Dashboard Rate Search Quotes My Rate Files Analytics" at bounding box center [740, 357] width 1480 height 715
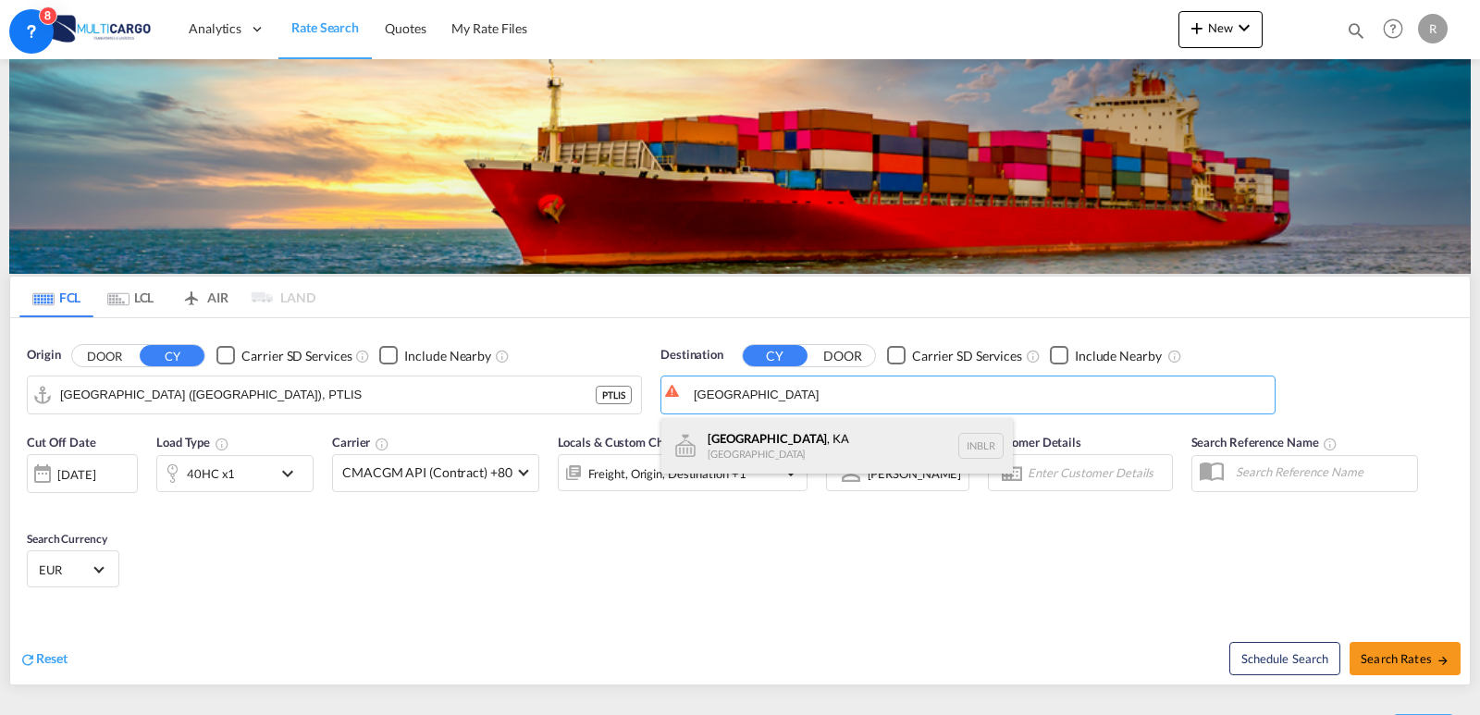
click at [823, 451] on div "[GEOGRAPHIC_DATA] , KA [GEOGRAPHIC_DATA] INBLR" at bounding box center [838, 446] width 352 height 56
type input "[GEOGRAPHIC_DATA], KA, INBLR"
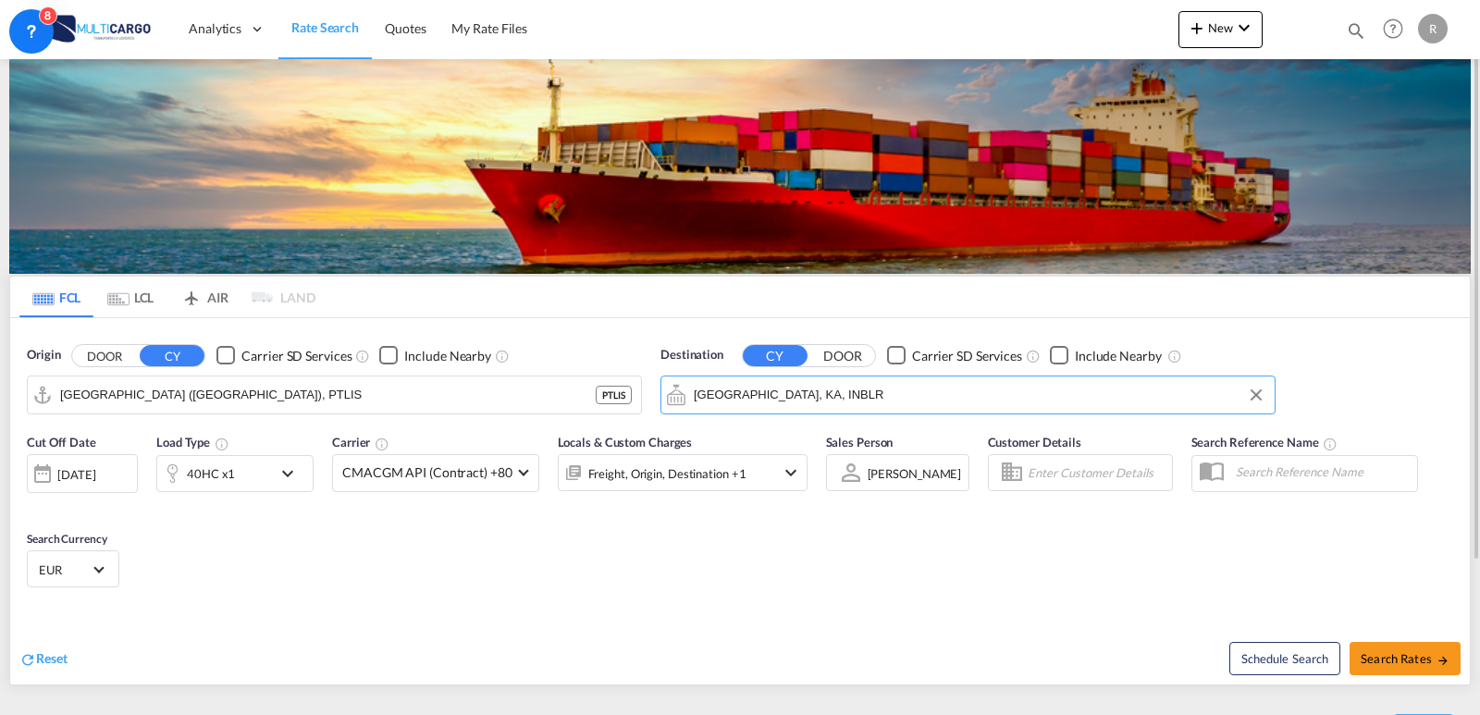
click at [1014, 685] on div "Schedule Search Search Rates" at bounding box center [1107, 648] width 725 height 71
click at [1211, 13] on button "New" at bounding box center [1221, 29] width 84 height 37
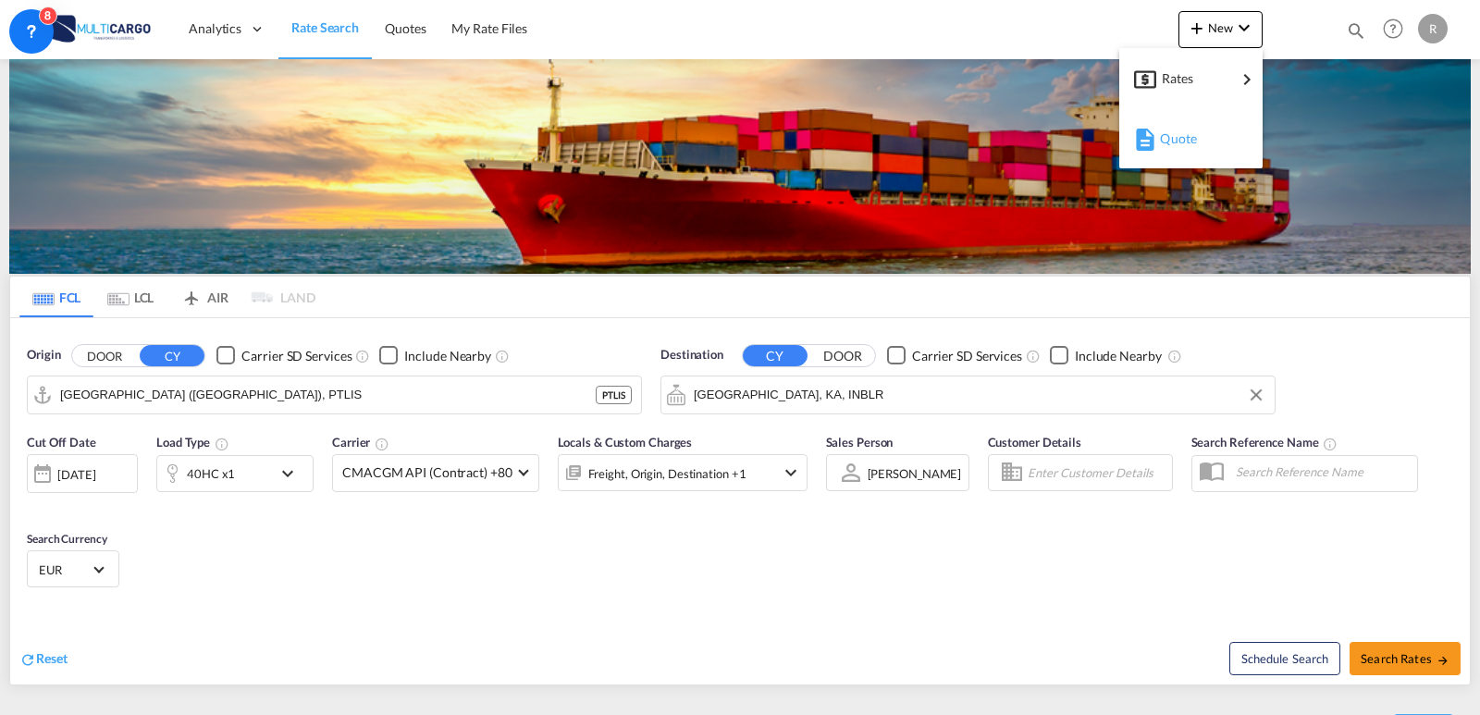
click at [1181, 135] on span "Quote" at bounding box center [1170, 138] width 20 height 37
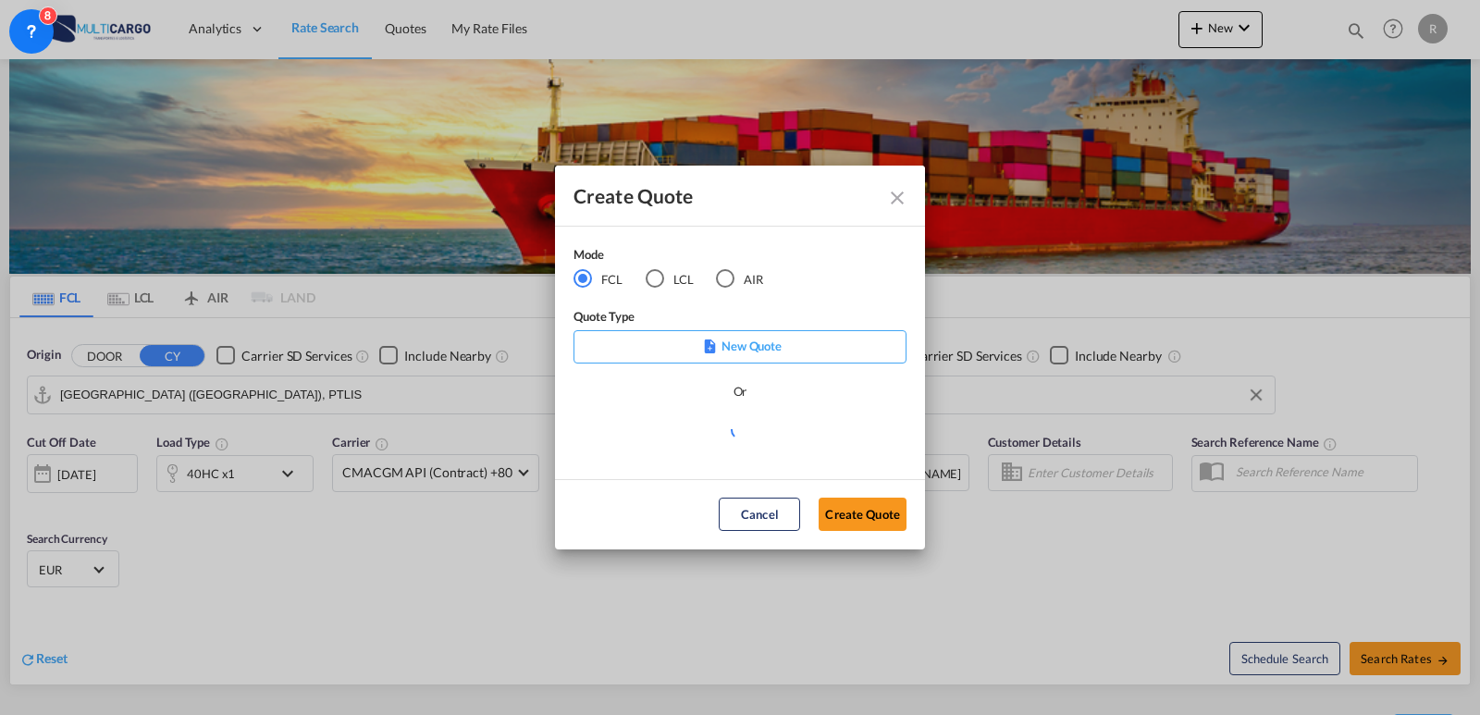
click at [665, 274] on md-radio-button "LCL" at bounding box center [670, 278] width 48 height 20
click at [761, 435] on md-select "Select template EXP EXW MERC.Nacional 09/2025 [PERSON_NAME] | [DATE] IMP DAP FC…" at bounding box center [740, 437] width 333 height 37
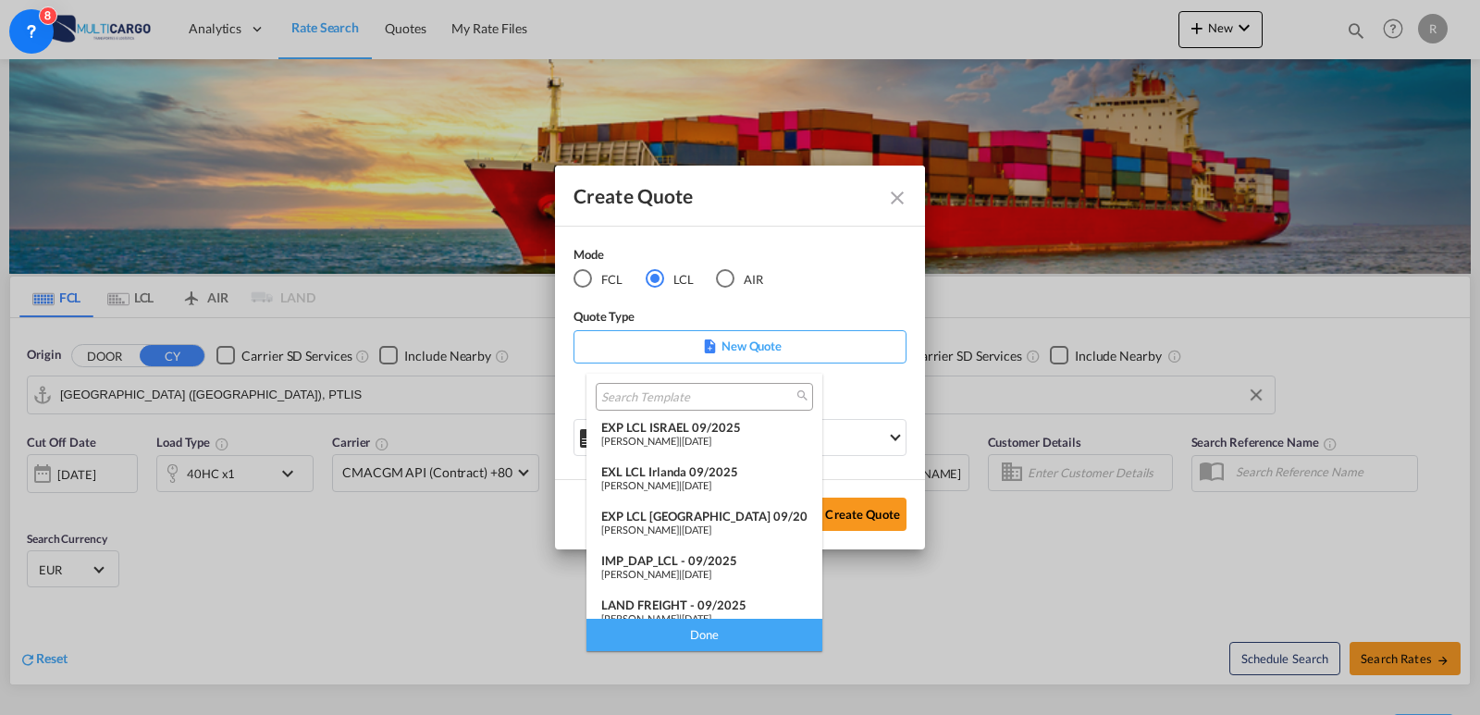
scroll to position [93, 0]
click at [687, 484] on span "[DATE]" at bounding box center [697, 484] width 30 height 12
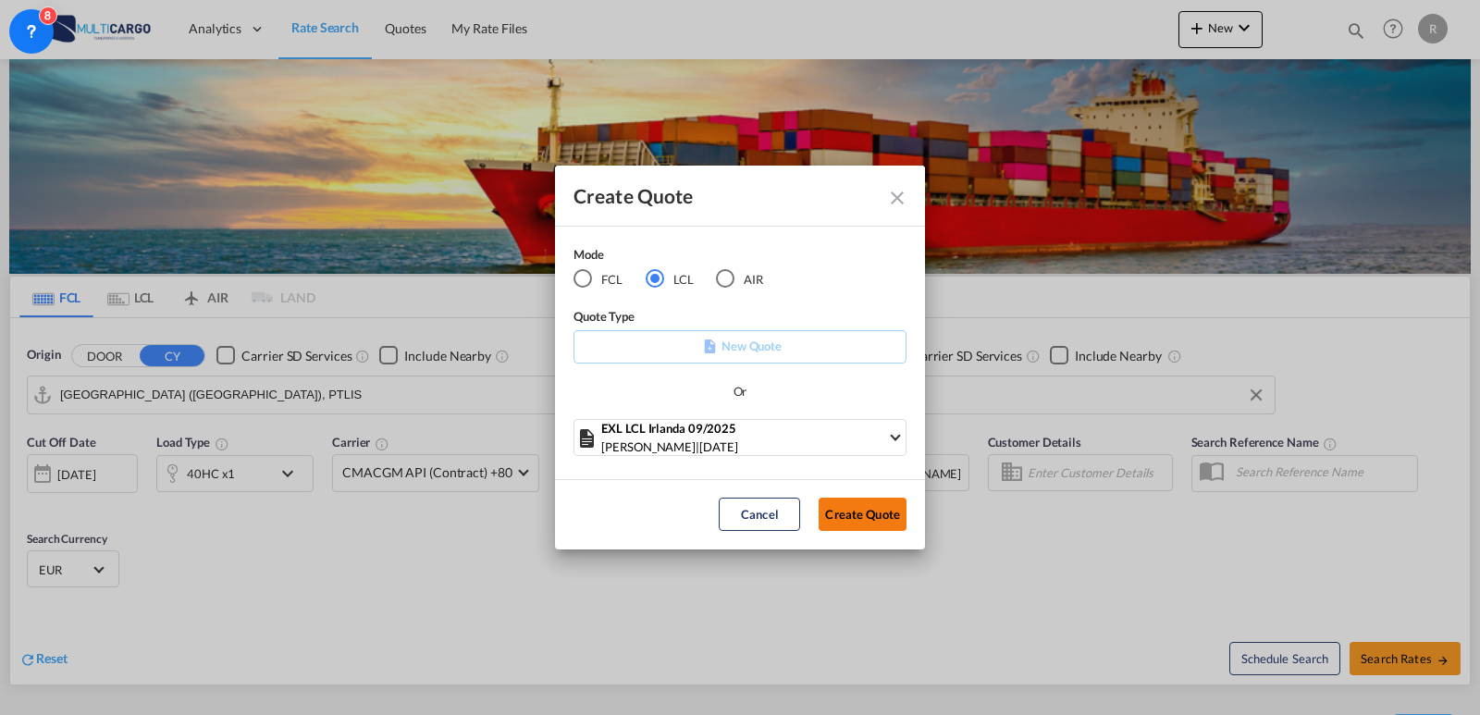
click at [850, 517] on button "Create Quote" at bounding box center [863, 514] width 88 height 33
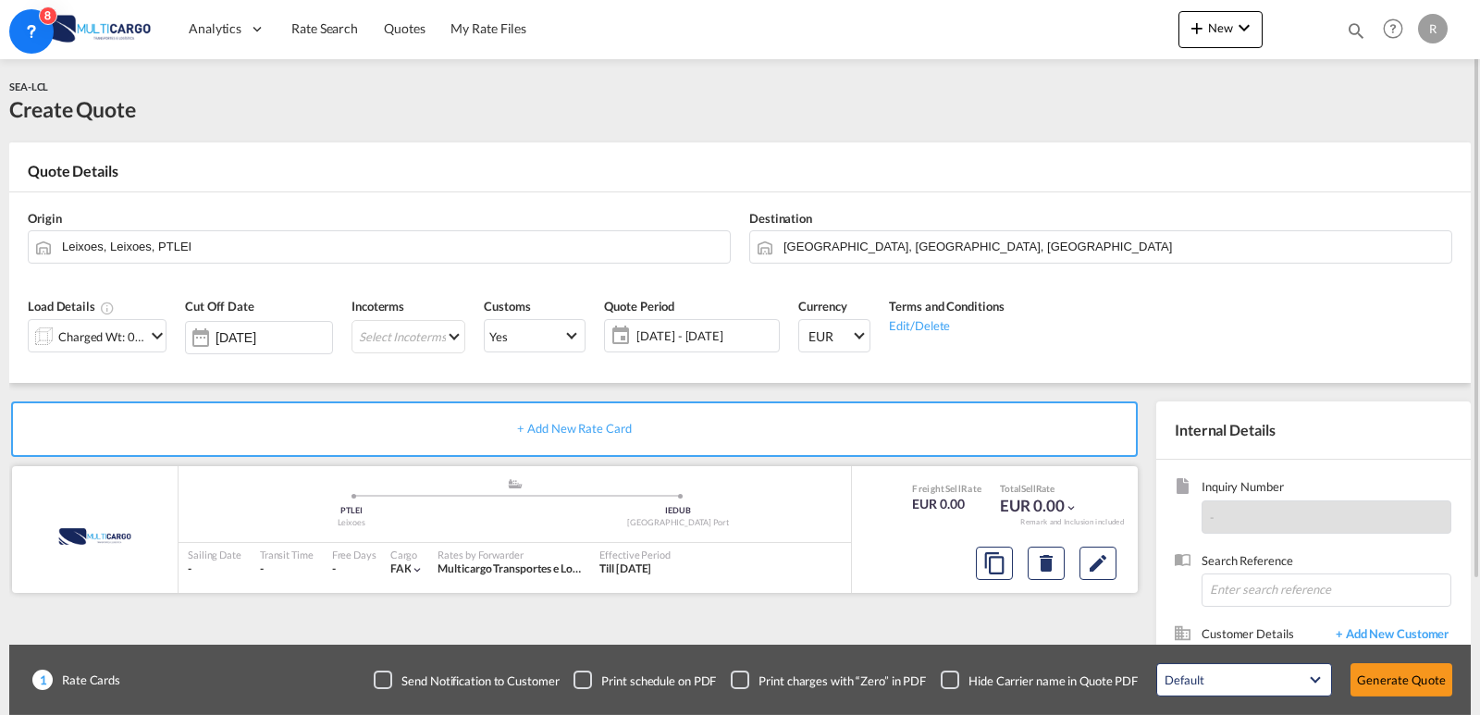
click at [1089, 584] on div at bounding box center [1046, 563] width 155 height 44
click at [1104, 564] on md-icon "Edit" at bounding box center [1098, 563] width 22 height 22
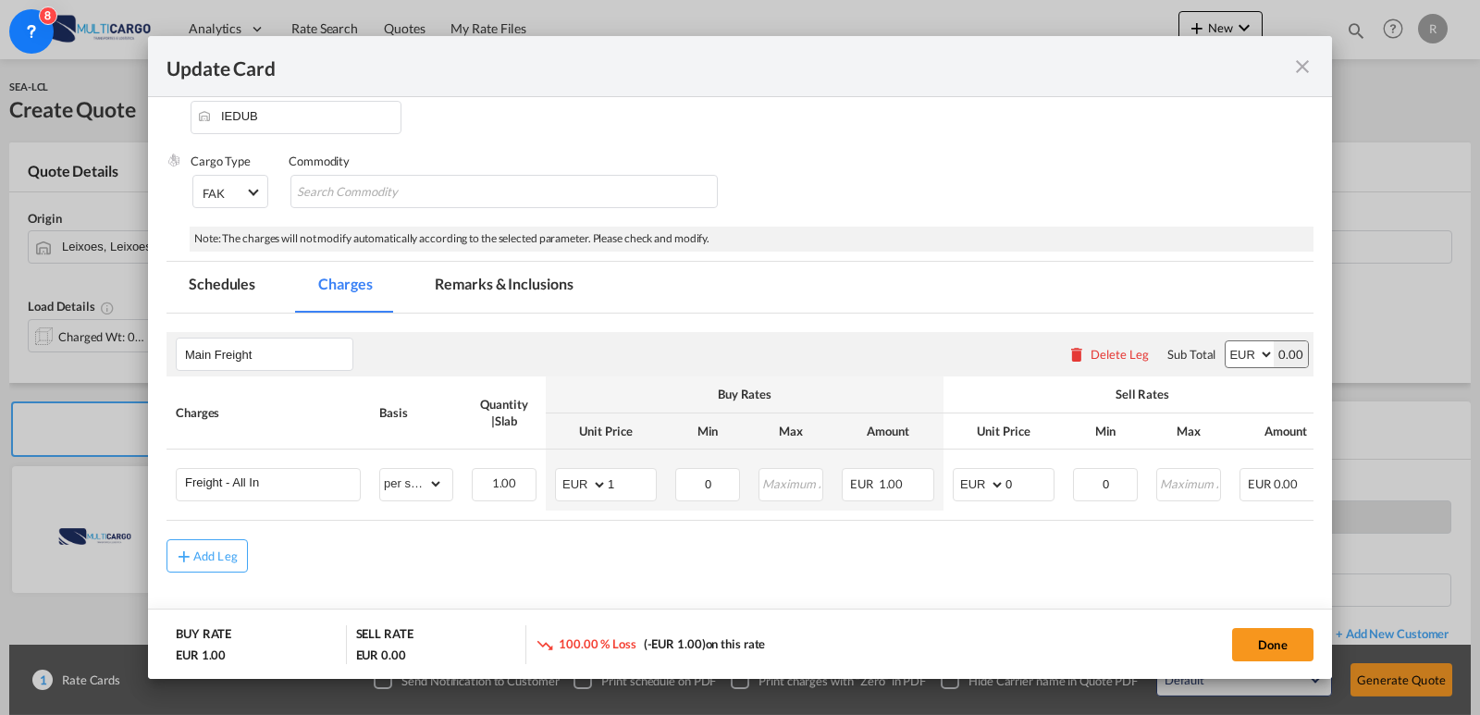
scroll to position [185, 0]
drag, startPoint x: 1027, startPoint y: 487, endPoint x: 979, endPoint y: 475, distance: 49.6
click at [979, 475] on md-input-container "AED AFN ALL AMD ANG AOA ARS AUD AWG AZN BAM BBD BDT BGN BHD BIF BMD BND BOB BRL…" at bounding box center [1004, 484] width 102 height 33
type input "110"
click at [1236, 644] on button "Done" at bounding box center [1272, 644] width 81 height 33
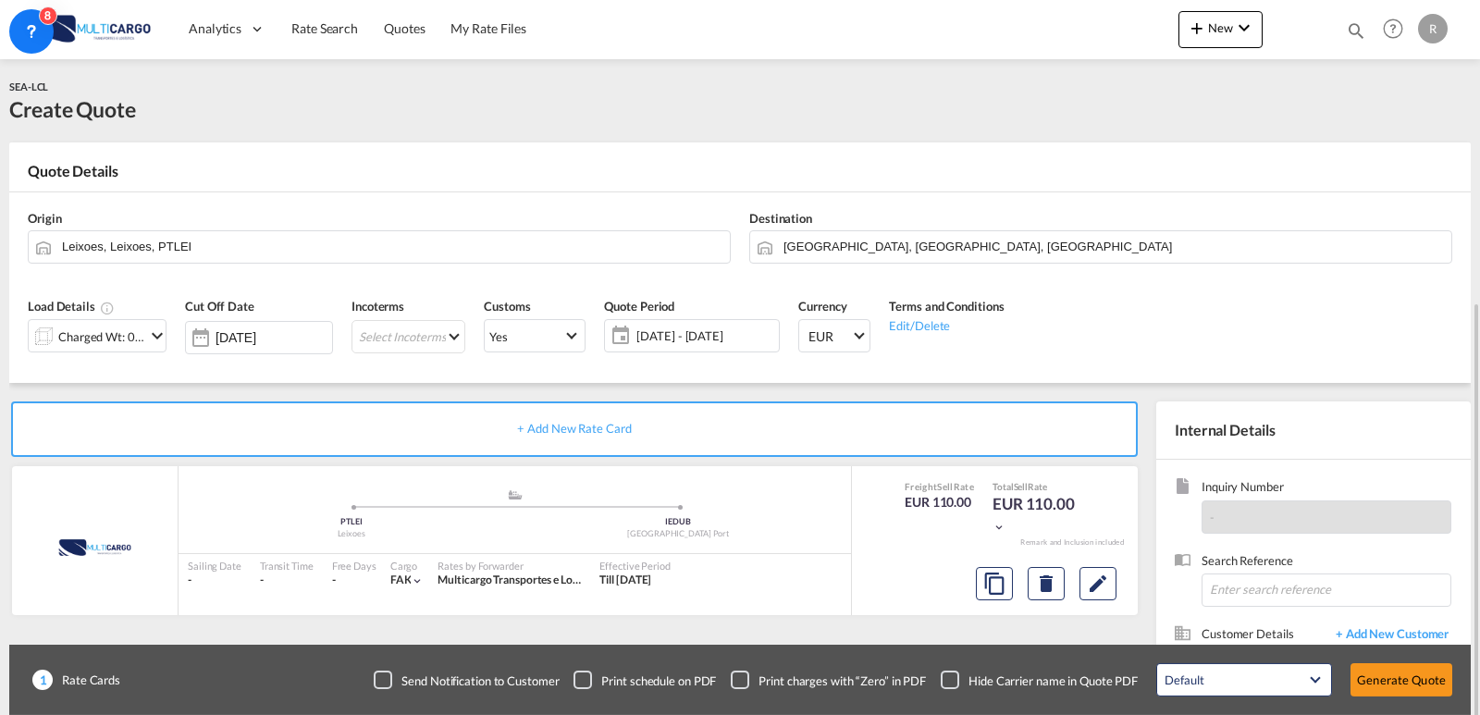
scroll to position [167, 0]
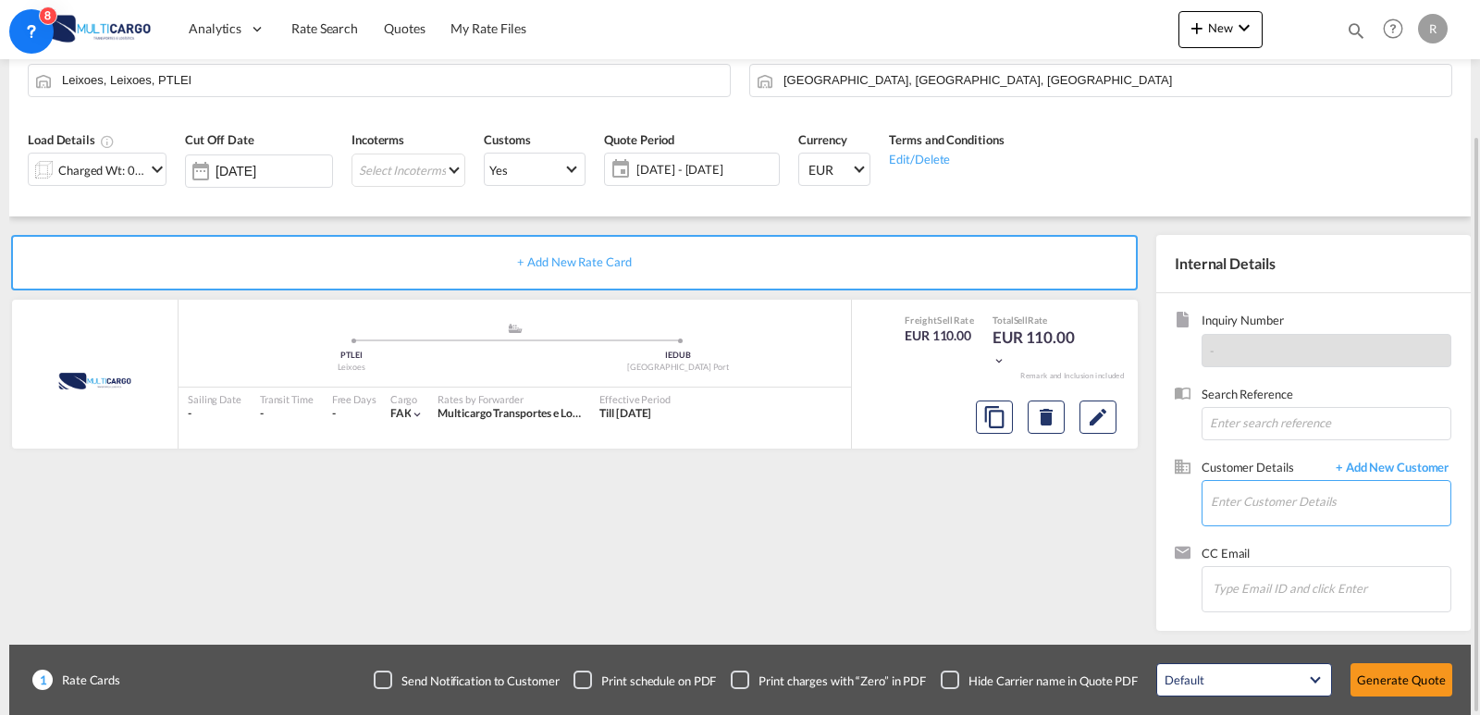
click at [1262, 514] on input "Enter Customer Details" at bounding box center [1331, 502] width 240 height 42
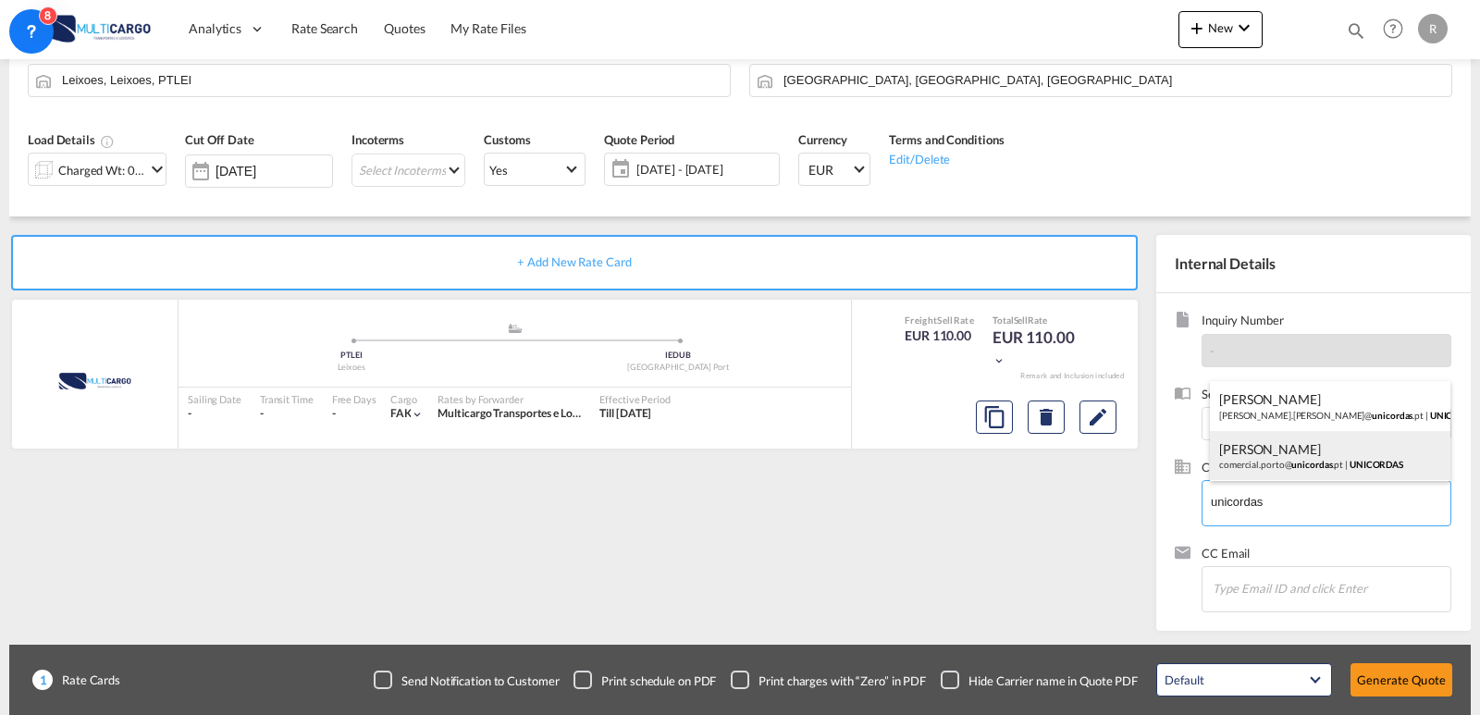
click at [1267, 409] on div "[PERSON_NAME] [PERSON_NAME].[PERSON_NAME]@ unicordas .pt | UNICORDAS" at bounding box center [1330, 406] width 241 height 50
type input "UNICORDAS, [PERSON_NAME], [PERSON_NAME][EMAIL_ADDRESS][PERSON_NAME][DOMAIN_NAME]"
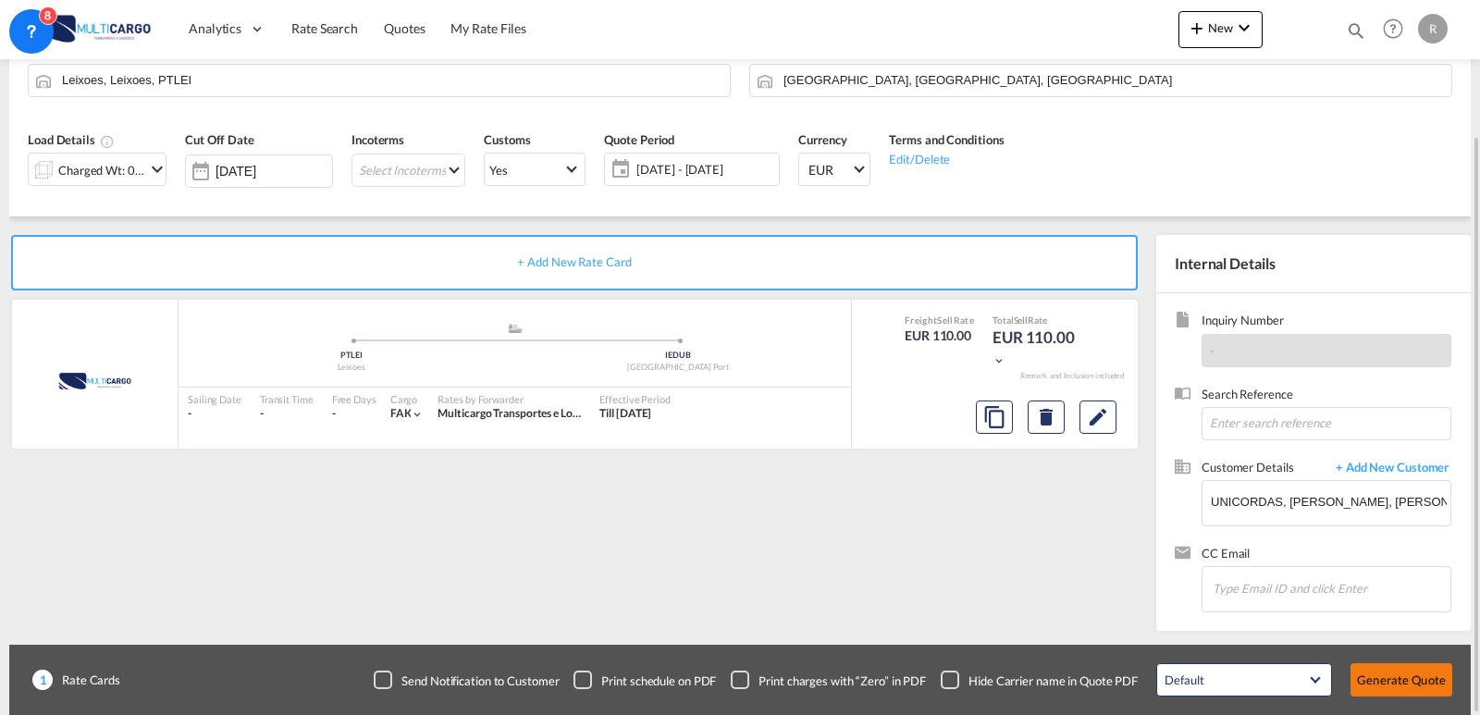
click at [1331, 675] on button "Generate Quote" at bounding box center [1402, 679] width 102 height 33
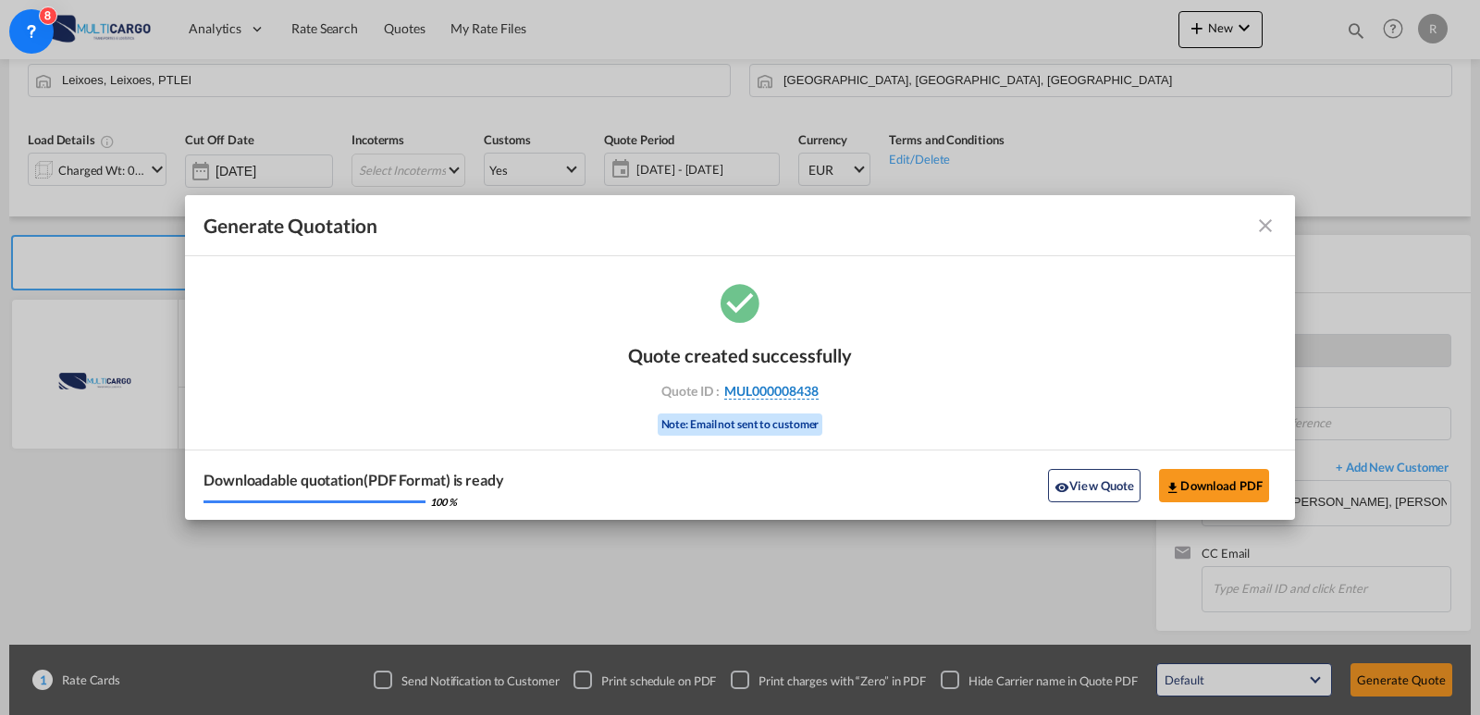
drag, startPoint x: 761, startPoint y: 390, endPoint x: 766, endPoint y: 346, distance: 43.8
click at [761, 390] on span "MUL000008438" at bounding box center [771, 391] width 94 height 17
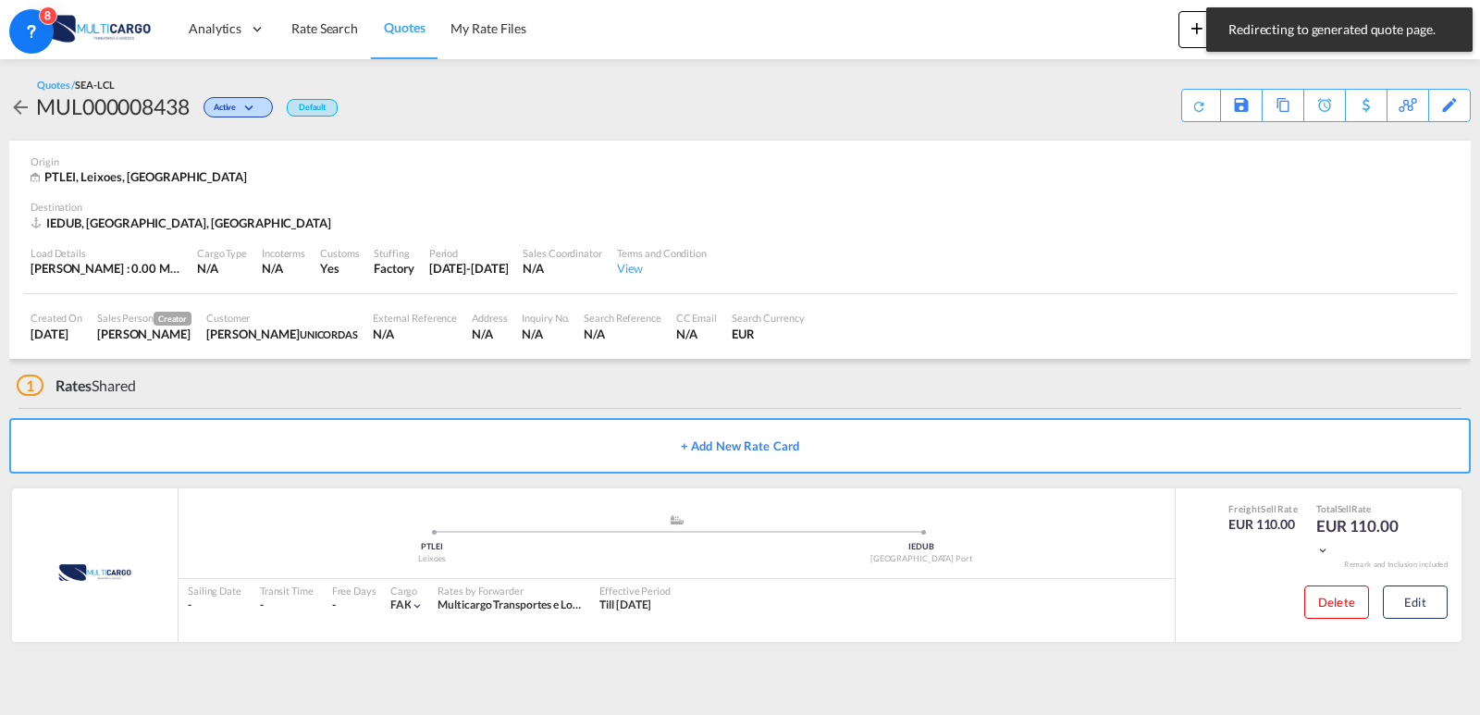
click at [148, 109] on div "MUL000008438" at bounding box center [113, 107] width 154 height 30
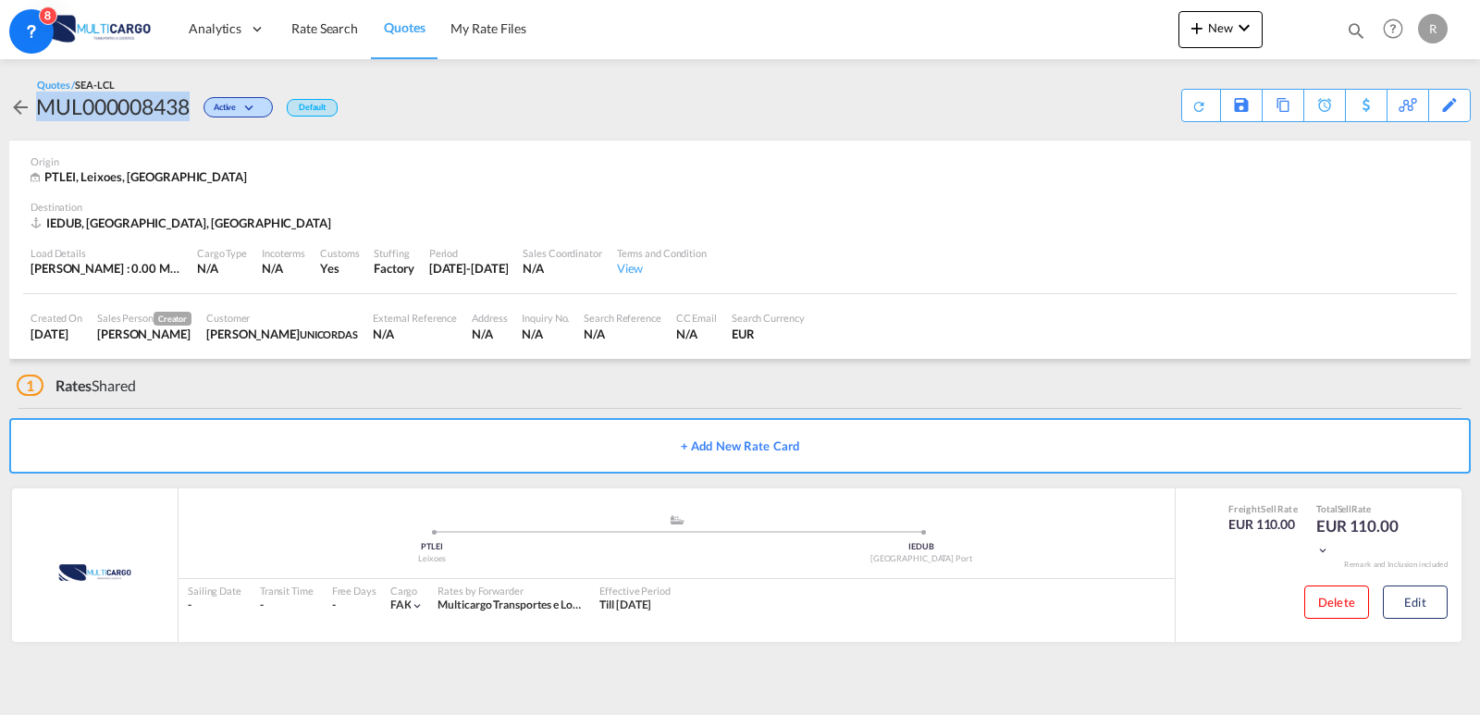
copy div "MUL000008438"
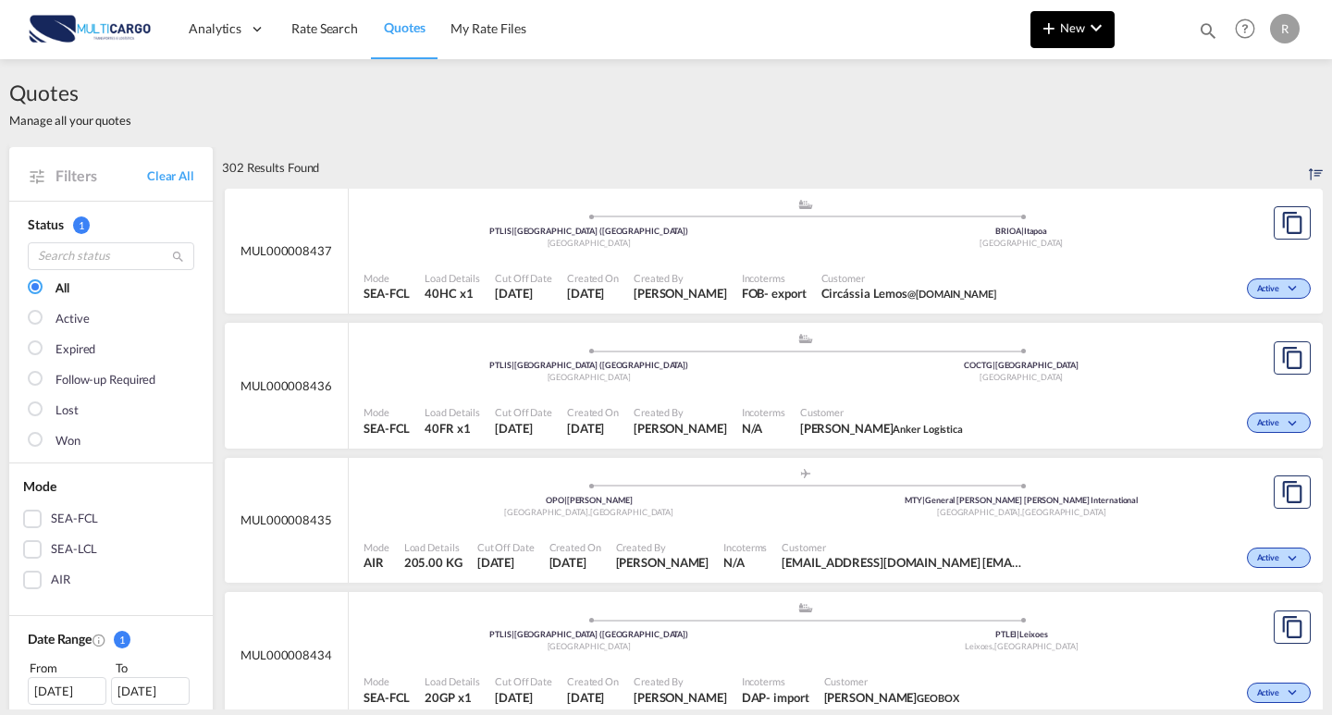
click at [1109, 28] on button "New" at bounding box center [1073, 29] width 84 height 37
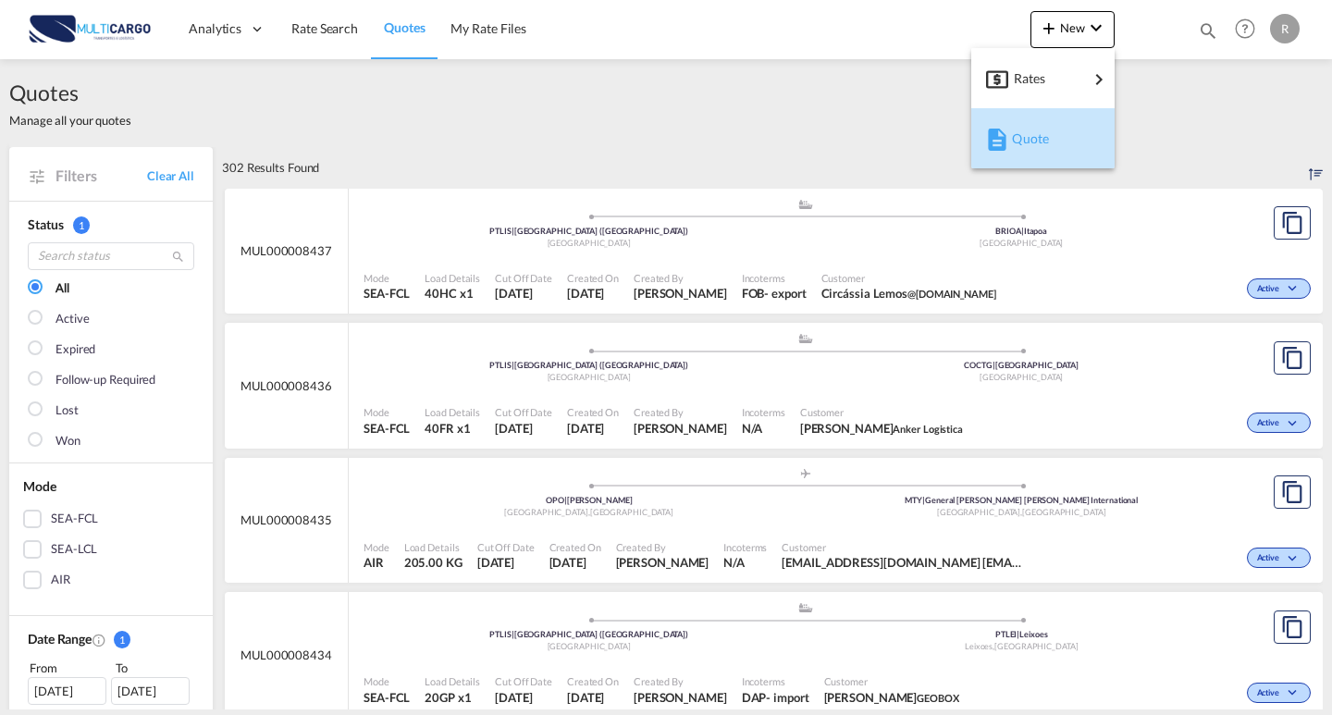
click at [1056, 135] on div "Quote" at bounding box center [1046, 139] width 68 height 46
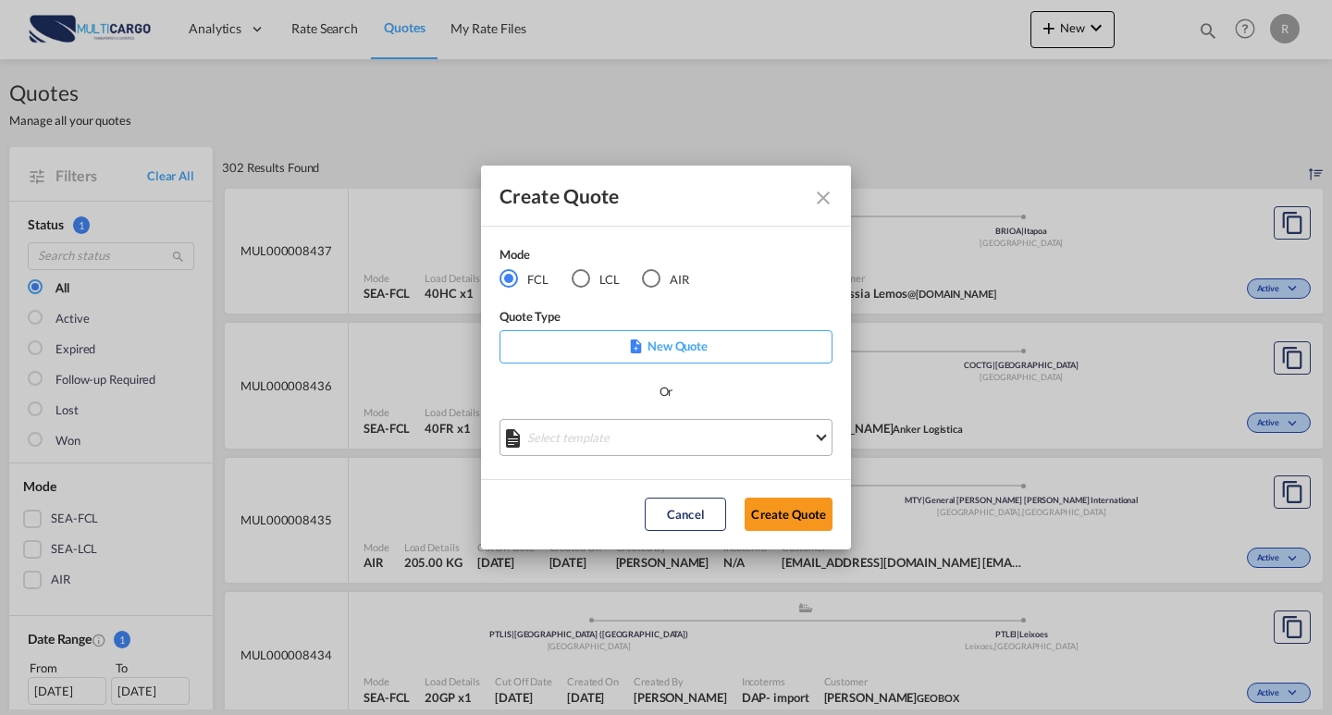
click at [651, 432] on md-select "Select template EXP EXW MERC.Nacional 09/2025 [PERSON_NAME] | [DATE] IMP DAP FC…" at bounding box center [666, 437] width 333 height 37
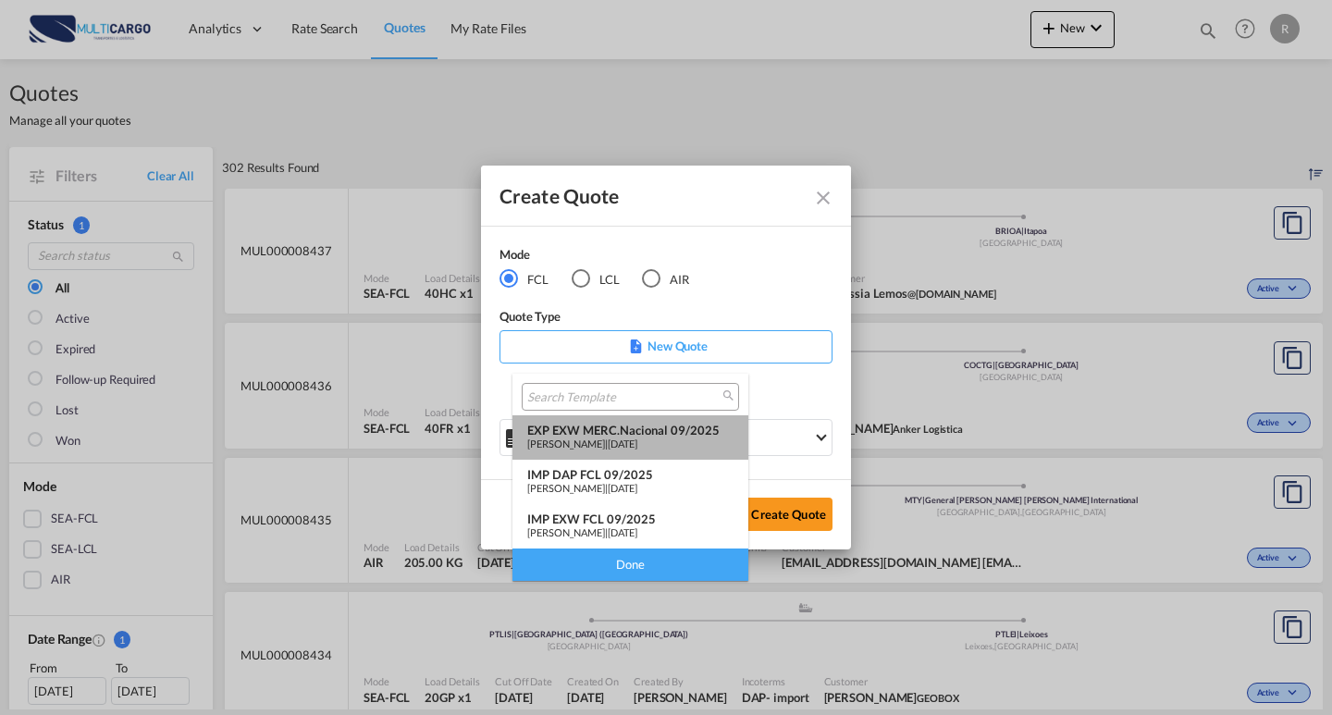
click at [637, 440] on span "[DATE]" at bounding box center [623, 444] width 30 height 12
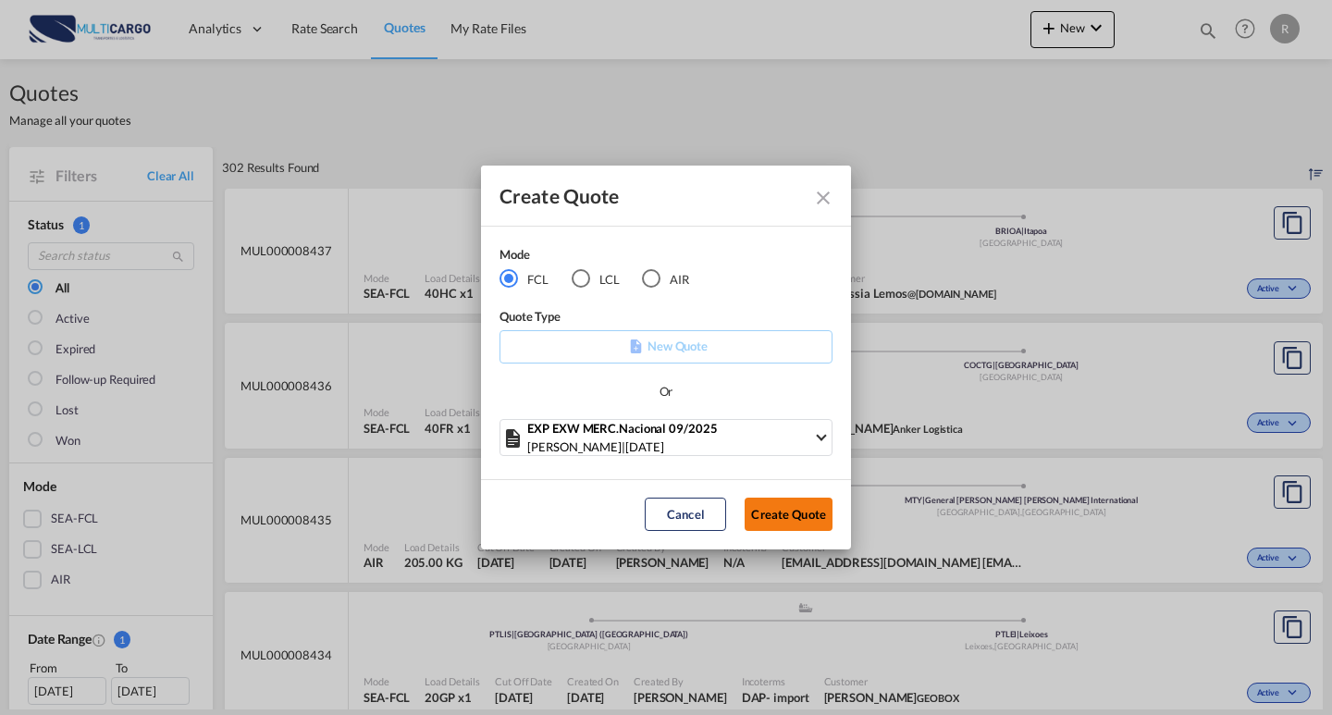
click at [791, 514] on button "Create Quote" at bounding box center [789, 514] width 88 height 33
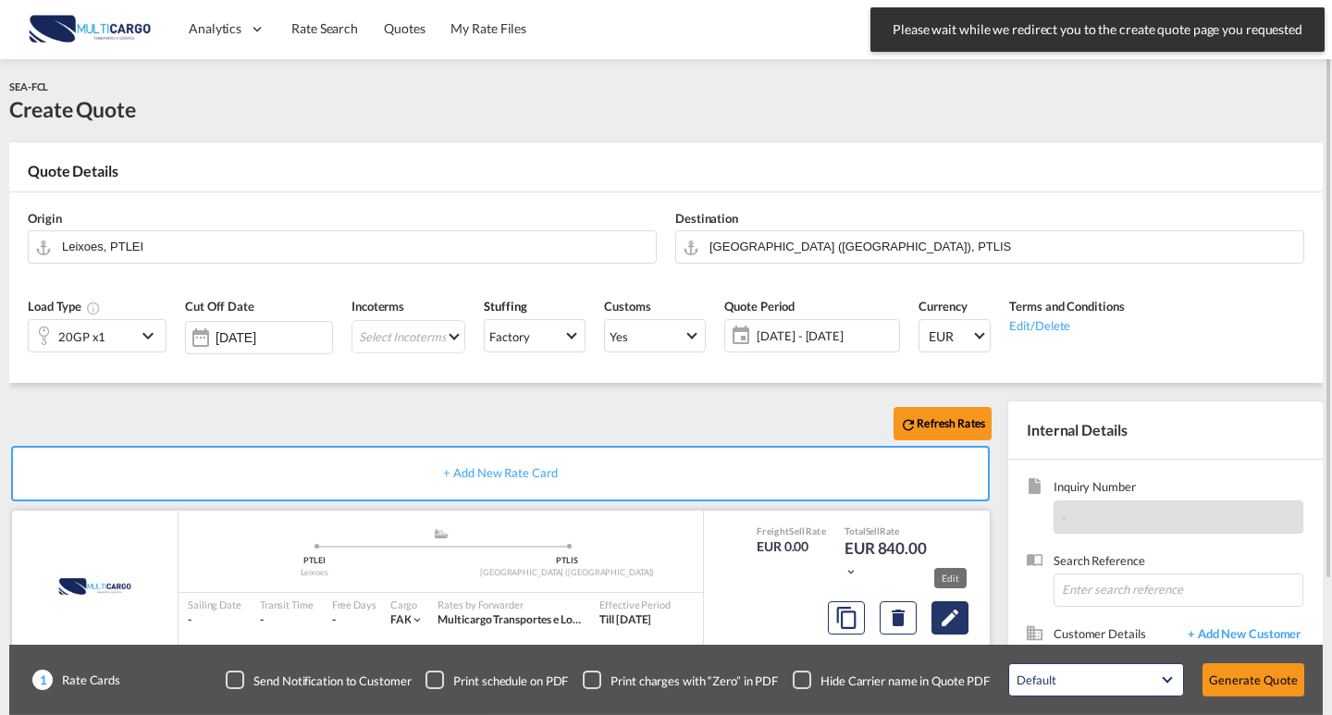
click at [960, 613] on md-icon "Edit" at bounding box center [950, 618] width 22 height 22
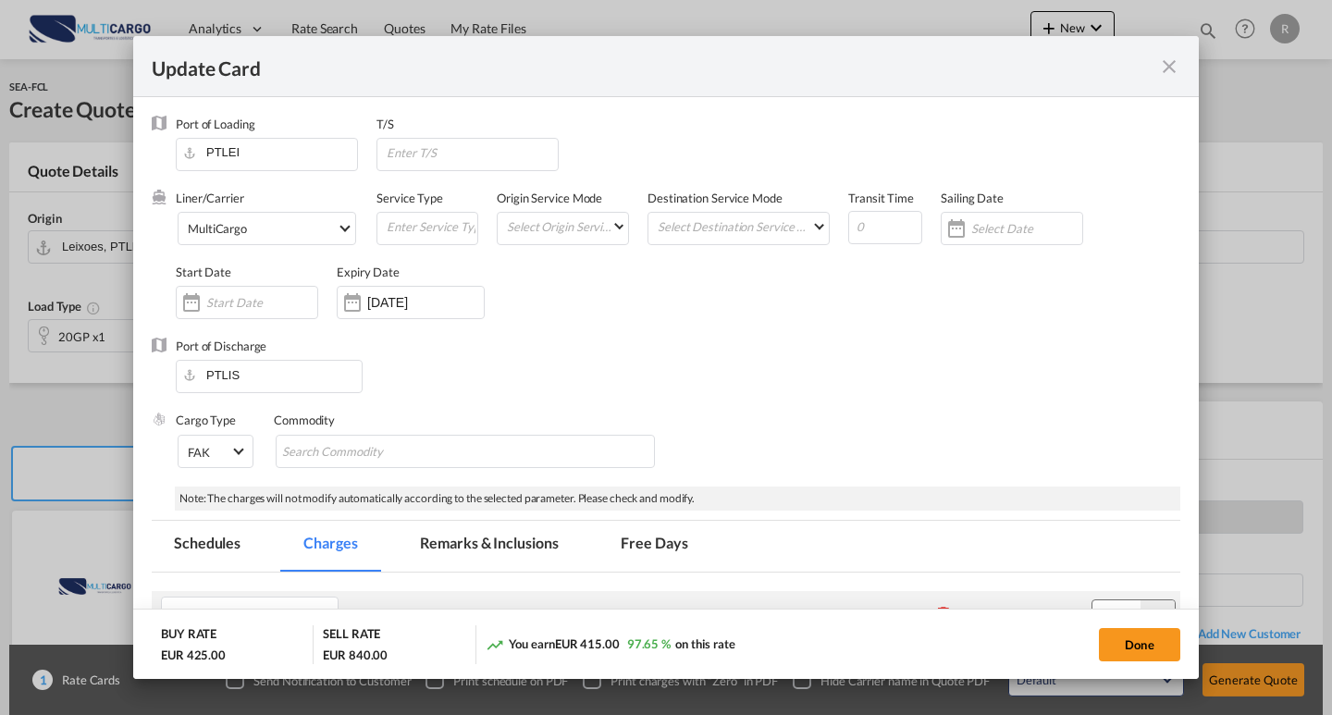
click at [1173, 62] on md-icon "icon-close fg-AAA8AD m-0 pointer" at bounding box center [1169, 67] width 22 height 22
